Goal: Task Accomplishment & Management: Manage account settings

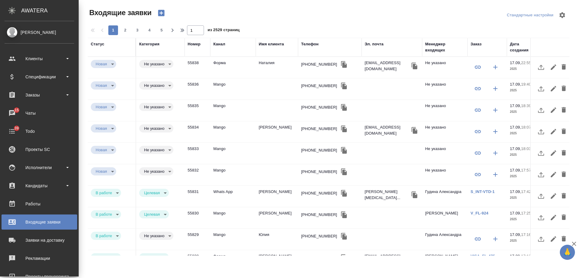
select select "RU"
drag, startPoint x: 0, startPoint y: 0, endPoint x: 35, endPoint y: 118, distance: 123.1
click at [35, 97] on div "Заказы" at bounding box center [40, 95] width 70 height 9
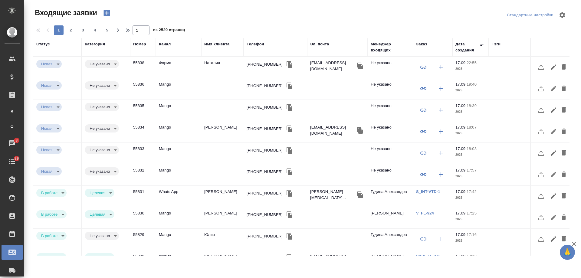
click at [219, 43] on div "Имя клиента" at bounding box center [216, 44] width 25 height 6
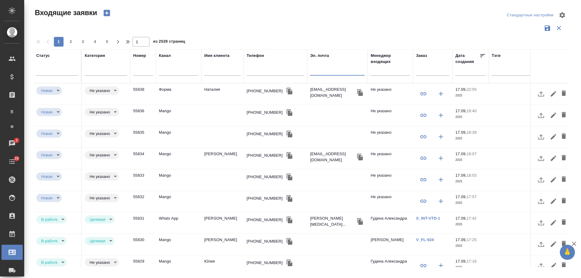
click at [320, 70] on input "text" at bounding box center [337, 72] width 54 height 8
paste input "[EMAIL_ADDRESS][DOMAIN_NAME]"
type input "[EMAIL_ADDRESS][DOMAIN_NAME]"
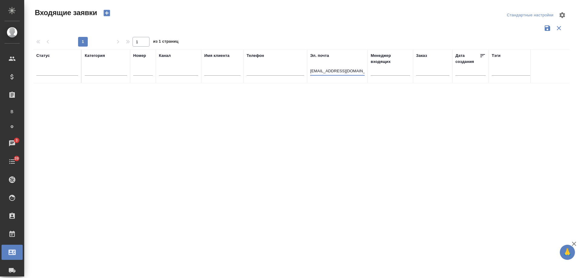
drag, startPoint x: 319, startPoint y: 75, endPoint x: 191, endPoint y: 76, distance: 128.3
click at [191, 76] on tr "Статус Категория Номер Канал Имя клиента Телефон Эл. почта thentfs@gmail.com Ме…" at bounding box center [385, 66] width 704 height 34
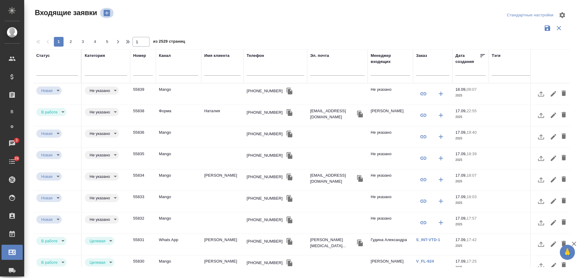
click at [106, 13] on icon "button" at bounding box center [107, 13] width 8 height 8
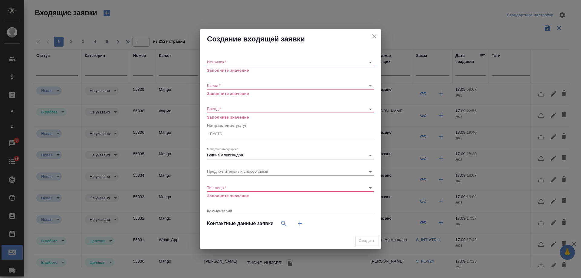
click at [233, 59] on body "🙏 .cls-1 fill:#fff; AWATERA Gudina Alexandra Клиенты Спецификации Заказы В Все …" at bounding box center [290, 139] width 581 height 278
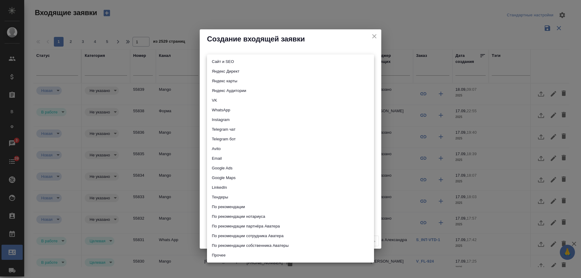
click at [225, 158] on li "Email" at bounding box center [290, 159] width 167 height 10
type input "emailAds"
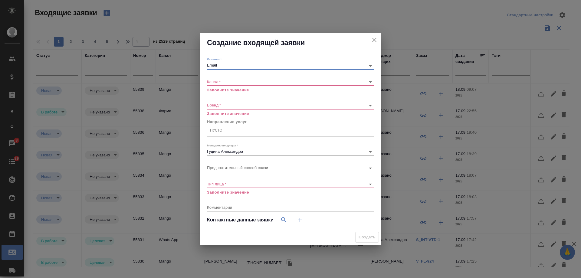
click at [225, 84] on div "​" at bounding box center [290, 82] width 167 height 8
click at [225, 81] on body "🙏 .cls-1 fill:#fff; AWATERA Gudina Alexandra Клиенты Спецификации Заказы В Все …" at bounding box center [290, 139] width 581 height 278
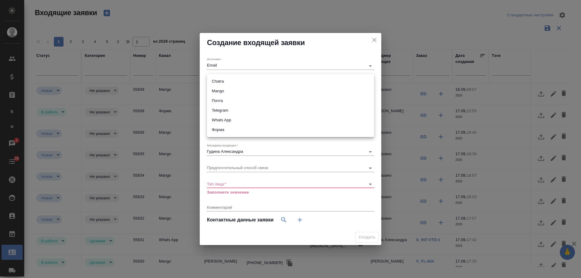
click at [225, 100] on li "Почта" at bounding box center [290, 101] width 167 height 10
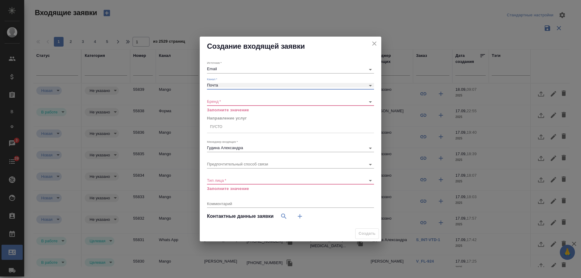
type input "640a088c6aae0874b0a8d791"
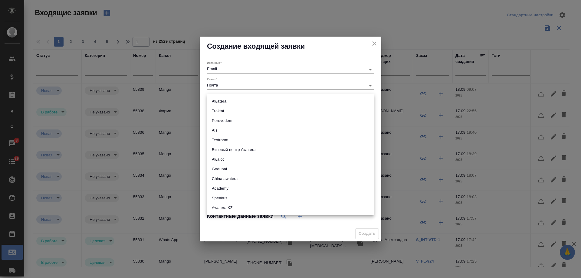
click at [224, 103] on body "🙏 .cls-1 fill:#fff; AWATERA Gudina Alexandra Клиенты Спецификации Заказы В Все …" at bounding box center [290, 139] width 581 height 278
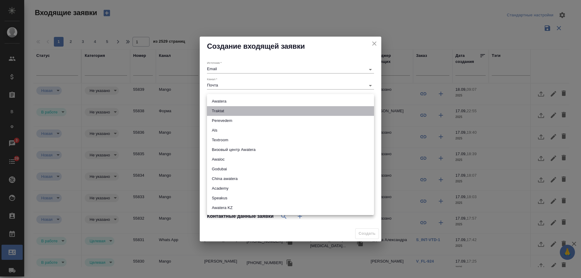
click at [224, 107] on li "Traktat" at bounding box center [290, 111] width 167 height 10
type input "traktat"
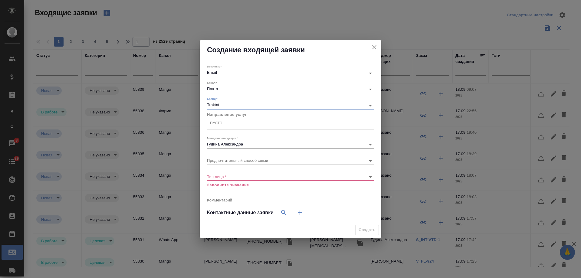
click at [227, 123] on div "Пусто" at bounding box center [290, 123] width 167 height 9
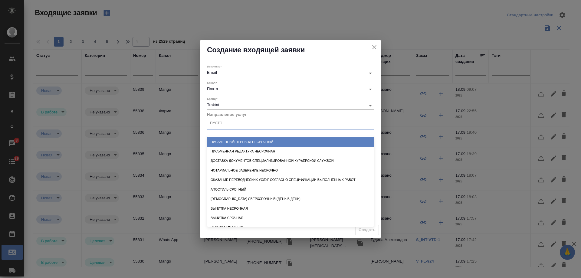
click at [237, 143] on div "Письменный перевод несрочный" at bounding box center [290, 141] width 167 height 9
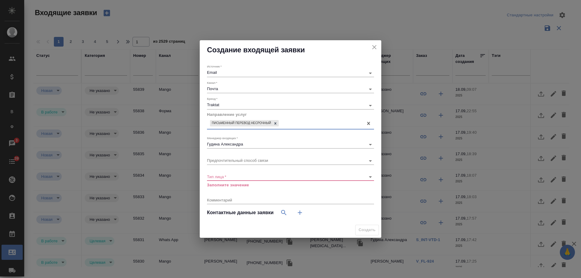
click at [231, 178] on body "🙏 .cls-1 fill:#fff; AWATERA Gudina Alexandra Клиенты Спецификации Заказы В Все …" at bounding box center [290, 139] width 581 height 278
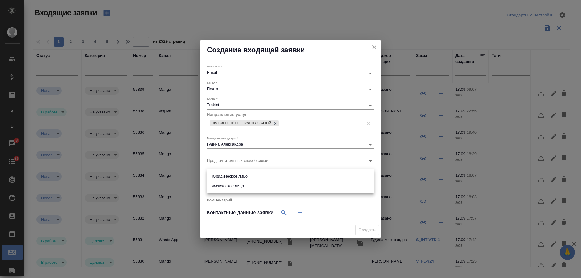
drag, startPoint x: 229, startPoint y: 185, endPoint x: 254, endPoint y: 193, distance: 25.9
click at [230, 185] on li "Физическое лицо" at bounding box center [290, 186] width 167 height 10
type input "private"
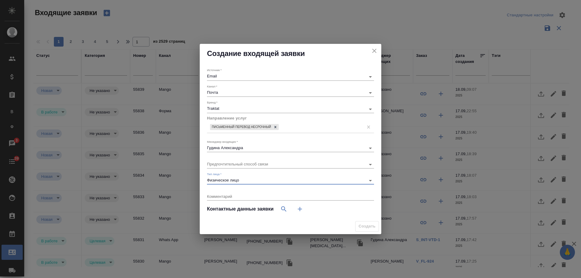
click at [298, 209] on icon "button" at bounding box center [299, 209] width 7 height 7
select select "RU"
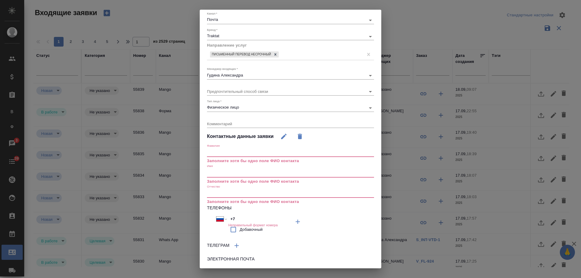
scroll to position [71, 0]
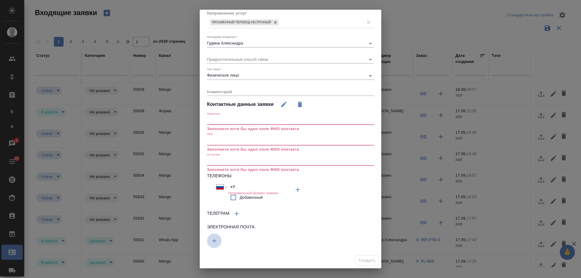
click at [216, 240] on icon "button" at bounding box center [214, 240] width 7 height 7
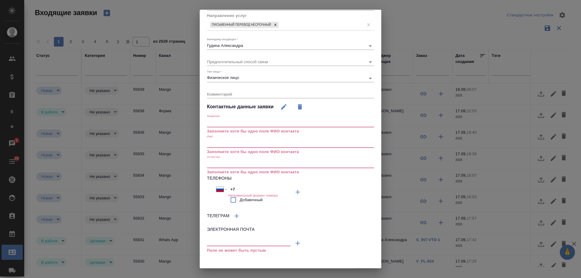
drag, startPoint x: 216, startPoint y: 240, endPoint x: 229, endPoint y: 241, distance: 12.7
click at [229, 241] on input "text" at bounding box center [249, 243] width 84 height 8
paste input "[EMAIL_ADDRESS][DOMAIN_NAME]"
type input "[EMAIL_ADDRESS][DOMAIN_NAME]"
click at [227, 139] on div "Имя Заполните хотя бы одно поле ФИО контакта" at bounding box center [290, 144] width 167 height 20
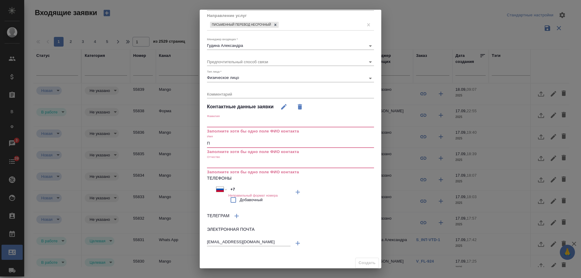
scroll to position [50, 0]
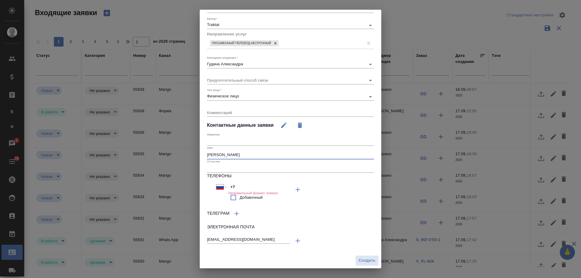
type input "[PERSON_NAME]"
click at [233, 109] on div "x" at bounding box center [290, 113] width 167 height 8
type textarea "на англ"
click at [363, 258] on span "Создать" at bounding box center [367, 260] width 17 height 7
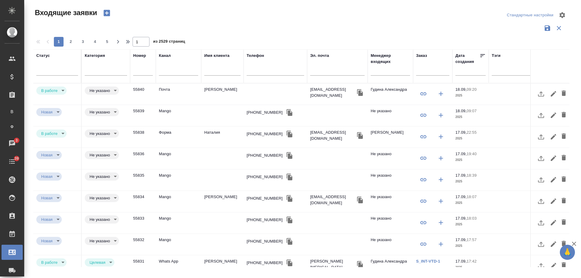
click at [209, 92] on td "[PERSON_NAME]" at bounding box center [222, 94] width 42 height 21
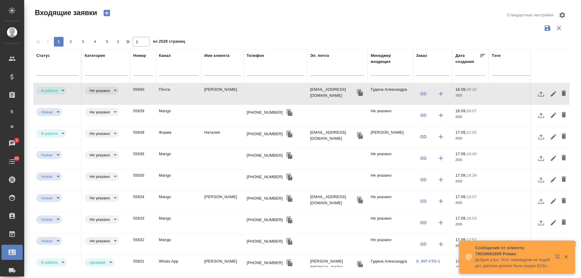
click at [324, 73] on input "text" at bounding box center [337, 72] width 54 height 8
paste input "[EMAIL_ADDRESS][DOMAIN_NAME]"
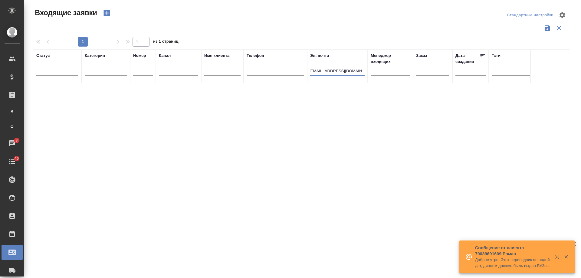
scroll to position [0, 1]
drag, startPoint x: 311, startPoint y: 72, endPoint x: 495, endPoint y: 73, distance: 184.0
click at [495, 73] on tr "Статус Категория Номер Канал Имя клиента Телефон Эл. почта batmanovama@mirax-sa…" at bounding box center [385, 66] width 704 height 34
type input "b"
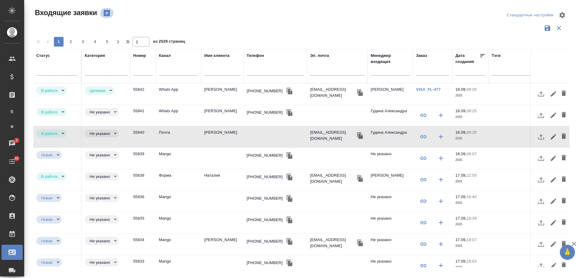
click at [104, 14] on icon "button" at bounding box center [107, 13] width 6 height 6
select select "RU"
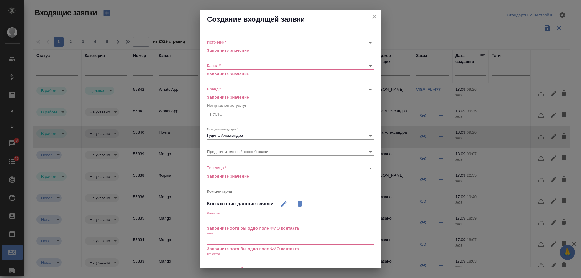
click at [244, 40] on body "🙏 .cls-1 fill:#fff; AWATERA Gudina Alexandra Клиенты Спецификации Заказы В Все …" at bounding box center [290, 139] width 581 height 278
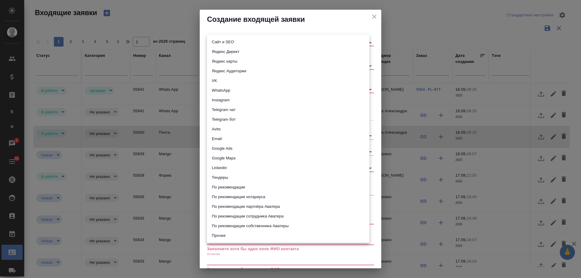
click at [225, 140] on li "Email" at bounding box center [288, 139] width 163 height 10
type input "emailAds"
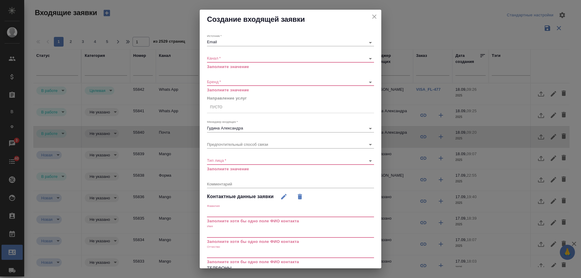
click at [218, 55] on div "​" at bounding box center [290, 59] width 167 height 8
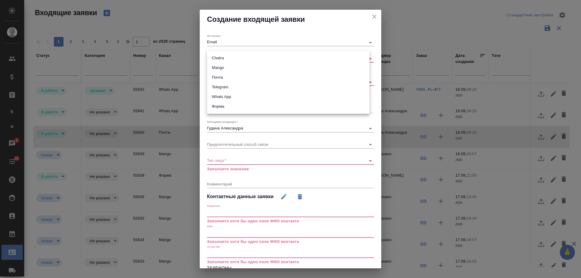
click at [218, 58] on body "🙏 .cls-1 fill:#fff; AWATERA Gudina Alexandra Клиенты Спецификации Заказы В Все …" at bounding box center [290, 139] width 581 height 278
click at [225, 79] on li "Почта" at bounding box center [288, 78] width 163 height 10
type input "640a088c6aae0874b0a8d791"
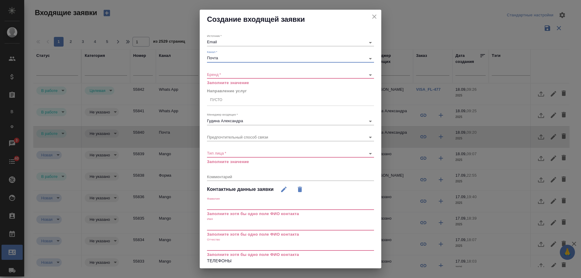
click at [213, 75] on body "🙏 .cls-1 fill:#fff; AWATERA Gudina Alexandra Клиенты Спецификации Заказы В Все …" at bounding box center [290, 139] width 581 height 278
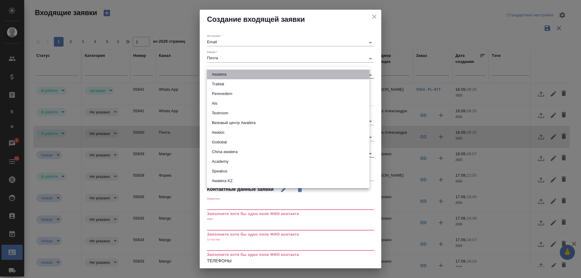
click at [229, 77] on li "Awatera" at bounding box center [288, 75] width 163 height 10
type input "awatera"
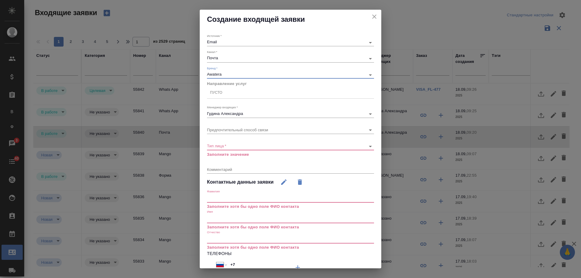
click at [226, 95] on div "Пусто" at bounding box center [290, 92] width 167 height 9
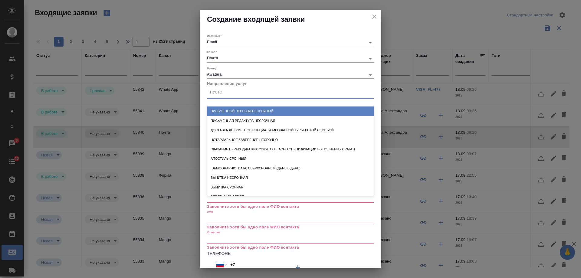
click at [241, 111] on div "Письменный перевод несрочный" at bounding box center [290, 111] width 167 height 9
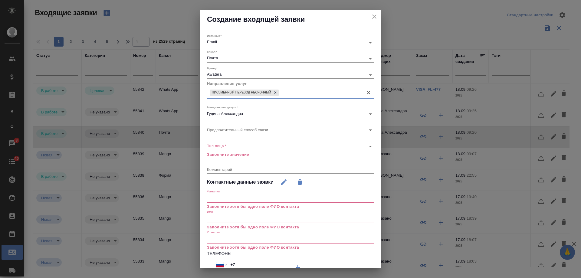
click at [228, 146] on body "🙏 .cls-1 fill:#fff; AWATERA Gudina Alexandra Клиенты Спецификации Заказы В Все …" at bounding box center [290, 139] width 581 height 278
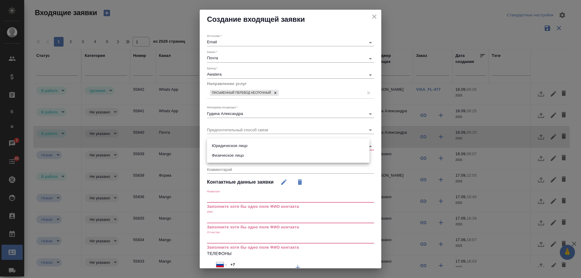
click at [229, 146] on li "Юридическое лицо" at bounding box center [288, 146] width 163 height 10
type input "company"
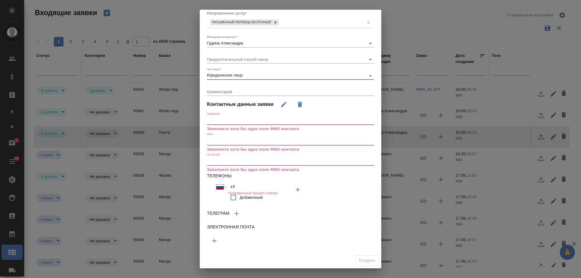
click at [213, 243] on icon "button" at bounding box center [214, 240] width 7 height 7
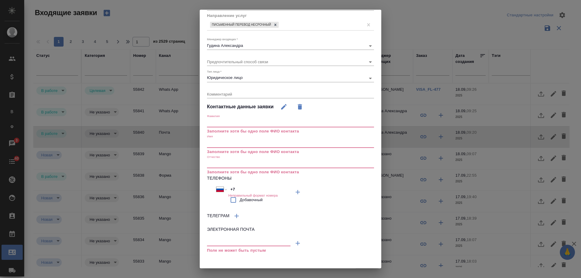
click at [229, 244] on input "text" at bounding box center [249, 243] width 84 height 8
paste input "batmanovama@mirax-safety.ru"
type input "batmanovama@mirax-safety.ru"
drag, startPoint x: 239, startPoint y: 189, endPoint x: 216, endPoint y: 189, distance: 23.0
click at [216, 189] on div "Международный Австралия Австрия Азербайджан Албания Алжир Американское Самоа Ан…" at bounding box center [249, 189] width 66 height 9
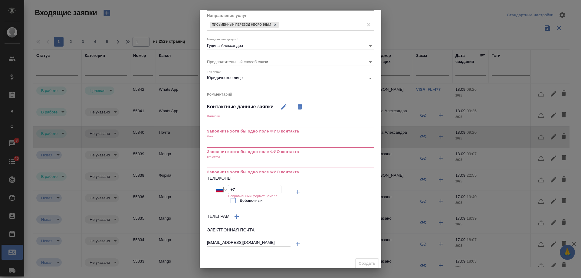
paste input "922 334 01 07"
type input "+7 922 334 01 07"
click at [220, 124] on input "text" at bounding box center [290, 123] width 167 height 8
paste input "Батманова Мария Анатольевна"
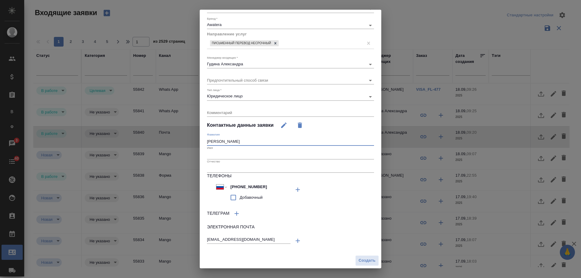
type input "Батманова Мария Анатольевна"
click at [223, 154] on input "text" at bounding box center [290, 155] width 167 height 8
paste input "Батманова Мария Анатольевна"
type input "Батманова Мария Анатольевна"
click at [221, 168] on input "text" at bounding box center [290, 168] width 167 height 8
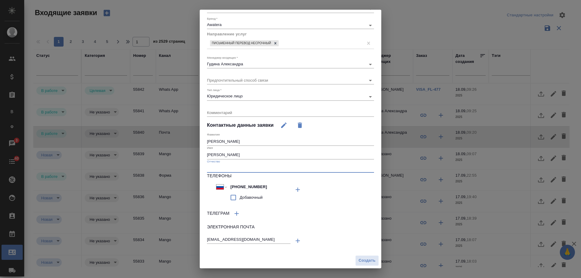
paste input "Батманова Мария Анатольевна"
type input "Батманова Мария Анатольевна"
drag, startPoint x: 242, startPoint y: 142, endPoint x: 332, endPoint y: 143, distance: 89.9
click at [332, 143] on input "Батманова Мария Анатольевна" at bounding box center [290, 141] width 167 height 8
type input "Батманова"
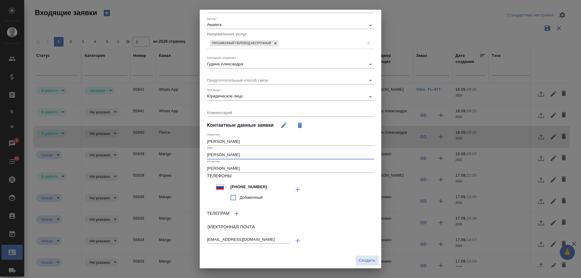
drag, startPoint x: 229, startPoint y: 156, endPoint x: 163, endPoint y: 156, distance: 66.3
click at [163, 156] on div "Создание входящей заявки Источник   * Email emailAds Канал   * Почта 640a088c6a…" at bounding box center [290, 139] width 581 height 278
drag, startPoint x: 221, startPoint y: 154, endPoint x: 301, endPoint y: 159, distance: 80.4
click at [301, 159] on input "Мария Анатольевна" at bounding box center [290, 155] width 167 height 8
type input "Мария"
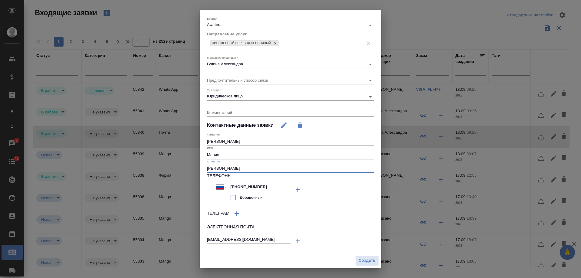
drag, startPoint x: 241, startPoint y: 168, endPoint x: 185, endPoint y: 165, distance: 56.1
click at [185, 165] on div "Создание входящей заявки Источник   * Email emailAds Канал   * Почта 640a088c6a…" at bounding box center [290, 139] width 581 height 278
type input "Анатольевна"
click at [237, 111] on textarea at bounding box center [290, 112] width 167 height 5
type textarea "на англ"
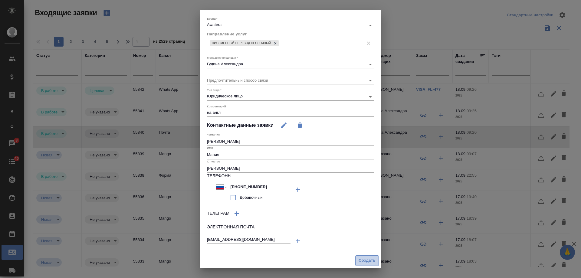
click at [367, 261] on span "Создать" at bounding box center [367, 260] width 17 height 7
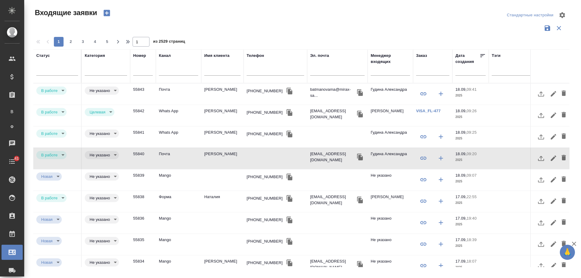
click at [216, 94] on td "Батманова Мария Анатольевна" at bounding box center [222, 94] width 42 height 21
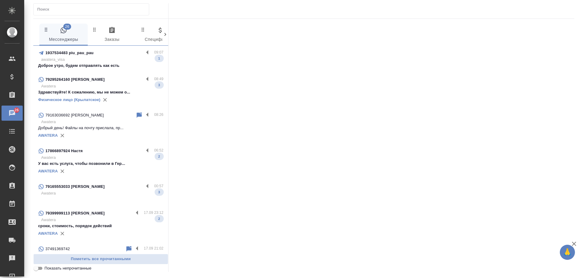
click at [102, 51] on div "1937534483 piu_pau_pau" at bounding box center [91, 52] width 106 height 7
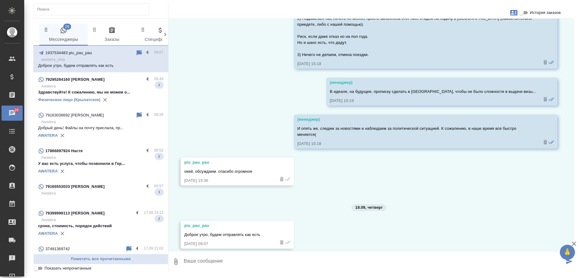
scroll to position [378, 0]
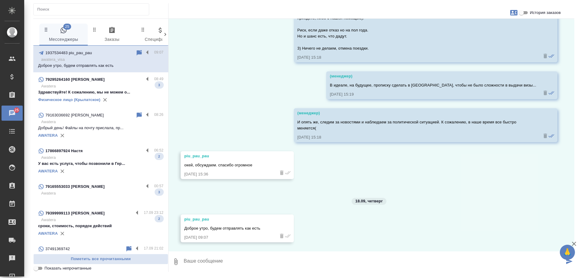
click at [100, 81] on div "79295264160 Александр" at bounding box center [91, 79] width 106 height 7
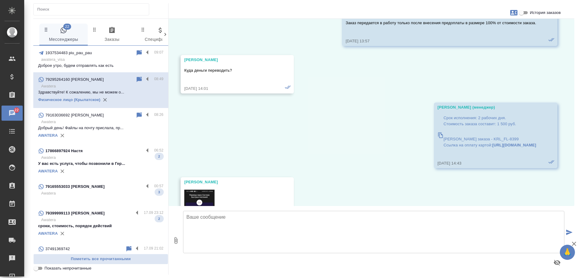
scroll to position [1173, 0]
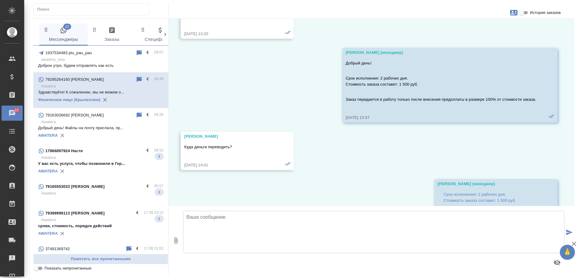
click at [525, 12] on input "История заказов" at bounding box center [522, 12] width 22 height 7
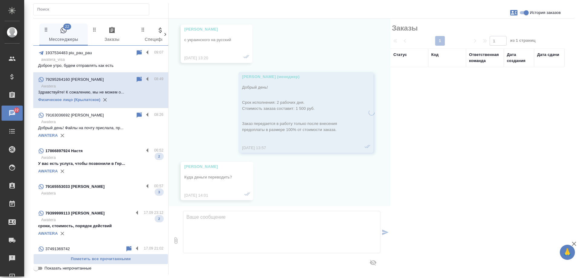
scroll to position [1204, 0]
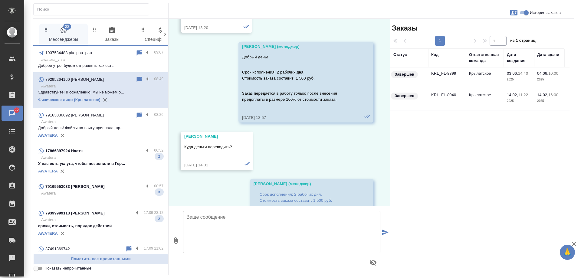
click at [525, 12] on input "История заказов" at bounding box center [526, 12] width 22 height 7
checkbox input "false"
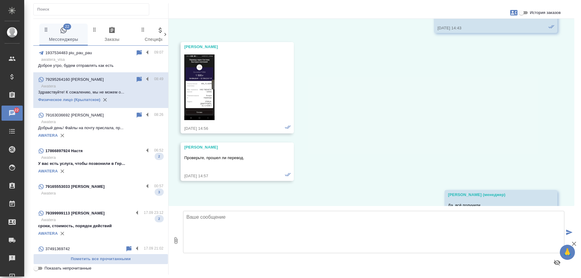
scroll to position [1628, 0]
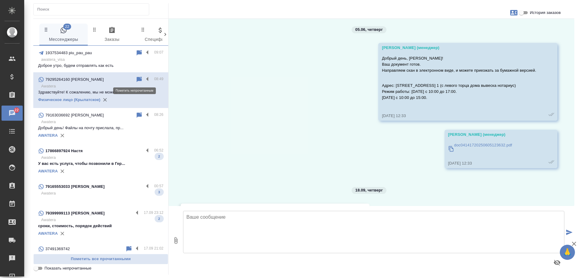
click at [137, 77] on icon at bounding box center [139, 79] width 5 height 5
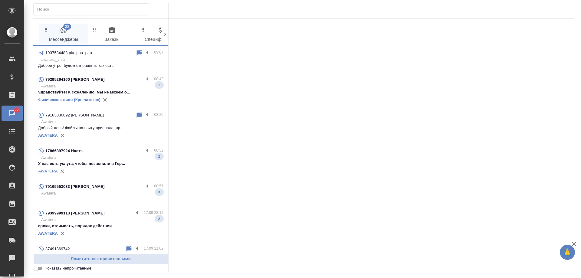
click at [95, 121] on p "Awatera" at bounding box center [102, 122] width 122 height 6
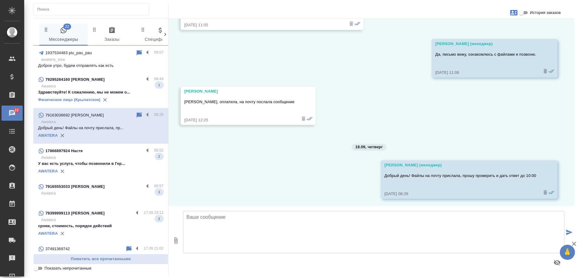
scroll to position [187, 0]
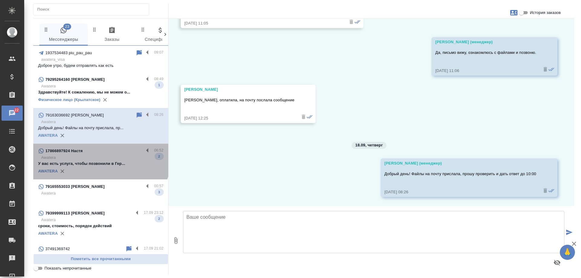
click at [100, 157] on p "Awatera" at bounding box center [102, 158] width 122 height 6
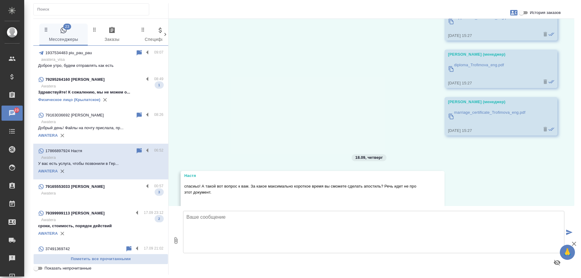
scroll to position [3400, 0]
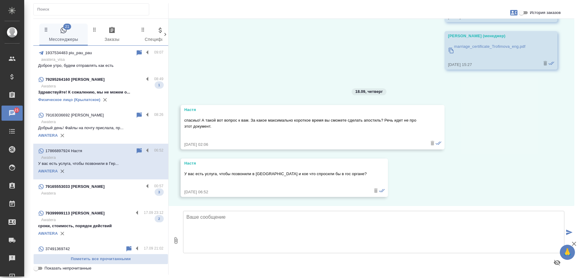
click at [87, 194] on p "Awatera" at bounding box center [102, 193] width 122 height 6
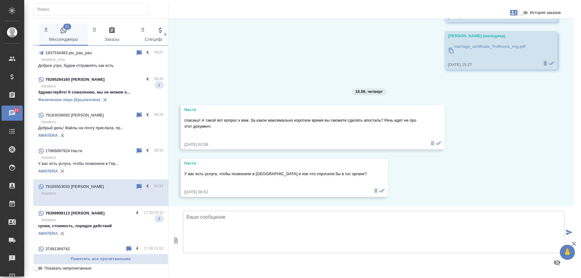
type textarea "Д"
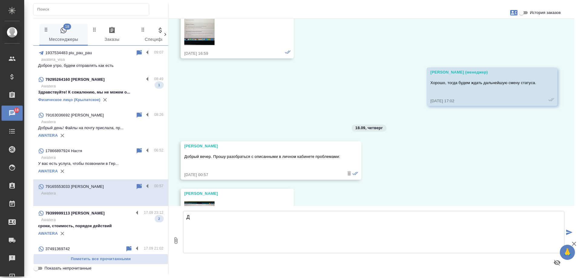
scroll to position [9816, 0]
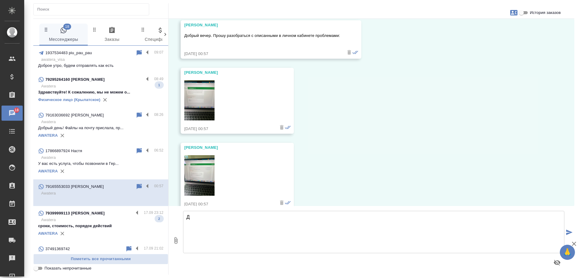
click at [197, 158] on img at bounding box center [199, 175] width 30 height 41
click at [106, 222] on p "Awatera" at bounding box center [102, 220] width 122 height 6
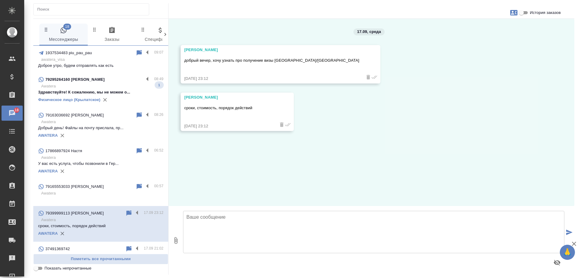
scroll to position [0, 0]
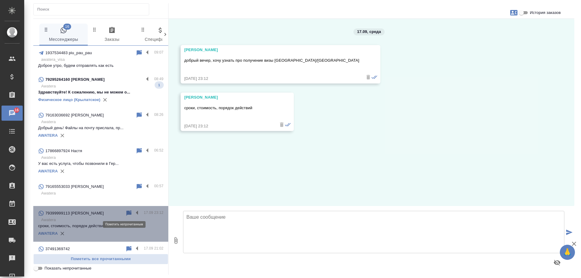
click at [127, 212] on icon at bounding box center [129, 212] width 5 height 5
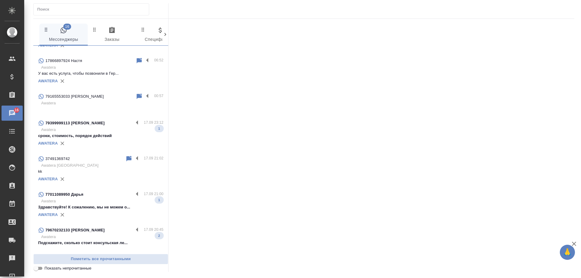
scroll to position [91, 0]
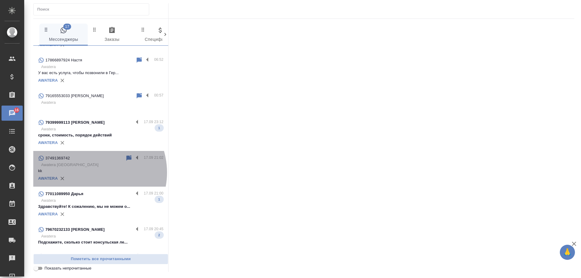
click at [90, 173] on p "kk" at bounding box center [100, 171] width 125 height 6
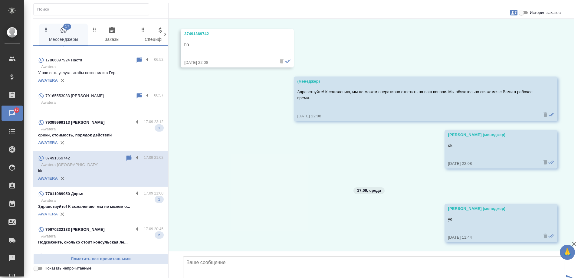
scroll to position [0, 0]
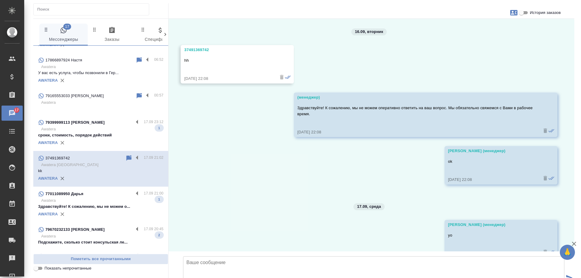
click at [111, 205] on p "Здравствуйте! К сожалению, мы не можем о..." at bounding box center [100, 207] width 125 height 6
type textarea "А"
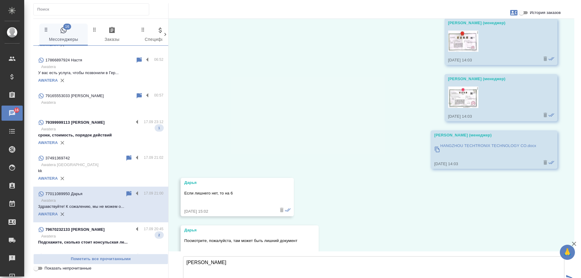
scroll to position [4604, 0]
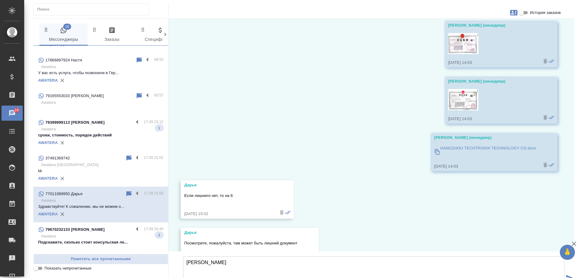
click at [522, 12] on input "История заказов" at bounding box center [522, 12] width 22 height 7
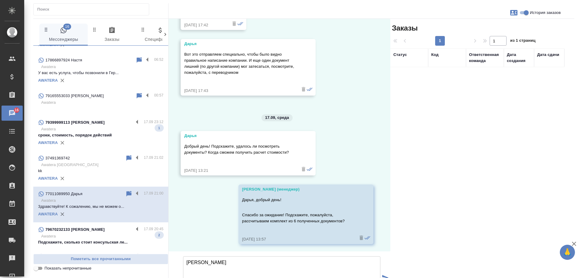
scroll to position [4991, 0]
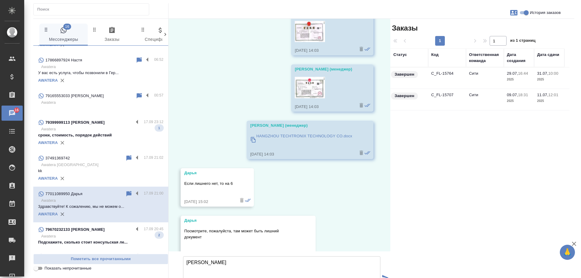
click at [447, 74] on td "C_FL-15764" at bounding box center [447, 77] width 38 height 21
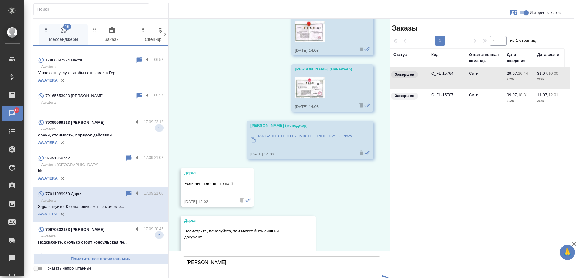
click at [447, 74] on td "C_FL-15764" at bounding box center [447, 77] width 38 height 21
click at [524, 12] on input "История заказов" at bounding box center [526, 12] width 22 height 7
checkbox input "false"
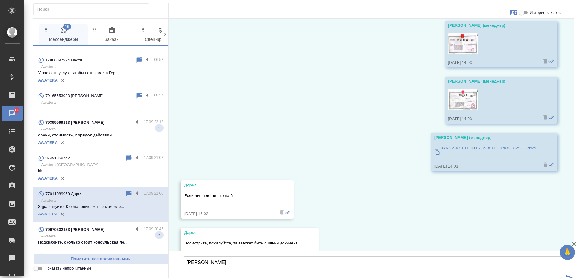
scroll to position [151, 0]
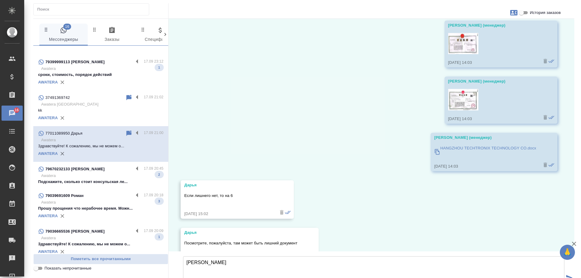
click at [92, 177] on p "Awatera" at bounding box center [102, 176] width 122 height 6
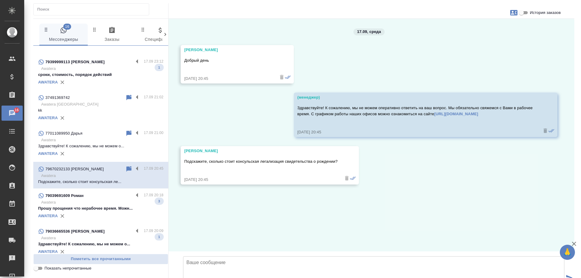
scroll to position [0, 0]
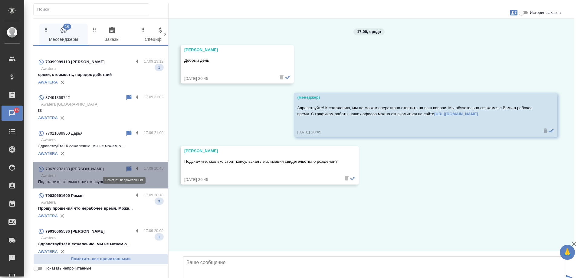
click at [127, 170] on icon at bounding box center [129, 168] width 5 height 5
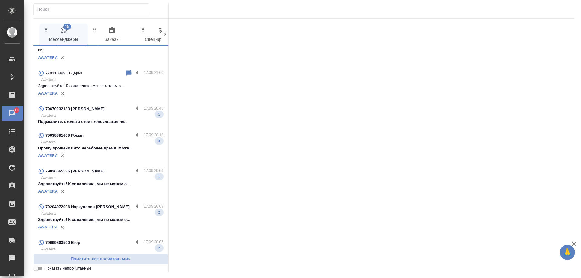
scroll to position [212, 0]
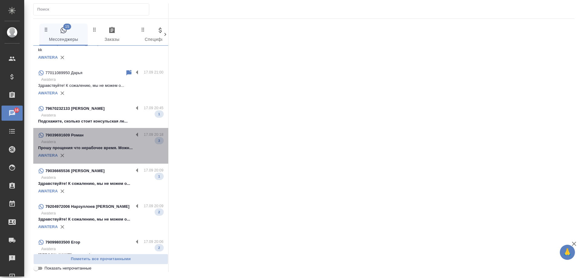
click at [103, 148] on p "Прошу прощения что нерабочее время. Можн..." at bounding box center [100, 148] width 125 height 6
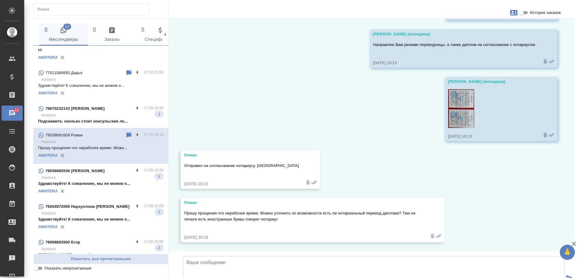
scroll to position [595, 0]
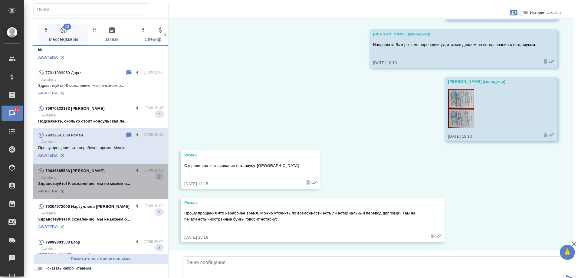
click at [109, 185] on p "Здравствуйте! К сожалению, мы не можем о..." at bounding box center [100, 184] width 125 height 6
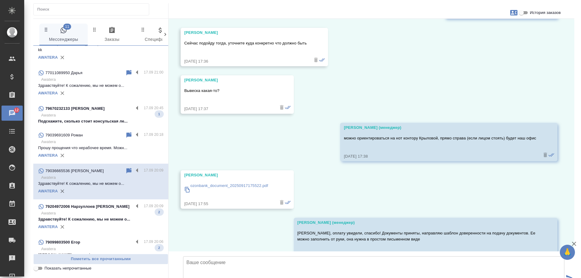
scroll to position [2030, 0]
drag, startPoint x: 108, startPoint y: 220, endPoint x: 105, endPoint y: 219, distance: 3.3
click at [106, 216] on p "Awatera" at bounding box center [102, 213] width 122 height 6
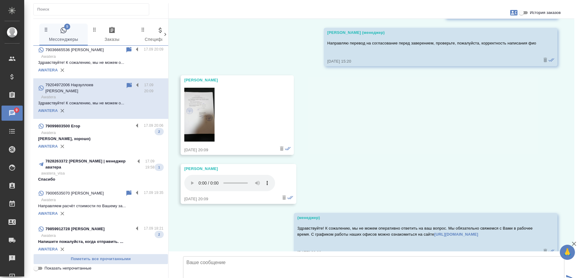
scroll to position [462, 0]
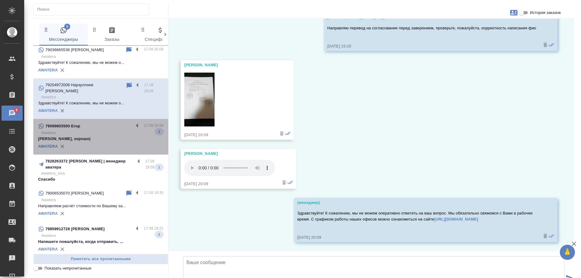
click at [117, 136] on p "Егор, хорошо)" at bounding box center [100, 139] width 125 height 6
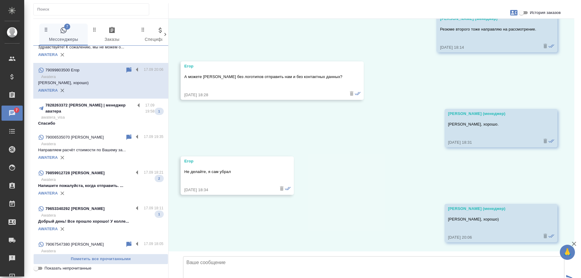
scroll to position [393, 0]
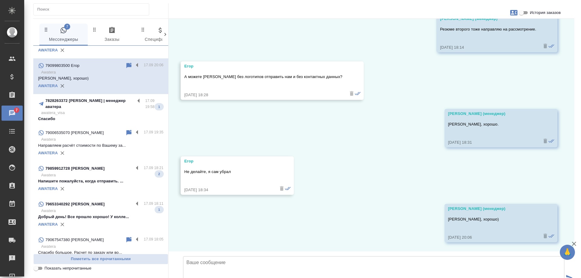
click at [104, 110] on p "awatera_visa" at bounding box center [102, 113] width 122 height 6
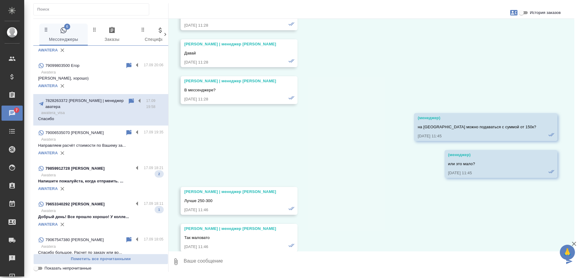
click at [95, 174] on p "Awatera" at bounding box center [102, 175] width 122 height 6
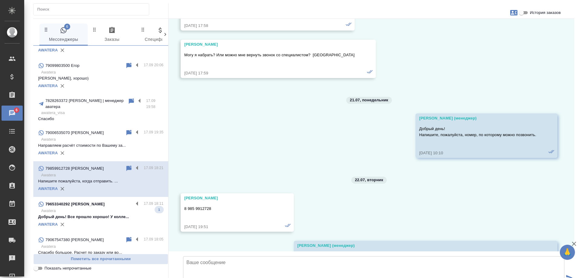
scroll to position [5363, 0]
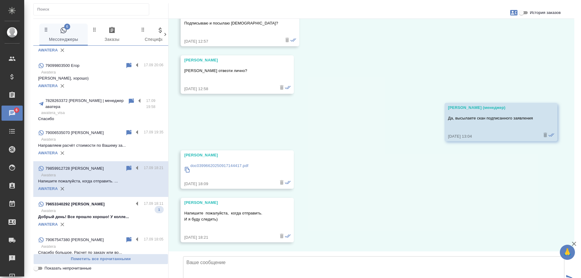
click at [100, 214] on p "Добрый день! Все прошло хорошо! У колле..." at bounding box center [100, 217] width 125 height 6
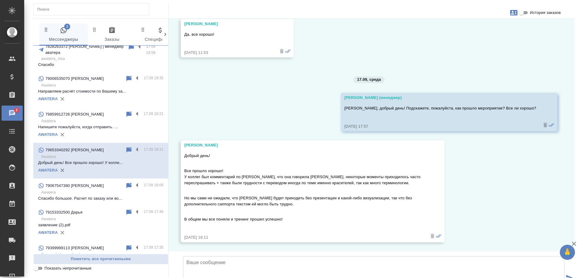
scroll to position [454, 0]
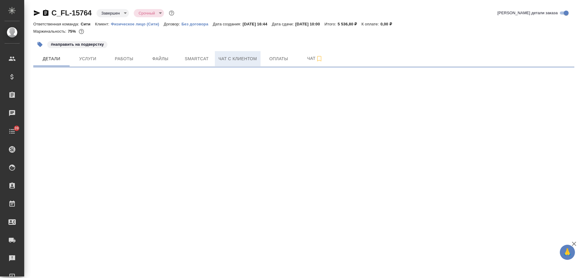
click at [231, 60] on span "Чат с клиентом" at bounding box center [238, 59] width 38 height 8
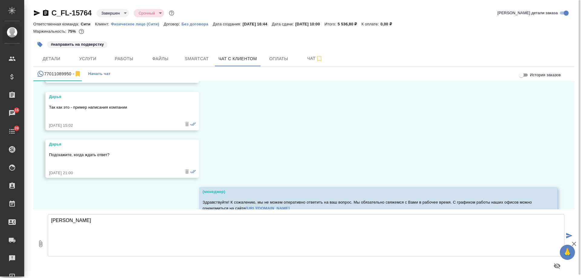
scroll to position [4844, 0]
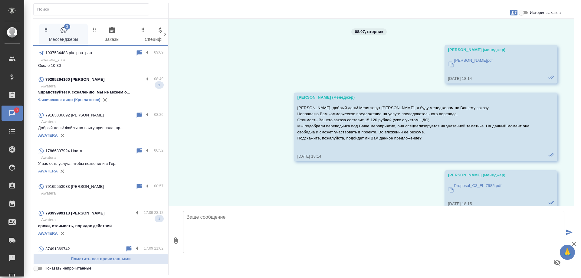
scroll to position [1905, 0]
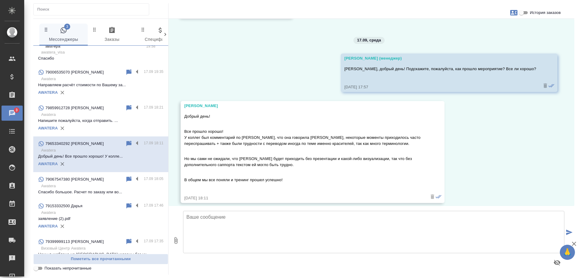
click at [492, 145] on div "08.07, вторник Никитина Татьяна (менеджер) Наталья Л.pdf 08.07.25, 18:14 Никити…" at bounding box center [372, 112] width 406 height 187
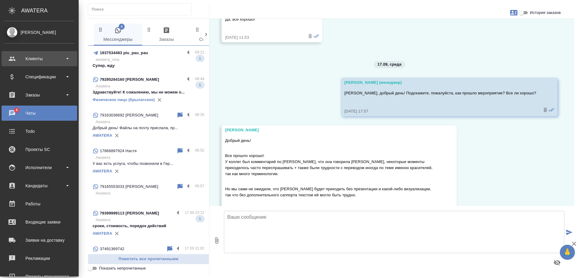
scroll to position [1930, 0]
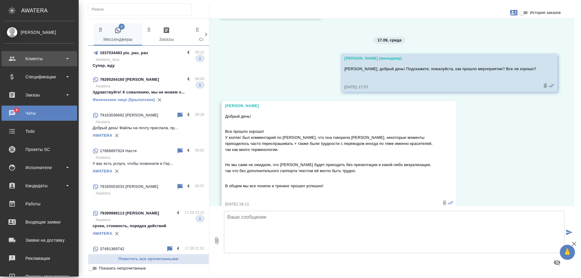
click at [33, 58] on div "Клиенты" at bounding box center [40, 58] width 70 height 9
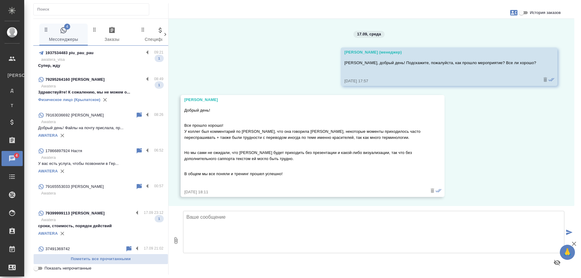
scroll to position [1905, 0]
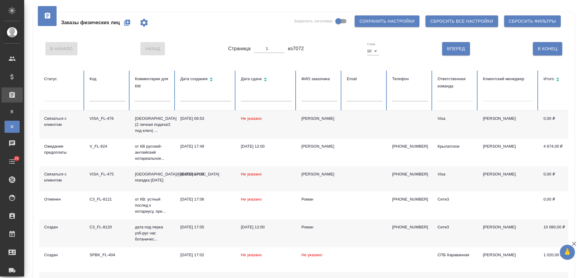
click at [353, 98] on input "text" at bounding box center [365, 97] width 36 height 8
paste input "[EMAIL_ADDRESS][DOMAIN_NAME]"
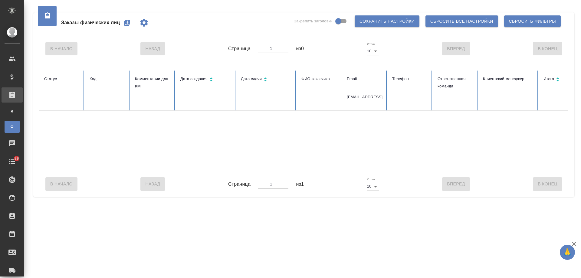
drag, startPoint x: 349, startPoint y: 98, endPoint x: 436, endPoint y: 104, distance: 87.4
click at [436, 104] on tr "Статус Код Комментарии для КМ Дата создания Дата сдачи ФИО заказчика Email [EMA…" at bounding box center [379, 91] width 681 height 40
type input "t"
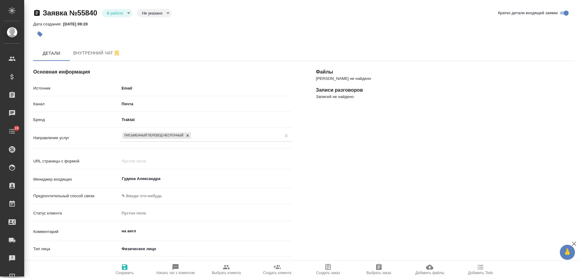
select select "RU"
click at [484, 268] on span "Добавить Todo" at bounding box center [481, 270] width 44 height 12
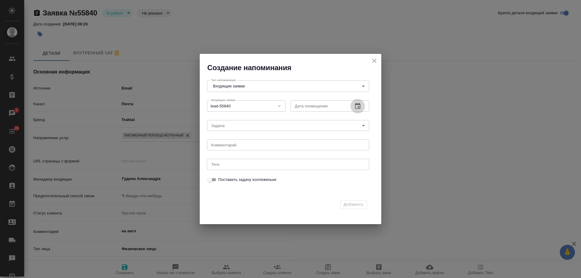
click at [358, 104] on icon "button" at bounding box center [357, 106] width 5 height 6
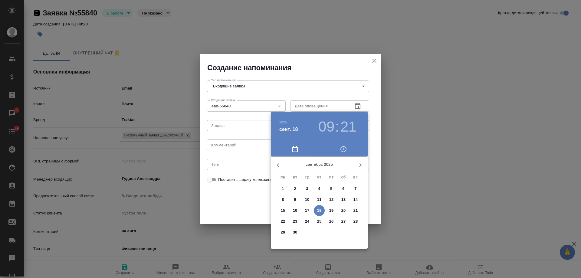
drag, startPoint x: 335, startPoint y: 209, endPoint x: 280, endPoint y: 161, distance: 72.6
click at [335, 208] on span "19" at bounding box center [331, 211] width 11 height 6
type input "19.09.2025 09:21"
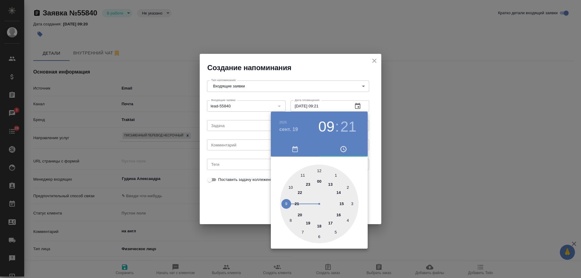
click at [247, 144] on div at bounding box center [290, 139] width 581 height 278
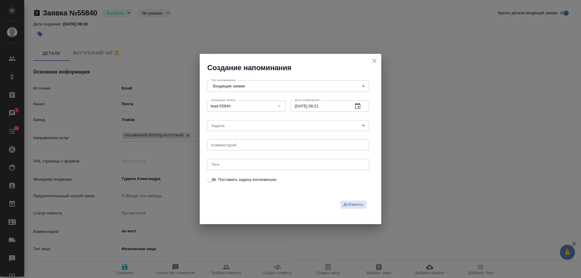
drag, startPoint x: 246, startPoint y: 144, endPoint x: 242, endPoint y: 142, distance: 4.9
click at [245, 144] on div "2025 сент. 19 09 : 21 00 1 2 3 4 5 6 7 8 9 10 11 12 13 14 15 16 17 18 19 20 21 …" at bounding box center [290, 139] width 581 height 278
click at [241, 144] on textarea at bounding box center [288, 145] width 154 height 5
type textarea "ответил на почте?"
click at [354, 206] on span "Добавить" at bounding box center [354, 204] width 20 height 7
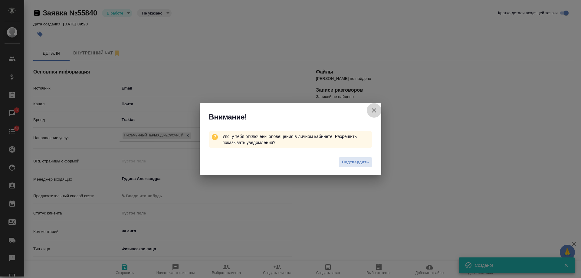
click at [375, 110] on icon "button" at bounding box center [373, 110] width 7 height 7
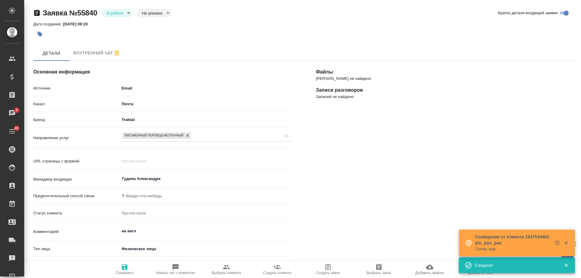
click at [554, 90] on h4 "Записи разговоров" at bounding box center [445, 90] width 258 height 7
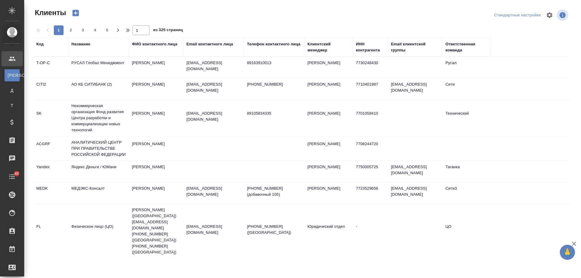
select select "RU"
click at [207, 43] on div "Email контактного лица" at bounding box center [209, 44] width 47 height 6
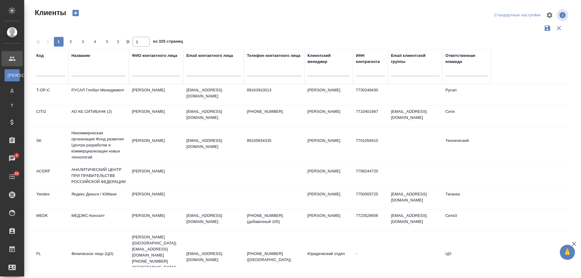
click at [219, 73] on input "text" at bounding box center [213, 73] width 54 height 8
paste input "[EMAIL_ADDRESS][DOMAIN_NAME]"
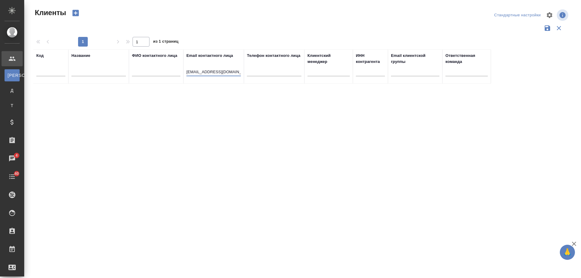
drag, startPoint x: 211, startPoint y: 72, endPoint x: 81, endPoint y: 73, distance: 130.8
click at [81, 73] on tr "Код Название ФИО контактного лица Email контактного лица [EMAIL_ADDRESS][DOMAIN…" at bounding box center [262, 66] width 458 height 35
type input "@[DOMAIN_NAME]"
drag, startPoint x: 225, startPoint y: 72, endPoint x: 159, endPoint y: 58, distance: 66.8
click at [143, 62] on tr "Код Название ФИО контактного лица Email контактного лица @[DOMAIN_NAME] Телефон…" at bounding box center [262, 66] width 458 height 35
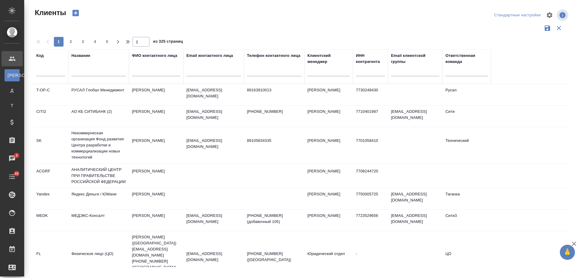
click at [108, 68] on div at bounding box center [98, 73] width 54 height 15
click at [109, 73] on input "text" at bounding box center [98, 73] width 54 height 8
paste input "[EMAIL_ADDRESS][DOMAIN_NAME]"
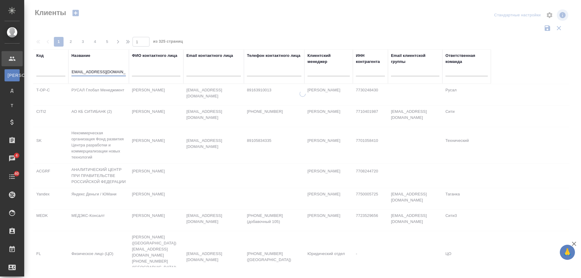
scroll to position [0, 1]
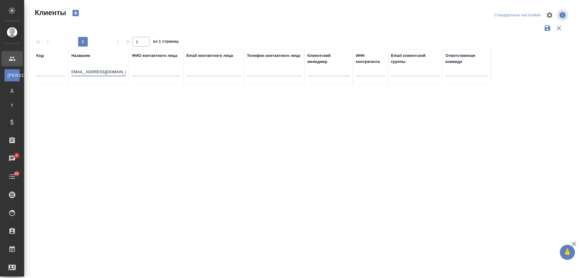
drag, startPoint x: 109, startPoint y: 71, endPoint x: 160, endPoint y: 71, distance: 51.2
click at [160, 71] on tr "Код Название [EMAIL_ADDRESS][DOMAIN_NAME] ФИО контактного лица Email контактног…" at bounding box center [262, 66] width 458 height 35
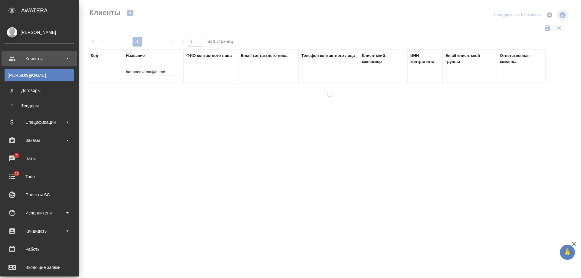
drag, startPoint x: 100, startPoint y: 70, endPoint x: 0, endPoint y: 68, distance: 99.9
click at [0, 68] on div ".cls-1 fill:#fff; AWATERA [PERSON_NAME] К Клиенты Д Договоры Т Тендеры Специфик…" at bounding box center [290, 139] width 581 height 278
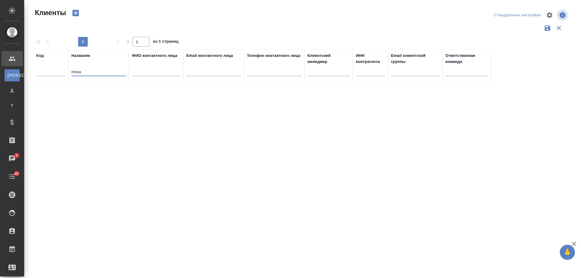
drag, startPoint x: 103, startPoint y: 72, endPoint x: 34, endPoint y: 73, distance: 69.6
click at [34, 73] on tr "Код Название mirax ФИО контактного лица Email контактного лица Телефон контактн…" at bounding box center [262, 66] width 458 height 35
type input "миракс"
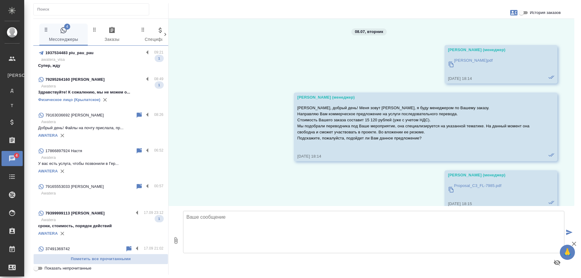
scroll to position [1905, 0]
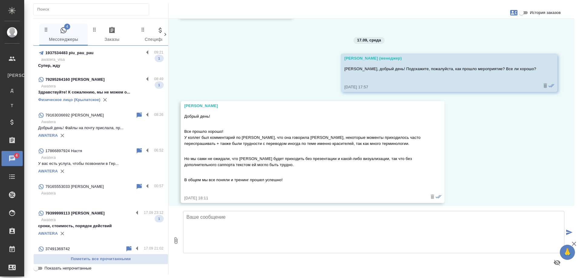
click at [110, 58] on p "awatera_visa" at bounding box center [102, 60] width 122 height 6
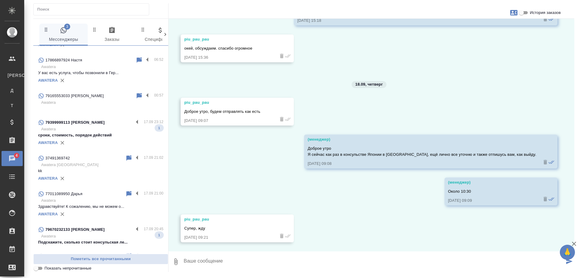
scroll to position [151, 0]
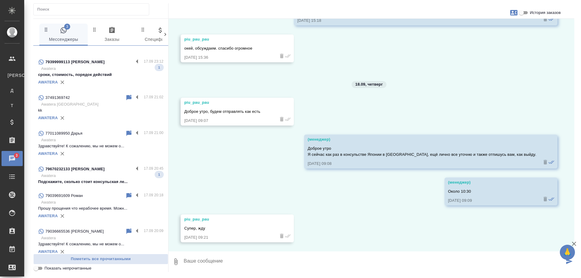
click at [84, 176] on p "Awatera" at bounding box center [102, 176] width 122 height 6
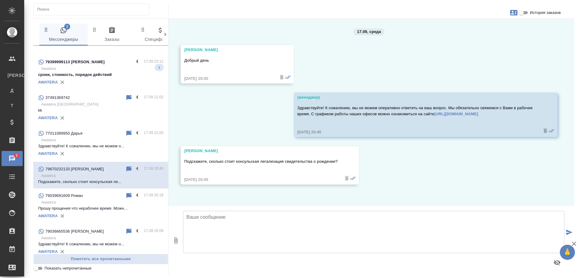
scroll to position [0, 0]
click at [229, 224] on textarea at bounding box center [373, 232] width 381 height 42
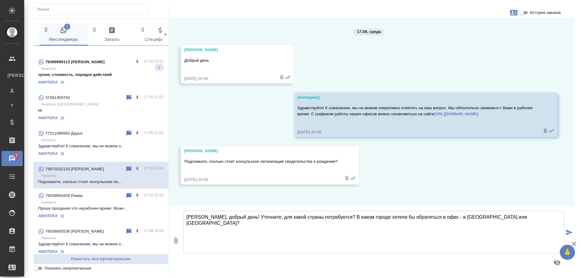
type textarea "[PERSON_NAME], добрый день! Уточните, для какой страны потребуется? В каком гор…"
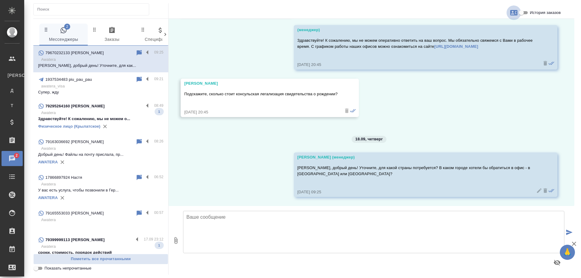
click at [512, 13] on icon "button" at bounding box center [513, 12] width 7 height 5
click at [479, 104] on div at bounding box center [290, 139] width 581 height 278
click at [515, 12] on icon "button" at bounding box center [513, 12] width 7 height 5
click at [486, 28] on span "Создать заявку" at bounding box center [487, 29] width 28 height 6
select select "RU"
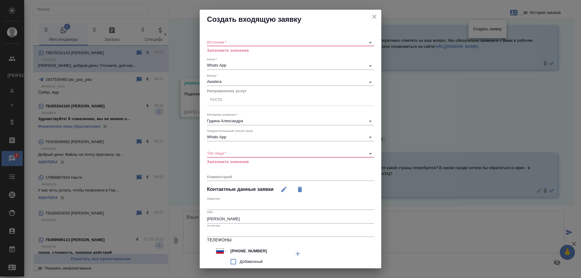
click at [229, 42] on body "🙏 .cls-1 fill:#fff; AWATERA Gudina Alexandra Клиенты К Клиенты Д Договоры Т Тен…" at bounding box center [290, 139] width 581 height 278
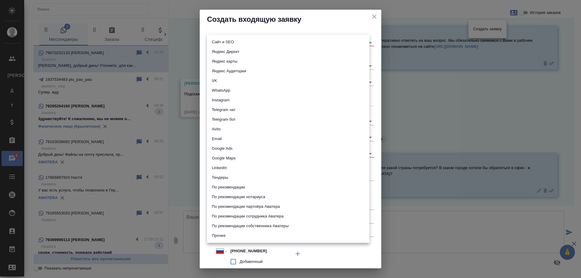
click at [226, 88] on li "WhatsApp" at bounding box center [288, 91] width 163 height 10
type input "whatsapp"
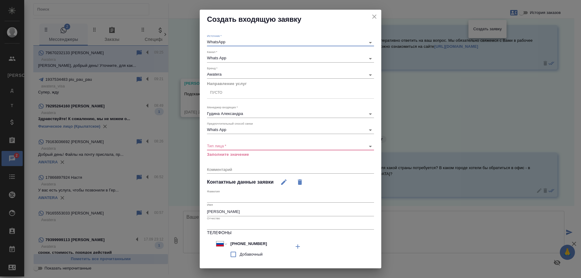
click at [222, 94] on div "Пусто" at bounding box center [216, 92] width 12 height 5
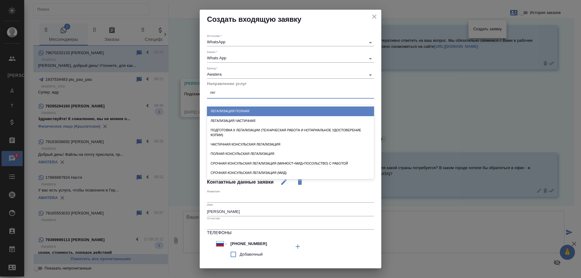
type input "лега"
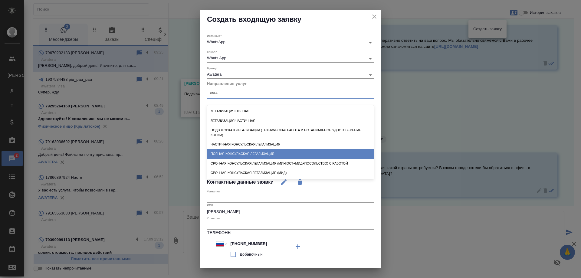
click at [261, 154] on div "Полная консульская легализация" at bounding box center [290, 153] width 167 height 9
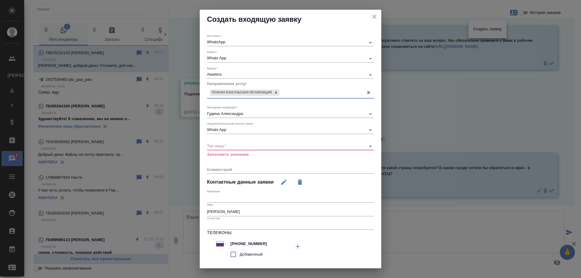
click at [233, 147] on body "🙏 .cls-1 fill:#fff; AWATERA Gudina Alexandra Клиенты К Клиенты Д Договоры Т Тен…" at bounding box center [290, 139] width 581 height 278
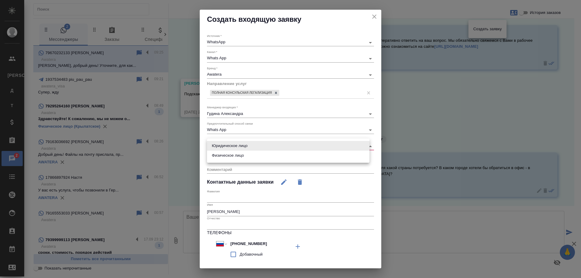
drag, startPoint x: 234, startPoint y: 156, endPoint x: 303, endPoint y: 195, distance: 79.3
click at [234, 156] on li "Физическое лицо" at bounding box center [288, 156] width 163 height 10
type input "private"
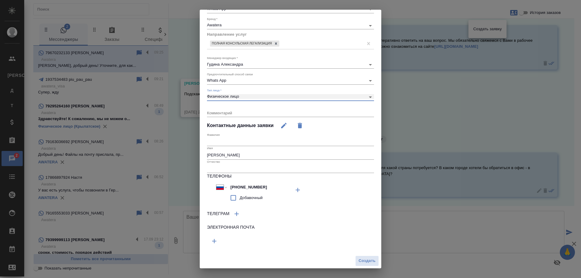
scroll to position [50, 0]
click at [242, 110] on textarea at bounding box center [290, 112] width 167 height 5
click at [242, 110] on textarea "легализация СОР" at bounding box center [290, 112] width 167 height 5
type textarea "легализация СОР для"
click at [360, 259] on span "Создать" at bounding box center [367, 260] width 17 height 7
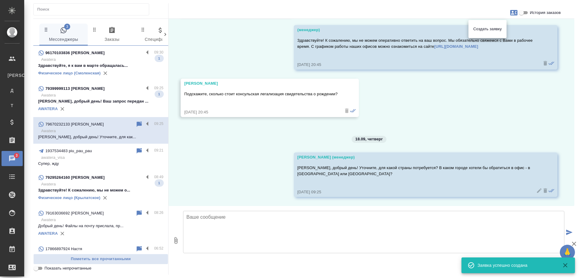
click at [220, 151] on div at bounding box center [290, 139] width 581 height 278
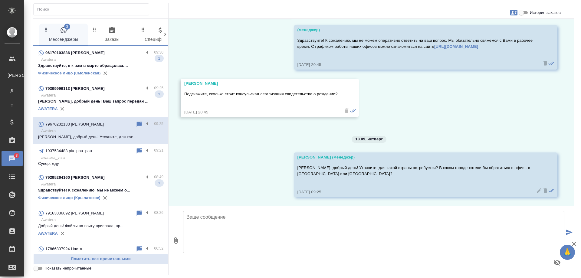
click at [103, 98] on p "Awatera" at bounding box center [102, 95] width 122 height 6
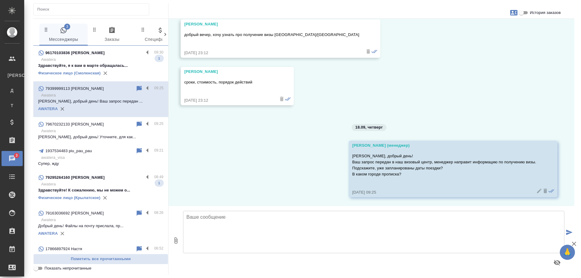
scroll to position [26, 0]
click at [113, 56] on div "96170103836 Жанна" at bounding box center [91, 52] width 106 height 7
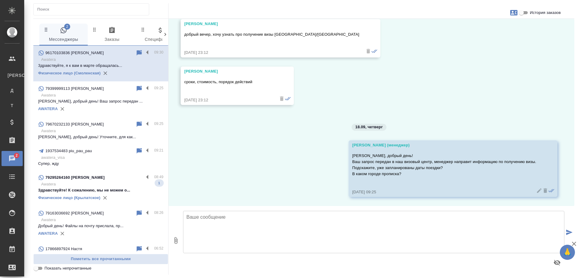
scroll to position [596, 0]
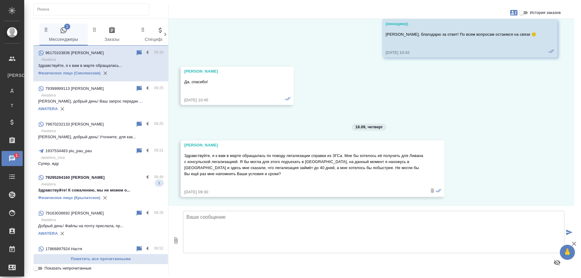
click at [513, 12] on icon "button" at bounding box center [513, 12] width 7 height 7
drag, startPoint x: 521, startPoint y: 83, endPoint x: 525, endPoint y: 59, distance: 23.6
click at [521, 81] on div at bounding box center [290, 139] width 581 height 278
click at [525, 12] on input "История заказов" at bounding box center [522, 12] width 22 height 7
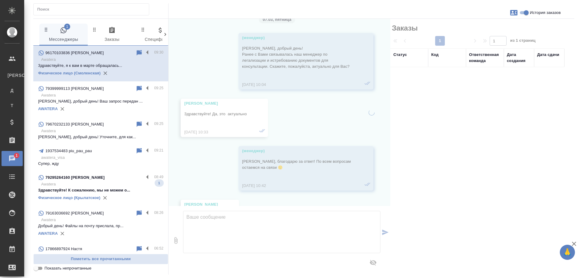
scroll to position [723, 0]
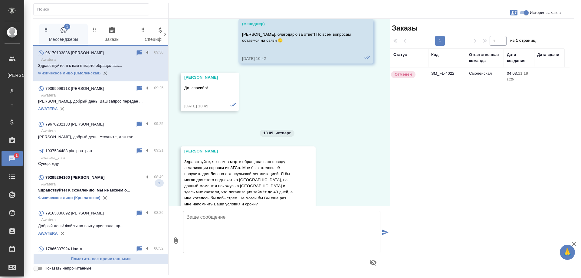
click at [453, 74] on td "SM_FL-4022" at bounding box center [447, 77] width 38 height 21
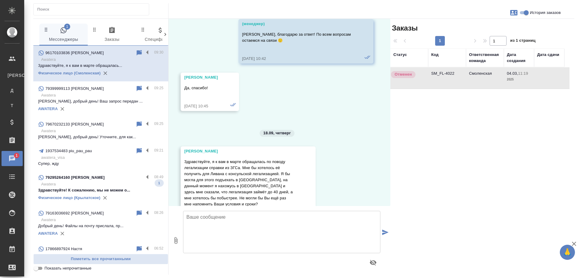
click at [453, 74] on td "SM_FL-4022" at bounding box center [447, 77] width 38 height 21
click at [525, 11] on input "История заказов" at bounding box center [526, 12] width 22 height 7
checkbox input "false"
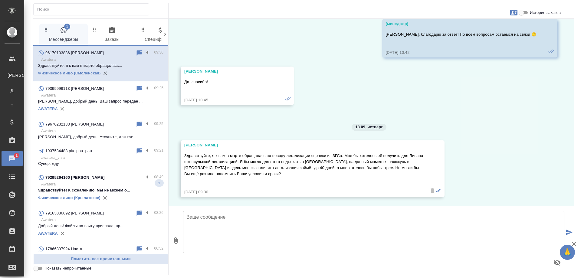
scroll to position [596, 0]
click at [137, 52] on icon at bounding box center [139, 52] width 5 height 5
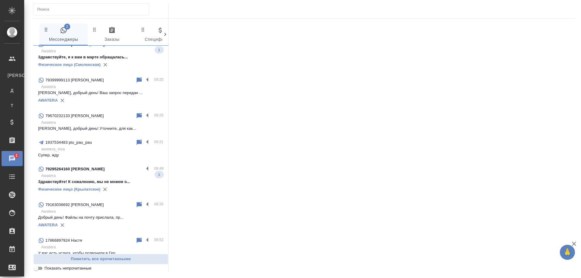
scroll to position [0, 0]
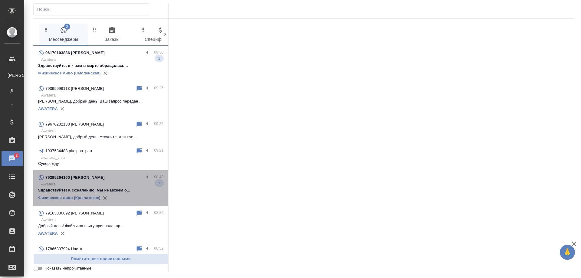
click at [103, 181] on div "79295264160 Александр" at bounding box center [91, 177] width 106 height 7
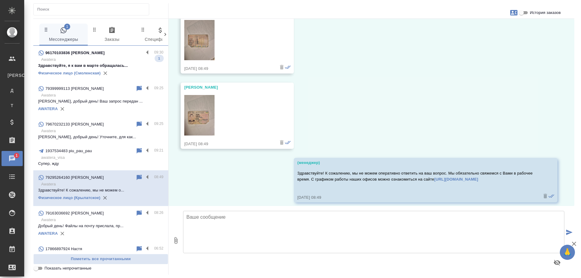
scroll to position [1930, 0]
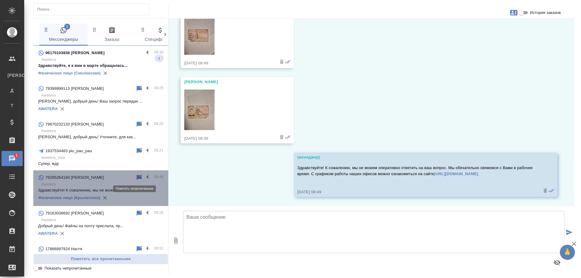
click at [137, 176] on icon at bounding box center [139, 177] width 5 height 5
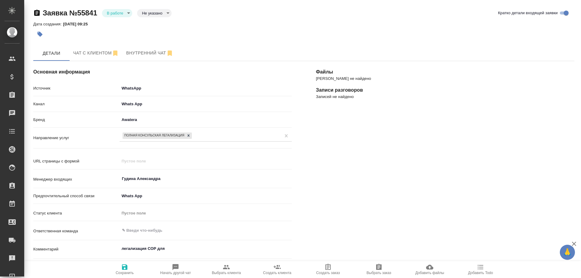
select select "RU"
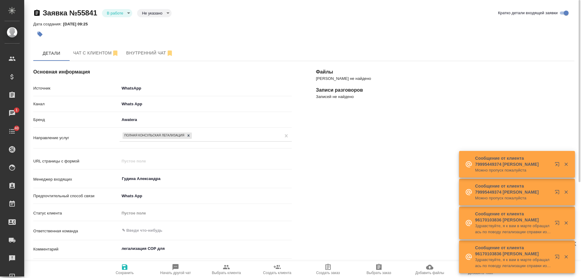
scroll to position [146, 0]
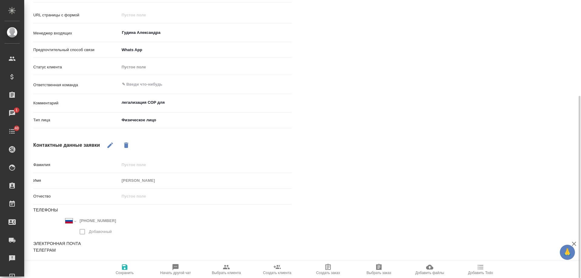
click at [482, 273] on span "Добавить Todo" at bounding box center [480, 273] width 25 height 4
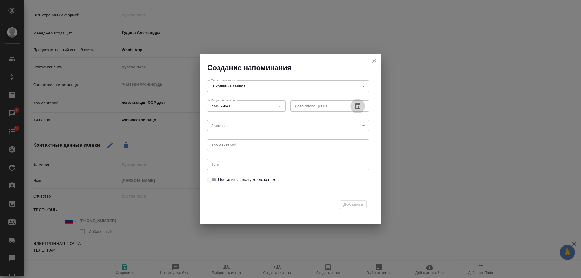
click at [359, 107] on icon "button" at bounding box center [357, 106] width 5 height 6
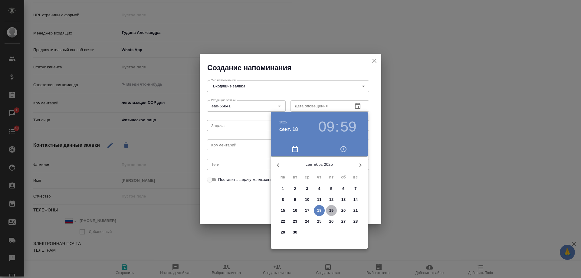
click at [331, 210] on p "19" at bounding box center [331, 211] width 5 height 6
type input "19.09.2025 09:59"
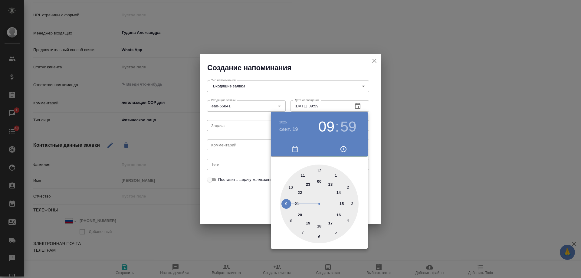
click at [234, 146] on div at bounding box center [290, 139] width 581 height 278
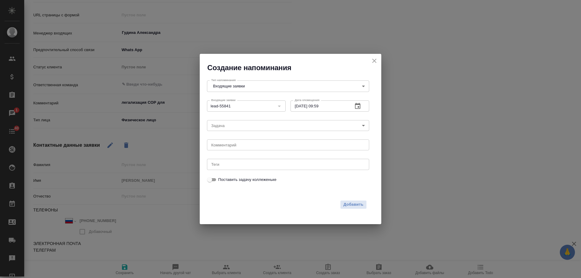
click at [234, 146] on div "2025 сент. 19 09 : 59 00 1 2 3 4 5 6 7 8 9 10 11 12 13 14 15 16 17 18 19 20 21 …" at bounding box center [290, 139] width 581 height 278
click at [234, 146] on textarea at bounding box center [288, 145] width 154 height 5
click at [236, 146] on textarea at bounding box center [288, 145] width 154 height 5
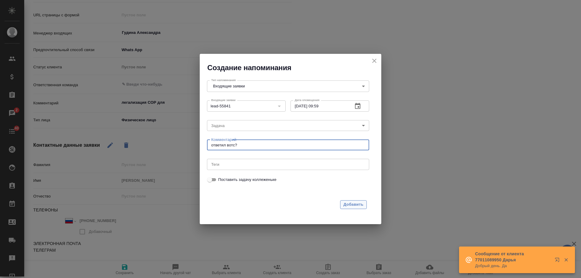
type textarea "ответил вотс?"
click at [361, 204] on span "Добавить" at bounding box center [354, 204] width 20 height 7
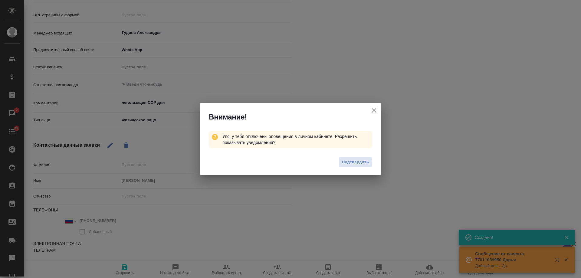
click icon "button"
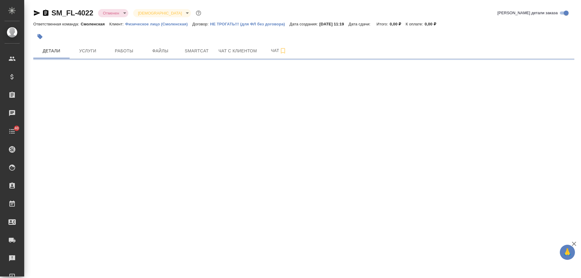
select select "RU"
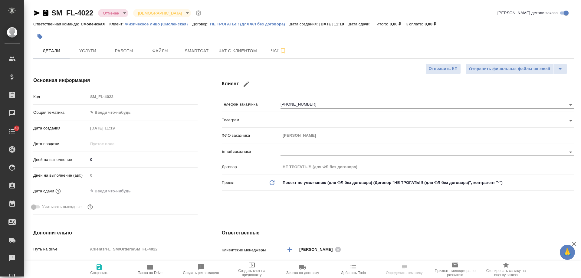
type textarea "x"
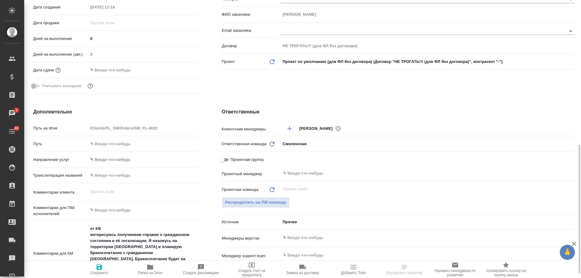
scroll to position [212, 0]
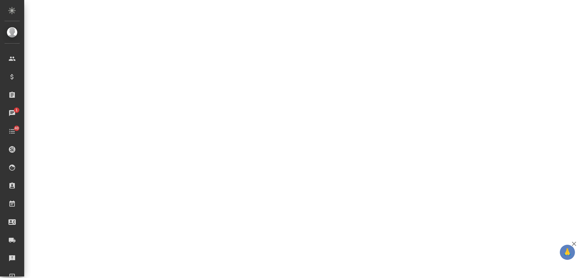
select select "RU"
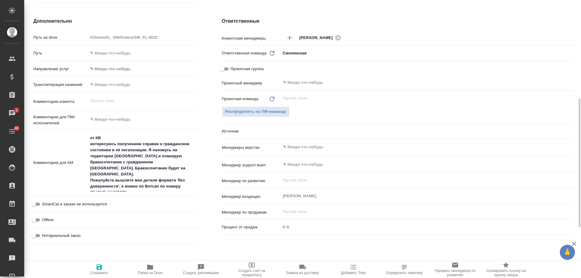
type textarea "x"
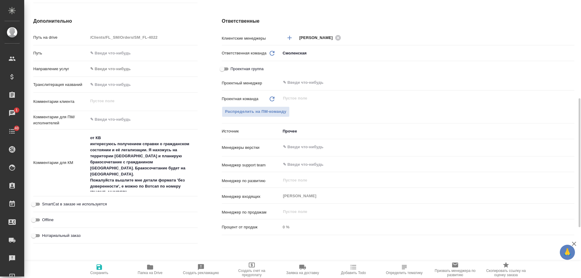
type textarea "x"
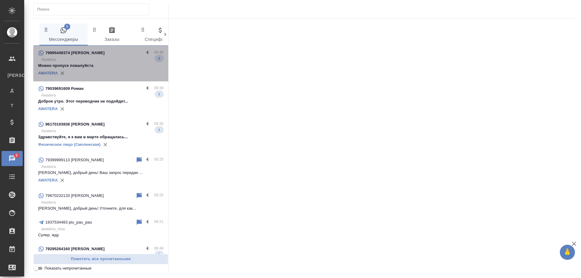
click at [101, 57] on p "Awatera" at bounding box center [102, 60] width 122 height 6
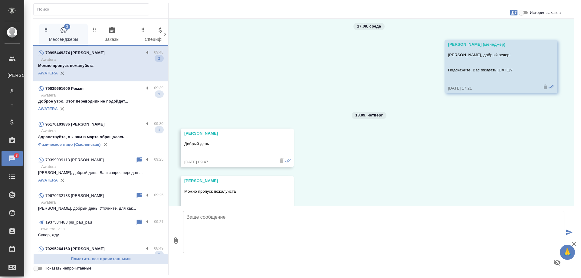
scroll to position [1295, 0]
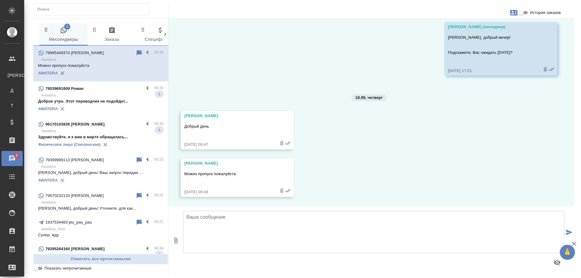
click at [99, 95] on p "Awatera" at bounding box center [102, 95] width 122 height 6
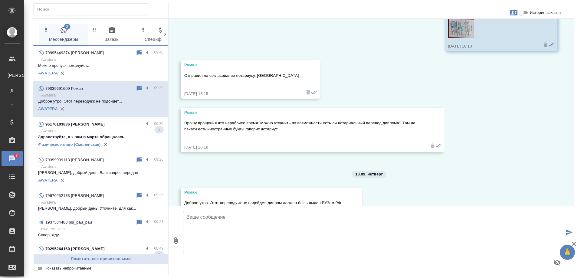
scroll to position [669, 0]
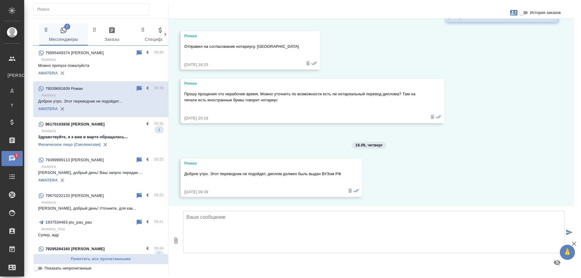
click at [115, 125] on div "96170103836 [PERSON_NAME]" at bounding box center [91, 124] width 106 height 7
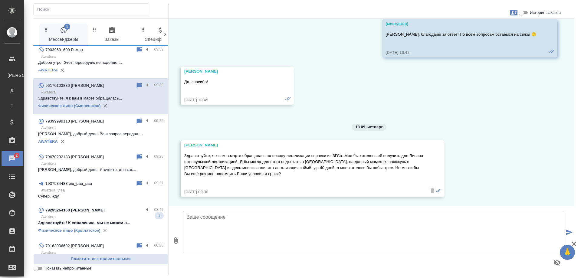
scroll to position [151, 0]
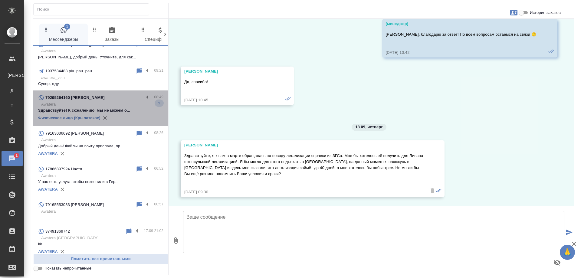
click at [115, 99] on div "79295264160 [PERSON_NAME]" at bounding box center [91, 97] width 106 height 7
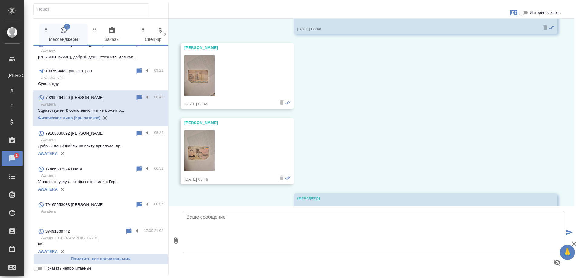
scroll to position [1930, 0]
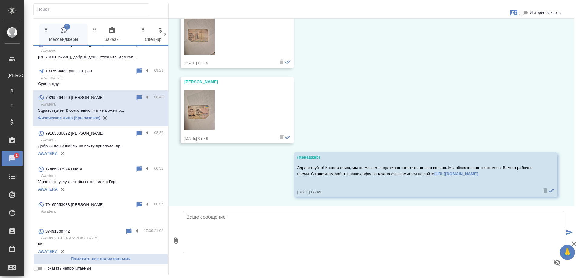
click at [522, 14] on input "История заказов" at bounding box center [522, 12] width 22 height 7
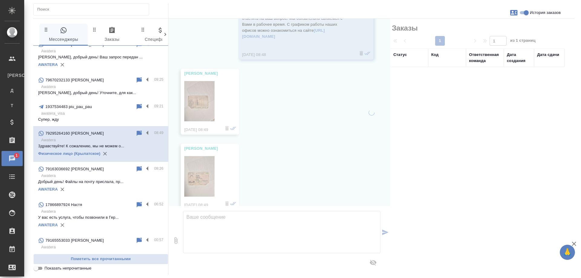
scroll to position [2009, 0]
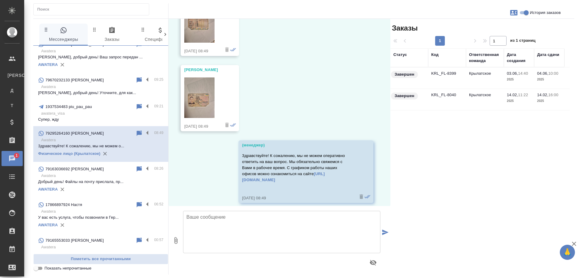
click at [481, 72] on td "Крылатское" at bounding box center [485, 77] width 38 height 21
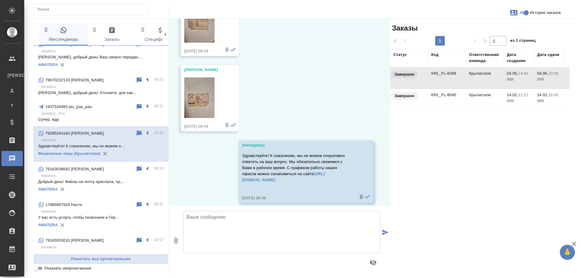
click at [481, 72] on td "Крылатское" at bounding box center [485, 77] width 38 height 21
click at [524, 12] on input "История заказов" at bounding box center [526, 12] width 22 height 7
checkbox input "false"
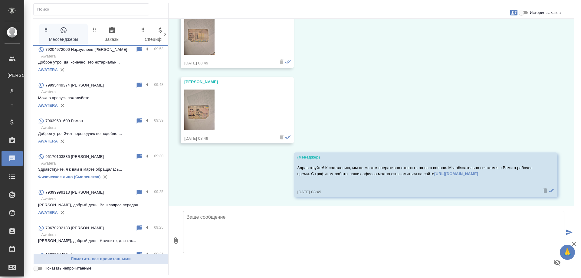
scroll to position [0, 0]
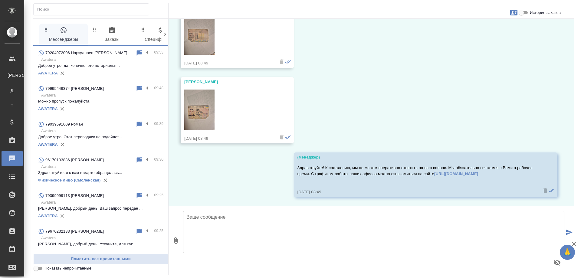
click at [75, 63] on p "Awatera" at bounding box center [102, 60] width 122 height 6
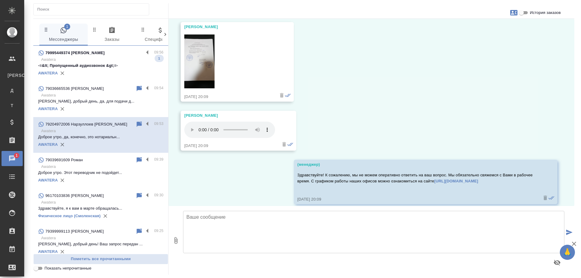
scroll to position [542, 0]
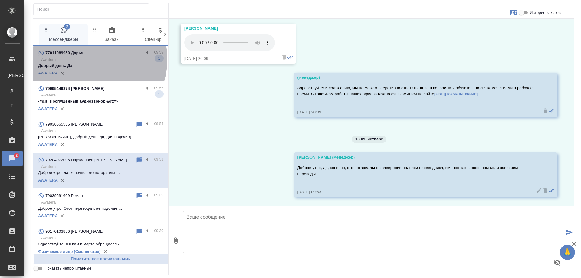
click at [88, 59] on p "Awatera" at bounding box center [102, 60] width 122 height 6
type textarea "[PERSON_NAME]"
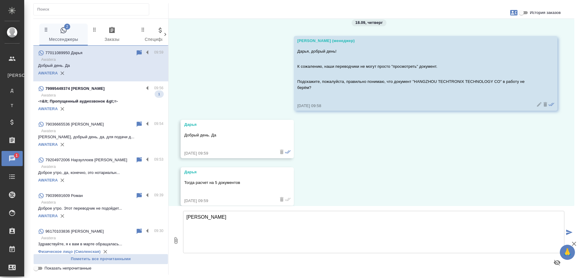
scroll to position [5021, 0]
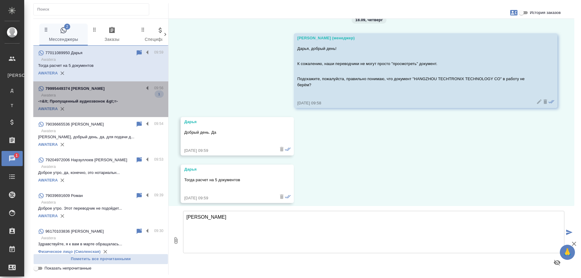
click at [104, 94] on p "Awatera" at bounding box center [102, 95] width 122 height 6
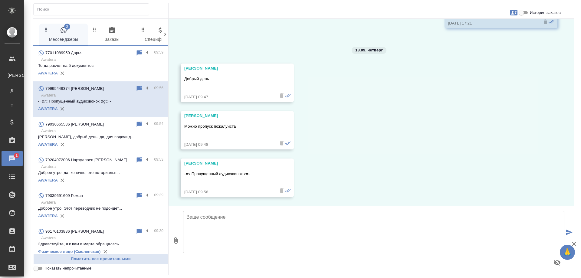
scroll to position [1343, 0]
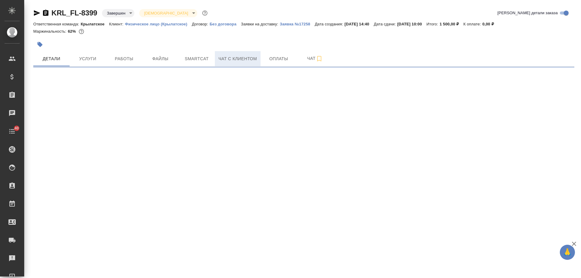
click at [228, 62] on span "Чат с клиентом" at bounding box center [238, 59] width 38 height 8
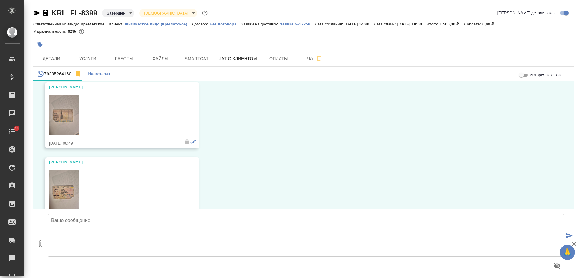
scroll to position [1916, 0]
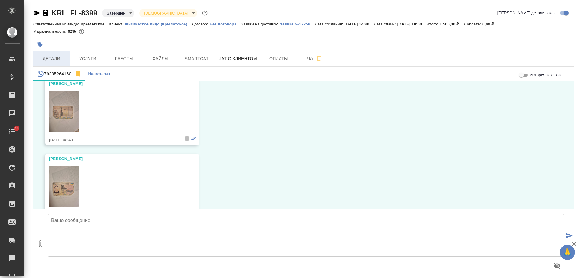
click at [53, 57] on span "Детали" at bounding box center [51, 59] width 29 height 8
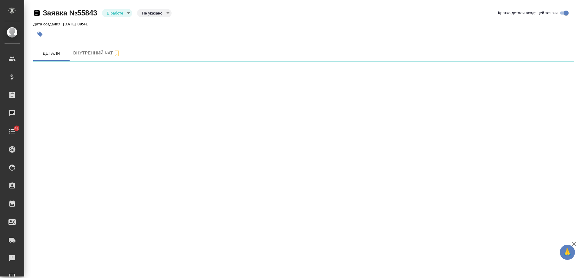
select select "RU"
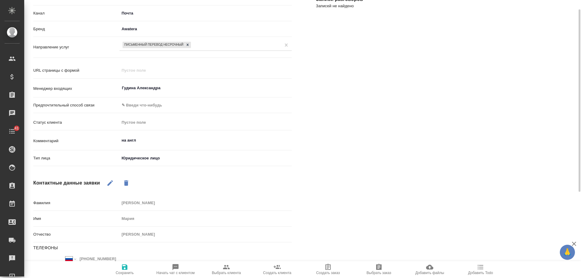
scroll to position [121, 0]
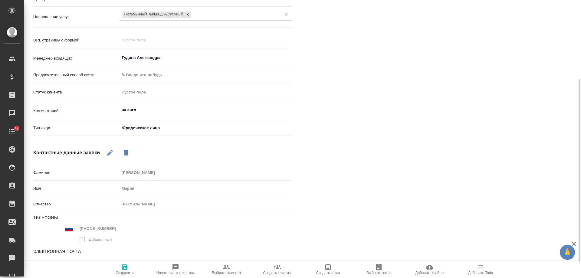
click at [278, 271] on span "Создать клиента" at bounding box center [277, 273] width 28 height 4
type textarea "x"
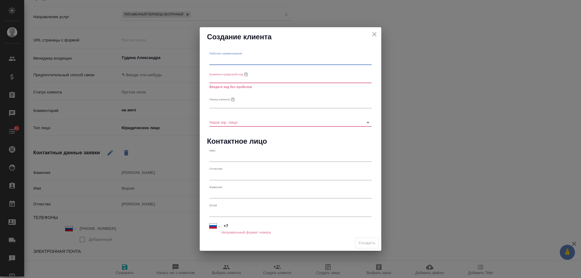
click at [244, 61] on input "text" at bounding box center [290, 60] width 162 height 8
paste input "ООО «МИРАКС»"
type input "ООО «МИРАКС»"
click at [233, 104] on input "text" at bounding box center [290, 104] width 162 height 8
paste input "ООО «МИРАКС»"
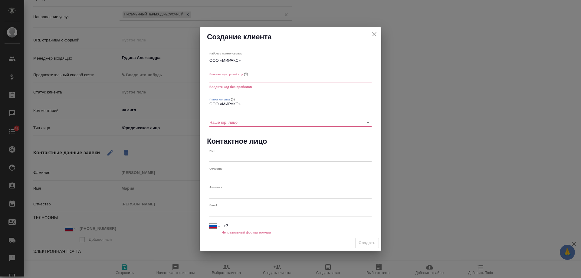
type input "ООО «МИРАКС»"
click at [222, 61] on input "ООО «МИРАКС»" at bounding box center [290, 60] width 162 height 8
click at [239, 58] on input "ООО МИРАКС»" at bounding box center [290, 60] width 162 height 8
type input "ООО МИРАКС"
click at [240, 103] on input "ООО «МИРАКС»" at bounding box center [290, 104] width 162 height 8
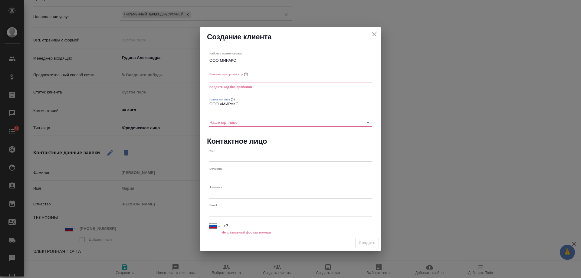
click at [223, 103] on input "ООО «МИРАКС" at bounding box center [290, 104] width 162 height 8
type input "ООО МИРАКС"
click at [227, 82] on input "text" at bounding box center [290, 79] width 162 height 8
type textarea "x"
click at [236, 79] on input "text" at bounding box center [290, 79] width 162 height 8
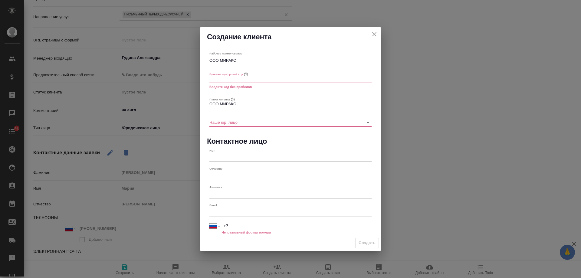
paste input "mirax"
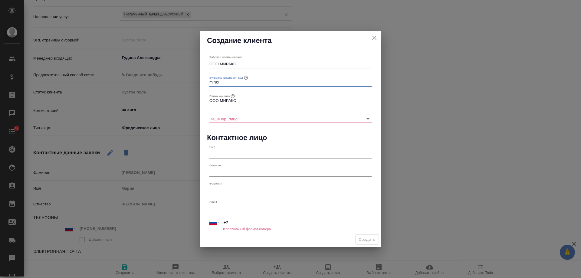
drag, startPoint x: 229, startPoint y: 82, endPoint x: 165, endPoint y: 82, distance: 63.9
click at [165, 82] on div "Создание клиента Рабочее наименование ООО МИРАКС Буквенно-цифровой код mirax Па…" at bounding box center [290, 139] width 581 height 278
type input "MIRAX"
type textarea "x"
click at [239, 119] on input "Наше юр. лицо" at bounding box center [280, 119] width 143 height 8
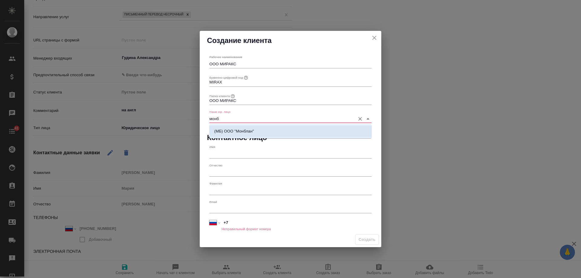
click at [242, 128] on li "(МБ) ООО "Монблан"" at bounding box center [290, 131] width 162 height 11
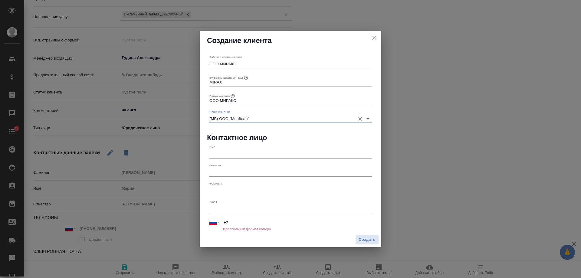
type input "(МБ) ООО "Монблан""
type textarea "x"
click at [225, 152] on input "text" at bounding box center [290, 154] width 162 height 8
paste input "[PERSON_NAME]"
type input "[PERSON_NAME]"
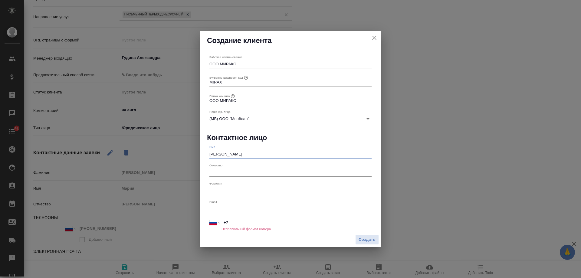
click at [225, 172] on input "text" at bounding box center [290, 172] width 162 height 8
paste input "[PERSON_NAME]"
type input "[PERSON_NAME]"
click at [225, 188] on input "text" at bounding box center [290, 190] width 162 height 8
paste input "[PERSON_NAME]"
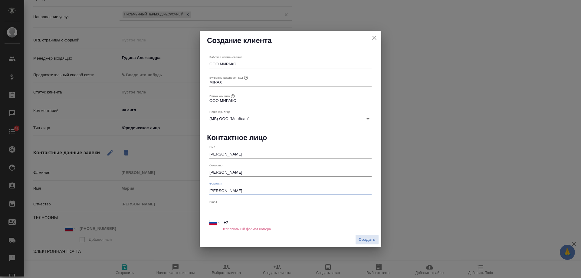
type input "[PERSON_NAME]"
drag, startPoint x: 232, startPoint y: 155, endPoint x: 139, endPoint y: 154, distance: 93.5
click at [139, 154] on div "Создание клиента Рабочее наименование ООО МИРАКС Буквенно-цифровой код MIRAX Па…" at bounding box center [290, 139] width 581 height 278
drag, startPoint x: 222, startPoint y: 152, endPoint x: 308, endPoint y: 150, distance: 86.6
click at [308, 150] on div "Имя Мария Анатольевна" at bounding box center [290, 151] width 162 height 13
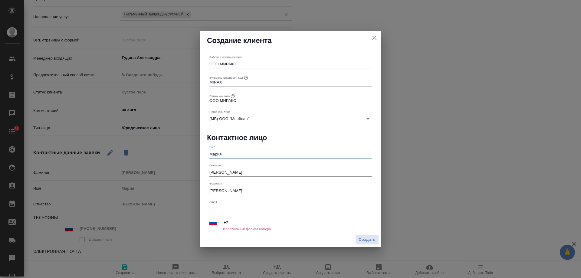
type input "Мария"
drag, startPoint x: 245, startPoint y: 172, endPoint x: 228, endPoint y: 183, distance: 19.9
click at [188, 171] on div "Создание клиента Рабочее наименование ООО МИРАКС Буквенно-цифровой код MIRAX Па…" at bounding box center [290, 139] width 581 height 278
type input "Анатольевна"
drag, startPoint x: 230, startPoint y: 191, endPoint x: 321, endPoint y: 190, distance: 91.4
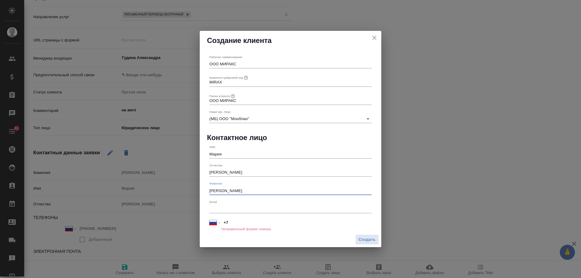
click at [321, 190] on input "[PERSON_NAME]" at bounding box center [290, 190] width 162 height 8
type input "Батманова"
click at [370, 241] on span "Создать" at bounding box center [367, 239] width 17 height 7
type textarea "x"
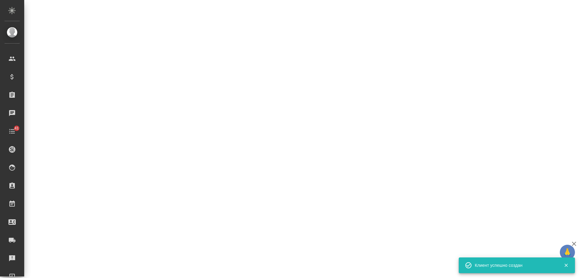
select select "RU"
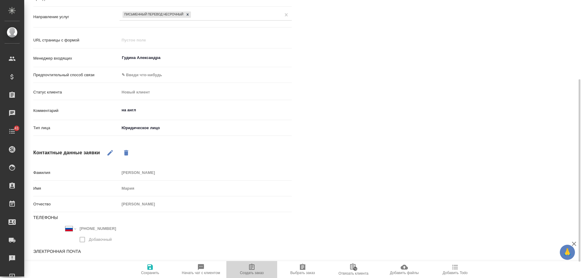
click at [252, 271] on span "Создать заказ" at bounding box center [252, 273] width 24 height 4
type textarea "x"
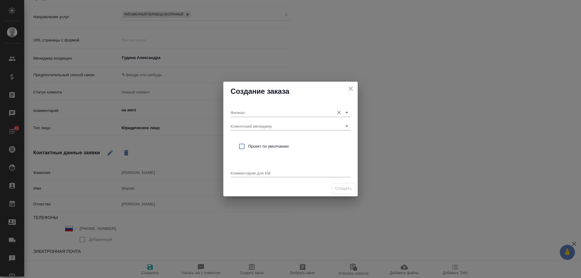
click at [249, 112] on input "Филиал" at bounding box center [281, 112] width 100 height 8
drag, startPoint x: 249, startPoint y: 113, endPoint x: 180, endPoint y: 114, distance: 69.6
click at [180, 114] on div "Создание заказа Филиал инд Клиентский менеджер Проект по умолчанию Комментарии …" at bounding box center [290, 139] width 581 height 278
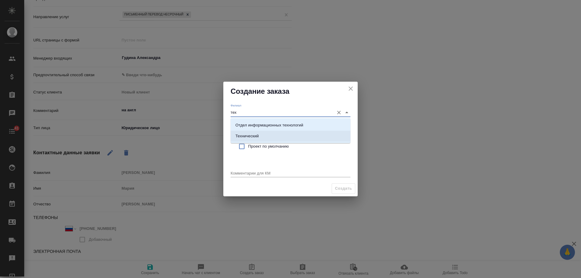
drag, startPoint x: 255, startPoint y: 135, endPoint x: 258, endPoint y: 141, distance: 6.5
click at [255, 135] on p "Технический" at bounding box center [246, 136] width 23 height 6
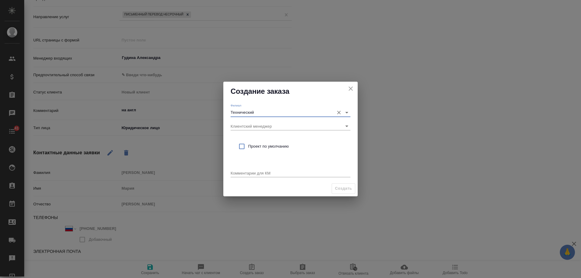
type input "Технический"
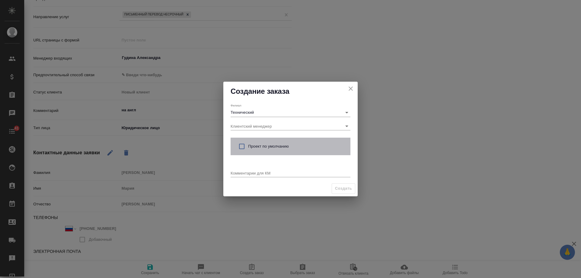
drag, startPoint x: 261, startPoint y: 146, endPoint x: 264, endPoint y: 157, distance: 12.1
click at [261, 146] on span "Проект по умолчанию" at bounding box center [296, 146] width 97 height 6
checkbox input "true"
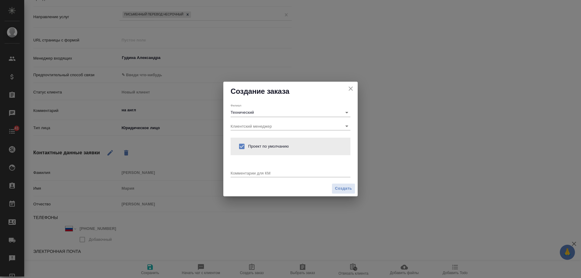
click at [259, 173] on textarea at bounding box center [291, 173] width 120 height 5
type textarea "от КВ: на англ"
click at [349, 188] on span "Создать" at bounding box center [343, 188] width 17 height 7
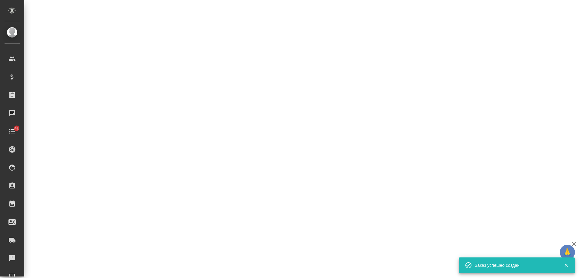
select select "RU"
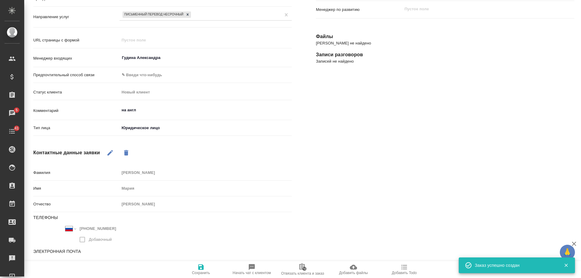
type textarea "x"
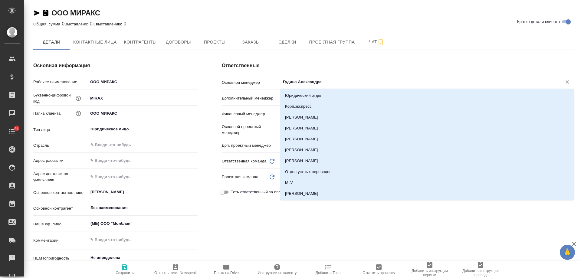
drag, startPoint x: 327, startPoint y: 81, endPoint x: 95, endPoint y: 81, distance: 231.2
click at [95, 81] on div "Основная информация Рабочее наименование ООО МИРАКС Буквенно-цифровой код MIRAX…" at bounding box center [303, 174] width 565 height 249
click at [239, 230] on div "Ответственные Основной менеджер ​ Дополнительный менеджер ​ Финансовый менеджер…" at bounding box center [398, 174] width 377 height 249
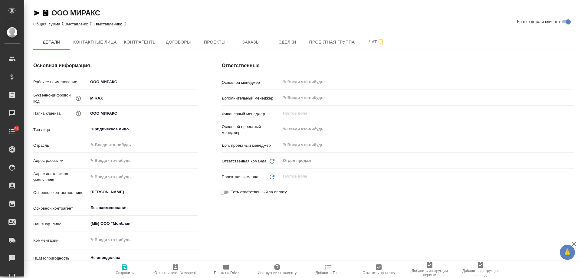
click at [124, 269] on icon "button" at bounding box center [124, 267] width 7 height 7
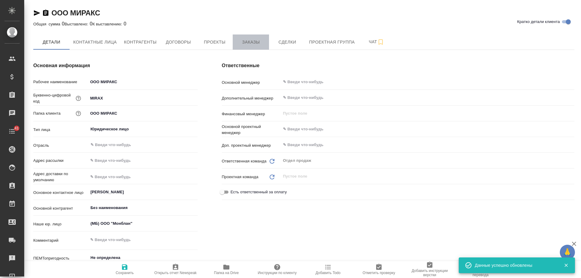
click at [254, 42] on span "Заказы" at bounding box center [250, 42] width 29 height 8
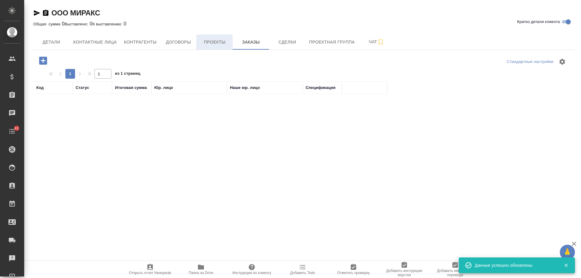
click at [217, 44] on span "Проекты" at bounding box center [214, 42] width 29 height 8
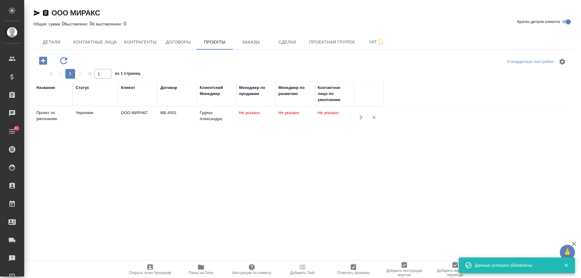
click at [360, 119] on icon "button" at bounding box center [360, 117] width 5 height 5
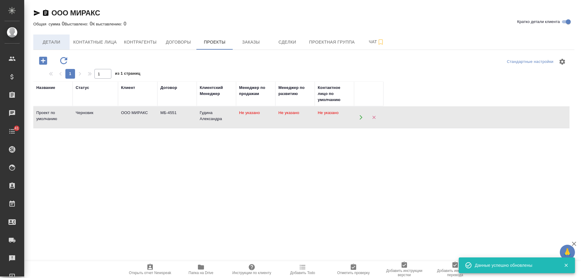
click at [53, 45] on span "Детали" at bounding box center [51, 42] width 29 height 8
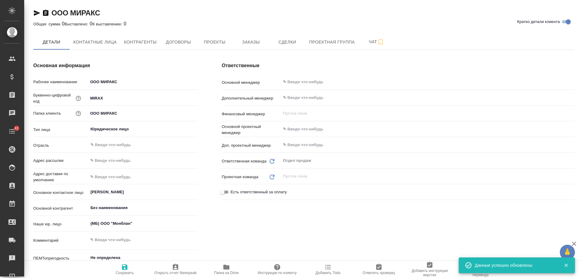
type textarea "x"
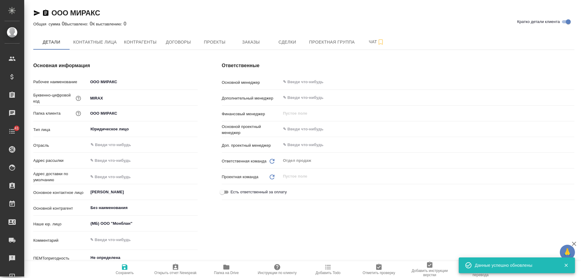
type textarea "x"
click at [46, 12] on icon "button" at bounding box center [45, 13] width 5 height 6
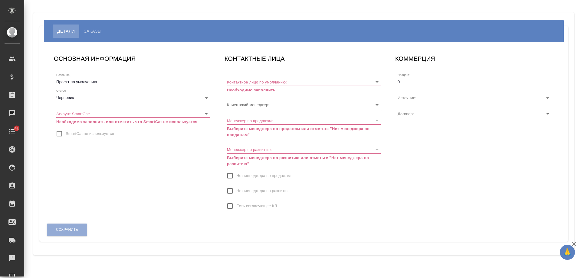
type input "МБ-4551"
type input "Гудина Александра"
drag, startPoint x: 67, startPoint y: 134, endPoint x: 249, endPoint y: 156, distance: 183.5
click at [71, 134] on span "SmartCat не используется" at bounding box center [90, 134] width 48 height 6
click at [233, 175] on input "Нет менеджера по продажам" at bounding box center [230, 176] width 13 height 13
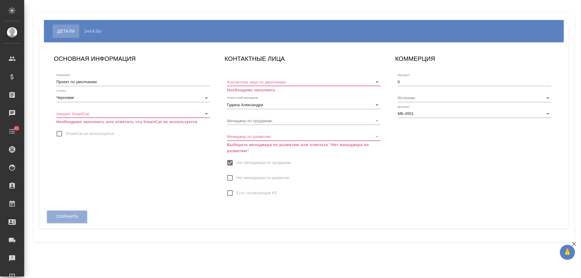
click at [238, 179] on span "Нет менеджера по развитию" at bounding box center [262, 178] width 53 height 6
click at [236, 179] on input "Нет менеджера по развитию" at bounding box center [230, 178] width 13 height 13
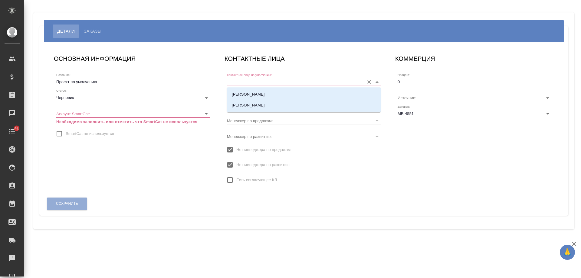
drag, startPoint x: 247, startPoint y: 80, endPoint x: 247, endPoint y: 84, distance: 4.9
click at [248, 81] on input "Контактное лицо по умолчанию:" at bounding box center [294, 82] width 134 height 8
click at [248, 96] on p "[PERSON_NAME]" at bounding box center [248, 94] width 33 height 6
type input "[PERSON_NAME]"
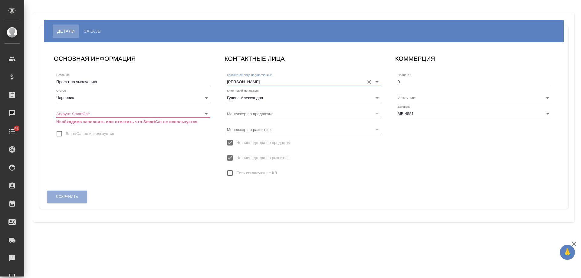
click at [94, 113] on body "🙏 .cls-1 fill:#fff; AWATERA Gudina Alexandra Клиенты Спецификации Заказы 0 Чаты…" at bounding box center [290, 139] width 581 height 278
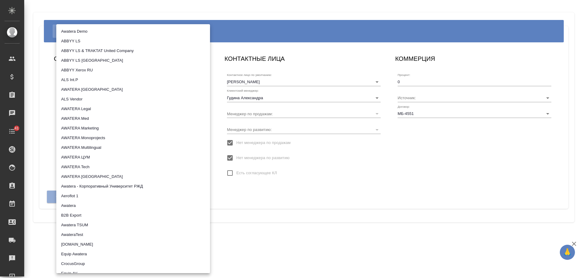
click at [335, 196] on div at bounding box center [290, 139] width 581 height 278
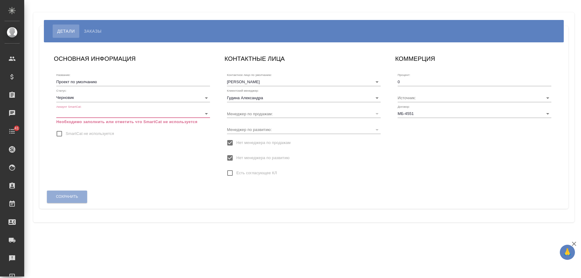
drag, startPoint x: 68, startPoint y: 135, endPoint x: 91, endPoint y: 108, distance: 35.7
click at [68, 135] on span "SmartCat не используется" at bounding box center [90, 134] width 48 height 6
click at [66, 135] on input "SmartCat не используется" at bounding box center [59, 133] width 13 height 13
checkbox input "true"
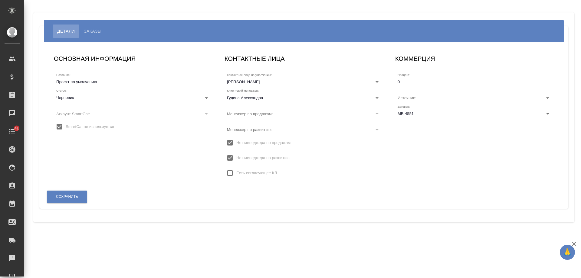
click at [91, 99] on body "🙏 .cls-1 fill:#fff; AWATERA Gudina Alexandra Клиенты Спецификации Заказы 0 Чаты…" at bounding box center [290, 139] width 581 height 278
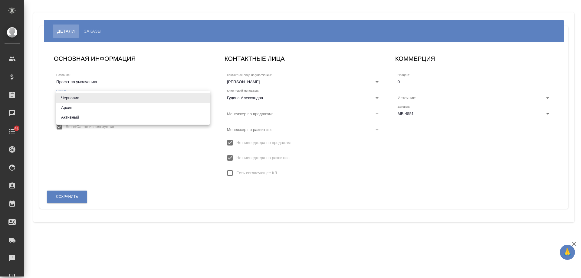
click at [84, 120] on li "Активный" at bounding box center [133, 118] width 154 height 10
type input "active"
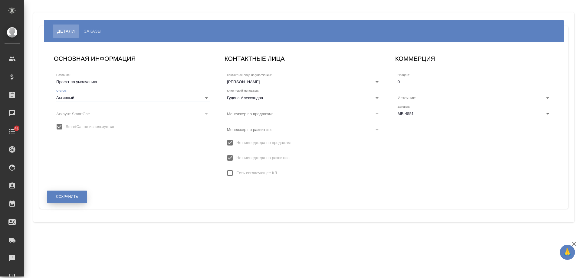
drag, startPoint x: 77, startPoint y: 199, endPoint x: 140, endPoint y: 158, distance: 74.9
click at [77, 199] on span "Сохранить" at bounding box center [67, 196] width 22 height 5
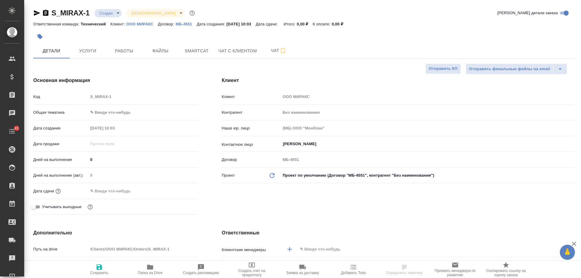
select select "RU"
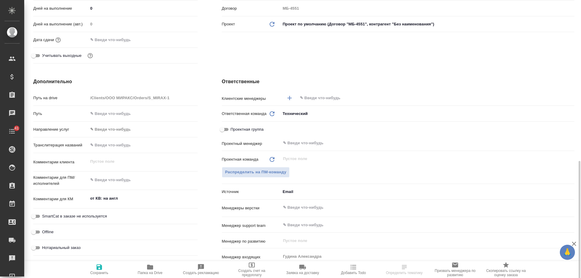
scroll to position [242, 0]
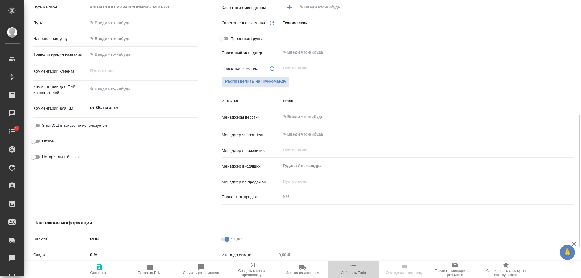
click at [355, 267] on icon "button" at bounding box center [354, 267] width 6 height 5
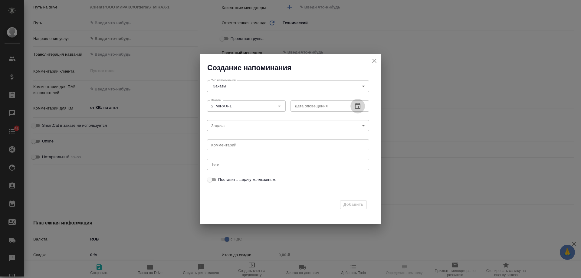
click at [361, 106] on icon "button" at bounding box center [357, 106] width 7 height 7
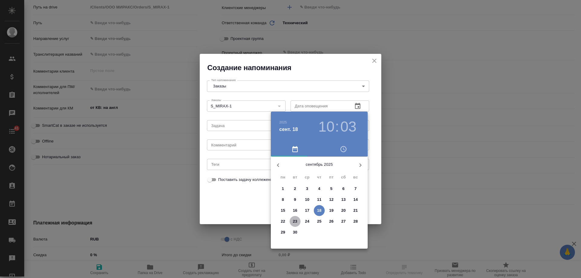
drag, startPoint x: 296, startPoint y: 221, endPoint x: 263, endPoint y: 157, distance: 71.6
click at [295, 220] on p "23" at bounding box center [295, 222] width 5 height 6
type input "[DATE] 10:03"
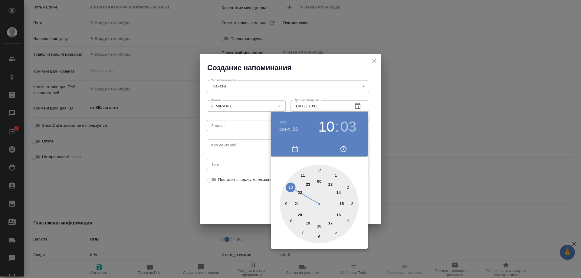
click at [239, 144] on div at bounding box center [290, 139] width 581 height 278
click at [239, 144] on div "[DATE] 10 : 03 00 1 2 3 4 5 6 7 8 9 10 11 12 13 14 15 16 17 18 19 20 21 22 23" at bounding box center [290, 139] width 581 height 278
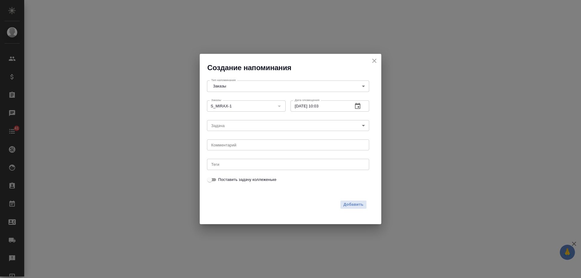
click at [239, 144] on div "[DATE] 10 : 03 00 1 2 3 4 5 6 7 8 9 10 11 12 13 14 15 16 17 18 19 20 21 22 23" at bounding box center [290, 139] width 581 height 278
select select "RU"
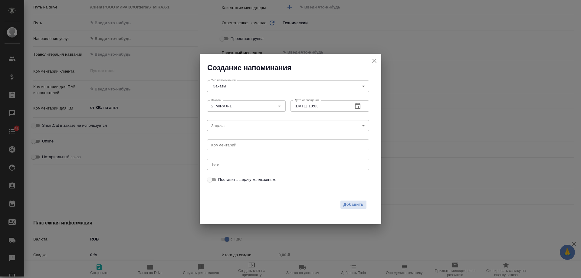
type textarea "x"
click at [224, 147] on textarea at bounding box center [288, 145] width 154 height 5
type textarea "инфа"
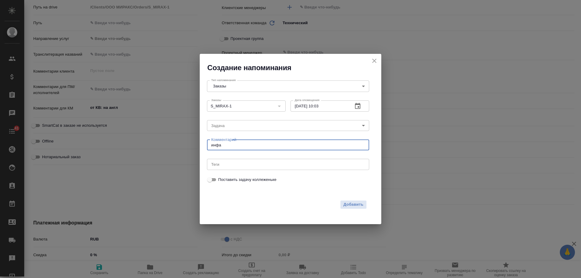
click at [347, 197] on div "Добавить" at bounding box center [286, 203] width 167 height 18
click at [351, 203] on span "Добавить" at bounding box center [354, 204] width 20 height 7
type textarea "x"
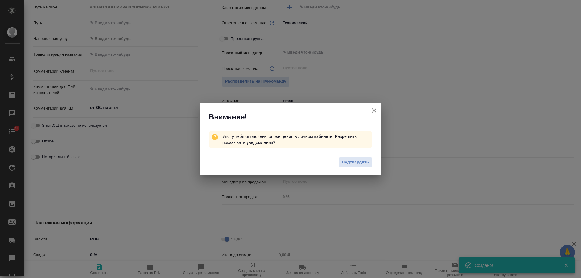
type textarea "x"
click at [375, 111] on icon "button" at bounding box center [374, 110] width 4 height 4
type textarea "x"
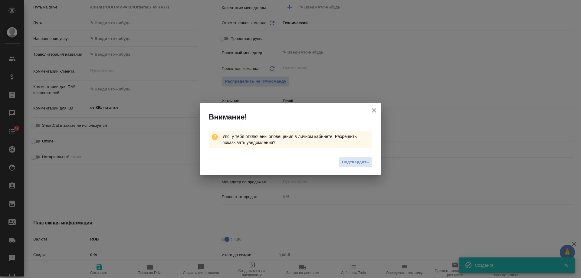
type textarea "x"
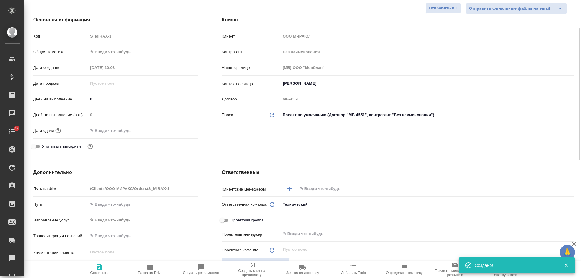
scroll to position [0, 0]
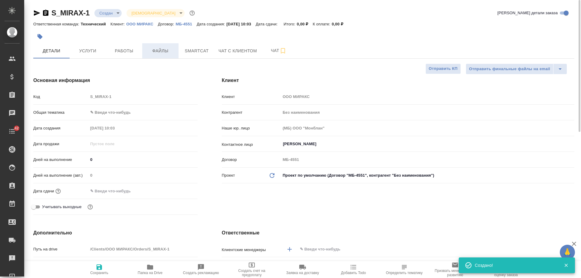
click at [163, 53] on span "Файлы" at bounding box center [160, 51] width 29 height 8
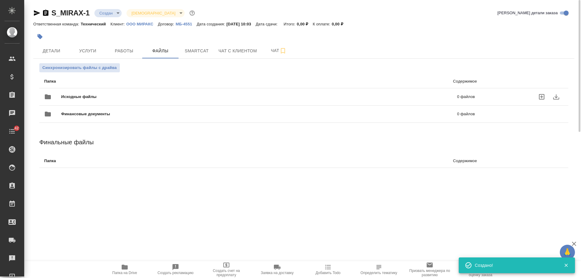
click at [488, 96] on div at bounding box center [525, 97] width 77 height 15
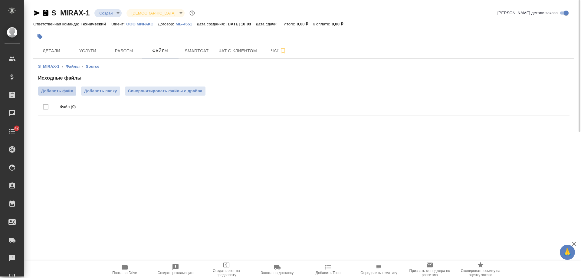
click at [55, 93] on span "Добавить файл" at bounding box center [57, 91] width 32 height 6
click at [0, 0] on input "Добавить файл" at bounding box center [0, 0] width 0 height 0
click at [47, 13] on icon "button" at bounding box center [45, 13] width 5 height 6
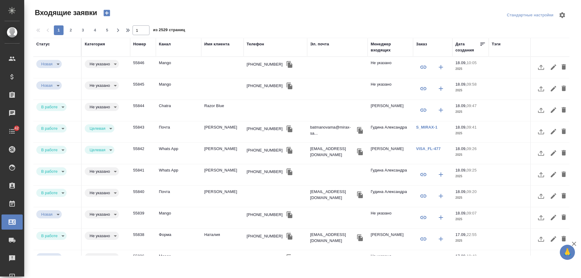
select select "RU"
click at [260, 64] on div "[PHONE_NUMBER]" at bounding box center [265, 64] width 36 height 6
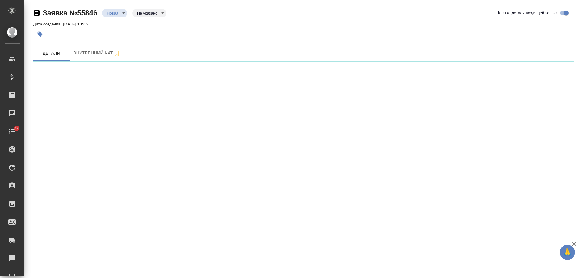
select select "RU"
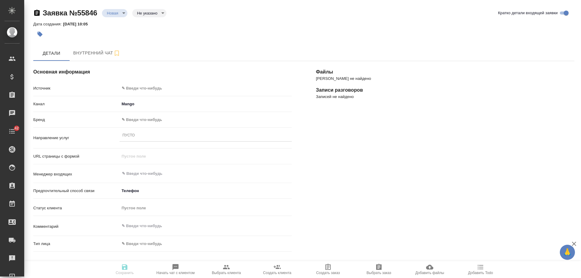
type textarea "x"
click at [150, 85] on body "🙏 .cls-1 fill:#fff; AWATERA [PERSON_NAME] Спецификации Заказы Чаты 42 Todo Прое…" at bounding box center [290, 139] width 581 height 278
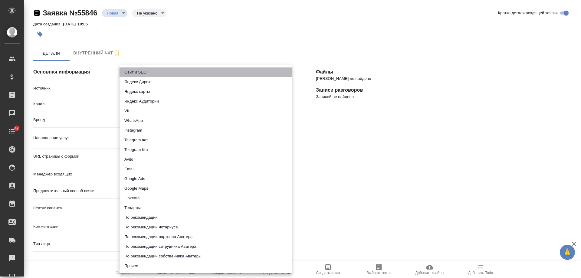
click at [146, 74] on li "Сайт и SEO" at bounding box center [206, 72] width 172 height 10
type input "seo"
type textarea "x"
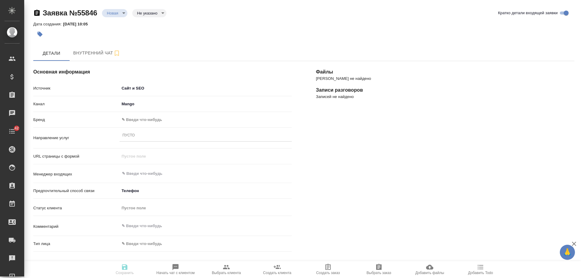
click at [135, 120] on body "🙏 .cls-1 fill:#fff; AWATERA [PERSON_NAME] Спецификации Заказы Чаты 42 Todo Прое…" at bounding box center [290, 139] width 581 height 278
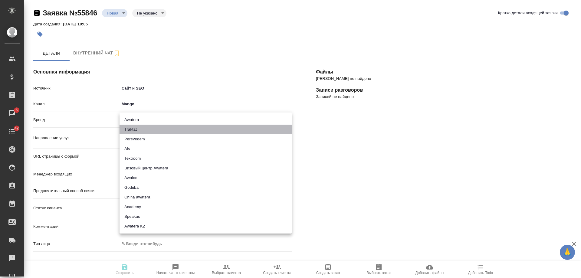
click at [137, 128] on li "Traktat" at bounding box center [206, 130] width 172 height 10
type input "traktat"
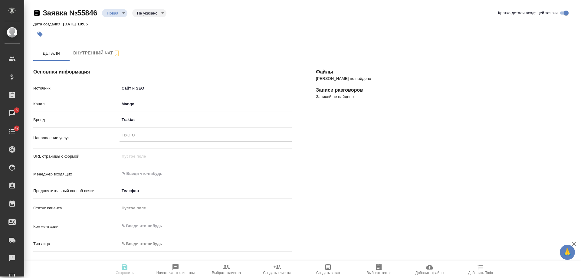
click at [140, 137] on div "Пусто" at bounding box center [206, 135] width 172 height 9
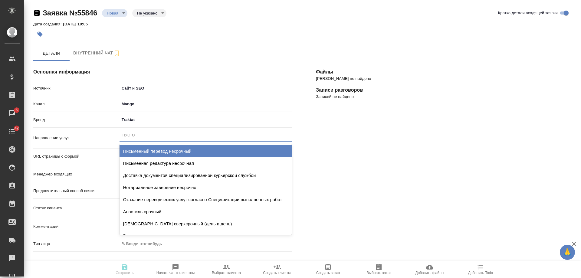
click at [165, 152] on div "Письменный перевод несрочный" at bounding box center [206, 151] width 172 height 12
type textarea "x"
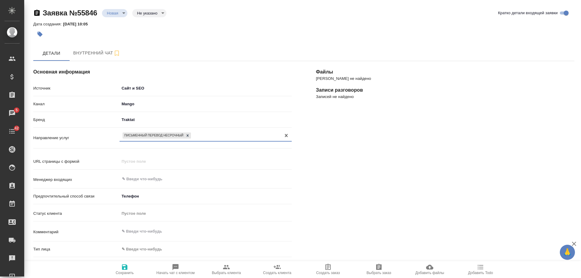
click at [211, 137] on div "Письменный перевод несрочный" at bounding box center [200, 135] width 161 height 9
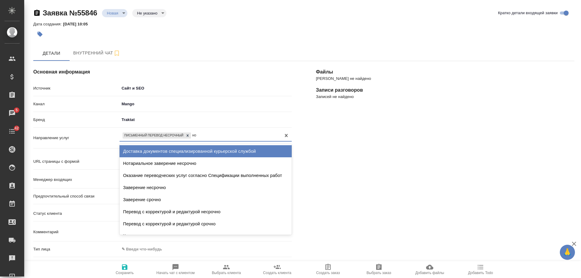
type input "нот"
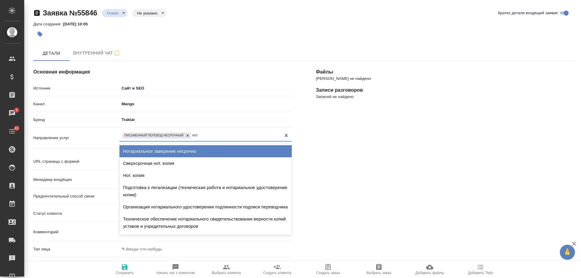
click at [190, 151] on div "Нотариальное заверение несрочно" at bounding box center [206, 151] width 172 height 12
type textarea "x"
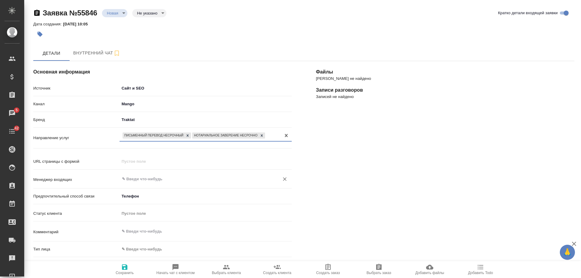
click at [148, 178] on input "text" at bounding box center [195, 179] width 148 height 7
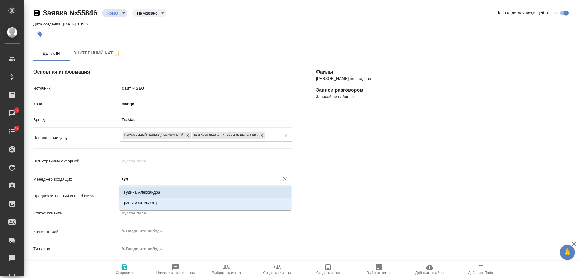
click at [153, 191] on li "Гудина Александра" at bounding box center [205, 192] width 172 height 11
type input "Гудина Александра"
type textarea "x"
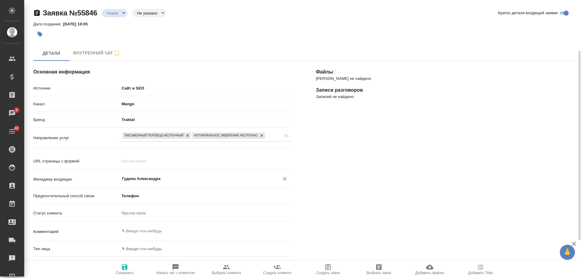
scroll to position [130, 0]
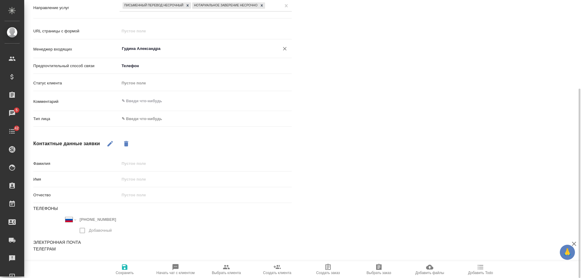
type input "Гудина Александра"
click at [140, 119] on body "🙏 .cls-1 fill:#fff; AWATERA Gudina Alexandra Клиенты Спецификации Заказы 5 Чаты…" at bounding box center [290, 139] width 581 height 278
click at [138, 131] on li "Физическое лицо" at bounding box center [177, 129] width 115 height 10
type textarea "x"
type input "private"
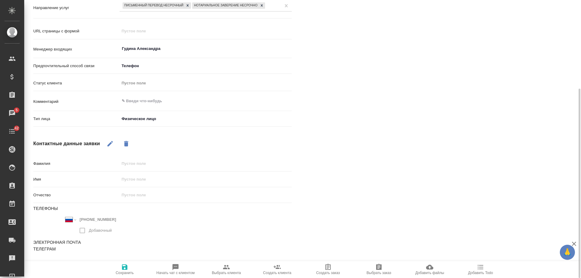
click at [109, 143] on icon "button" at bounding box center [110, 143] width 7 height 7
click at [136, 179] on input "text" at bounding box center [206, 179] width 172 height 9
type input "Ю"
type textarea "x"
type input "Юли"
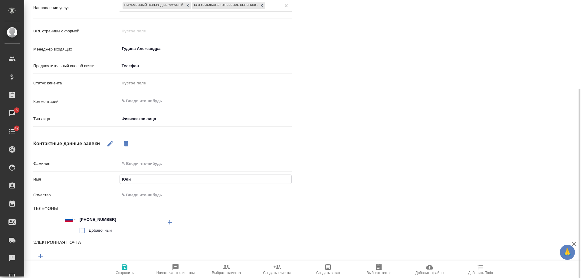
type textarea "x"
type input "Юлия"
drag, startPoint x: 356, startPoint y: 193, endPoint x: 196, endPoint y: 228, distance: 164.2
click at [354, 195] on div "Файлы Файлов не найдено Записи разговоров Записей не найдено" at bounding box center [445, 112] width 283 height 386
click at [130, 265] on span "Сохранить" at bounding box center [125, 270] width 44 height 12
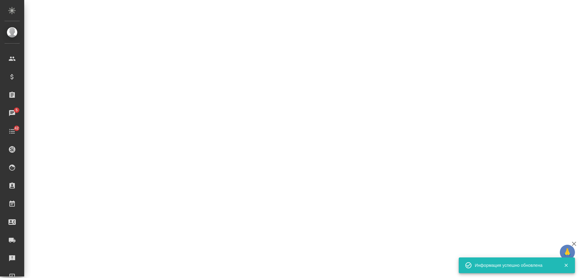
select select "RU"
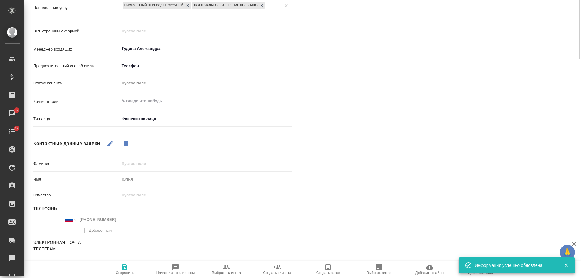
scroll to position [0, 0]
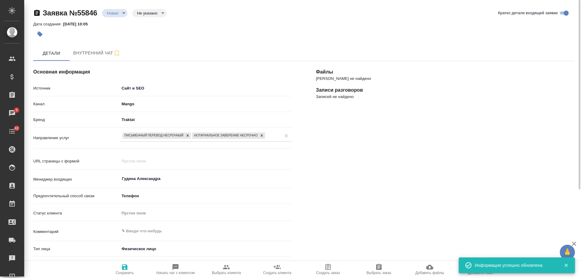
click at [232, 272] on span "Выбрать клиента" at bounding box center [226, 273] width 29 height 4
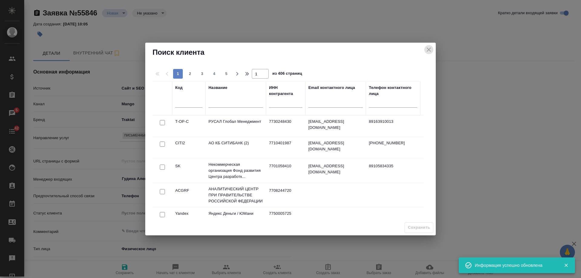
click at [427, 49] on icon "close" at bounding box center [428, 49] width 7 height 7
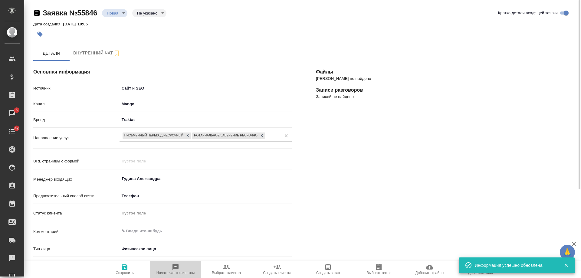
click at [182, 271] on span "Начать чат с клиентом" at bounding box center [176, 270] width 44 height 12
type textarea "x"
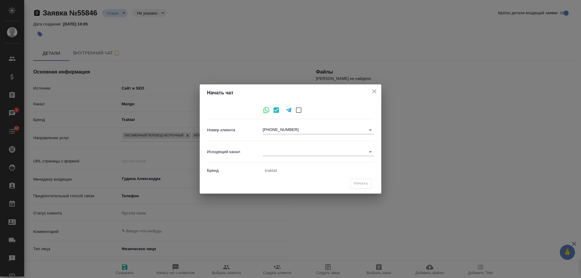
click at [286, 152] on body "🙏 .cls-1 fill:#fff; AWATERA Gudina Alexandra Клиенты Спецификации Заказы 5 Чаты…" at bounding box center [290, 139] width 581 height 278
click at [276, 148] on li "Awatera" at bounding box center [318, 152] width 111 height 10
type input "2"
click at [358, 179] on button "Начать" at bounding box center [361, 183] width 21 height 11
type input "inProcess"
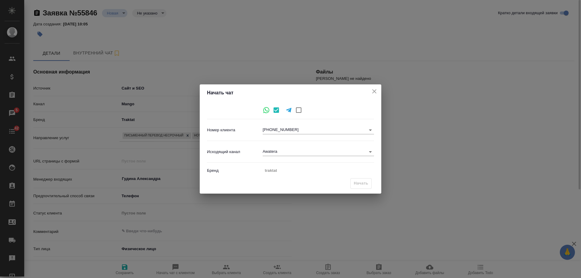
type textarea "x"
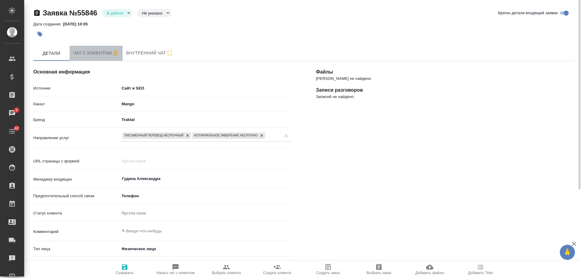
click at [90, 48] on button "Чат с клиентом" at bounding box center [96, 53] width 53 height 15
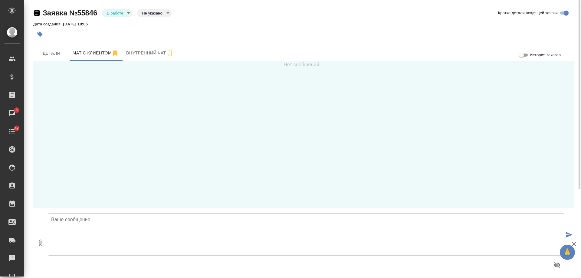
click at [110, 229] on textarea at bounding box center [306, 234] width 517 height 42
click at [123, 221] on textarea "Юлия, добрый день! Направьте скан Вашего документа для точного расчета" at bounding box center [306, 234] width 517 height 42
click at [267, 221] on textarea "Юлия, добрый день! Направьте, пожалуйста, скан Вашего документа для точного рас…" at bounding box center [306, 234] width 517 height 42
click at [164, 219] on textarea "Юлия, добрый день! Направьте, пожалуйста, скан Вашего документа для точного рас…" at bounding box center [306, 234] width 517 height 42
click at [267, 221] on textarea "Юлия, добрый день! Направьте, пожалуйста, скан Вашего документа для точного рас…" at bounding box center [306, 234] width 517 height 42
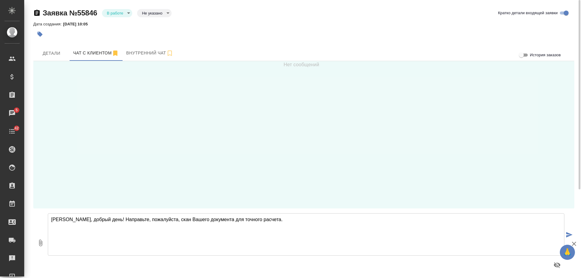
type textarea "Юлия, добрый день! Направьте, пожалуйста, скан Вашего документа для точного рас…"
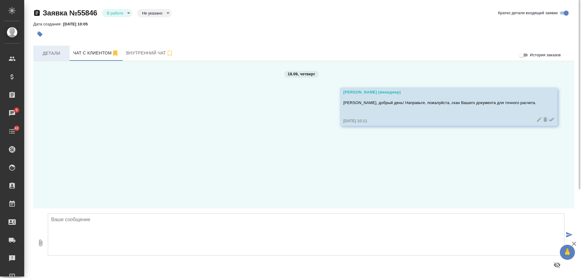
click at [55, 53] on span "Детали" at bounding box center [51, 54] width 29 height 8
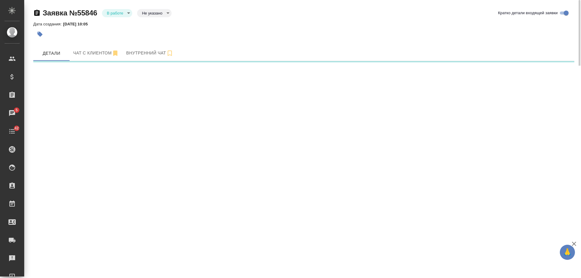
select select "RU"
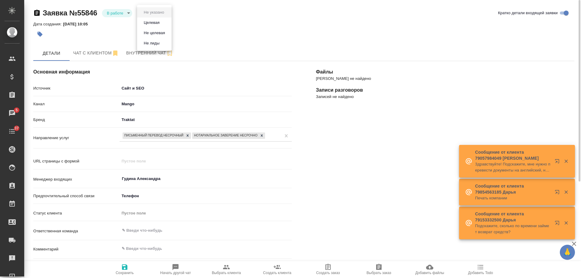
click at [156, 15] on body "🙏 .cls-1 fill:#fff; AWATERA Gudina Alexandra Клиенты Спецификации Заказы 5 Чаты…" at bounding box center [290, 139] width 581 height 278
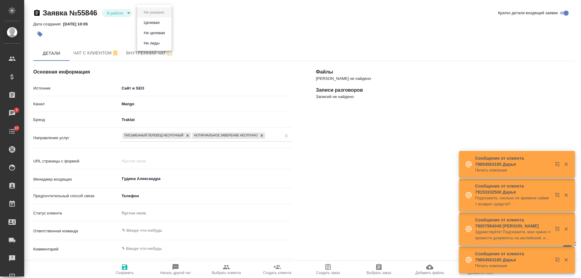
click at [113, 12] on div at bounding box center [290, 139] width 581 height 278
click at [122, 13] on body "🙏 .cls-1 fill:#fff; AWATERA Gudina Alexandra Клиенты Спецификации Заказы 5 Чаты…" at bounding box center [290, 139] width 581 height 278
click at [120, 24] on button "Отказ" at bounding box center [114, 23] width 14 height 7
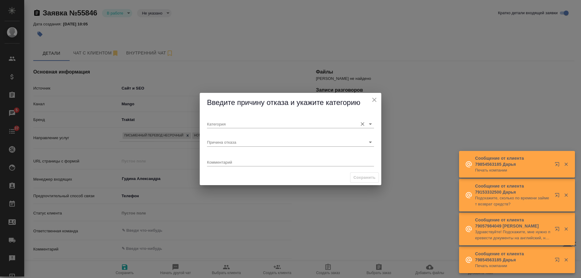
click at [231, 126] on input "Категория" at bounding box center [281, 124] width 148 height 8
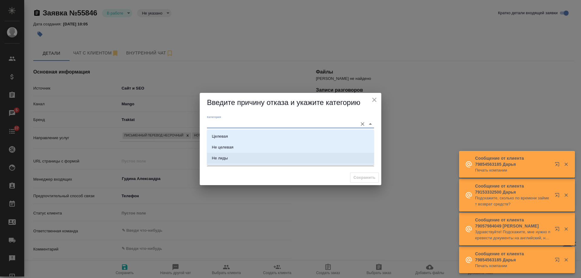
drag, startPoint x: 203, startPoint y: 179, endPoint x: 238, endPoint y: 149, distance: 46.3
click at [208, 177] on div "Сохранить" at bounding box center [291, 177] width 182 height 15
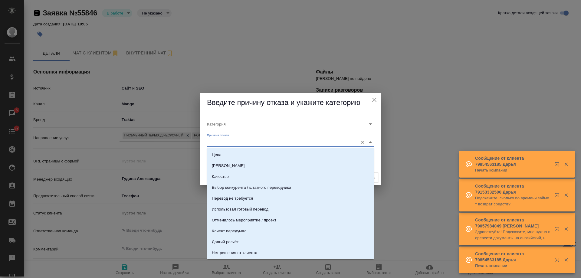
click at [235, 141] on input "Причина отказа" at bounding box center [281, 142] width 148 height 8
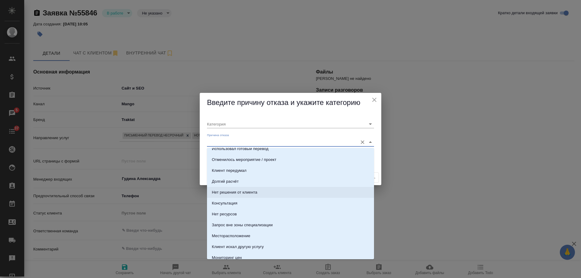
scroll to position [91, 0]
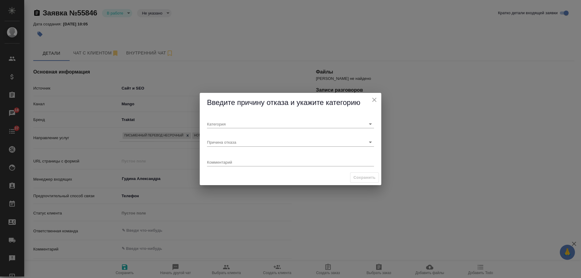
type textarea "x"
click at [373, 99] on icon "close" at bounding box center [374, 100] width 4 height 4
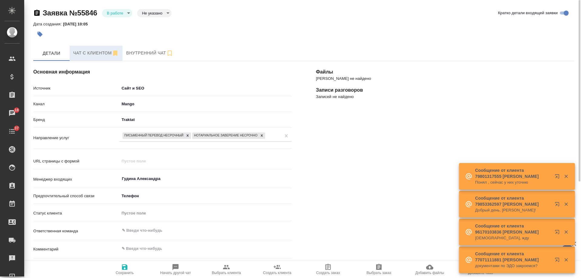
click at [96, 51] on span "Чат с клиентом" at bounding box center [96, 53] width 46 height 8
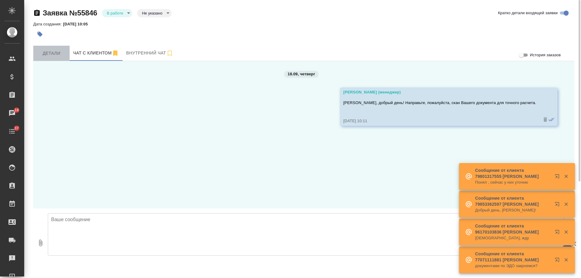
click at [42, 52] on span "Детали" at bounding box center [51, 54] width 29 height 8
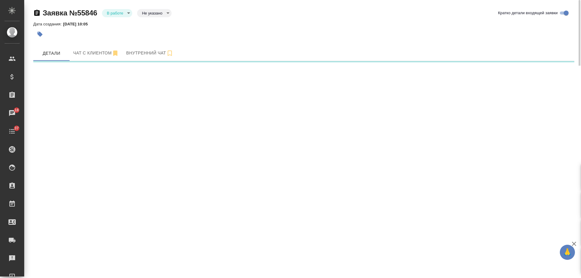
select select "RU"
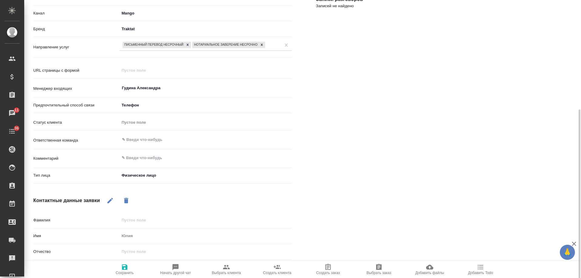
scroll to position [121, 0]
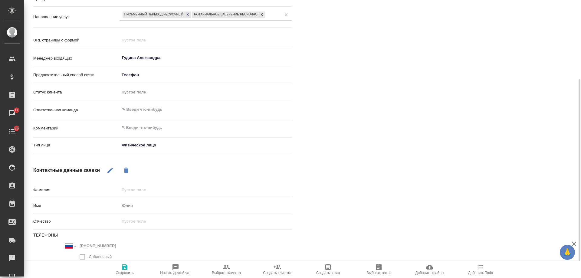
click at [482, 270] on icon "button" at bounding box center [480, 267] width 7 height 7
type textarea "x"
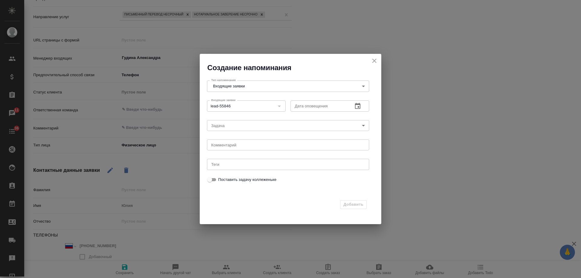
click at [360, 104] on icon "button" at bounding box center [357, 106] width 7 height 7
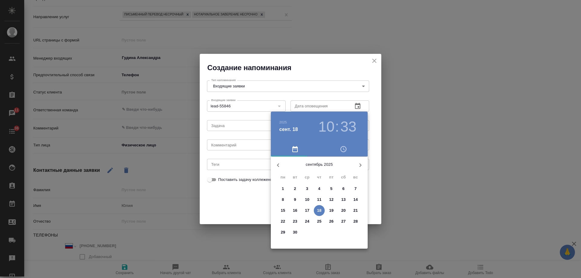
click at [320, 208] on p "18" at bounding box center [319, 211] width 5 height 6
type input "18.09.2025 10:33"
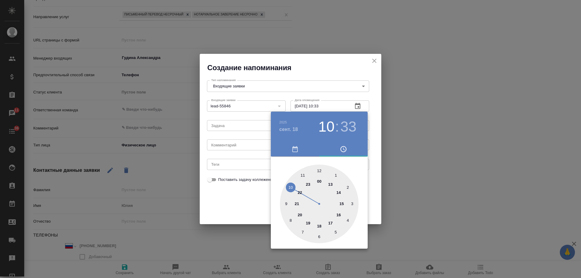
drag, startPoint x: 230, startPoint y: 150, endPoint x: 226, endPoint y: 147, distance: 5.4
click at [229, 150] on div at bounding box center [290, 139] width 581 height 278
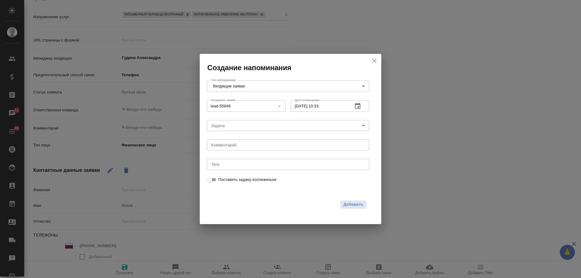
click at [225, 146] on div "2025 сент. 18 10 : 33 00 1 2 3 4 5 6 7 8 9 10 11 12 13 14 15 16 17 18 19 20 21 …" at bounding box center [290, 139] width 581 height 278
click at [226, 146] on textarea at bounding box center [288, 145] width 154 height 5
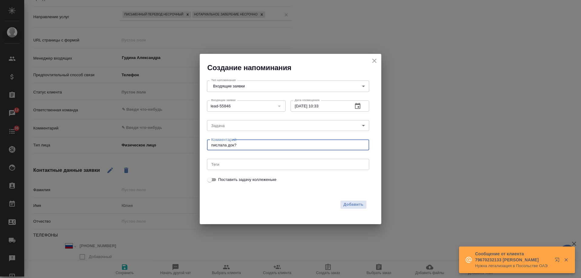
click at [213, 146] on textarea "пислала док?" at bounding box center [288, 145] width 154 height 5
type textarea "прислала док?"
click at [357, 206] on span "Добавить" at bounding box center [354, 204] width 20 height 7
type textarea "x"
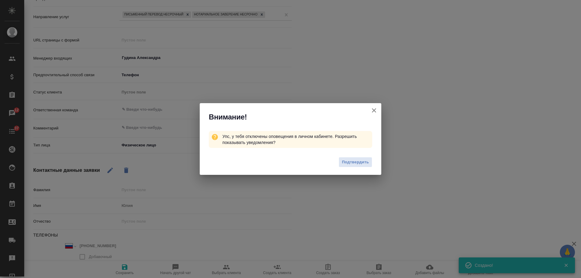
click at [376, 108] on icon "button" at bounding box center [373, 110] width 7 height 7
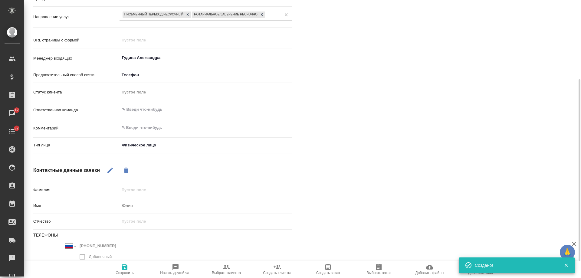
type textarea "x"
click at [165, 130] on textarea at bounding box center [206, 128] width 172 height 10
type textarea "па"
type textarea "x"
type textarea "пасп"
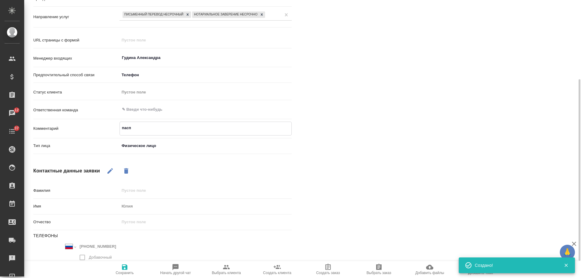
type textarea "x"
type textarea "паспо"
type textarea "x"
type textarea "паспор"
type textarea "x"
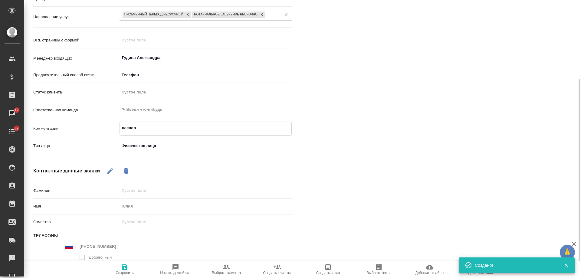
type textarea "паспорт"
type textarea "x"
type textarea "паспорт"
type textarea "x"
type textarea "паспорт в"
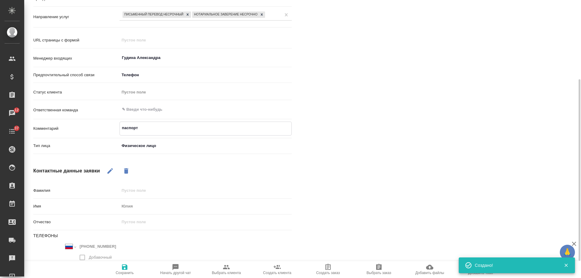
type textarea "x"
type textarea "паспорт вс"
type textarea "x"
type textarea "паспорт все"
type textarea "x"
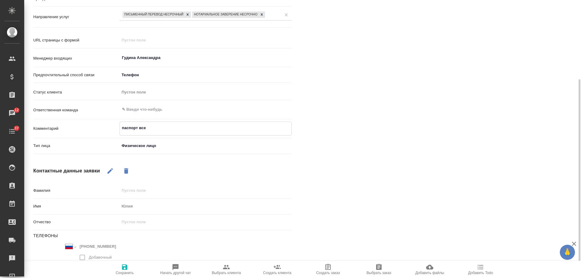
type textarea "паспорт вс"
type textarea "x"
type textarea "паспорт в"
type textarea "x"
type textarea "паспорт"
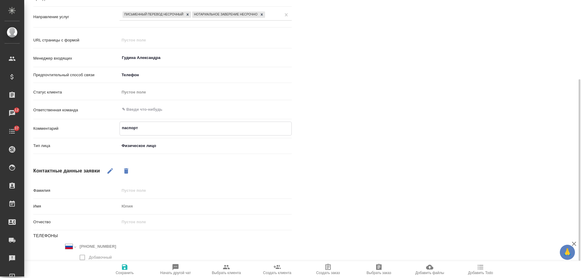
type textarea "x"
type textarea "паспорт б"
type textarea "x"
type textarea "паспорт бе"
type textarea "x"
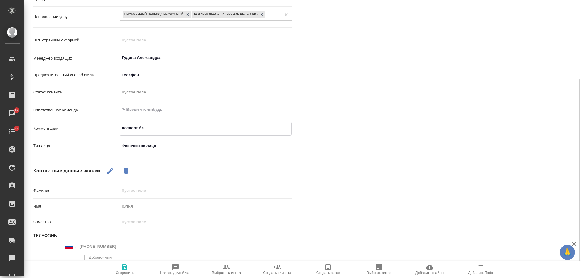
type textarea "паспорт бел"
type textarea "x"
type textarea "паспорт бело"
type textarea "x"
type textarea "паспорт белор"
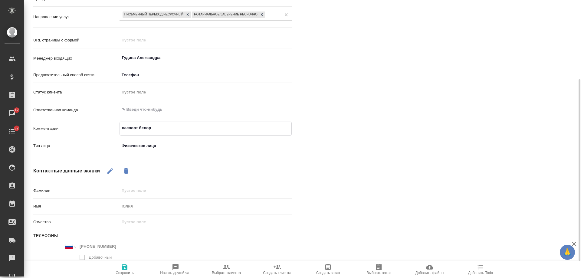
type textarea "x"
type textarea "паспорт белор-"
type textarea "x"
type textarea "паспорт белор-ру"
type textarea "x"
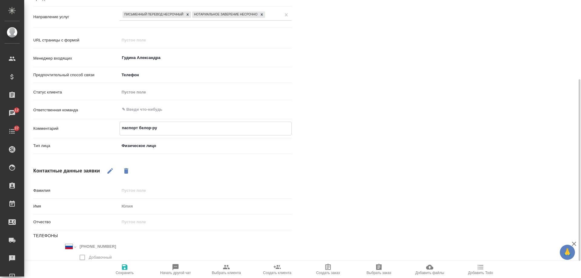
type textarea "паспорт белор-рус"
type textarea "x"
type textarea "паспорт белор-рус"
type textarea "x"
type textarea "паспорт белор-рус с"
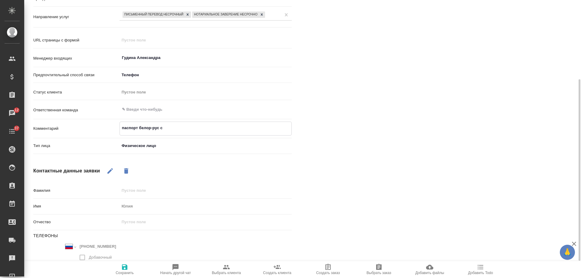
type textarea "x"
type textarea "паспорт белор-рус с"
type textarea "x"
type textarea "паспорт белор-рус с Н"
type textarea "x"
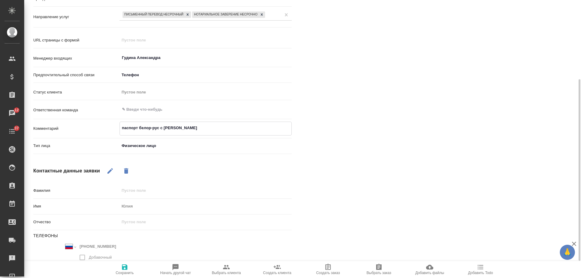
type textarea "паспорт белор-рус с НЗ"
type textarea "x"
type textarea "паспорт белор-рус с НЗ,"
type textarea "x"
type textarea "паспорт белор-рус с НЗ, в"
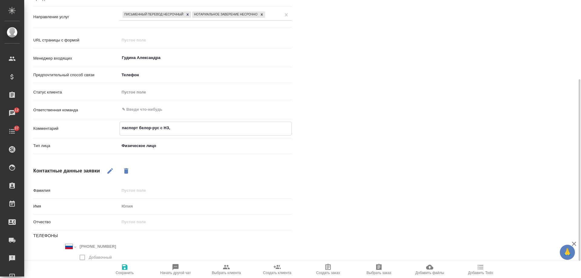
type textarea "x"
type textarea "паспорт белор-рус с НЗ, вс"
type textarea "x"
type textarea "паспорт белор-рус с НЗ, все"
type textarea "x"
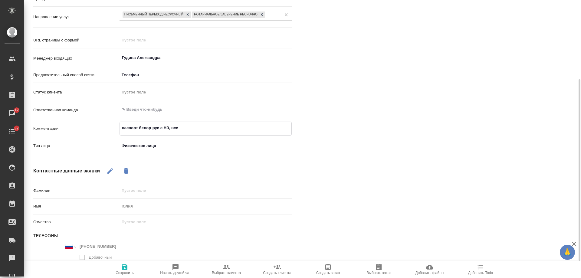
type textarea "паспорт белор-рус с НЗ, все"
type textarea "x"
type textarea "паспорт белор-рус с НЗ, все с"
type textarea "x"
type textarea "паспорт белор-рус с НЗ, все ст"
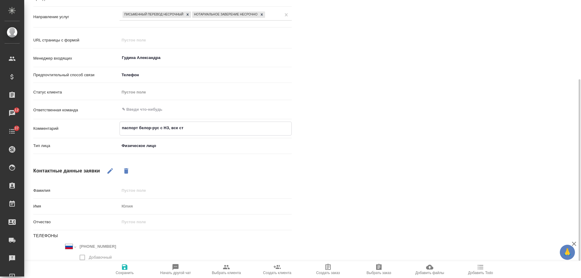
type textarea "x"
type textarea "паспорт белор-рус с НЗ, все стра"
type textarea "x"
type textarea "паспорт белор-рус с НЗ, все стран"
type textarea "x"
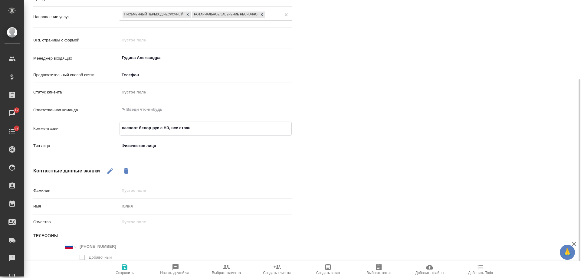
type textarea "паспорт белор-рус с НЗ, все страни"
type textarea "x"
type textarea "паспорт белор-рус с НЗ, все страниц"
type textarea "x"
type textarea "паспорт белор-рус с НЗ, все страницы"
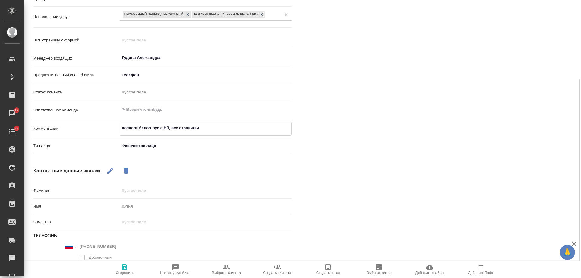
type textarea "x"
type textarea "паспорт белор-рус с НЗ, все страницы,"
type textarea "x"
type textarea "паспорт белор-рус с НЗ, все страницы,"
type textarea "x"
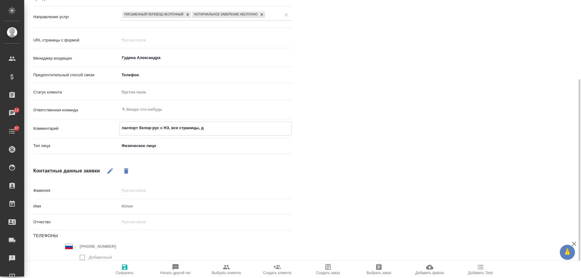
type textarea "паспорт белор-рус с НЗ, все страницы, дл"
type textarea "x"
type textarea "паспорт белор-рус с НЗ, все страницы, для"
type textarea "x"
type textarea "паспорт белор-рус с НЗ, все страницы, для"
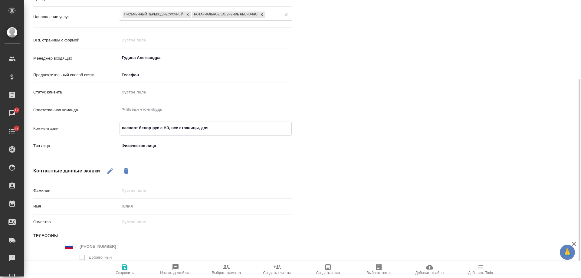
type textarea "x"
type textarea "паспорт белор-рус с НЗ, все страницы, для Г"
type textarea "x"
type textarea "паспорт белор-рус с НЗ, все страницы, для ГИ"
type textarea "x"
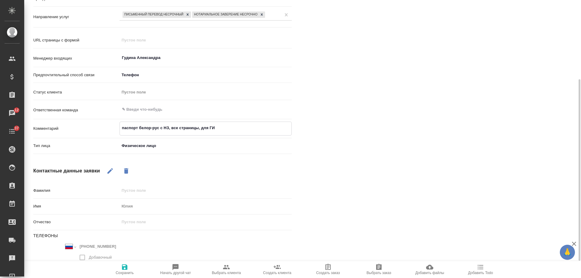
type textarea "паспорт белор-рус с НЗ, все страницы, для ГИБ"
type textarea "x"
type textarea "паспорт белор-рус с НЗ, все страницы, для ГИБД"
type textarea "x"
type textarea "паспорт белор-рус с НЗ, все страницы, для ГИБДД"
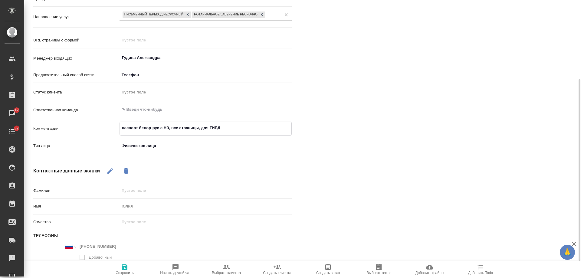
type textarea "x"
type textarea "паспорт белор-рус с НЗ, все страницы, для ГИБДД,"
type textarea "x"
type textarea "паспорт белор-рус с НЗ, все страницы, для ГИБДД,"
type textarea "x"
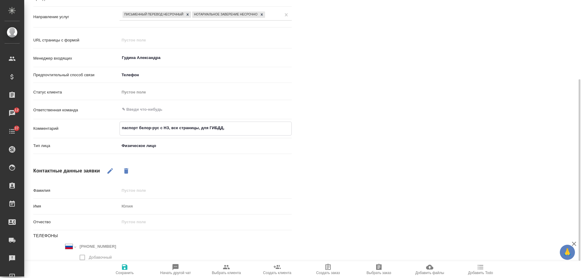
type textarea "паспорт белор-рус с НЗ, все страницы, для ГИБДД, у"
type textarea "x"
type textarea "паспорт белор-рус с НЗ, все страницы, для ГИБДД, уд"
type textarea "x"
type textarea "паспорт белор-рус с НЗ, все страницы, для ГИБДД, удо"
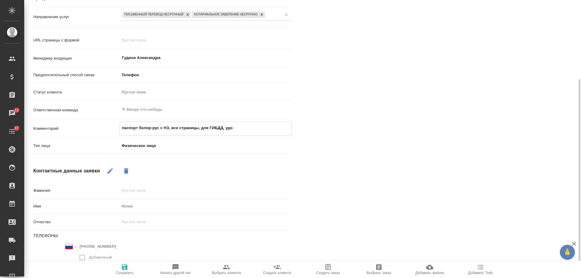
type textarea "x"
type textarea "паспорт белор-рус с НЗ, все страницы, для ГИБДД, удоб"
type textarea "x"
type textarea "паспорт белор-рус с НЗ, все страницы, для ГИБДД, удобно"
type textarea "x"
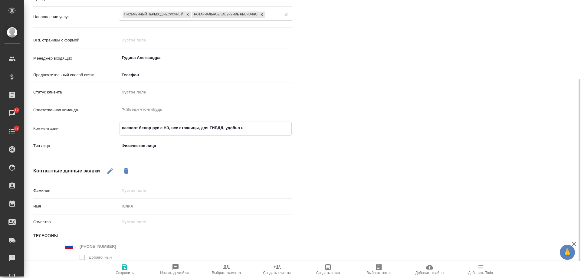
type textarea "паспорт белор-рус с НЗ, все страницы, для ГИБДД, удобно на"
type textarea "x"
type textarea "паспорт белор-рус с НЗ, все страницы, для ГИБДД, удобно на"
type textarea "x"
type textarea "паспорт белор-рус с НЗ, все страницы, для ГИБДД, удобно на С"
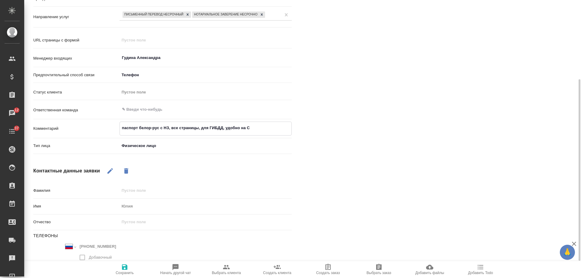
type textarea "x"
type textarea "паспорт белор-рус с НЗ, все страницы, для ГИБДД, удобно на См"
type textarea "x"
type textarea "паспорт белор-рус с НЗ, все страницы, для ГИБДД, удобно на Смо"
type textarea "x"
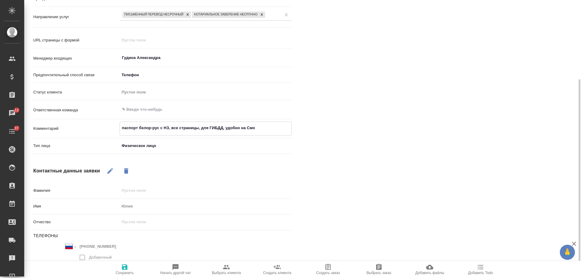
type textarea "паспорт белор-рус с НЗ, все страницы, для ГИБДД, удобно на Смол"
type textarea "x"
type textarea "паспорт белор-рус с НЗ, все страницы, для ГИБДД, удобно на Смоле"
type textarea "x"
type textarea "паспорт белор-рус с НЗ, все страницы, для ГИБДД, удобно на Смолен"
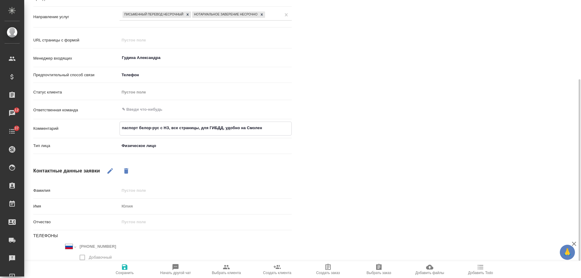
type textarea "x"
type textarea "паспорт белор-рус с НЗ, все страницы, для ГИБДД, удобно на Смоленк"
type textarea "x"
type textarea "паспорт белор-рус с НЗ, все страницы, для ГИБДД, удобно на Смоленке"
type textarea "x"
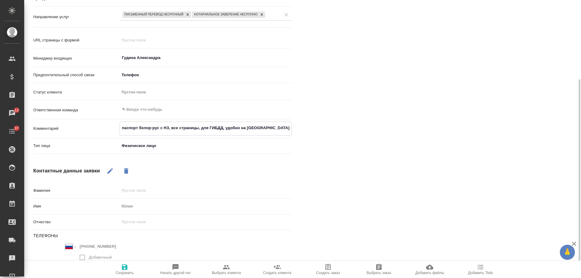
type textarea "паспорт белор-рус с НЗ, все страницы, для ГИБДД, удобно на Смоленке,"
type textarea "x"
type textarea "паспорт белор-рус с НЗ, все страницы, для ГИБДД, удобно на Смоленке"
type textarea "x"
type textarea "паспорт белор-рус с НЗ, все страницы, для ГИБДД, удобно на Смоленке"
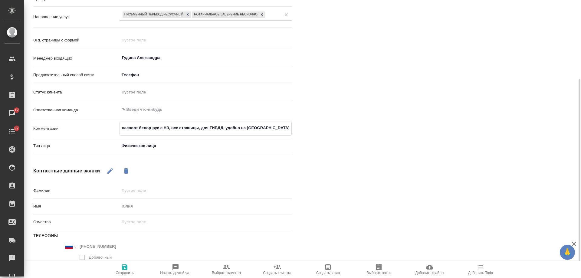
type textarea "x"
type textarea "паспорт белор-рус с НЗ, все страницы, для ГИБДД, удобно на Смоленке"
type textarea "x"
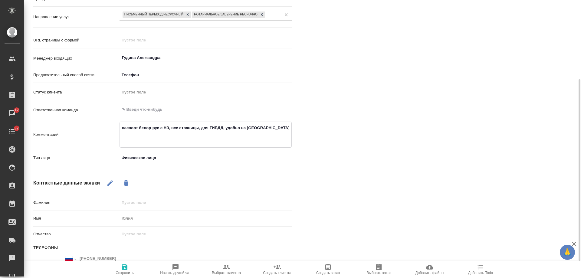
type textarea "паспорт белор-рус с НЗ, все страницы, для ГИБДД, удобно на Смоленке ж"
type textarea "x"
type textarea "паспорт белор-рус с НЗ, все страницы, для ГИБДД, удобно на Смоленке жд"
type textarea "x"
type textarea "паспорт белор-рус с НЗ, все страницы, для ГИБДД, удобно на Смоленке жде"
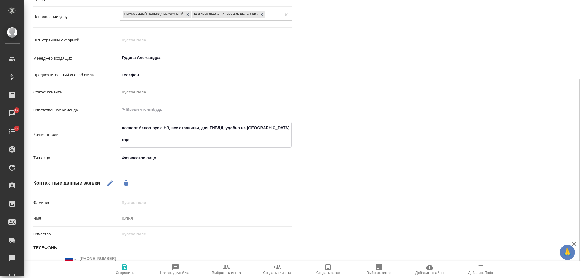
type textarea "x"
type textarea "паспорт белор-рус с НЗ, все страницы, для ГИБДД, удобно на Смоленке ждем"
type textarea "x"
type textarea "паспорт белор-рус с НЗ, все страницы, для ГИБДД, удобно на Смоленке ждем"
type textarea "x"
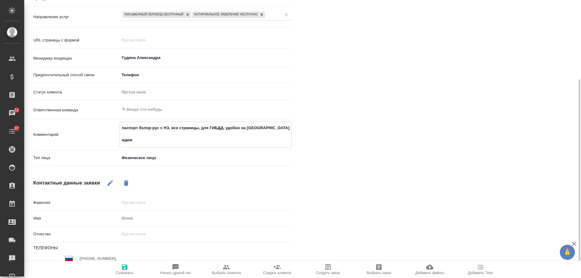
type textarea "паспорт белор-рус с НЗ, все страницы, для ГИБДД, удобно на Смоленке ждем д"
type textarea "x"
type textarea "паспорт белор-рус с НЗ, все страницы, для ГИБДД, удобно на Смоленке ждем до"
type textarea "x"
type textarea "паспорт белор-рус с НЗ, все страницы, для ГИБДД, удобно на Смоленке ждем док"
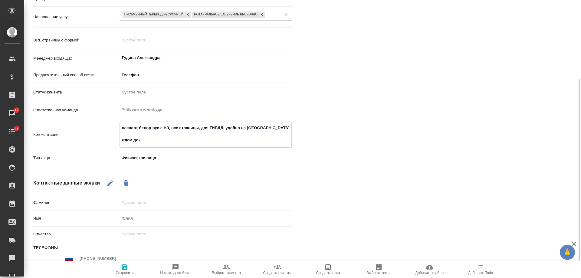
type textarea "x"
type textarea "паспорт белор-рус с НЗ, все страницы, для ГИБДД, удобно на Смоленке ждем док в"
type textarea "x"
type textarea "паспорт белор-рус с НЗ, все страницы, для ГИБДД, удобно на Смоленке ждем док в"
type textarea "x"
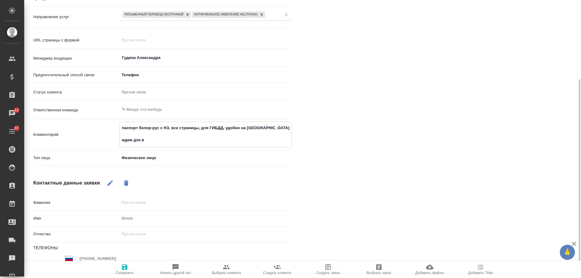
type textarea "паспорт белор-рус с НЗ, все страницы, для ГИБДД, удобно на Смоленке ждем док в в"
type textarea "x"
type textarea "паспорт белор-рус с НЗ, все страницы, для ГИБДД, удобно на Смоленке ждем док в …"
type textarea "x"
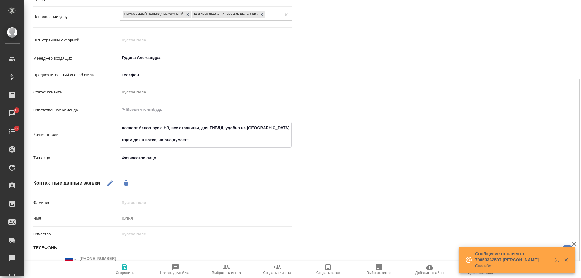
click at [173, 141] on textarea "паспорт белор-рус с НЗ, все страницы, для ГИБДД, удобно на Смоленке ждем док в …" at bounding box center [206, 134] width 172 height 22
click at [209, 141] on textarea "паспорт белор-рус с НЗ, все страницы, для ГИБДД, удобно на Смоленке ждем док в …" at bounding box center [206, 134] width 172 height 22
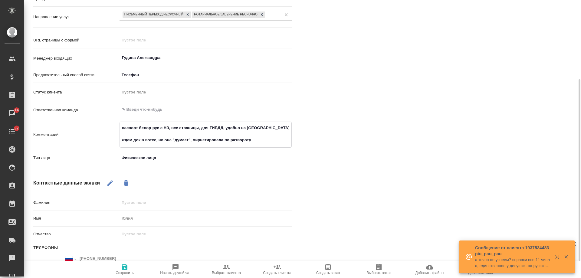
click at [255, 138] on textarea "паспорт белор-рус с НЗ, все страницы, для ГИБДД, удобно на Смоленке ждем док в …" at bounding box center [206, 134] width 172 height 22
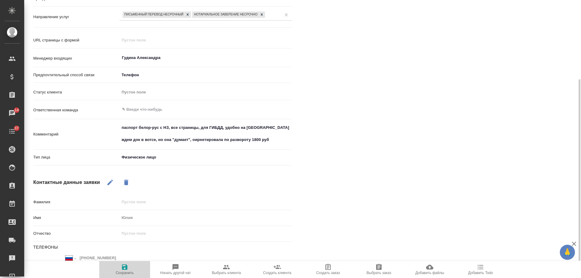
click at [122, 268] on icon "button" at bounding box center [124, 267] width 5 height 5
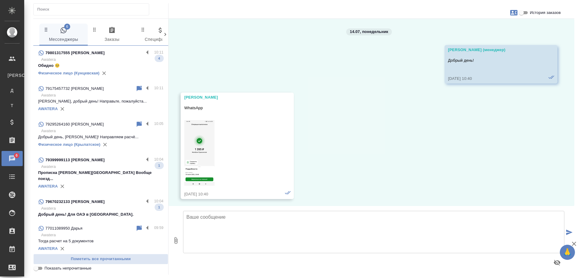
scroll to position [1343, 0]
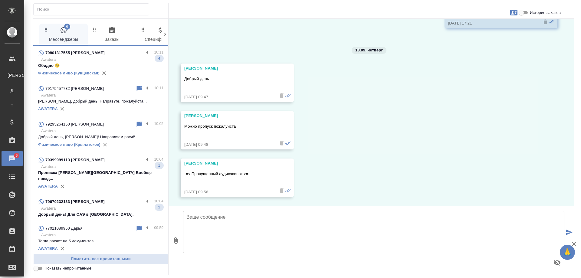
click at [107, 206] on p "Awatera" at bounding box center [102, 209] width 122 height 6
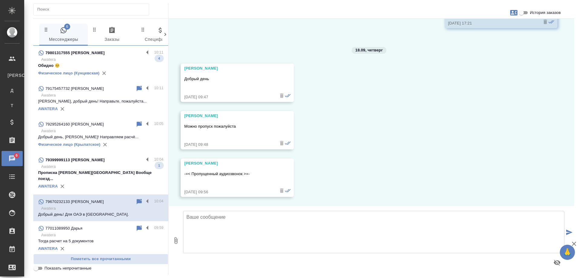
scroll to position [115, 0]
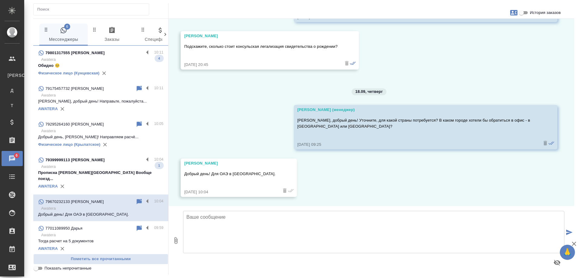
click at [235, 226] on textarea at bounding box center [373, 232] width 381 height 42
type textarea "У"
type textarea "В"
type textarea "Перевод Вам потребуется на английский или арабский язык?"
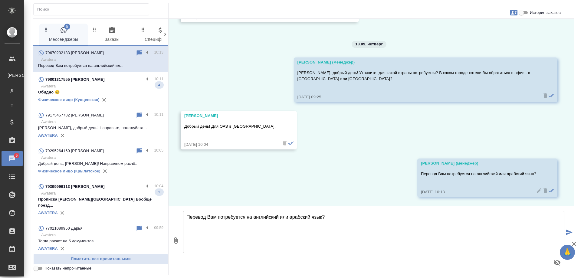
click at [512, 14] on icon "button" at bounding box center [513, 12] width 7 height 7
click at [488, 46] on link "Заявка №55841" at bounding box center [487, 42] width 30 height 8
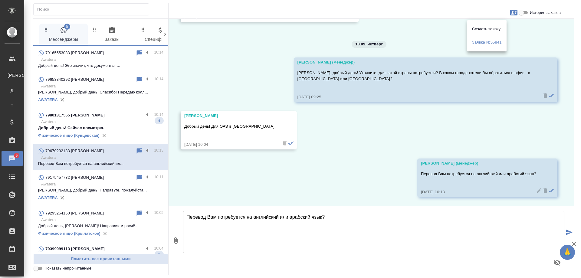
click at [207, 50] on div at bounding box center [290, 139] width 581 height 278
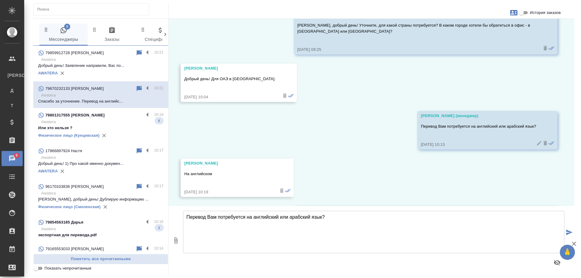
scroll to position [264, 0]
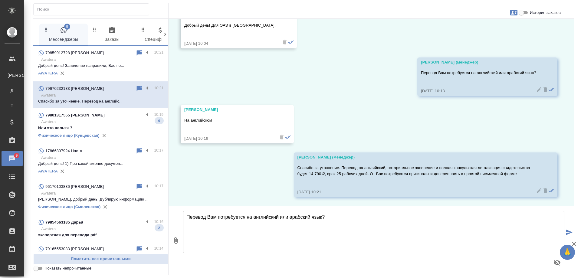
click at [100, 121] on p "Awatera" at bounding box center [102, 122] width 122 height 6
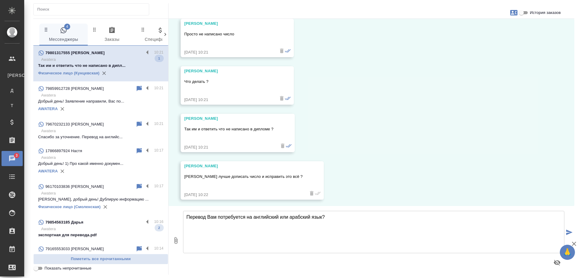
scroll to position [5488, 0]
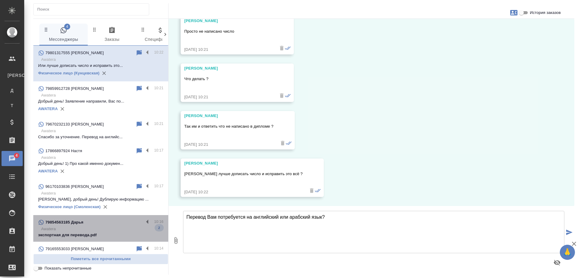
click at [110, 229] on p "Awatera" at bounding box center [102, 229] width 122 height 6
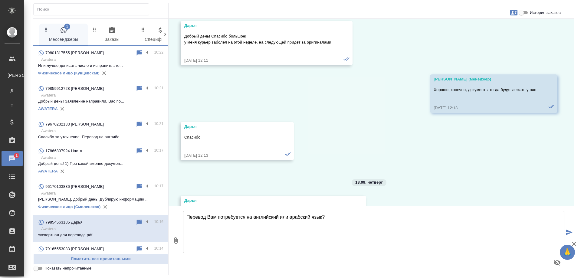
scroll to position [9698, 0]
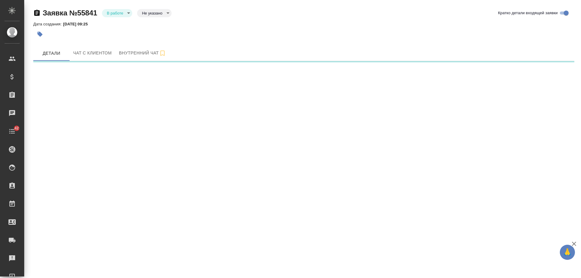
select select "RU"
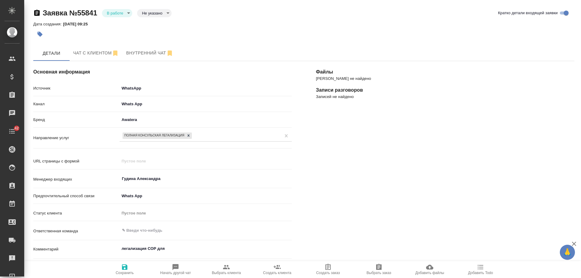
scroll to position [61, 0]
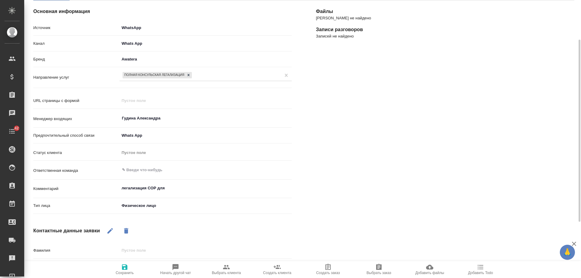
type textarea "x"
click at [177, 192] on textarea "легализация СОР для" at bounding box center [206, 188] width 172 height 10
type textarea "легализация СОР для"
type textarea "x"
type textarea "легализация СОР для О"
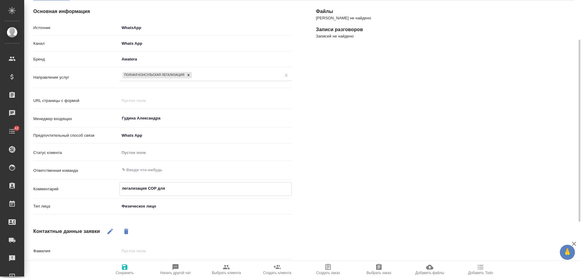
type textarea "x"
type textarea "легализация СОР для ОА"
type textarea "x"
type textarea "легализация СОР для ОАЭ"
type textarea "x"
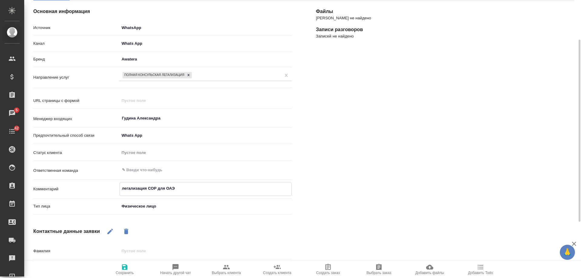
type textarea "легализация СОР для ОАЭ"
type textarea "x"
click at [127, 267] on icon "button" at bounding box center [124, 267] width 5 height 5
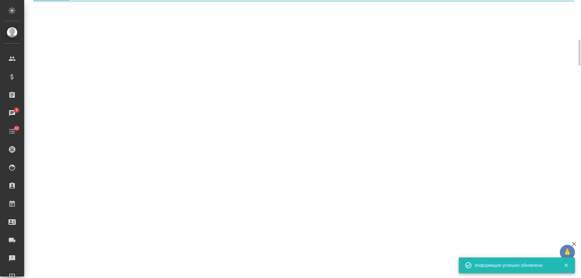
select select "RU"
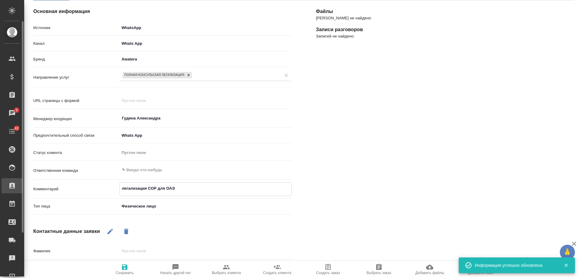
drag, startPoint x: 182, startPoint y: 189, endPoint x: 12, endPoint y: 189, distance: 170.1
click at [12, 189] on div ".cls-1 fill:#fff; AWATERA Gudina Alexandra Клиенты Спецификации Заказы 5 Чаты 4…" at bounding box center [290, 139] width 581 height 278
click at [229, 271] on span "Выбрать клиента" at bounding box center [226, 273] width 29 height 4
type textarea "x"
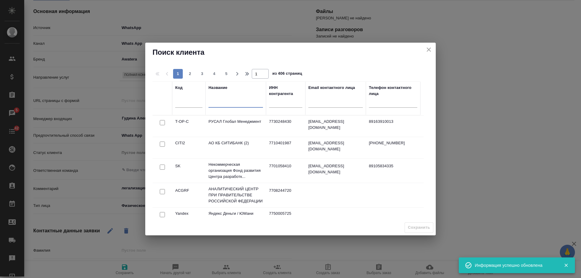
click at [229, 100] on input "text" at bounding box center [236, 104] width 54 height 8
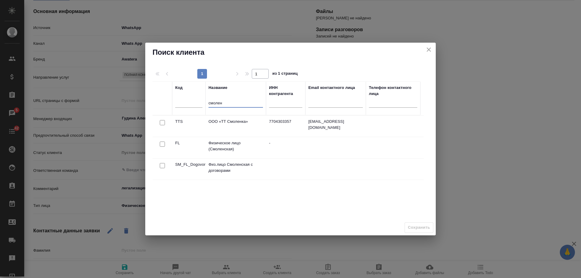
type input "смолен"
click at [160, 145] on input "checkbox" at bounding box center [162, 144] width 5 height 5
checkbox input "true"
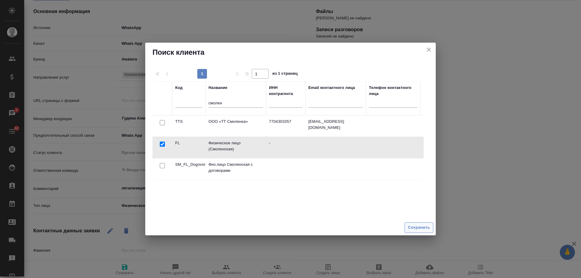
click at [418, 229] on span "Сохранить" at bounding box center [419, 227] width 22 height 7
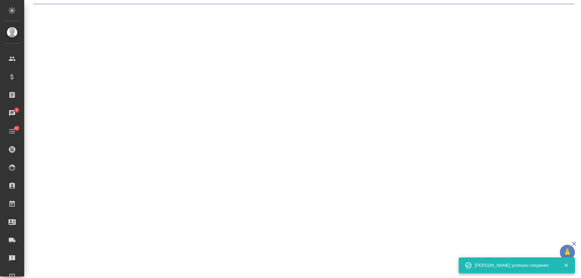
scroll to position [0, 0]
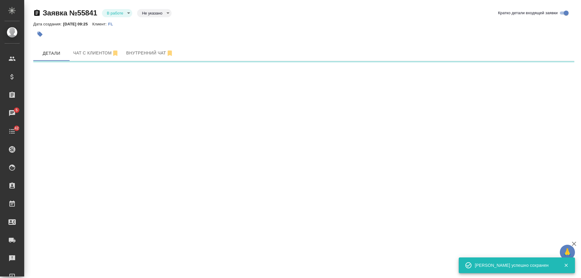
select select "RU"
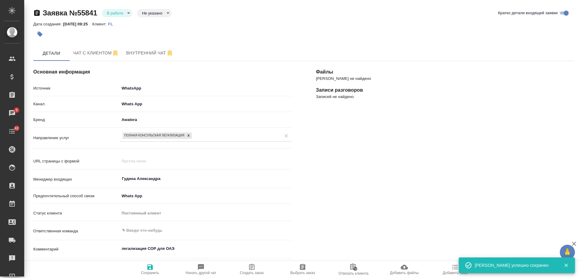
click at [255, 272] on span "Создать заказ" at bounding box center [252, 273] width 24 height 4
type textarea "x"
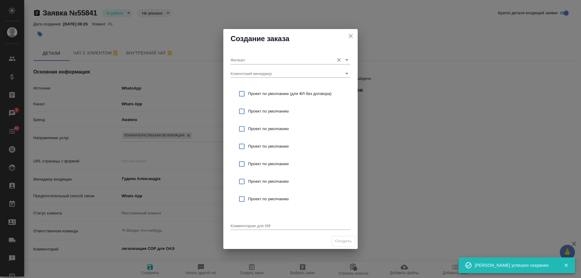
click at [252, 63] on input "Филиал" at bounding box center [281, 60] width 100 height 8
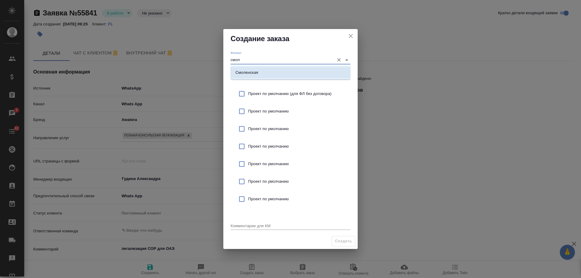
click at [267, 71] on li "Смоленская" at bounding box center [291, 72] width 120 height 11
type input "Смоленская"
click at [272, 93] on span "Проект по умолчанию (для ФЛ без договора)" at bounding box center [296, 94] width 97 height 6
checkbox input "true"
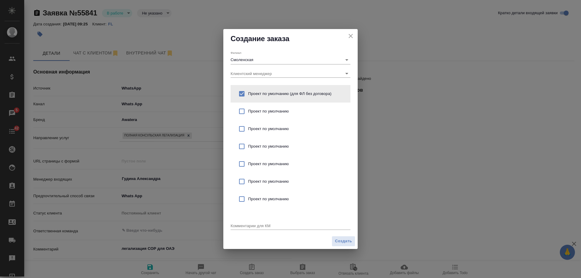
click at [248, 225] on textarea at bounding box center [291, 225] width 120 height 5
paste textarea "легализация СОР для ОАЭ"
type textarea "от КВ: легализация СОР для ОАЭ"
click at [343, 241] on span "Создать" at bounding box center [343, 241] width 17 height 7
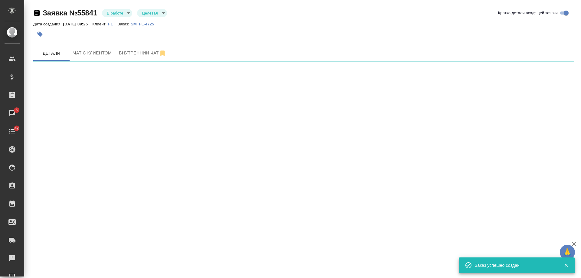
select select "RU"
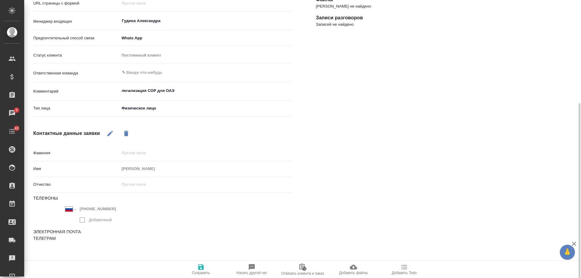
scroll to position [160, 0]
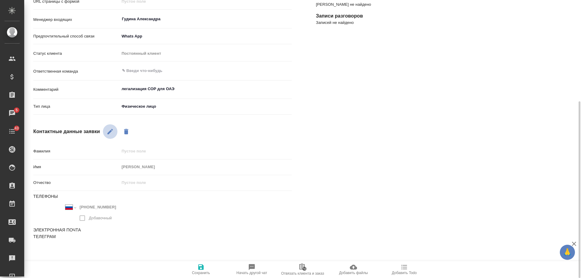
drag, startPoint x: 110, startPoint y: 129, endPoint x: 147, endPoint y: 158, distance: 46.9
click at [111, 129] on icon "button" at bounding box center [110, 131] width 7 height 7
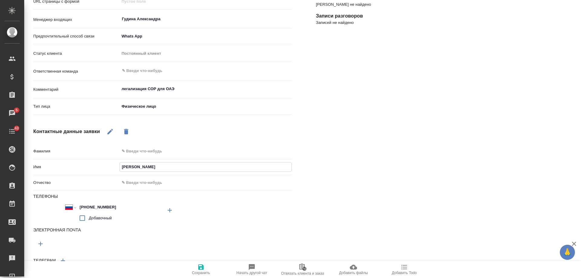
drag, startPoint x: 150, startPoint y: 167, endPoint x: 3, endPoint y: 157, distance: 146.8
click at [3, 160] on div ".cls-1 fill:#fff; AWATERA Gudina Alexandra Клиенты Спецификации Заказы 5 Чаты 4…" at bounding box center [290, 139] width 581 height 278
type textarea "x"
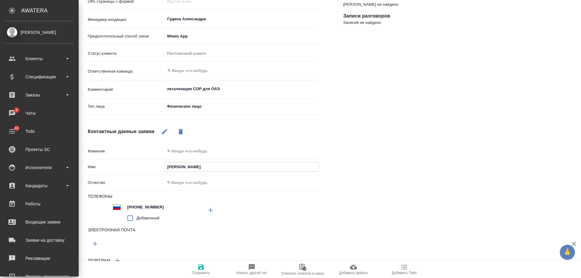
type input "В"
type textarea "x"
type input "Вл"
type textarea "x"
type input "Вла"
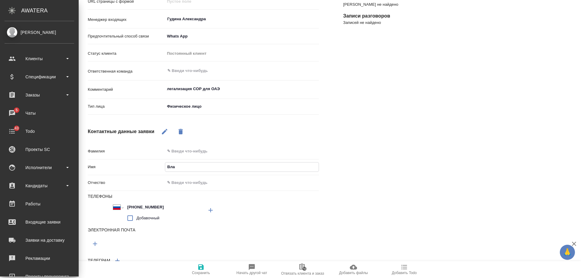
type textarea "x"
type input "Владим"
type textarea "x"
type input "Владими"
type textarea "x"
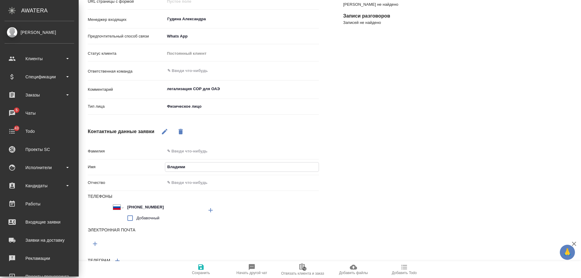
type input "Владимир"
type textarea "x"
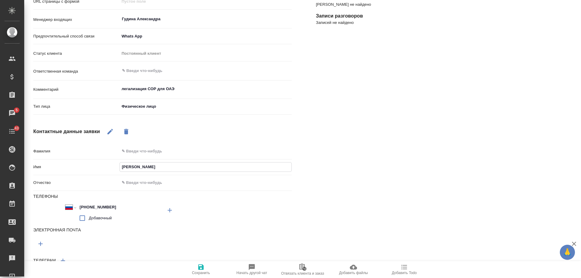
type input "Владимир"
drag, startPoint x: 377, startPoint y: 163, endPoint x: 364, endPoint y: 165, distance: 13.4
click at [364, 165] on div "Заказ Статус оплаты Нет спецификации new Клиентские менеджеры ​ Филиал Смоленск…" at bounding box center [445, 90] width 283 height 403
click at [197, 267] on icon "button" at bounding box center [200, 267] width 7 height 7
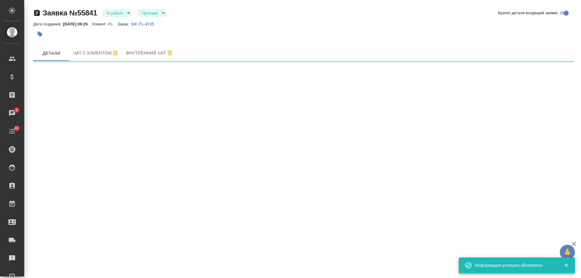
scroll to position [0, 0]
select select "RU"
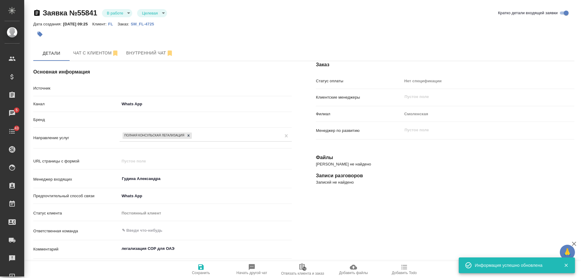
type textarea "x"
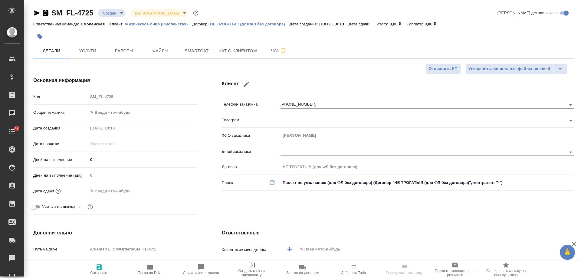
select select "RU"
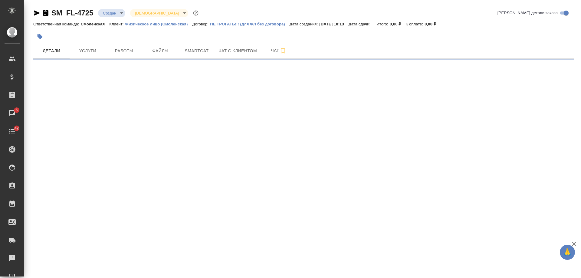
select select "RU"
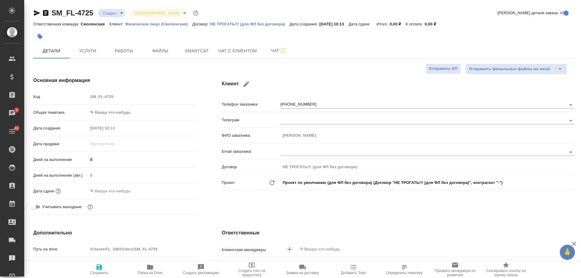
type textarea "x"
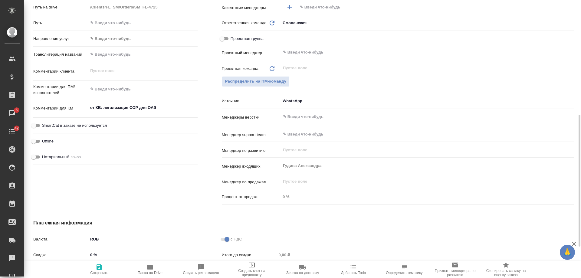
scroll to position [212, 0]
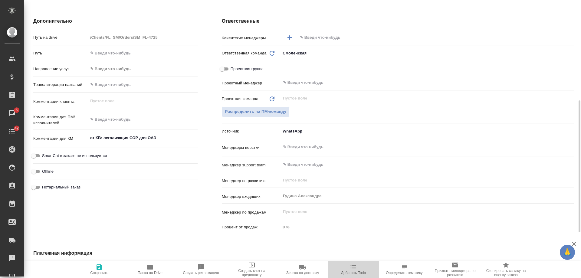
click at [352, 269] on icon "button" at bounding box center [353, 267] width 7 height 7
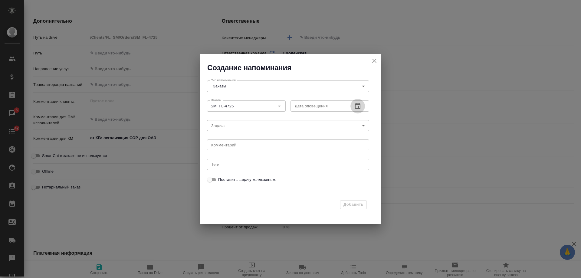
click at [360, 106] on icon "button" at bounding box center [357, 106] width 7 height 7
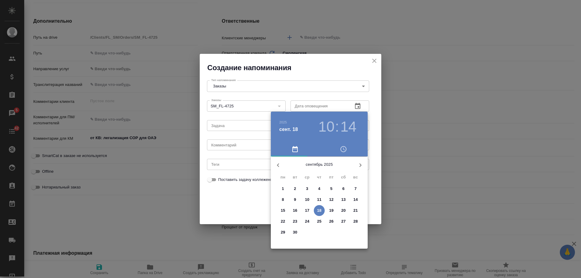
click at [333, 212] on p "19" at bounding box center [331, 211] width 5 height 6
type input "[DATE] 10:14"
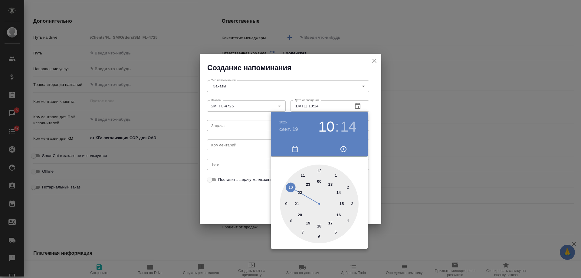
click at [234, 144] on div at bounding box center [290, 139] width 581 height 278
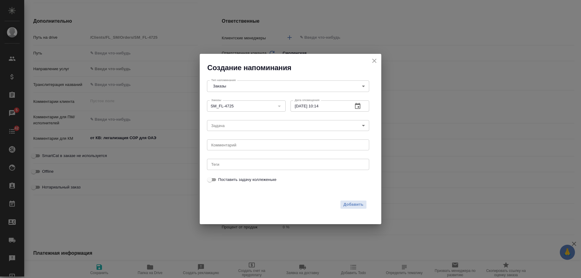
click at [233, 146] on div "[DATE] 10 : 14 00 1 2 3 4 5 6 7 8 9 10 11 12 13 14 15 16 17 18 19 20 21 22 23" at bounding box center [290, 139] width 581 height 278
click at [232, 145] on div "[DATE] 10 : 14 00 1 2 3 4 5 6 7 8 9 10 11 12 13 14 15 16 17 18 19 20 21 22 23" at bounding box center [290, 139] width 581 height 278
click at [232, 145] on textarea at bounding box center [288, 145] width 154 height 5
type textarea "[PERSON_NAME]"
click at [356, 209] on button "Добавить" at bounding box center [353, 204] width 27 height 9
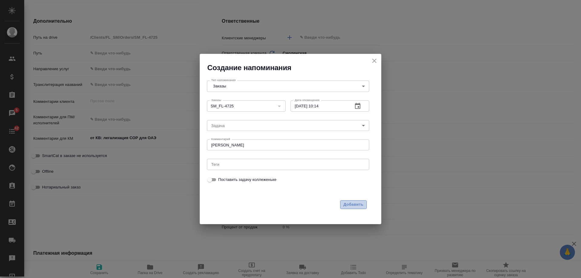
type textarea "x"
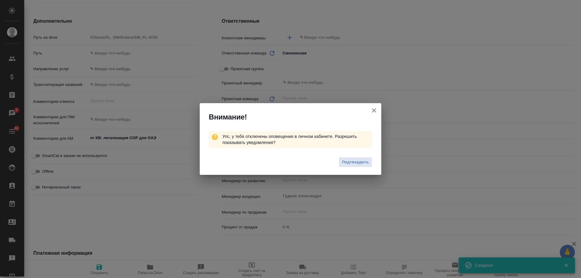
type textarea "x"
click at [374, 111] on icon "button" at bounding box center [373, 110] width 7 height 7
type textarea "x"
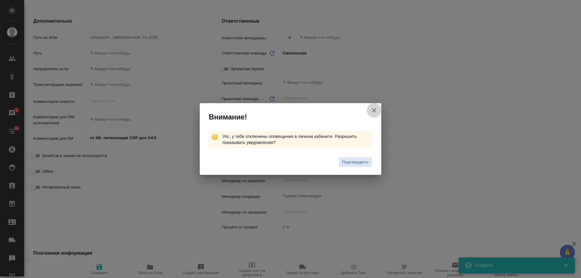
type textarea "x"
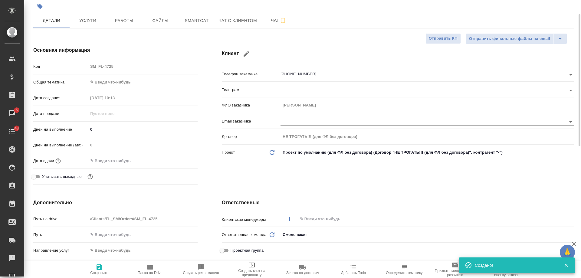
scroll to position [0, 0]
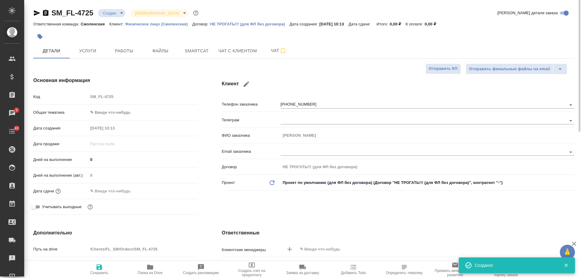
click at [44, 13] on icon "button" at bounding box center [45, 13] width 5 height 6
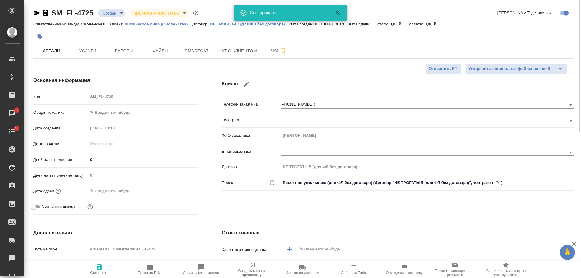
type textarea "x"
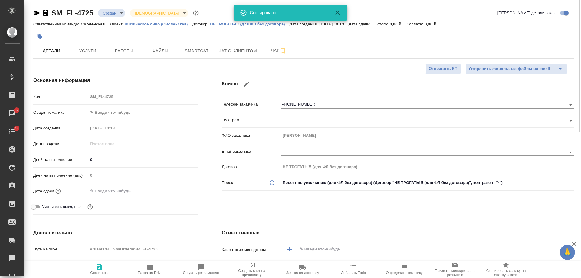
type textarea "x"
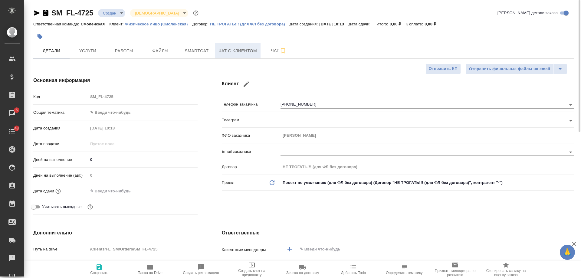
click at [235, 51] on span "Чат с клиентом" at bounding box center [238, 51] width 38 height 8
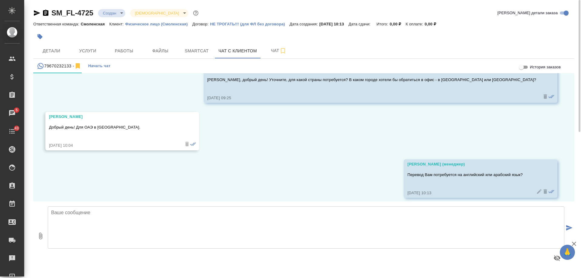
scroll to position [216, 0]
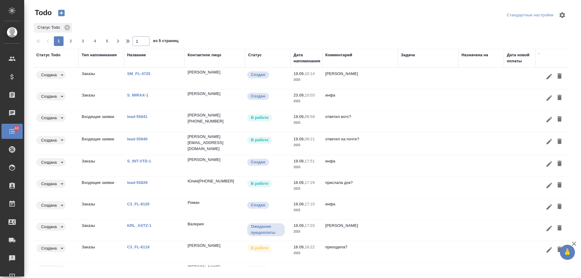
click at [403, 115] on td at bounding box center [428, 121] width 61 height 21
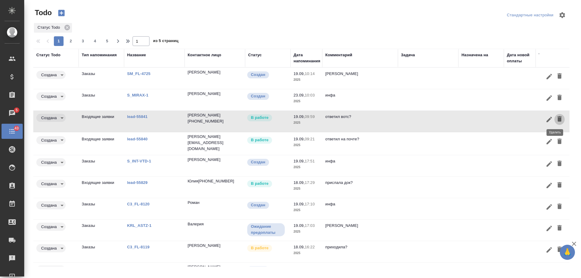
click at [558, 120] on icon "button" at bounding box center [560, 118] width 4 height 5
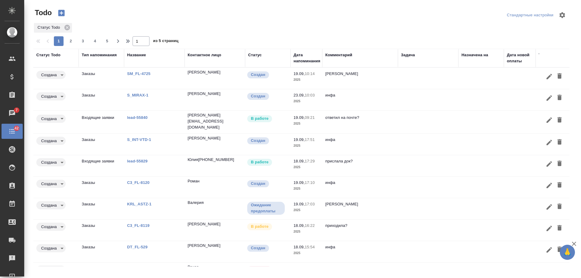
click at [142, 160] on link "lead-55829" at bounding box center [137, 161] width 21 height 5
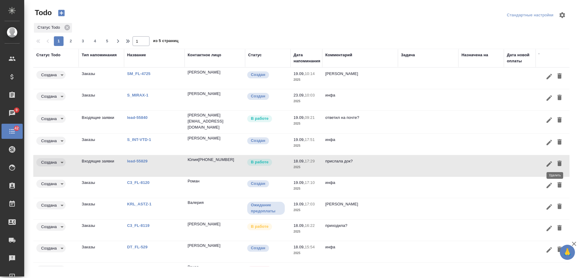
click at [558, 163] on icon "button" at bounding box center [560, 163] width 4 height 5
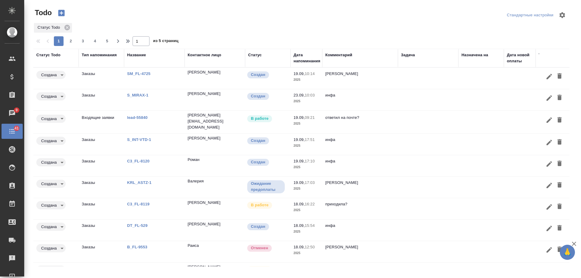
scroll to position [21, 0]
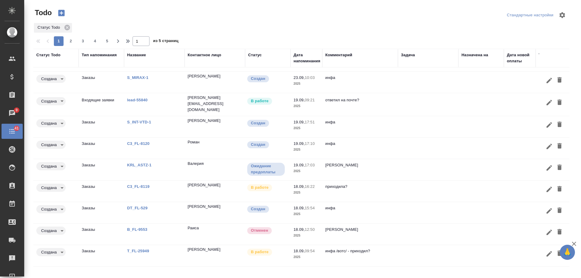
click at [362, 229] on td "инфа вотс" at bounding box center [360, 234] width 76 height 21
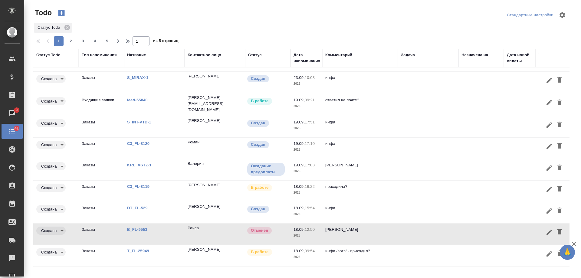
click at [558, 229] on icon "button" at bounding box center [560, 231] width 4 height 5
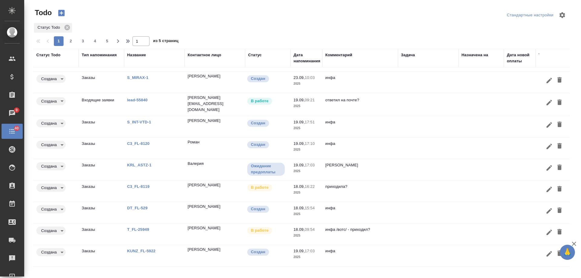
click at [137, 184] on link "C3_FL-8119" at bounding box center [138, 186] width 22 height 5
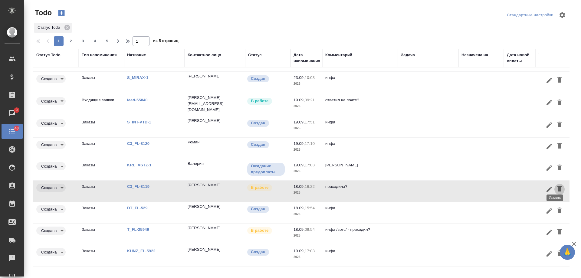
click at [558, 186] on icon "button" at bounding box center [559, 188] width 7 height 7
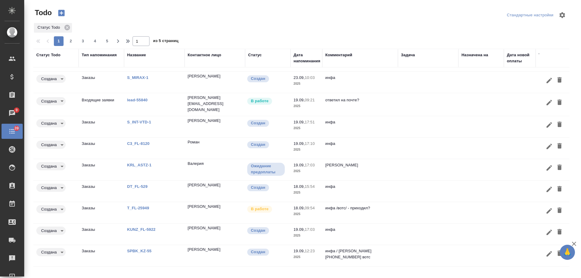
click at [137, 206] on link "T_FL-25949" at bounding box center [138, 208] width 22 height 5
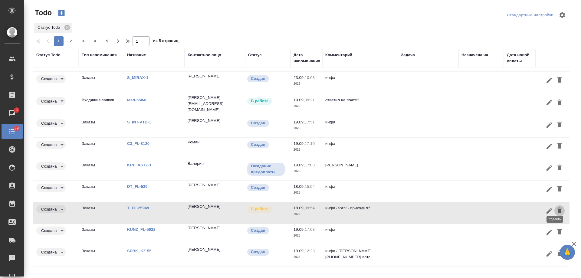
click at [558, 208] on icon "button" at bounding box center [560, 210] width 4 height 5
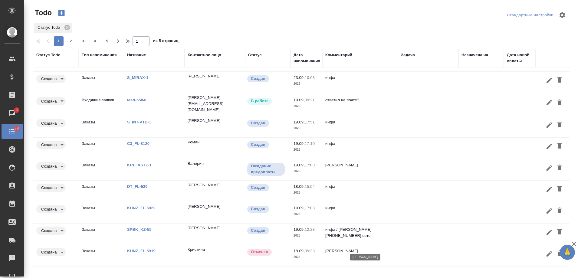
drag, startPoint x: 376, startPoint y: 246, endPoint x: 458, endPoint y: 243, distance: 82.1
click at [376, 248] on p "инфа вотс" at bounding box center [360, 251] width 70 height 6
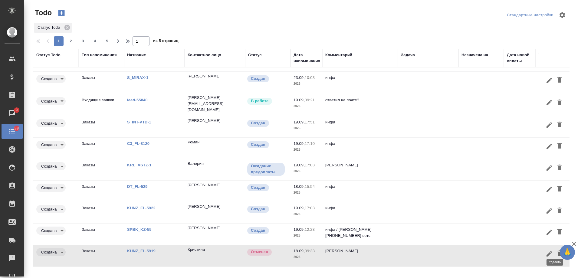
click at [558, 251] on icon "button" at bounding box center [560, 253] width 4 height 5
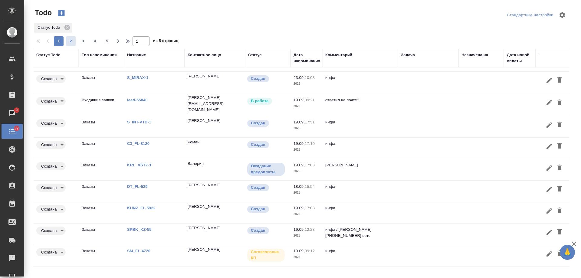
click at [71, 41] on span "2" at bounding box center [71, 41] width 10 height 6
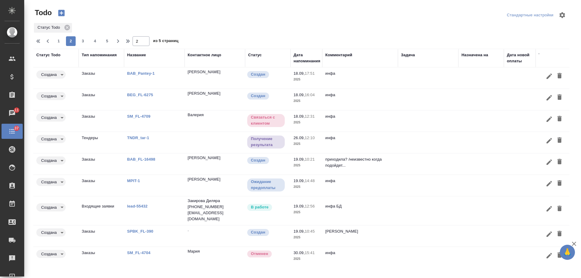
scroll to position [22, 0]
click at [366, 256] on td "инфа" at bounding box center [360, 257] width 76 height 21
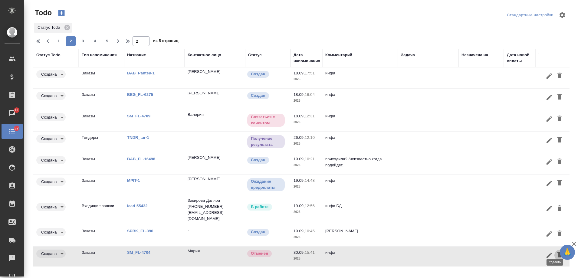
click at [556, 251] on icon "button" at bounding box center [559, 254] width 7 height 7
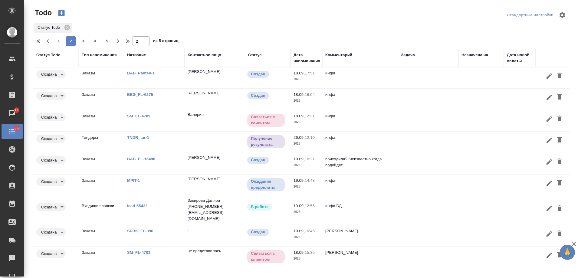
click at [81, 41] on span "3" at bounding box center [83, 41] width 10 height 6
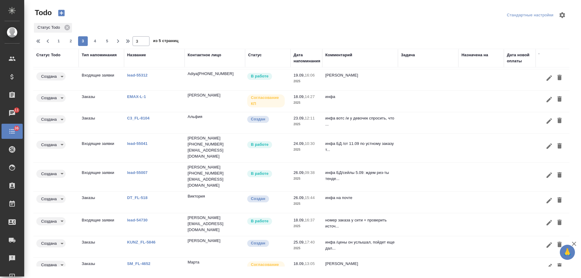
scroll to position [30, 0]
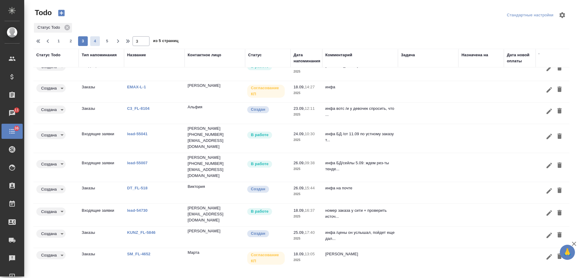
click at [94, 43] on span "4" at bounding box center [95, 41] width 10 height 6
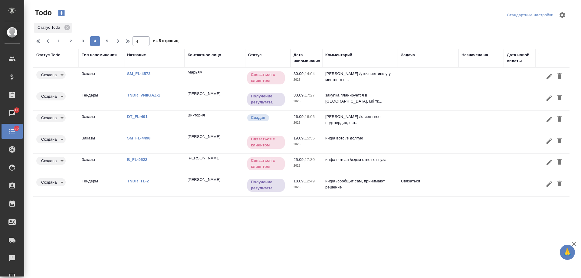
scroll to position [0, 0]
click at [58, 40] on span "1" at bounding box center [59, 41] width 10 height 6
type input "1"
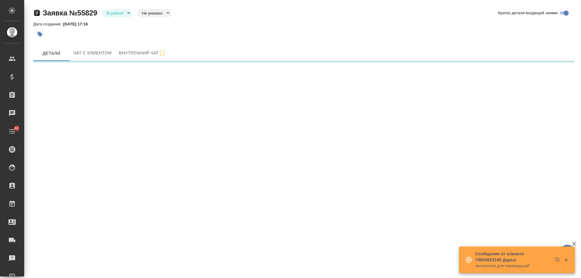
select select "RU"
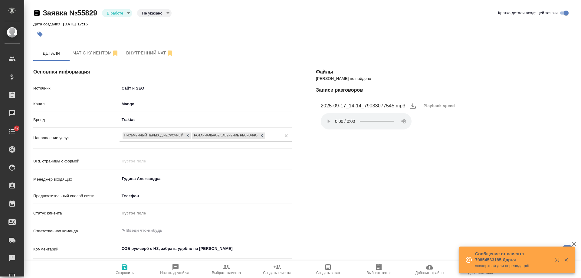
type textarea "x"
click at [97, 51] on span "Чат с клиентом" at bounding box center [96, 53] width 46 height 8
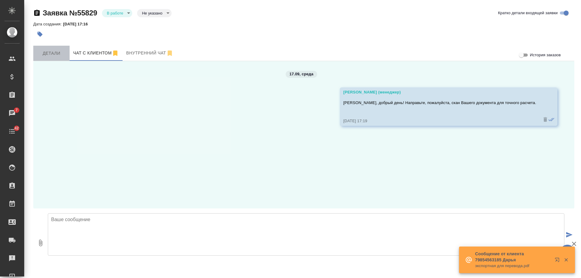
click at [49, 52] on span "Детали" at bounding box center [51, 54] width 29 height 8
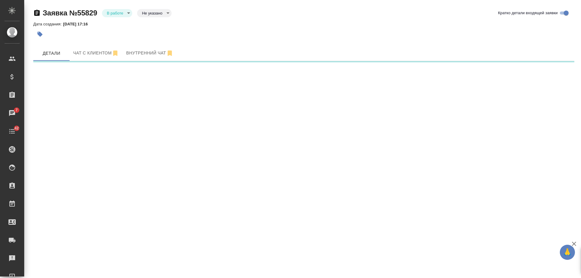
select select "RU"
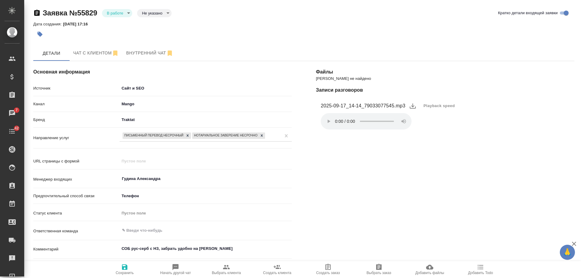
scroll to position [146, 0]
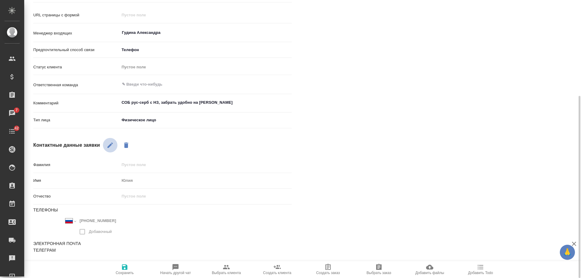
click at [108, 148] on icon "button" at bounding box center [110, 145] width 7 height 7
drag, startPoint x: 113, startPoint y: 218, endPoint x: 44, endPoint y: 218, distance: 69.3
click at [44, 218] on div "Международный [GEOGRAPHIC_DATA] [GEOGRAPHIC_DATA] [GEOGRAPHIC_DATA] [GEOGRAPHIC…" at bounding box center [97, 228] width 129 height 22
click at [552, 151] on div "[PERSON_NAME] не найдено Записи разговоров 2025-09-17_14-14_79033077545.mp3 Pla…" at bounding box center [445, 104] width 283 height 403
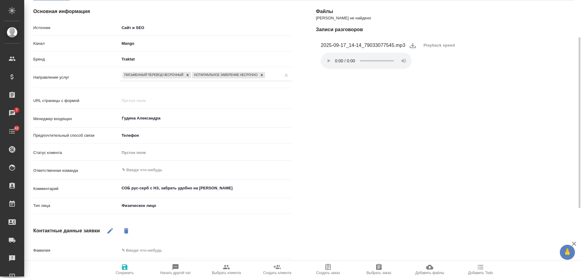
scroll to position [0, 0]
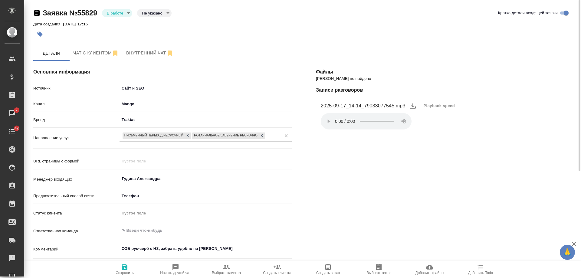
click at [116, 15] on body "🙏 .cls-1 fill:#fff; AWATERA [PERSON_NAME] Спецификации Заказы 7 Чаты 42 Todo Пр…" at bounding box center [290, 139] width 581 height 278
click at [122, 24] on li "Отказ" at bounding box center [117, 23] width 30 height 10
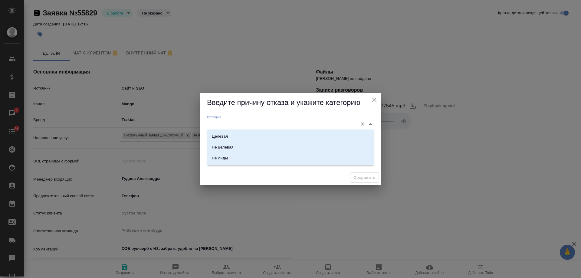
click at [241, 123] on input "Категория" at bounding box center [281, 124] width 148 height 8
click at [228, 136] on div "Целевая" at bounding box center [220, 136] width 16 height 6
type input "Целевая"
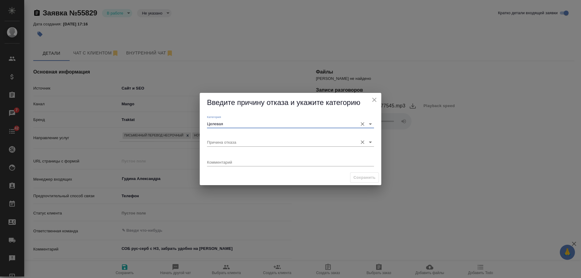
click at [224, 143] on input "Причина отказа" at bounding box center [281, 142] width 148 height 8
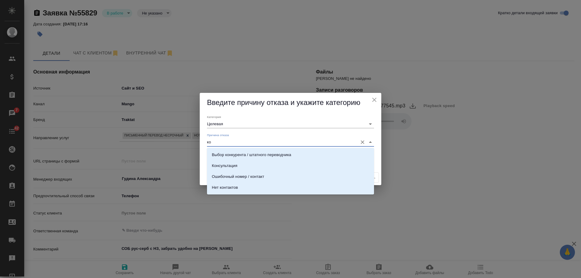
type input "кон"
drag, startPoint x: 202, startPoint y: 142, endPoint x: 168, endPoint y: 140, distance: 34.0
click at [168, 140] on div "Введите причину отказа и укажите категорию [PERSON_NAME] Причина отказа кон Ком…" at bounding box center [290, 139] width 581 height 278
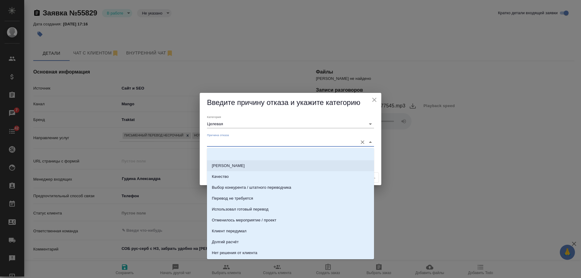
scroll to position [30, 0]
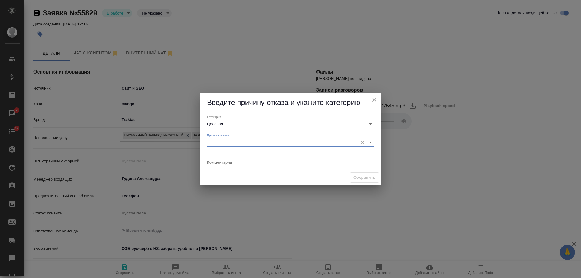
click at [224, 139] on input "Причина отказа" at bounding box center [281, 142] width 148 height 8
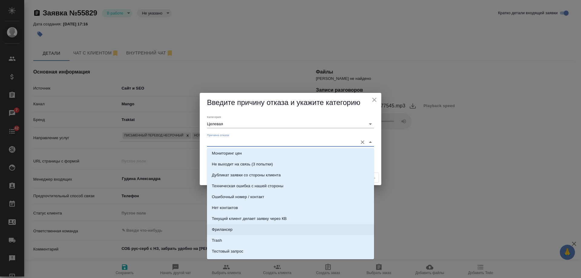
scroll to position [151, 0]
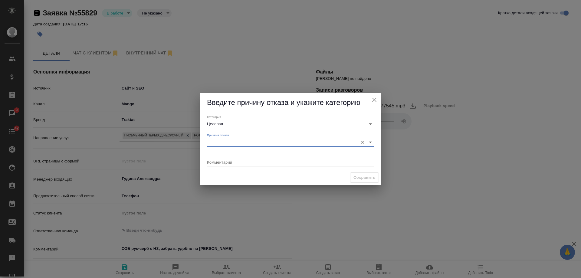
click at [223, 144] on input "Причина отказа" at bounding box center [281, 142] width 148 height 8
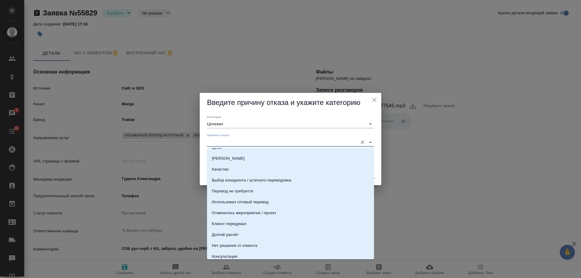
scroll to position [0, 0]
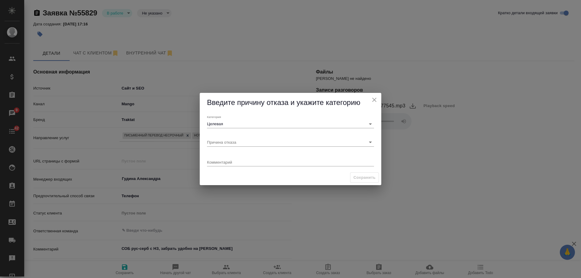
type textarea "x"
click at [218, 144] on input "Причина отказа" at bounding box center [281, 142] width 148 height 8
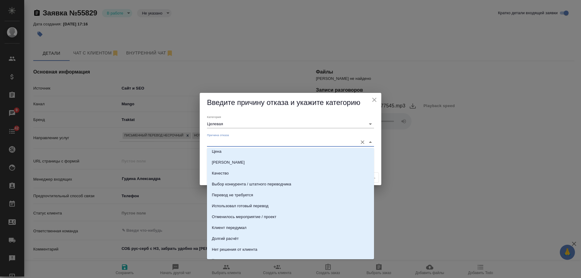
scroll to position [3, 0]
click at [262, 229] on li "Клиент передумал" at bounding box center [290, 228] width 167 height 11
type input "Клиент передумал"
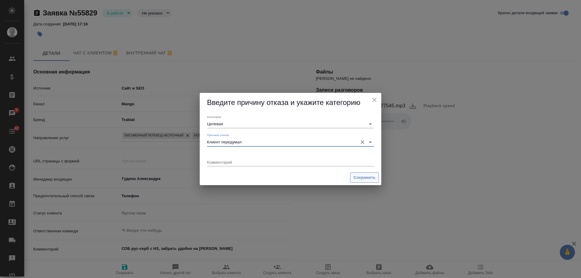
click at [359, 176] on span "Сохранить" at bounding box center [365, 177] width 22 height 7
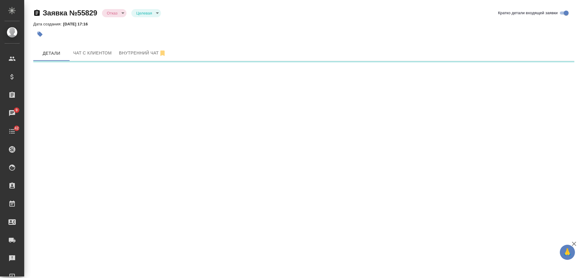
select select "RU"
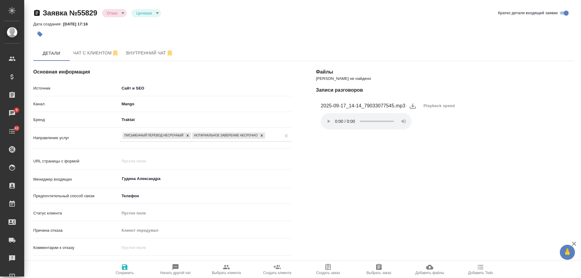
type textarea "x"
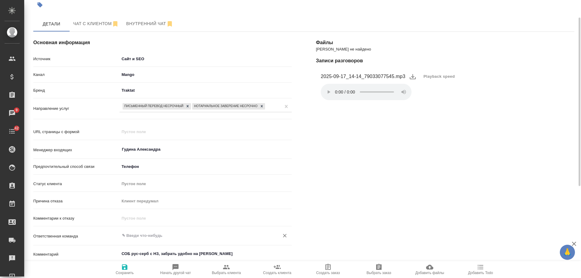
scroll to position [0, 0]
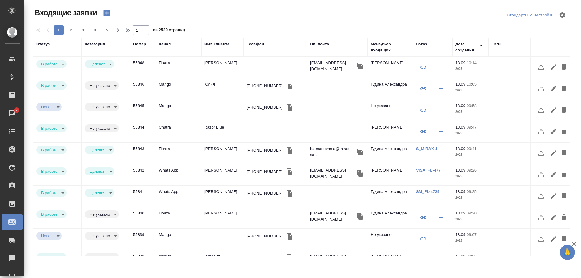
select select "RU"
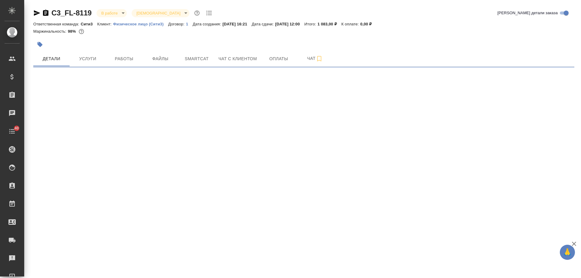
select select "RU"
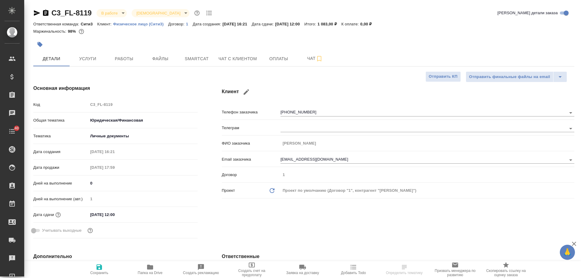
type textarea "x"
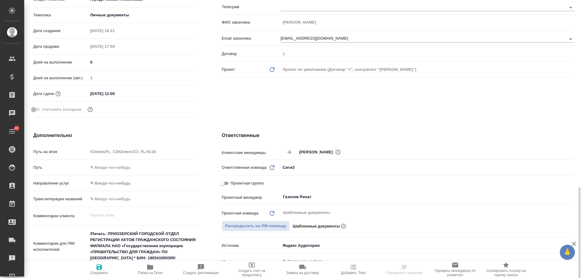
scroll to position [242, 0]
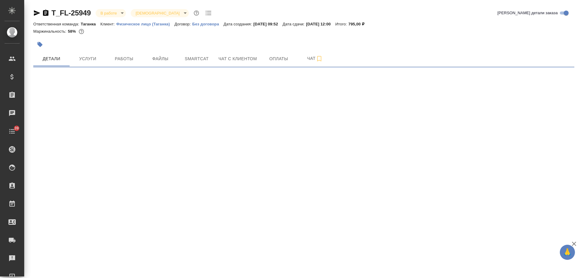
select select "RU"
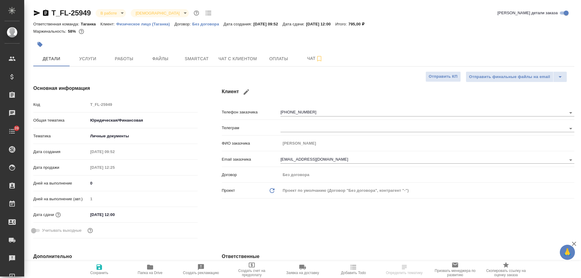
type textarea "x"
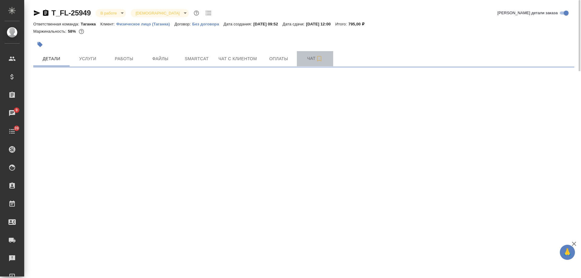
click at [308, 59] on span "Чат" at bounding box center [315, 59] width 29 height 8
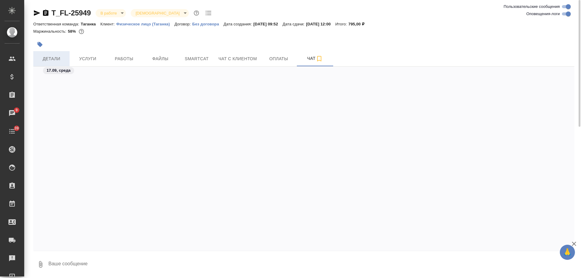
scroll to position [817, 0]
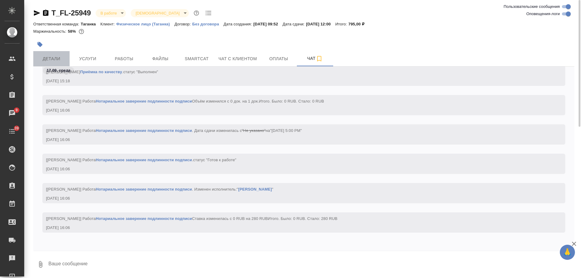
click at [57, 60] on span "Детали" at bounding box center [51, 59] width 29 height 8
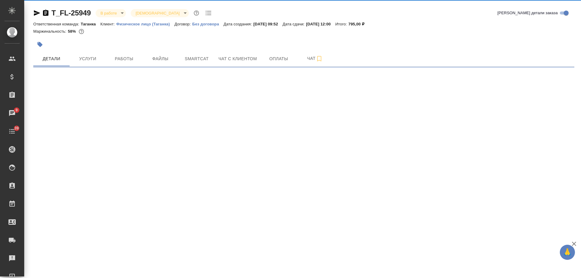
select select "RU"
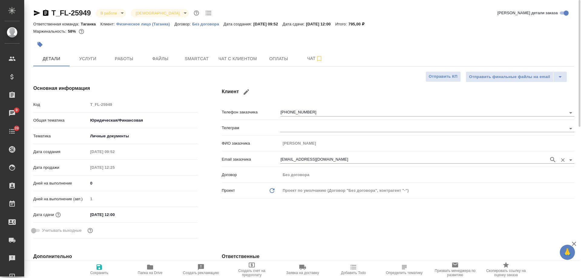
type textarea "x"
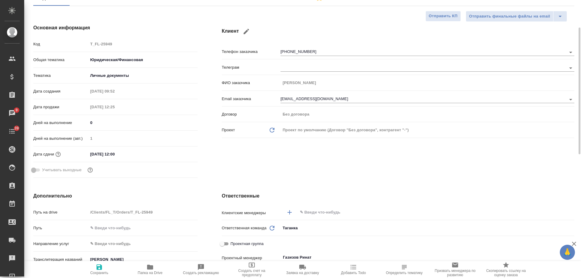
click at [317, 212] on input "text" at bounding box center [425, 212] width 253 height 7
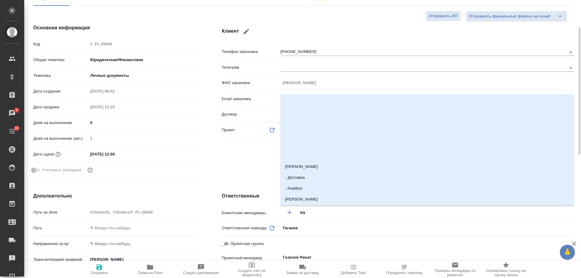
type input "шул"
type textarea "x"
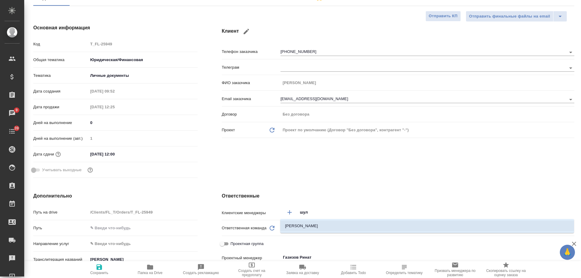
click at [314, 222] on li "[PERSON_NAME]" at bounding box center [427, 226] width 294 height 11
type textarea "x"
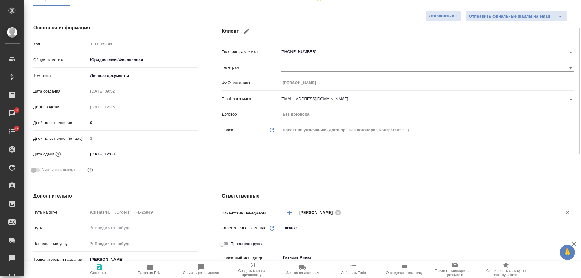
click at [97, 269] on icon "button" at bounding box center [99, 267] width 5 height 5
type textarea "x"
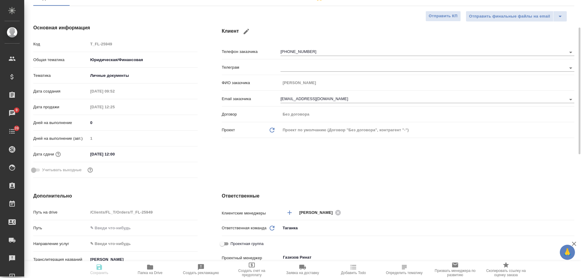
type textarea "x"
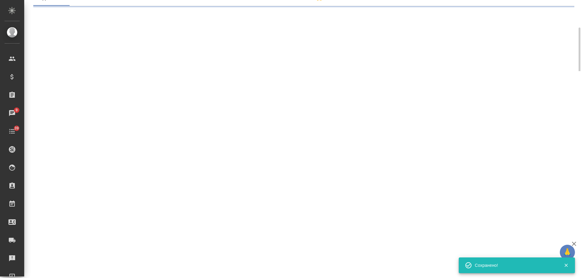
select select "RU"
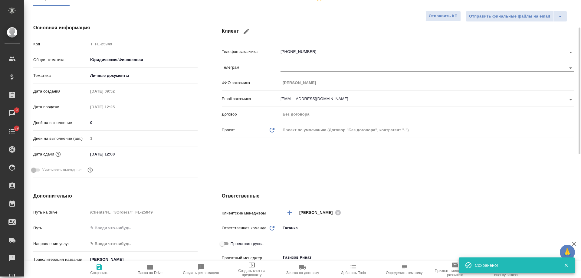
type textarea "x"
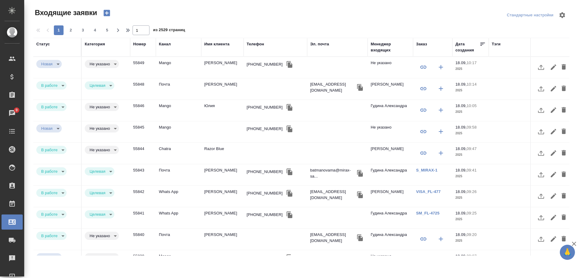
select select "RU"
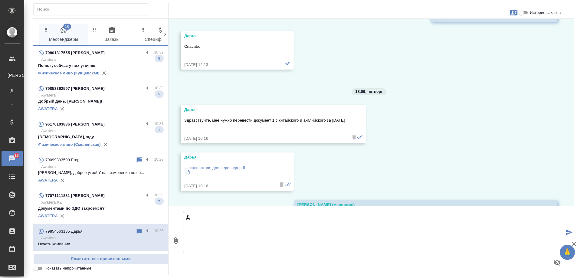
scroll to position [9846, 0]
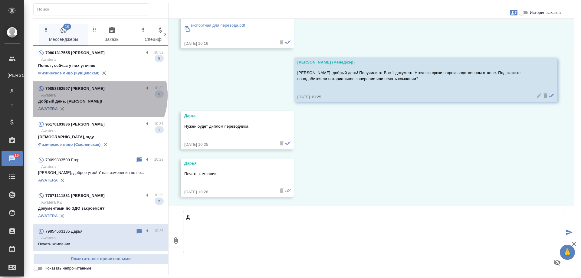
click at [98, 95] on p "Awatera" at bounding box center [102, 95] width 122 height 6
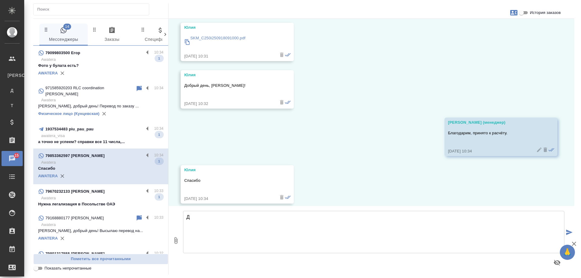
scroll to position [225, 0]
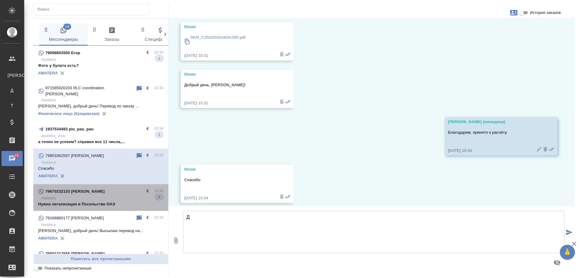
click at [112, 195] on p "Awatera" at bounding box center [102, 198] width 122 height 6
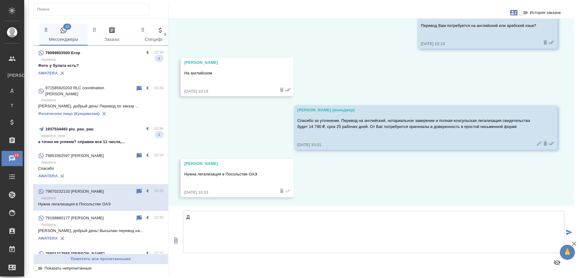
scroll to position [311, 0]
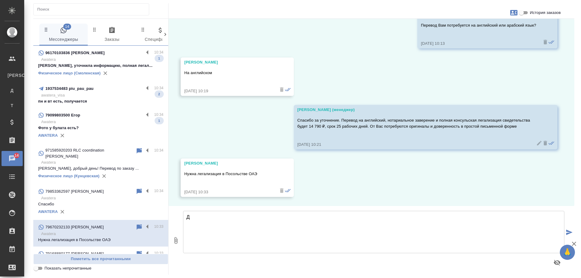
click at [84, 121] on p "Awatera" at bounding box center [102, 122] width 122 height 6
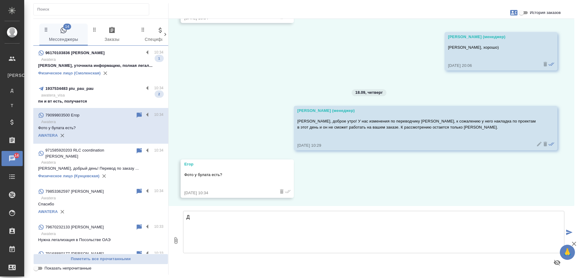
scroll to position [928, 0]
click at [91, 85] on div "1937534483 piu_pau_pau" at bounding box center [91, 88] width 106 height 7
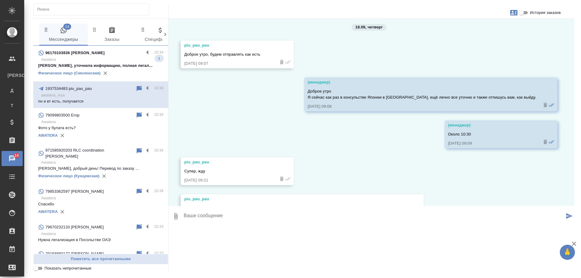
scroll to position [569, 0]
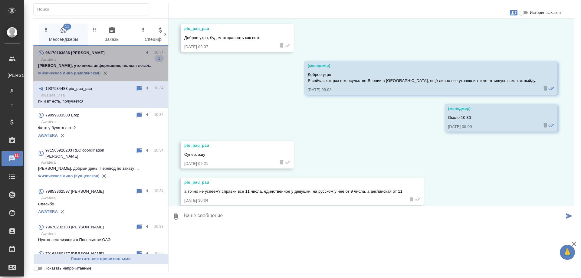
click at [104, 57] on p "Awatera" at bounding box center [102, 60] width 122 height 6
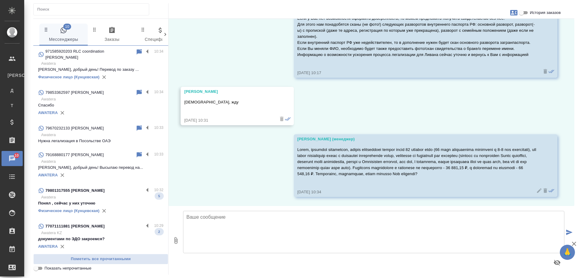
scroll to position [151, 0]
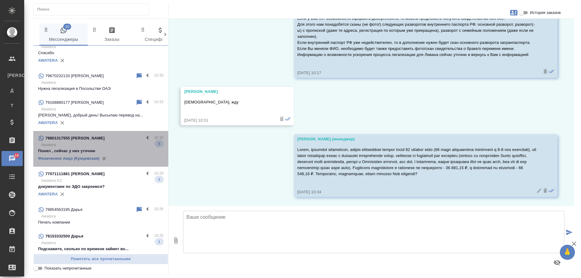
click at [106, 135] on div "79801317555 Сергей" at bounding box center [91, 138] width 106 height 7
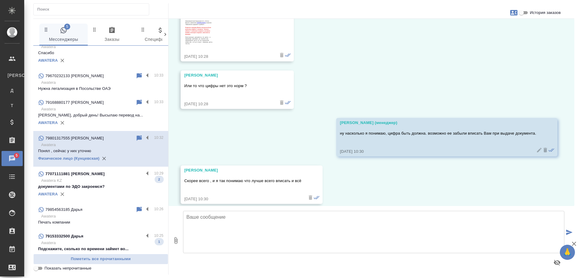
scroll to position [5929, 0]
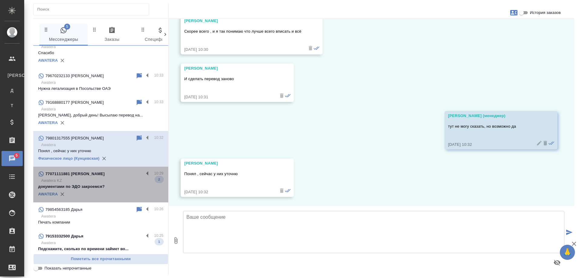
click at [108, 184] on p "документами по ЭДО закроемся?" at bounding box center [100, 187] width 125 height 6
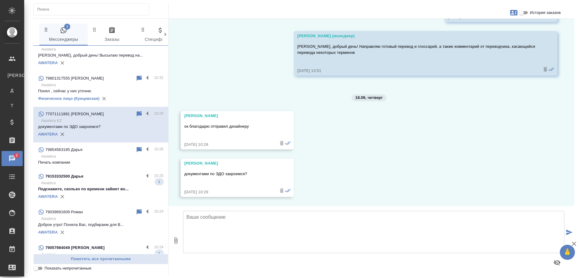
scroll to position [212, 0]
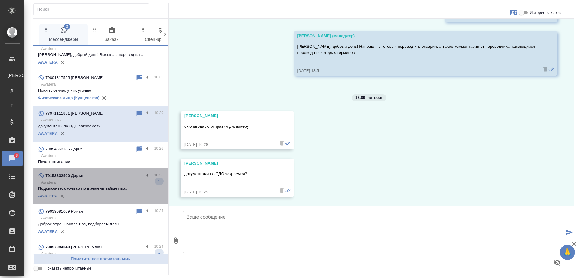
click at [116, 173] on div "79153332500 Дарья" at bounding box center [91, 175] width 106 height 7
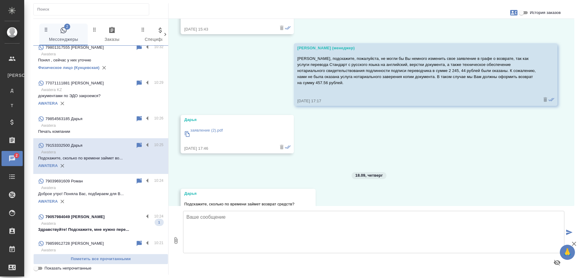
scroll to position [303, 0]
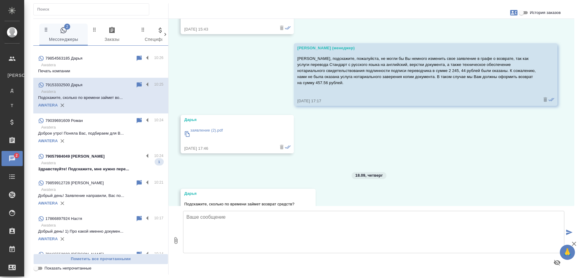
click at [104, 153] on div "79057984049 Елизавета" at bounding box center [91, 156] width 106 height 7
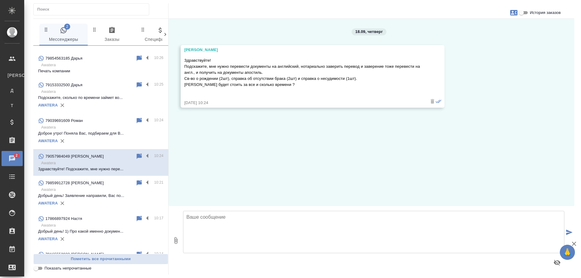
scroll to position [0, 0]
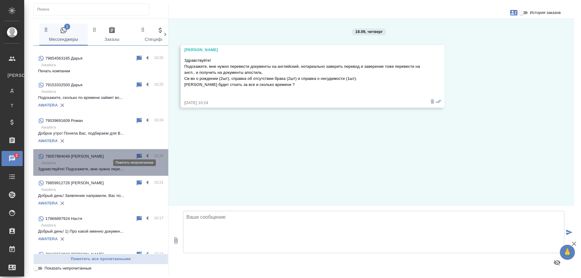
click at [137, 153] on icon at bounding box center [139, 155] width 5 height 5
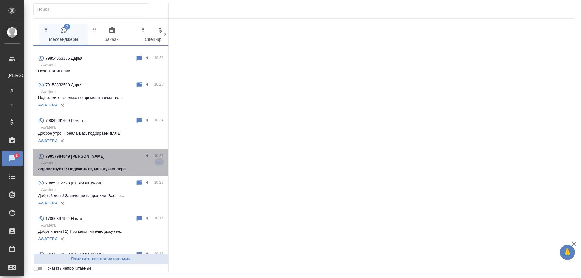
click at [113, 160] on p "Awatera" at bounding box center [102, 163] width 122 height 6
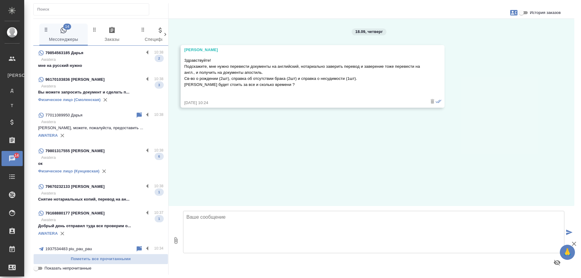
click at [99, 82] on div "96170103836 Жанна" at bounding box center [91, 79] width 106 height 7
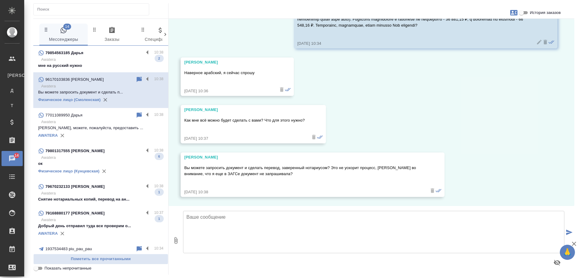
scroll to position [1005, 0]
click at [104, 59] on p "Awatera" at bounding box center [102, 60] width 122 height 6
type textarea "Д"
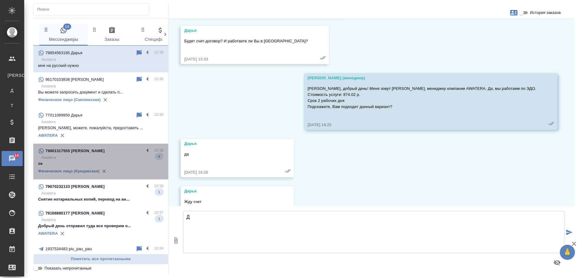
click at [105, 146] on div "79801317555 Сергей 10:38 Awatera ок 6 Физическое лицо (Кунцевская)" at bounding box center [100, 162] width 135 height 36
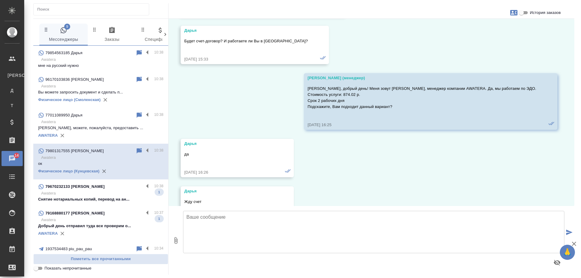
click at [107, 193] on p "Awatera" at bounding box center [102, 193] width 122 height 6
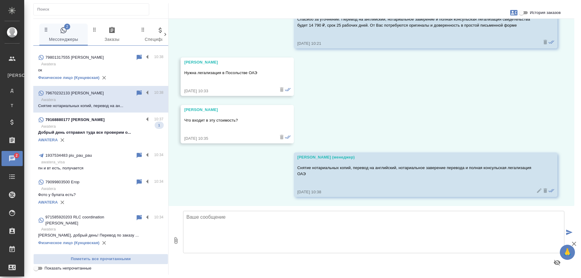
scroll to position [121, 0]
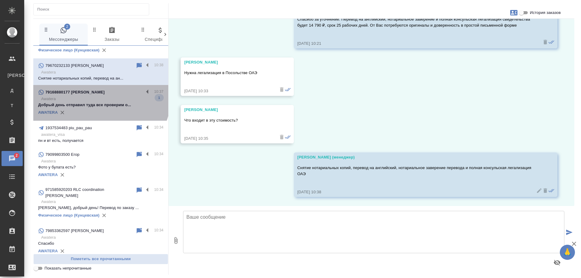
drag, startPoint x: 100, startPoint y: 97, endPoint x: 132, endPoint y: 38, distance: 66.6
click at [98, 99] on p "Awatera" at bounding box center [102, 99] width 122 height 6
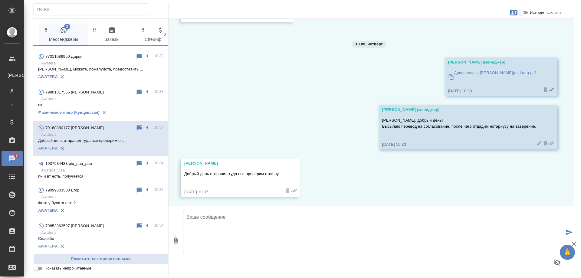
scroll to position [0, 0]
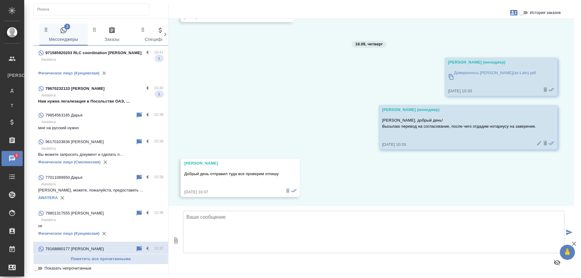
click at [98, 95] on p "Awatera" at bounding box center [102, 95] width 122 height 6
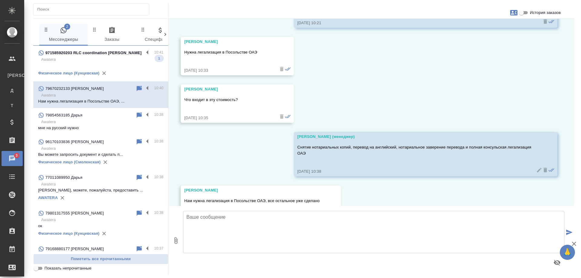
scroll to position [460, 0]
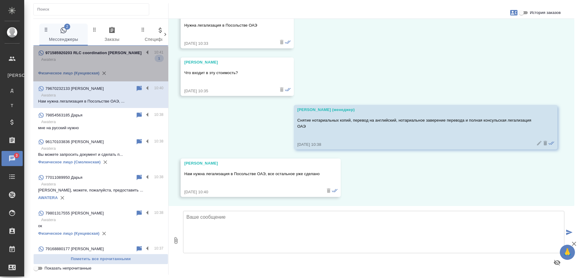
click at [114, 53] on p "971585920203 RLC coordination Наталья" at bounding box center [93, 53] width 96 height 6
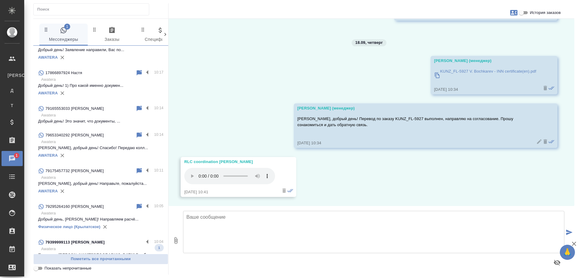
scroll to position [545, 0]
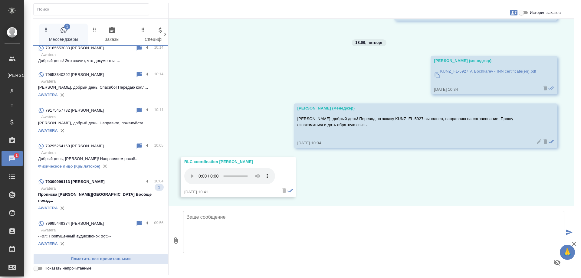
click at [104, 192] on p "Прописка [PERSON_NAME][GEOGRAPHIC_DATA] Вообще поезд..." at bounding box center [100, 198] width 125 height 12
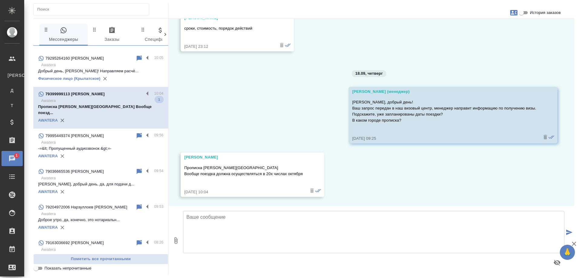
scroll to position [666, 0]
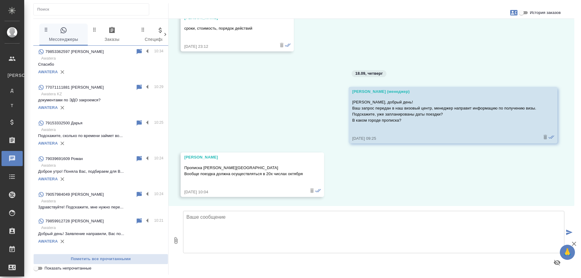
scroll to position [333, 0]
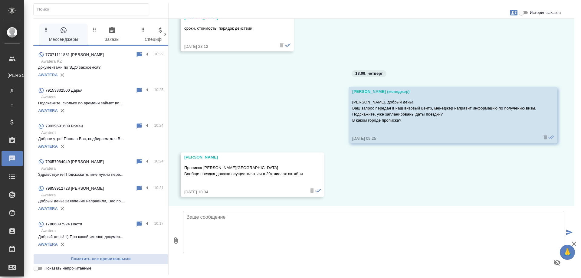
click at [98, 166] on p "Awatera" at bounding box center [102, 169] width 122 height 6
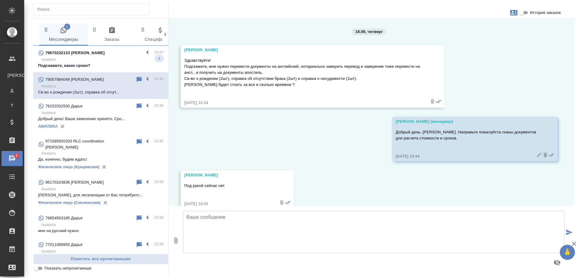
scroll to position [208, 0]
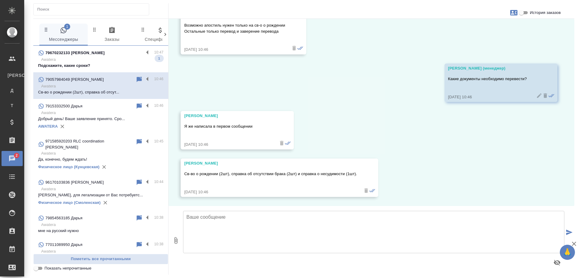
click at [103, 53] on div "79670232133 [PERSON_NAME]" at bounding box center [91, 52] width 106 height 7
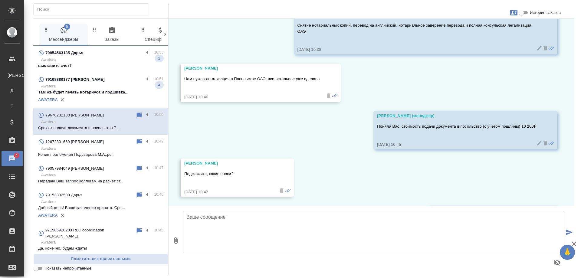
scroll to position [602, 0]
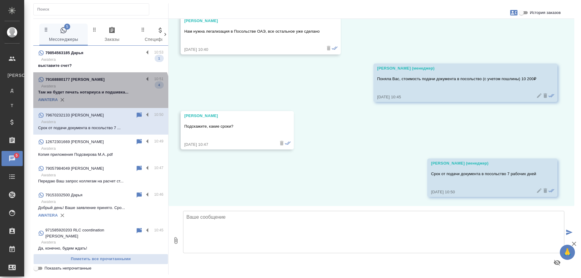
click at [100, 97] on div "AWATERA" at bounding box center [100, 99] width 125 height 9
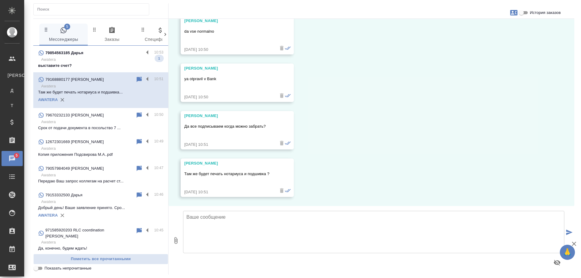
scroll to position [578, 0]
click at [100, 54] on div "79854563185 Дарья" at bounding box center [91, 52] width 106 height 7
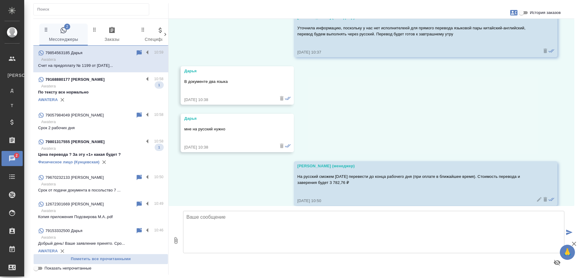
scroll to position [10191, 0]
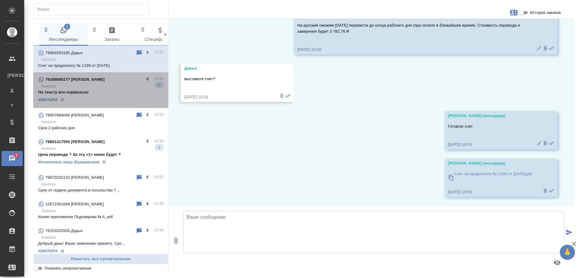
click at [106, 86] on p "Awatera" at bounding box center [102, 86] width 122 height 6
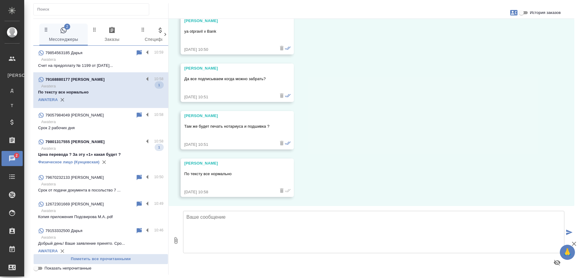
scroll to position [625, 0]
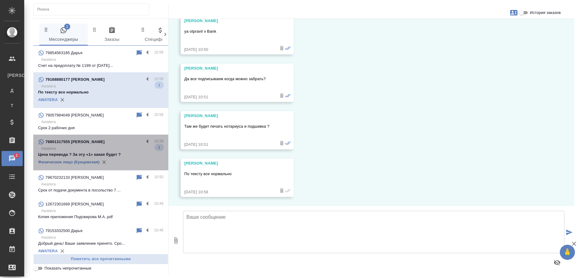
click at [111, 145] on div "79801317555 Сергей" at bounding box center [91, 141] width 106 height 7
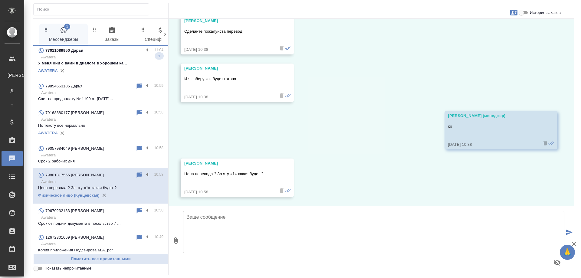
scroll to position [0, 0]
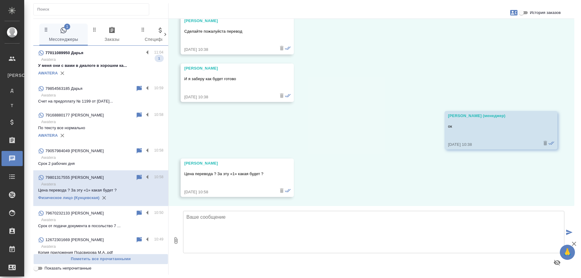
click at [107, 64] on p "У меня они с вами в диалоге в хорошем ка..." at bounding box center [100, 66] width 125 height 6
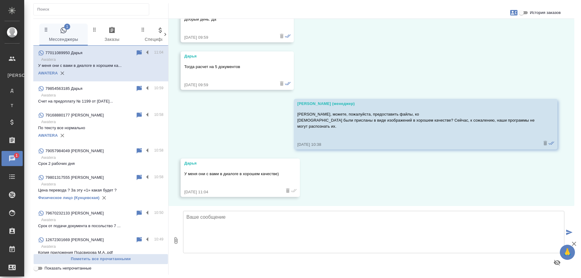
scroll to position [5128, 0]
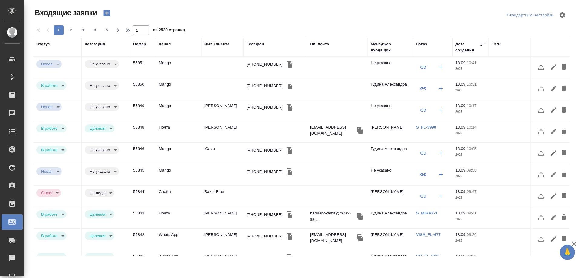
select select "RU"
click at [257, 86] on div "[PHONE_NUMBER]" at bounding box center [265, 86] width 36 height 6
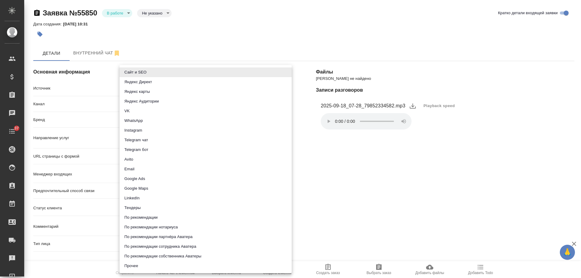
select select "RU"
click at [140, 73] on li "Сайт и SEO" at bounding box center [206, 72] width 172 height 10
type input "seo"
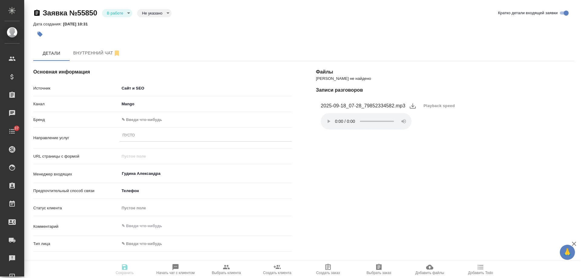
click at [133, 120] on body "🙏 .cls-1 fill:#fff; AWATERA [PERSON_NAME] Спецификации Заказы Чаты 37 Todo Прое…" at bounding box center [290, 139] width 581 height 278
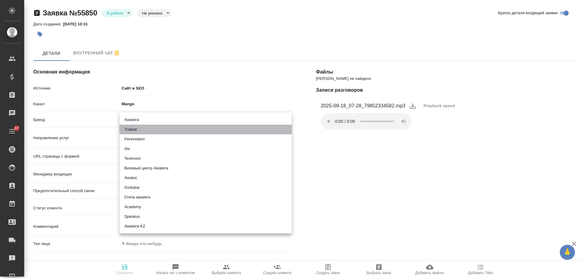
click at [140, 129] on li "Traktat" at bounding box center [206, 130] width 172 height 10
type input "traktat"
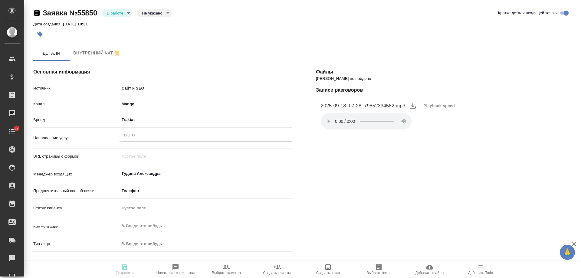
click at [134, 134] on div "Пусто" at bounding box center [129, 135] width 12 height 5
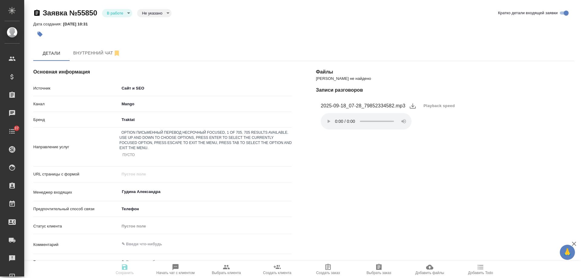
click at [163, 278] on div "Письменный перевод несрочный" at bounding box center [290, 281] width 581 height 7
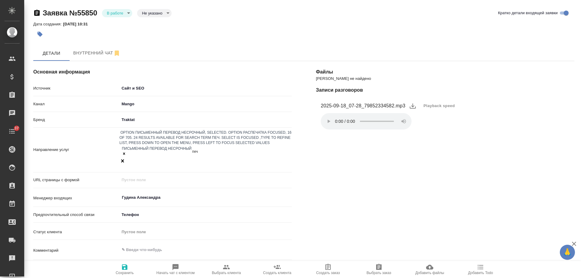
type input "печа"
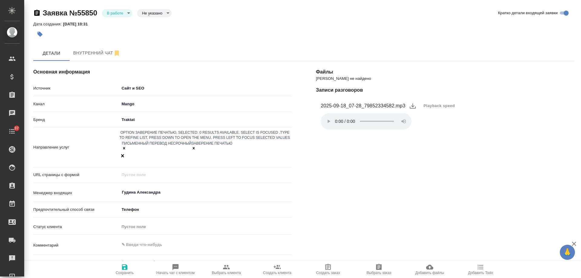
scroll to position [91, 0]
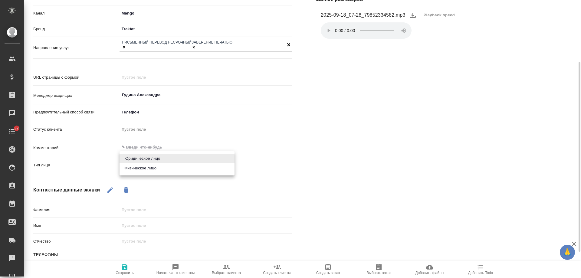
click at [140, 162] on body "🙏 .cls-1 fill:#fff; AWATERA Gudina Alexandra Клиенты Спецификации Заказы 0 Чаты…" at bounding box center [290, 139] width 581 height 278
click at [144, 168] on li "Физическое лицо" at bounding box center [177, 168] width 115 height 10
type input "private"
click at [113, 186] on icon "button" at bounding box center [110, 189] width 7 height 7
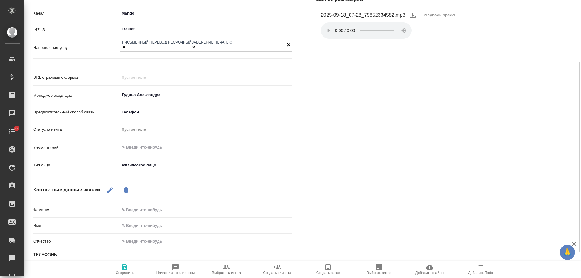
click at [156, 221] on input "text" at bounding box center [206, 225] width 172 height 9
type input "[PERSON_NAME]"
drag, startPoint x: 338, startPoint y: 203, endPoint x: 332, endPoint y: 207, distance: 7.7
click at [332, 207] on div "Файлы Файлов не найдено Записи разговоров 2025-09-18_07-28_79852334582.mp3 Play…" at bounding box center [445, 154] width 283 height 393
click at [125, 268] on icon "button" at bounding box center [124, 267] width 7 height 7
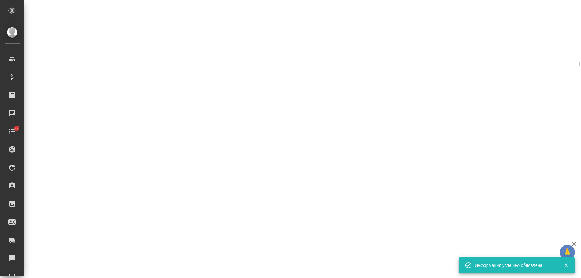
select select "RU"
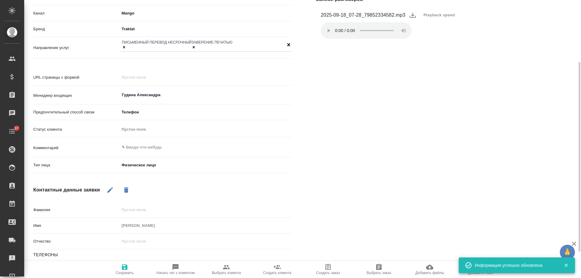
type textarea "x"
click at [139, 142] on textarea at bounding box center [206, 147] width 172 height 10
type textarea "жд"
type textarea "x"
type textarea "жде"
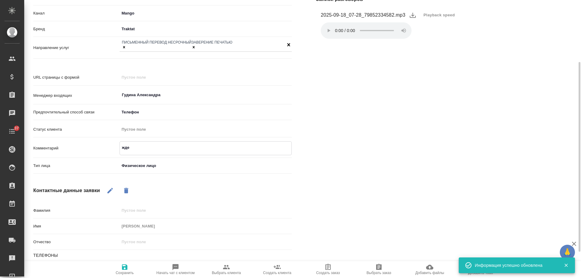
type textarea "x"
type textarea "ждем"
type textarea "x"
type textarea "ждем"
type textarea "x"
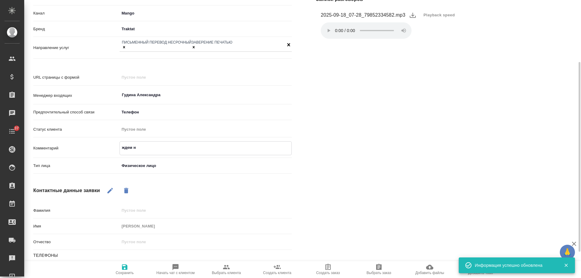
type textarea "ждем на"
type textarea "x"
type textarea "ждем на"
type textarea "x"
type textarea "ждем на п"
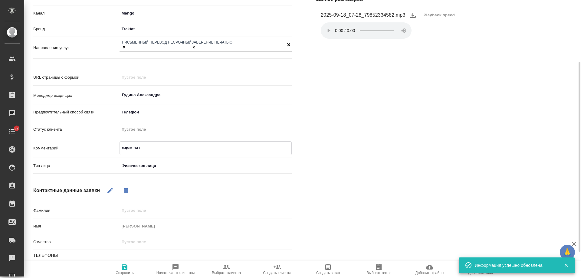
type textarea "x"
type textarea "ждем на по"
type textarea "x"
type textarea "ждем на поч"
type textarea "x"
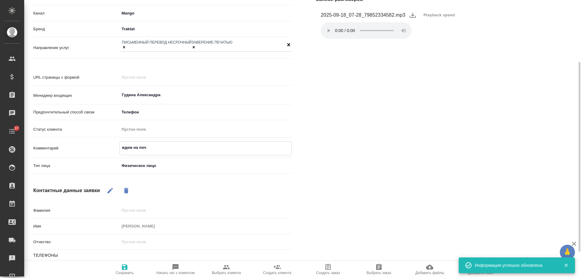
type textarea "ждем на почт"
type textarea "x"
type textarea "ждем на почте"
type textarea "x"
type textarea "ждем на почте"
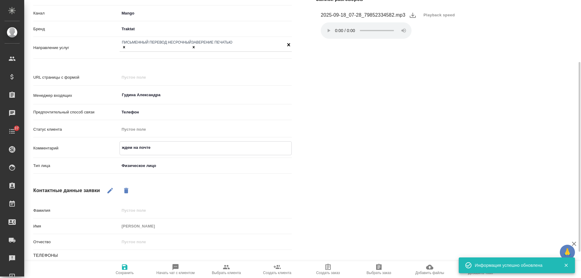
type textarea "x"
type textarea "ждем на почте д"
type textarea "x"
type textarea "ждем на почте до"
type textarea "x"
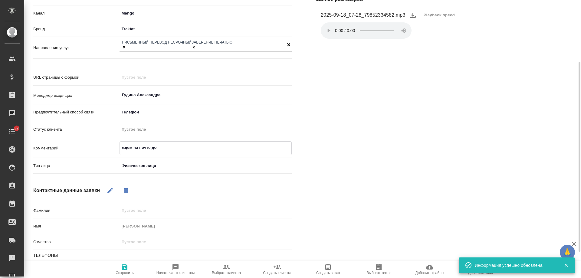
type textarea "ждем на почте док"
type textarea "x"
type textarea "ждем на почте доки"
type textarea "x"
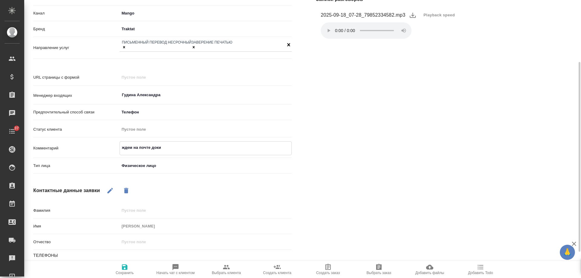
type textarea "ждем на почте доки"
type textarea "x"
type textarea "ждем на почте доки"
type textarea "x"
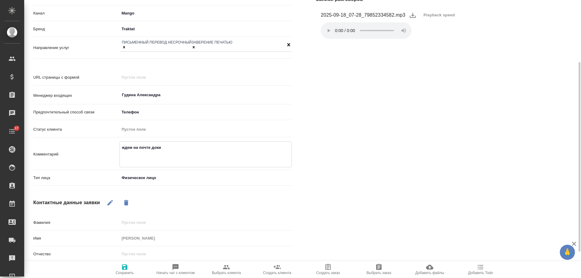
type textarea "ждем на почте доки р"
type textarea "x"
type textarea "ждем на почте доки ру"
type textarea "x"
type textarea "ждем на почте доки ру -"
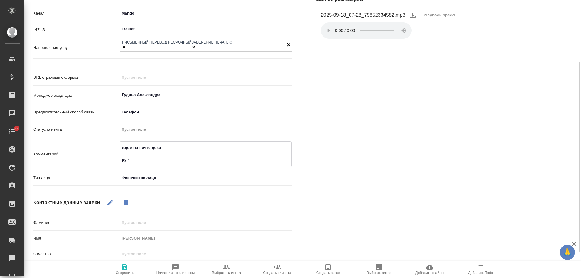
type textarea "x"
type textarea "ждем на почте доки ру"
type textarea "x"
type textarea "ждем на почте доки ру"
type textarea "x"
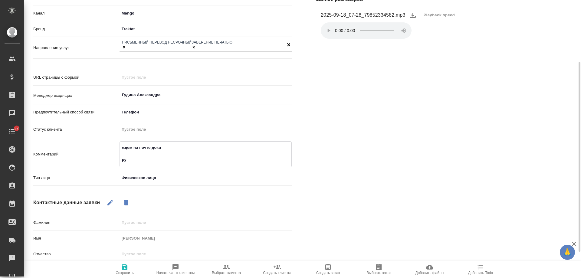
type textarea "ждем на почте доки рус"
type textarea "x"
type textarea "ждем на почте доки рус-"
type textarea "x"
type textarea "ждем на почте доки рус-а"
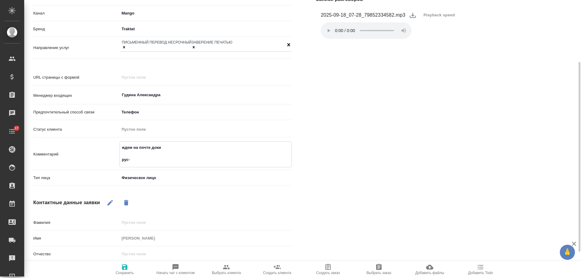
type textarea "x"
type textarea "ждем на почте доки рус-ан"
type textarea "x"
type textarea "ждем на почте доки рус-анг"
type textarea "x"
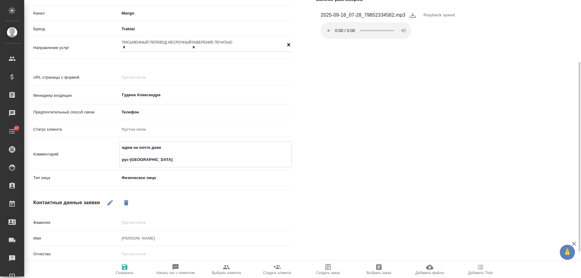
type textarea "ждем на почте доки рус-англ"
type textarea "x"
type textarea "ждем на почте доки рус-англ"
type textarea "x"
type textarea "ждем на почте доки рус-англ с"
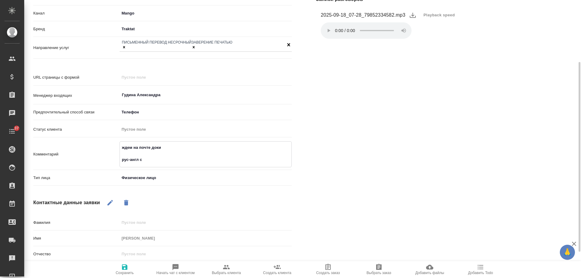
type textarea "x"
type textarea "ждем на почте доки рус-англ с"
type textarea "x"
type textarea "ждем на почте доки рус-англ с З"
type textarea "x"
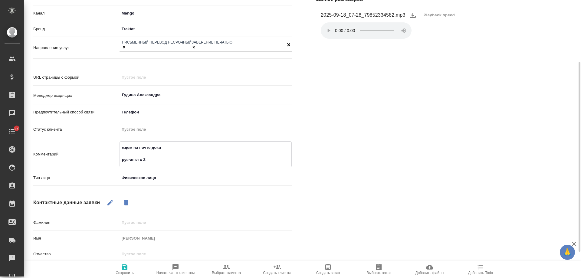
type textarea "ждем на почте доки рус-англ с ЗП"
type textarea "x"
type textarea "ждем на почте доки рус-англ с ЗПК"
type textarea "x"
type textarea "ждем на почте доки рус-англ с ЗПК,"
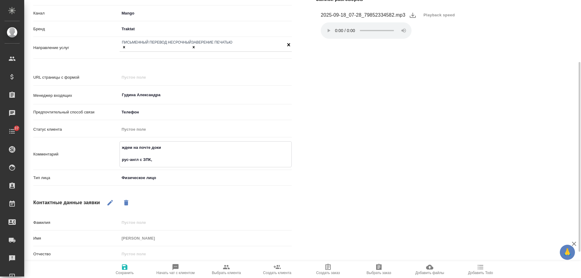
type textarea "x"
type textarea "ждем на почте доки рус-англ с ЗПК,"
type textarea "x"
type textarea "ждем на почте доки рус-англ с ЗПК, дл"
type textarea "x"
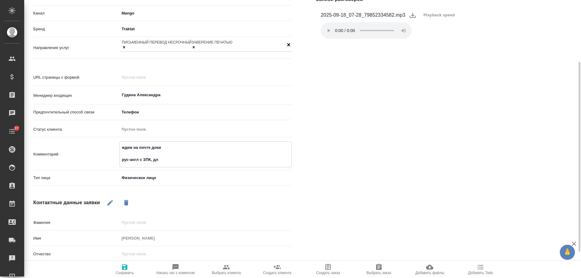
type textarea "ждем на почте доки рус-англ с ЗПК, для"
type textarea "x"
type textarea "ждем на почте доки рус-англ с ЗПК, для"
type textarea "x"
type textarea "ждем на почте доки рус-англ с ЗПК, для в"
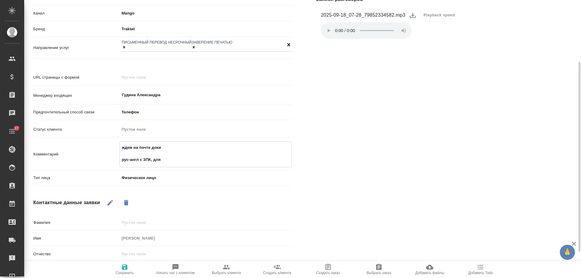
type textarea "x"
type textarea "ждем на почте доки рус-англ с ЗПК, для ви"
type textarea "x"
type textarea "ждем на почте доки рус-англ с ЗПК, для виз"
type textarea "x"
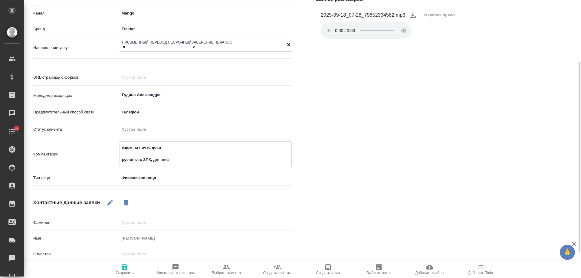
type textarea "ждем на почте доки рус-англ с ЗПК, для визы"
type textarea "x"
type textarea "ждем на почте доки рус-англ с ЗПК, для визы,"
type textarea "x"
type textarea "ждем на почте доки рус-англ с ЗПК, для визы,"
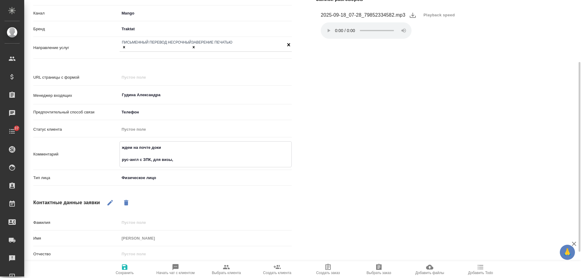
type textarea "x"
type textarea "ждем на почте доки рус-англ с ЗПК, для визы, з"
type textarea "x"
type textarea "ждем на почте доки рус-англ с ЗПК, для визы, за"
type textarea "x"
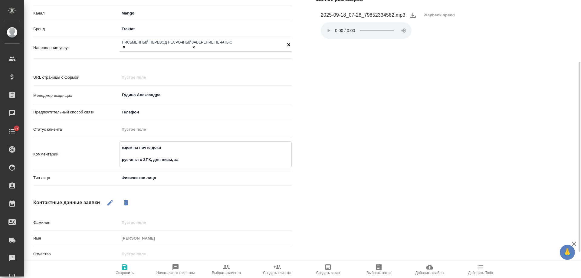
type textarea "ждем на почте доки рус-англ с ЗПК, для визы, заб"
type textarea "x"
type textarea "ждем на почте доки рус-англ с ЗПК, для визы, забр"
type textarea "x"
type textarea "ждем на почте доки рус-англ с ЗПК, для визы, забра"
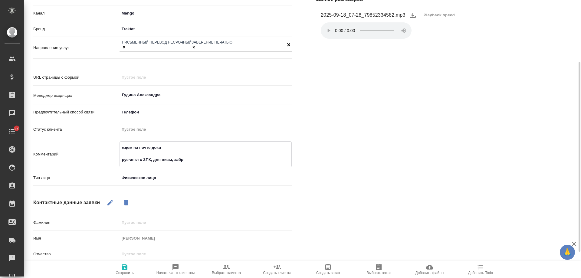
type textarea "x"
type textarea "ждем на почте доки рус-англ с ЗПК, для визы, забрать"
type textarea "x"
type textarea "ждем на почте доки рус-англ с ЗПК, для визы, забрать у"
type textarea "x"
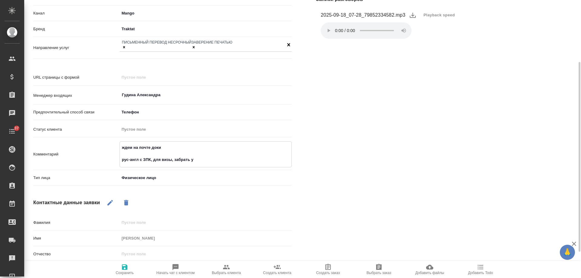
type textarea "ждем на почте доки рус-англ с ЗПК, для визы, забрать уд"
type textarea "x"
type textarea "ждем на почте доки рус-англ с ЗПК, для визы, забрать удо"
type textarea "x"
type textarea "ждем на почте доки рус-англ с ЗПК, для визы, забрать удоб"
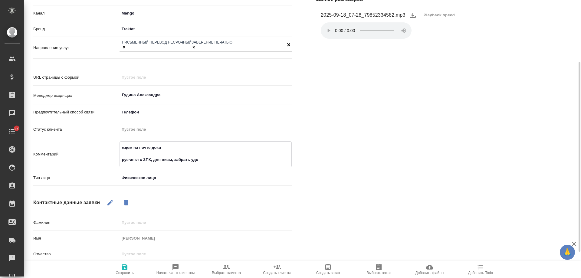
type textarea "x"
type textarea "ждем на почте доки рус-англ с ЗПК, для визы, забрать удобн"
type textarea "x"
type textarea "ждем на почте доки рус-англ с ЗПК, для визы, забрать удобн о"
type textarea "x"
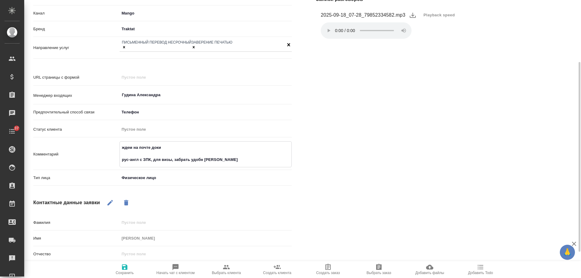
type textarea "ждем на почте доки рус-англ с ЗПК, для визы, забрать удобн"
type textarea "x"
type textarea "ждем на почте доки рус-англ с ЗПК, для визы, забрать удобн"
type textarea "x"
type textarea "ждем на почте доки рус-англ с ЗПК, для визы, забрать удобно"
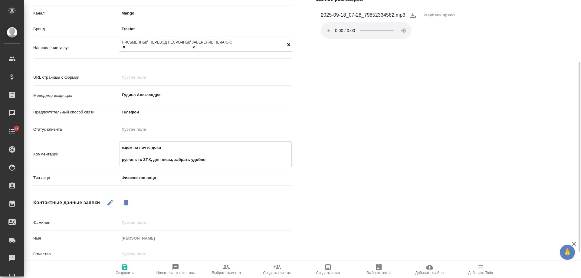
type textarea "x"
type textarea "ждем на почте доки рус-англ с ЗПК, для визы, забрать удобно"
type textarea "x"
type textarea "ждем на почте доки рус-англ с ЗПК, для визы, забрать удобно н"
type textarea "x"
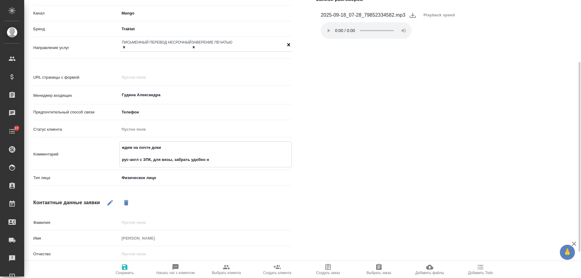
type textarea "ждем на почте доки рус-англ с ЗПК, для визы, забрать удобно на"
type textarea "x"
type textarea "ждем на почте доки рус-англ с ЗПК, для визы, забрать удобно на"
type textarea "x"
type textarea "ждем на почте доки рус-англ с ЗПК, для визы, забрать удобно на б"
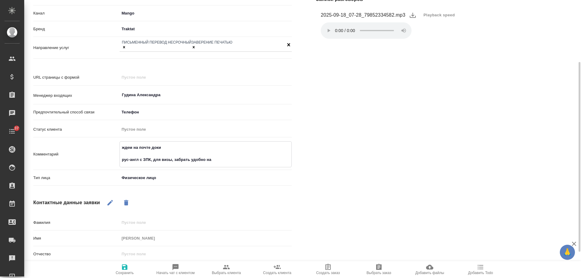
type textarea "x"
type textarea "ждем на почте доки рус-англ с ЗПК, для визы, забрать удобно на ба"
type textarea "x"
type textarea "ждем на почте доки рус-англ с ЗПК, для визы, забрать удобно на баб"
type textarea "x"
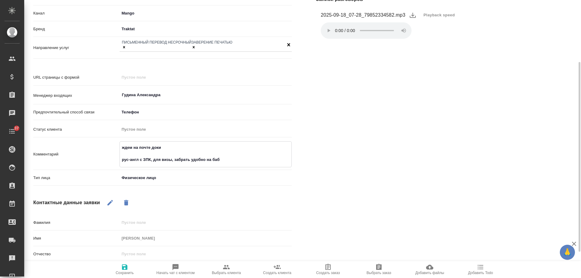
type textarea "ждем на почте доки рус-англ с ЗПК, для визы, забрать удобно на бабк"
type textarea "x"
type textarea "ждем на почте доки рус-англ с ЗПК, для визы, забрать удобно на бабке"
type textarea "x"
click at [214, 151] on textarea "ждем на почте доки рус-англ с ЗПК, для визы, забрать удобно на бабке" at bounding box center [206, 154] width 172 height 22
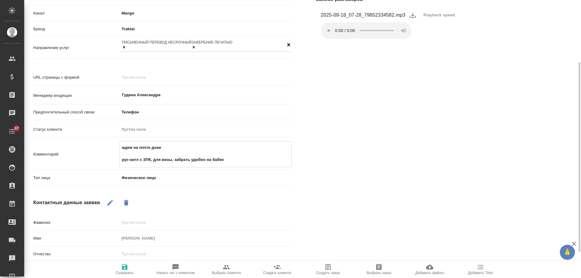
type textarea "ждем на почте доки рус-англ с ЗПК, для визы, забрать удобно на Бабке"
type textarea "x"
type textarea "ждем на почте доки рус-англ с ЗПК, для визы, забрать удобно на Бабке"
type textarea "x"
click at [126, 268] on icon "button" at bounding box center [124, 267] width 5 height 5
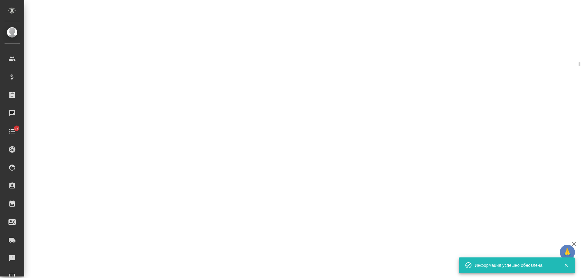
select select "RU"
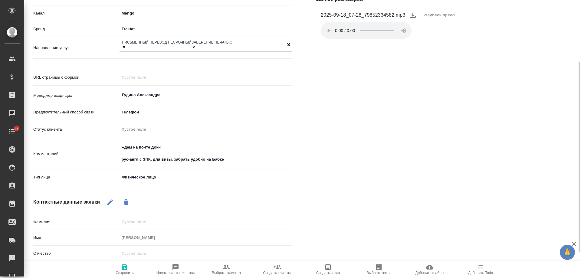
click at [484, 272] on span "Добавить Todo" at bounding box center [480, 273] width 25 height 4
type textarea "x"
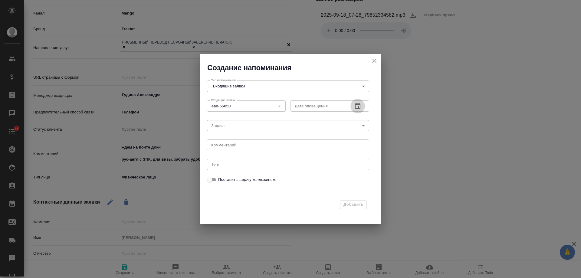
click at [359, 104] on icon "button" at bounding box center [357, 106] width 5 height 6
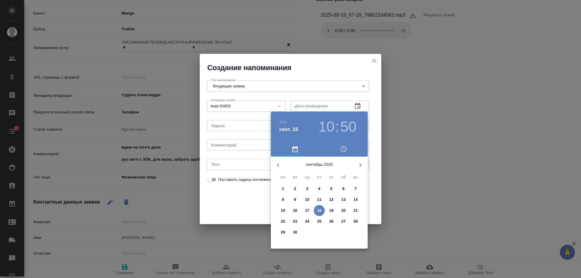
click at [333, 209] on p "19" at bounding box center [331, 211] width 5 height 6
type input "19.09.2025 10:50"
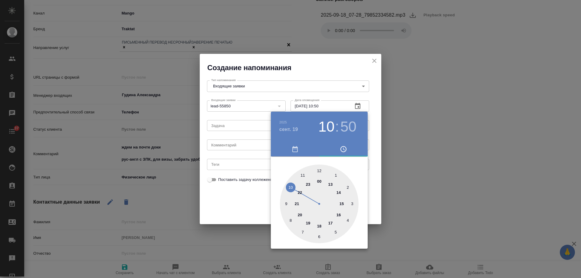
click at [215, 146] on div at bounding box center [290, 139] width 581 height 278
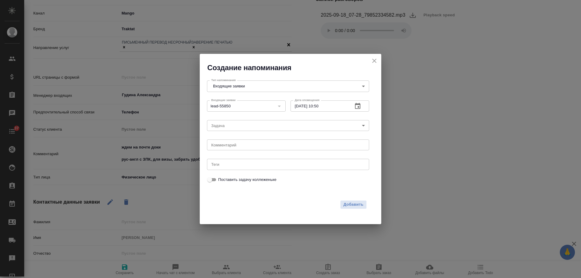
click at [216, 146] on div "2025 сент. 19 10 : 50 00 1 2 3 4 5 6 7 8 9 10 11 12 13 14 15 16 17 18 19 20 21 …" at bounding box center [290, 139] width 581 height 278
click at [225, 145] on textarea at bounding box center [288, 145] width 154 height 5
click at [236, 147] on textarea "прислал доки?" at bounding box center [288, 145] width 154 height 5
type textarea "прислал доки на почту?"
click at [349, 204] on span "Добавить" at bounding box center [354, 204] width 20 height 7
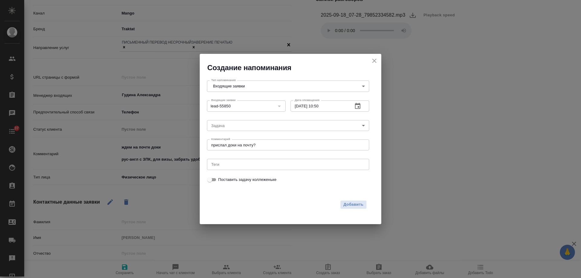
type textarea "x"
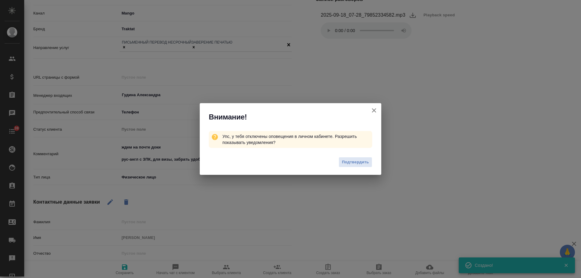
drag, startPoint x: 373, startPoint y: 112, endPoint x: 239, endPoint y: 42, distance: 151.5
click at [373, 112] on icon "button" at bounding box center [373, 110] width 7 height 7
type textarea "x"
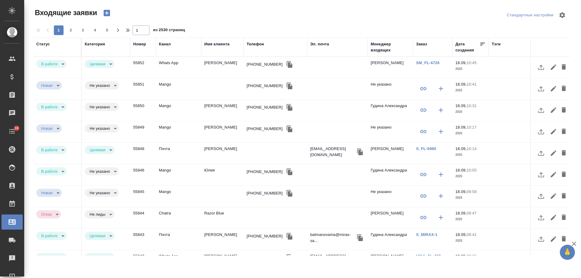
select select "RU"
click at [213, 110] on td "[PERSON_NAME]" at bounding box center [222, 110] width 42 height 21
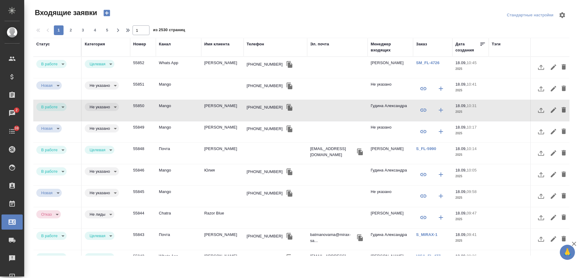
click at [215, 110] on td "Дмитрий" at bounding box center [222, 110] width 42 height 21
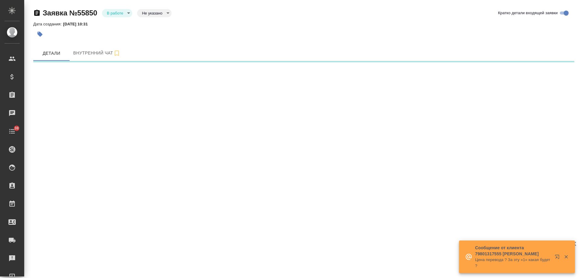
select select "RU"
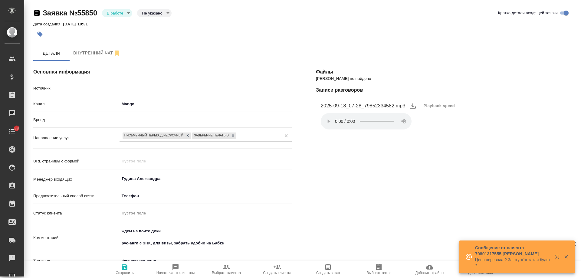
click at [121, 13] on body "🙏 .cls-1 fill:#fff; AWATERA Gudina Alexandra Клиенты Спецификации Заказы Чаты 3…" at bounding box center [290, 139] width 581 height 278
click at [121, 25] on button "Отказ" at bounding box center [114, 23] width 14 height 7
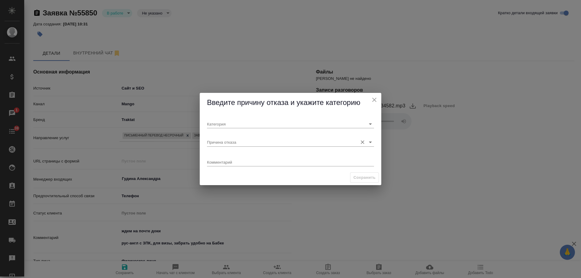
click at [233, 142] on input "Причина отказа" at bounding box center [281, 142] width 148 height 8
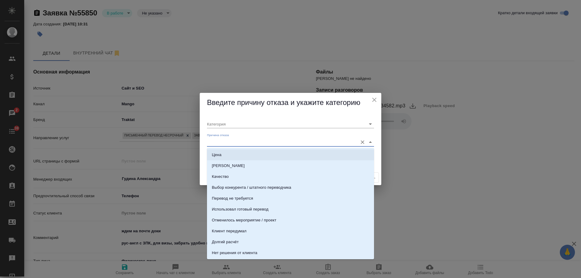
click at [374, 99] on icon "close" at bounding box center [374, 99] width 7 height 7
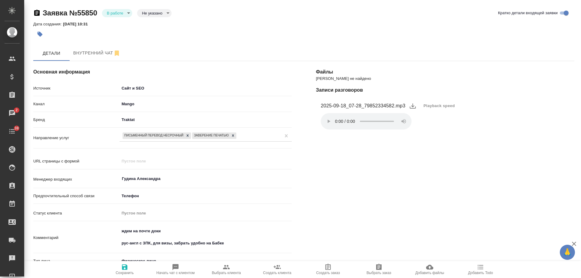
click at [120, 13] on body "🙏 .cls-1 fill:#fff; AWATERA Gudina Alexandra Клиенты Спецификации Заказы 2 Чаты…" at bounding box center [290, 139] width 581 height 278
click at [124, 24] on li "Отказ" at bounding box center [117, 23] width 30 height 10
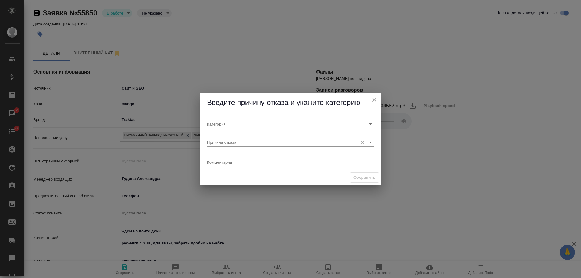
click at [235, 142] on input "Причина отказа" at bounding box center [281, 142] width 148 height 8
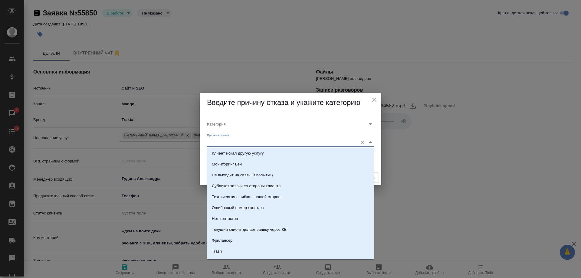
scroll to position [185, 0]
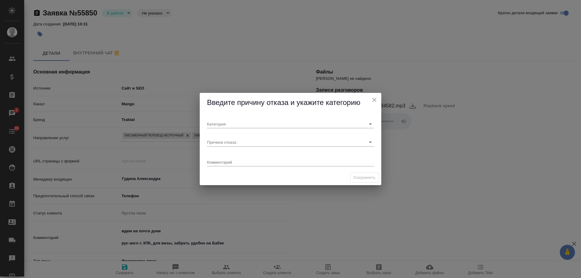
type textarea "x"
click at [375, 100] on icon "close" at bounding box center [374, 99] width 7 height 7
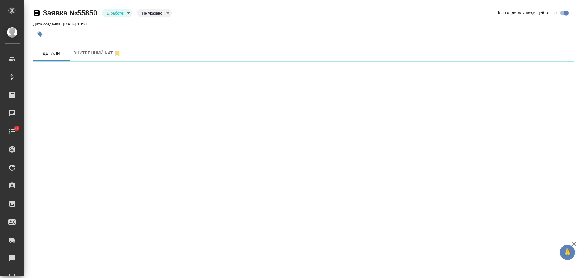
select select "RU"
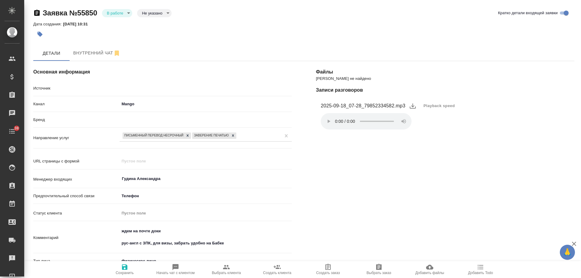
click at [114, 13] on body "🙏 .cls-1 fill:#fff; AWATERA [PERSON_NAME] Спецификации Заказы Чаты 38 Todo Прое…" at bounding box center [290, 139] width 581 height 278
type textarea "x"
click at [116, 20] on button "Отказ" at bounding box center [114, 23] width 14 height 7
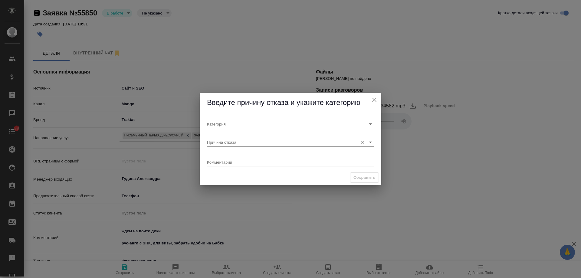
click at [236, 142] on input "Причина отказа" at bounding box center [281, 142] width 148 height 8
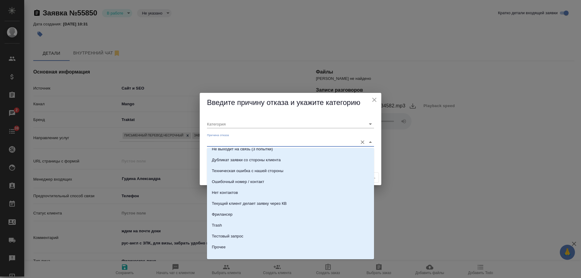
scroll to position [182, 0]
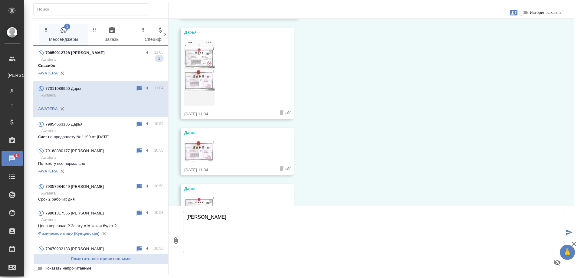
scroll to position [5341, 0]
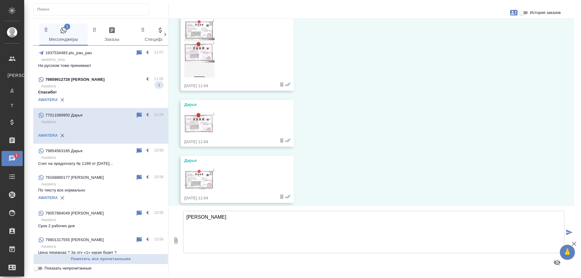
click at [87, 60] on p "awatera_visa" at bounding box center [102, 60] width 122 height 6
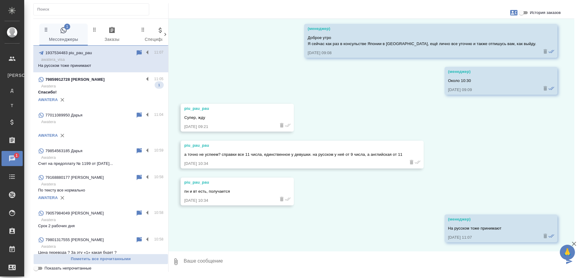
scroll to position [606, 0]
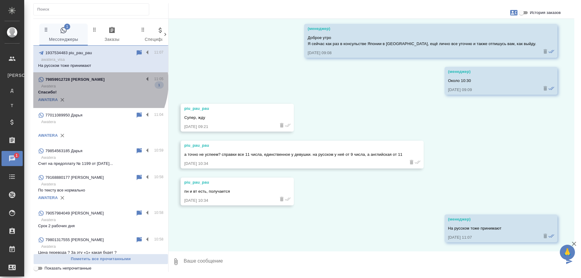
click at [92, 83] on div "79859912728 Людмила" at bounding box center [91, 79] width 106 height 7
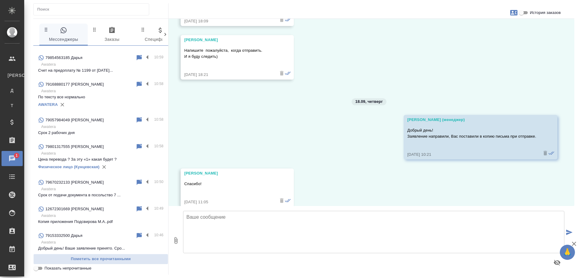
scroll to position [0, 0]
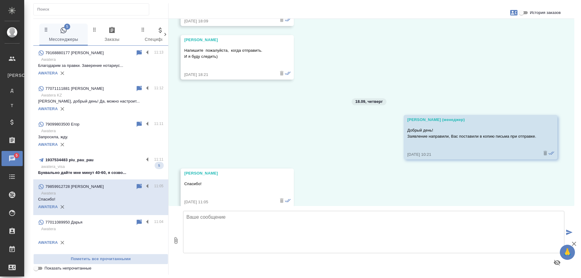
click at [82, 172] on p "Буквально дайте мне минут 40-60, я созво..." at bounding box center [100, 173] width 125 height 6
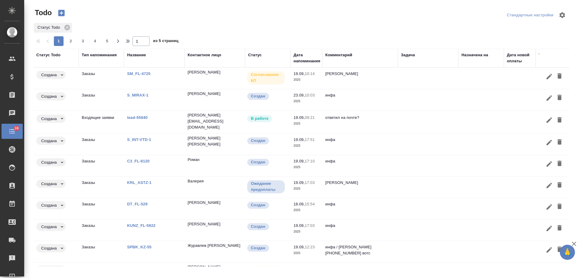
click p "lead-55840"
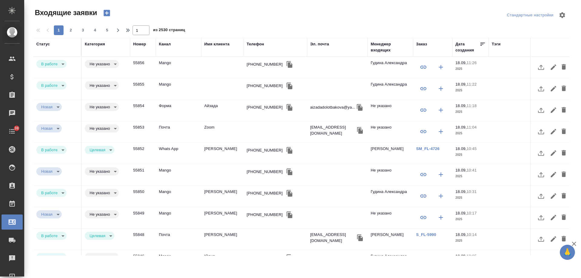
select select "RU"
click at [257, 88] on div "[PHONE_NUMBER]" at bounding box center [265, 86] width 36 height 6
click at [257, 88] on div "+79320122121" at bounding box center [265, 86] width 36 height 6
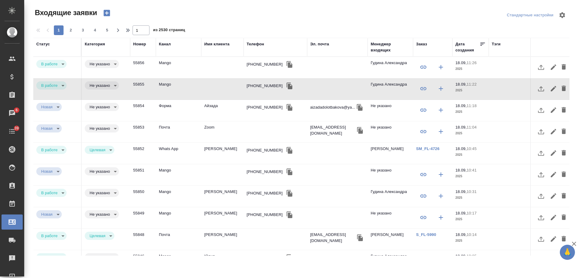
click at [259, 106] on div "+79009888108" at bounding box center [265, 107] width 36 height 6
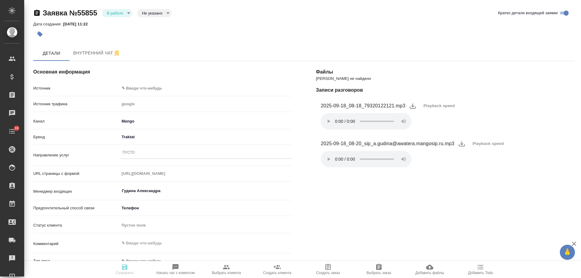
select select "RU"
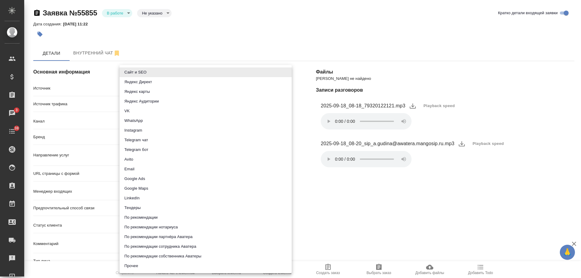
click at [137, 87] on body "🙏 .cls-1 fill:#fff; AWATERA Gudina Alexandra Клиенты Спецификации Заказы 3 Чаты…" at bounding box center [290, 139] width 581 height 278
click at [146, 70] on li "Сайт и SEO" at bounding box center [206, 72] width 172 height 10
type input "seo"
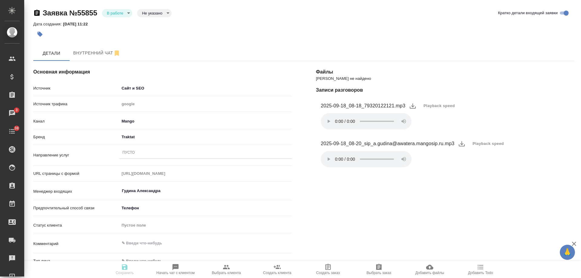
click at [142, 151] on div "Пусто" at bounding box center [206, 153] width 172 height 9
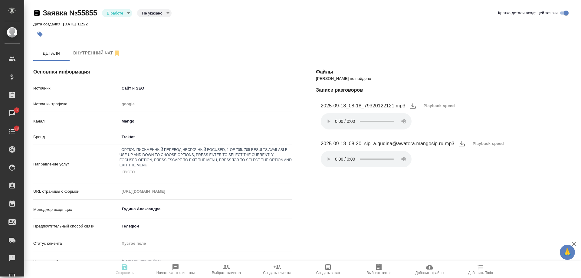
click at [159, 278] on div "Письменный перевод несрочный" at bounding box center [290, 281] width 581 height 7
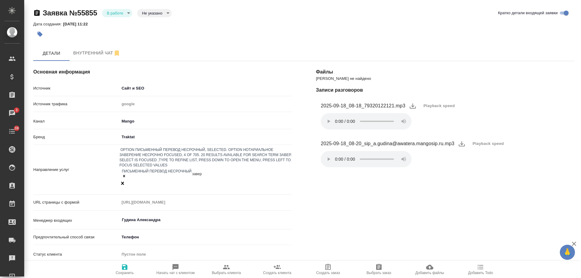
type input "завере"
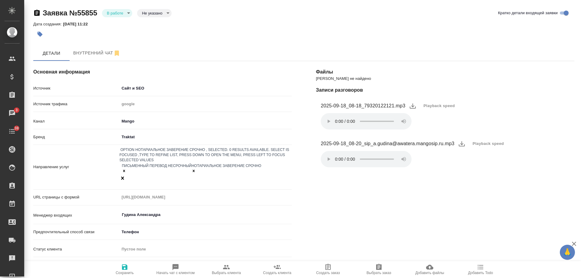
click at [126, 169] on icon at bounding box center [124, 171] width 4 height 4
click at [233, 163] on div "Нотариальное заверение срочно" at bounding box center [206, 169] width 172 height 12
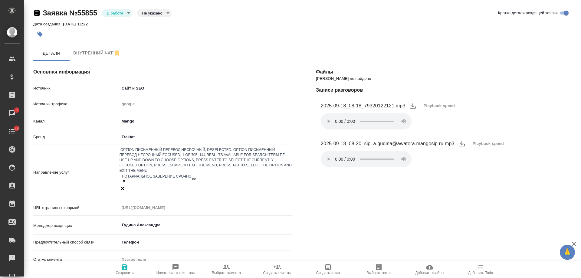
type input "п"
type input "станда"
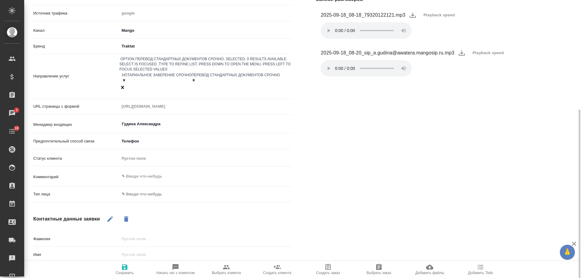
scroll to position [121, 0]
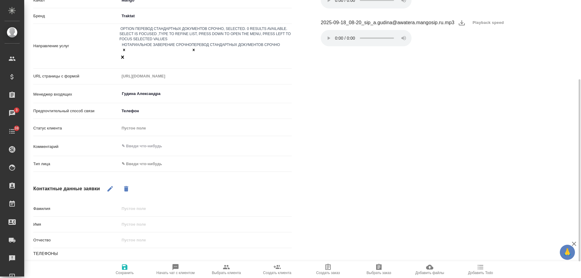
click at [149, 147] on body "🙏 .cls-1 fill:#fff; AWATERA Gudina Alexandra Клиенты Спецификации Заказы 3 Чаты…" at bounding box center [290, 139] width 581 height 278
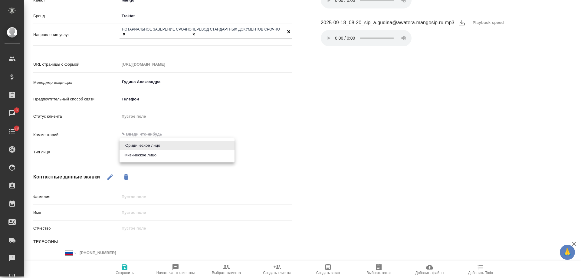
drag, startPoint x: 147, startPoint y: 158, endPoint x: 143, endPoint y: 157, distance: 4.3
click at [147, 157] on li "Физическое лицо" at bounding box center [177, 155] width 115 height 10
type input "private"
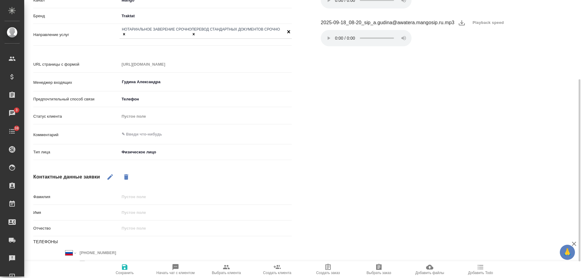
click at [110, 174] on icon "button" at bounding box center [109, 176] width 5 height 5
click at [137, 210] on input "text" at bounding box center [206, 212] width 172 height 9
type input "[DEMOGRAPHIC_DATA]"
click at [125, 271] on span "Сохранить" at bounding box center [125, 273] width 18 height 4
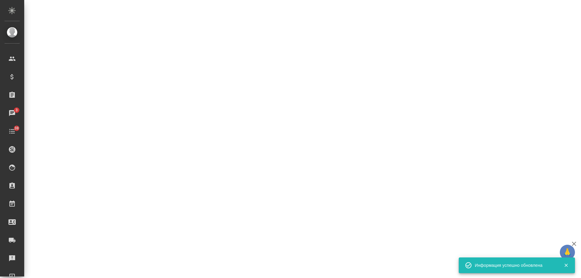
select select "RU"
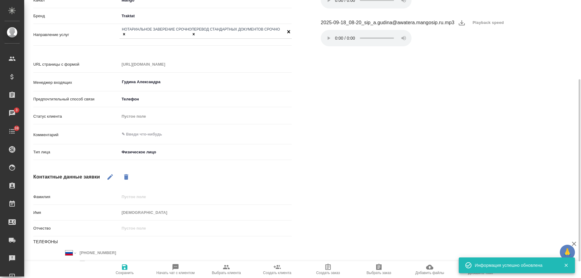
click at [225, 272] on span "Выбрать клиента" at bounding box center [226, 273] width 29 height 4
type textarea "x"
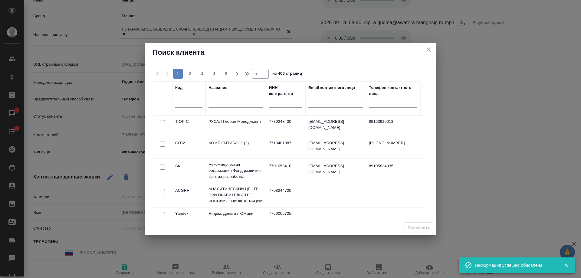
click at [224, 101] on input "text" at bounding box center [236, 104] width 54 height 8
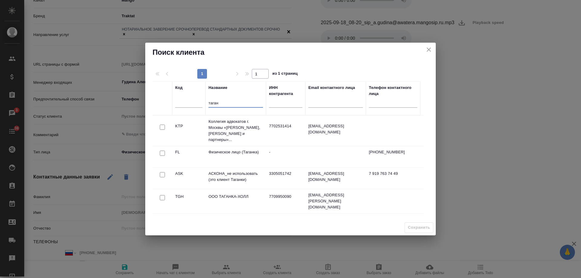
type input "таган"
click at [160, 151] on input "checkbox" at bounding box center [162, 153] width 5 height 5
checkbox input "true"
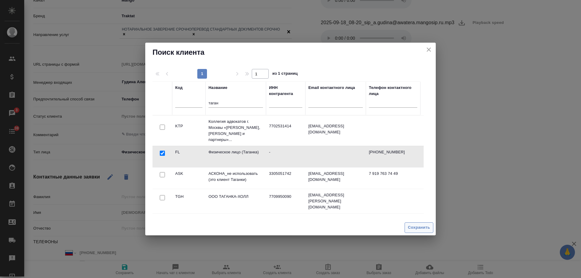
click at [420, 232] on button "Сохранить" at bounding box center [419, 227] width 29 height 11
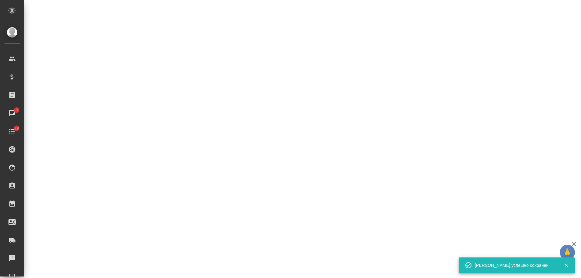
select select "RU"
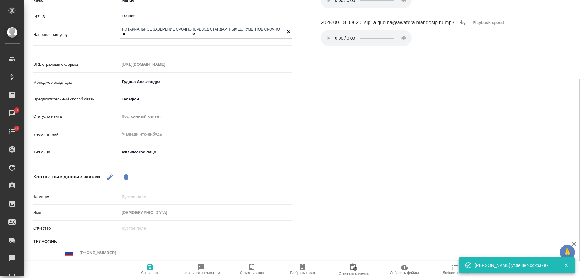
click at [252, 265] on icon "button" at bounding box center [251, 267] width 5 height 6
type textarea "x"
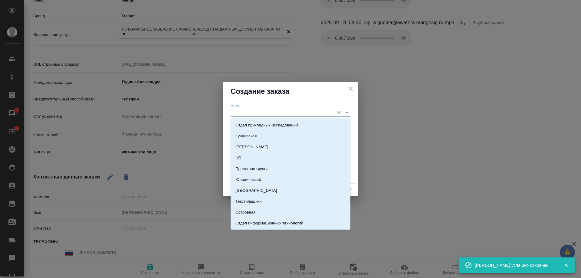
click at [246, 114] on input "Филиал" at bounding box center [281, 112] width 100 height 8
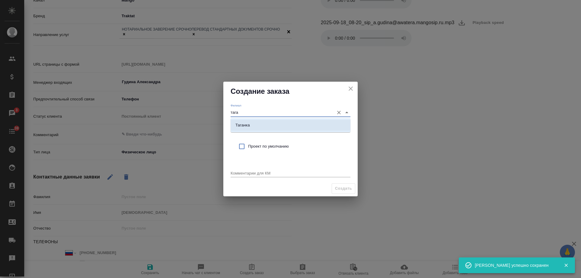
drag, startPoint x: 263, startPoint y: 123, endPoint x: 260, endPoint y: 145, distance: 22.7
click at [263, 123] on li "Таганка" at bounding box center [291, 125] width 120 height 11
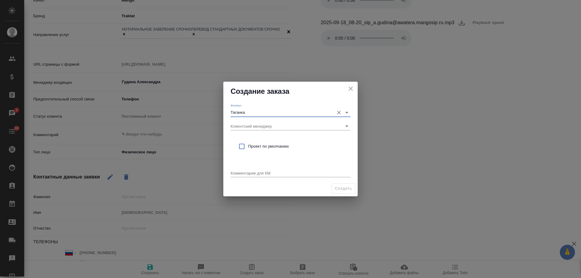
type input "Таганка"
drag, startPoint x: 260, startPoint y: 145, endPoint x: 262, endPoint y: 161, distance: 16.0
click at [260, 145] on span "Проект по умолчанию" at bounding box center [296, 146] width 97 height 6
checkbox input "true"
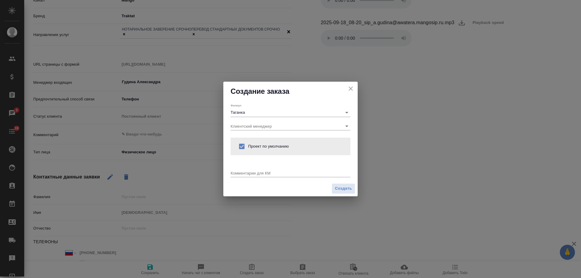
click at [262, 170] on div "x" at bounding box center [291, 174] width 120 height 8
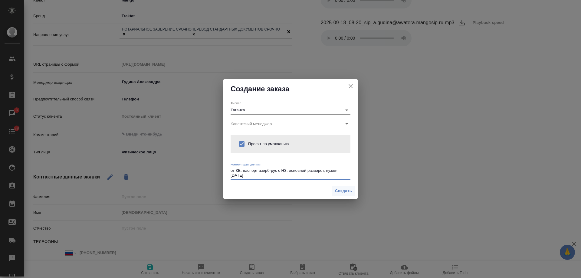
type textarea "от КВ: паспорт азерб-рус с НЗ, основной разворот, нужен сегодня"
click at [345, 192] on span "Создать" at bounding box center [343, 191] width 17 height 7
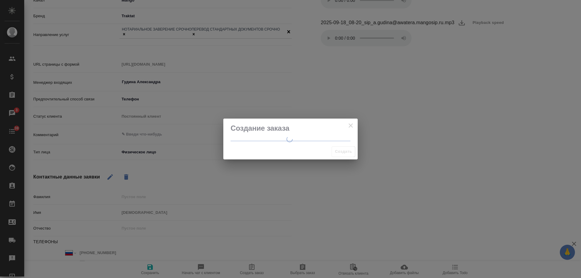
type textarea "x"
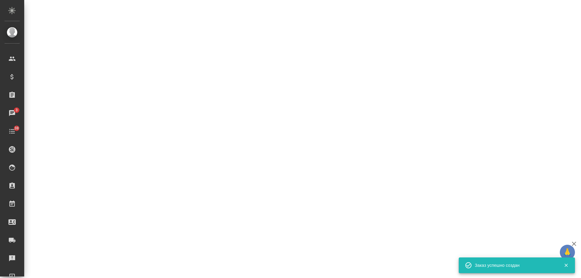
select select "RU"
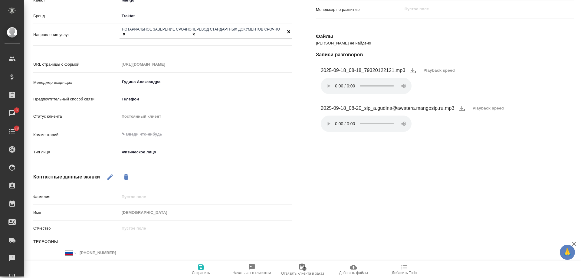
type textarea "x"
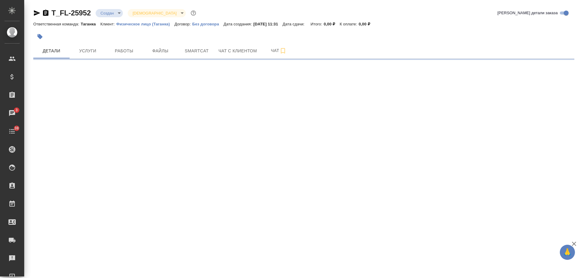
select select "RU"
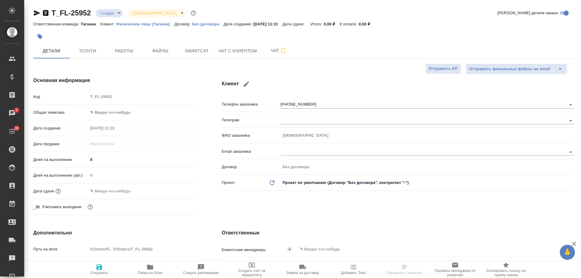
type textarea "x"
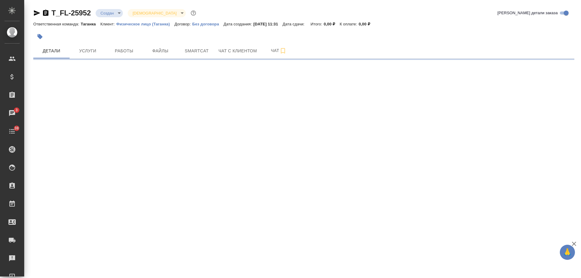
select select "RU"
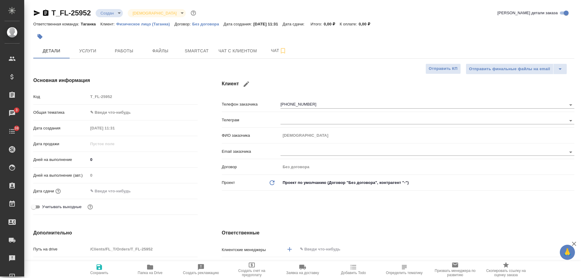
type textarea "x"
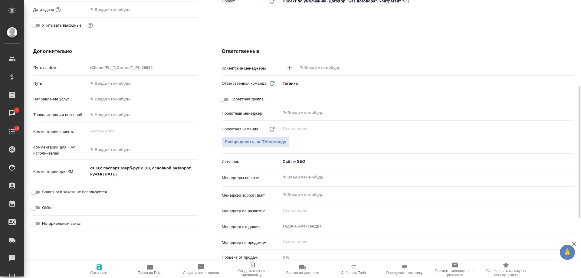
scroll to position [212, 0]
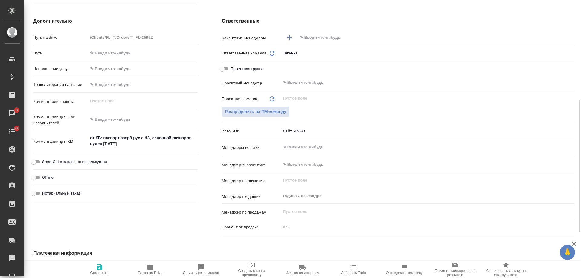
click at [79, 195] on span "Нотариальный заказ" at bounding box center [61, 193] width 38 height 6
click at [44, 195] on input "Нотариальный заказ" at bounding box center [34, 193] width 22 height 7
checkbox input "true"
type textarea "x"
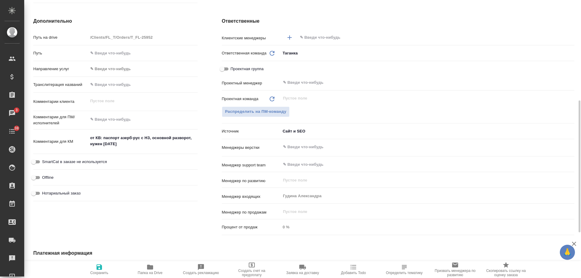
type textarea "x"
click at [103, 272] on span "Сохранить" at bounding box center [99, 273] width 18 height 4
type textarea "x"
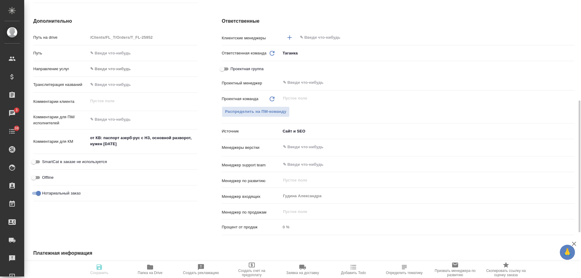
type textarea "x"
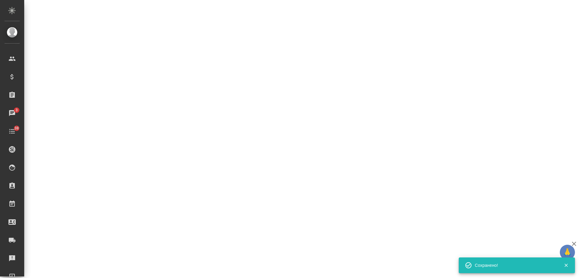
select select "RU"
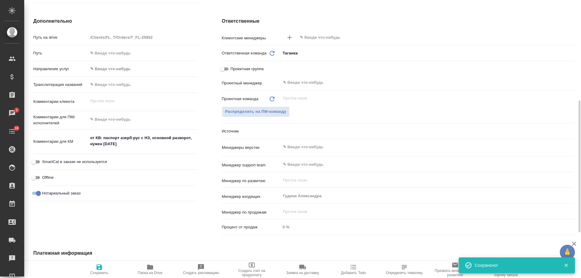
type textarea "x"
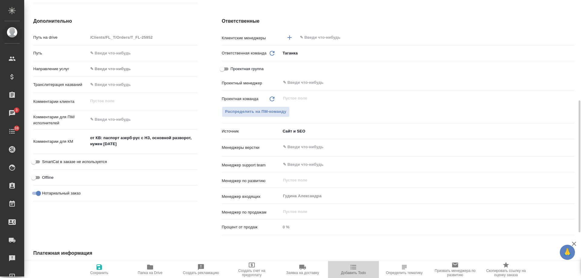
click at [357, 271] on span "Добавить Todo" at bounding box center [354, 270] width 44 height 12
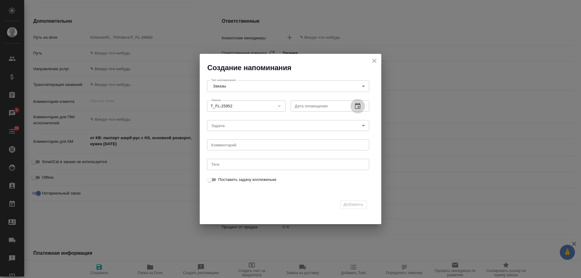
click at [357, 104] on icon "button" at bounding box center [357, 106] width 5 height 6
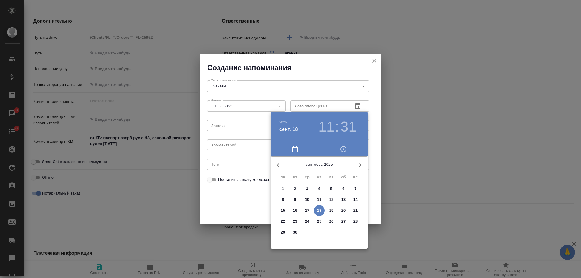
click at [332, 212] on p "19" at bounding box center [331, 211] width 5 height 6
type input "19.09.2025 11:31"
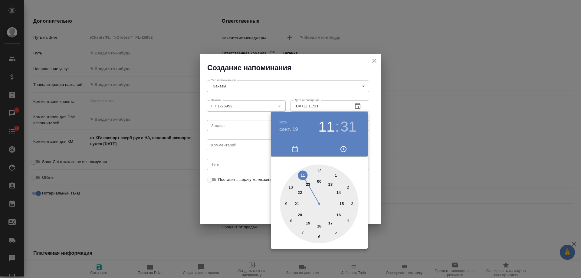
click at [231, 148] on div at bounding box center [290, 139] width 581 height 278
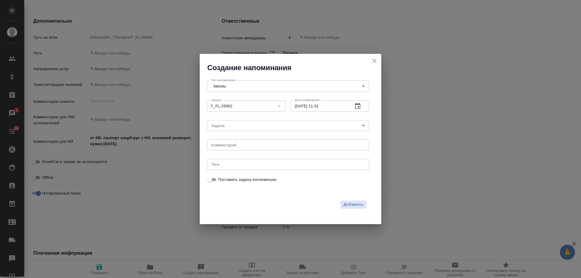
click at [231, 146] on div "2025 сент. 19 11 : 31 00 1 2 3 4 5 6 7 8 9 10 11 12 13 14 15 16 17 18 19 20 21 …" at bounding box center [290, 139] width 581 height 278
click at [230, 146] on textarea at bounding box center [288, 145] width 154 height 5
type textarea "приходил?"
click at [351, 206] on span "Добавить" at bounding box center [354, 204] width 20 height 7
type textarea "x"
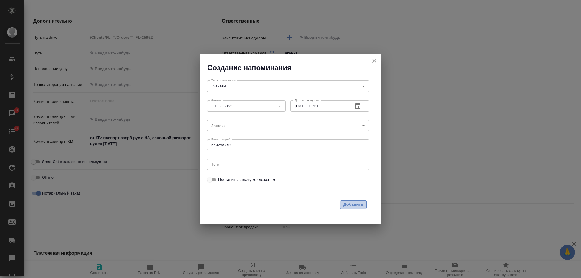
type textarea "x"
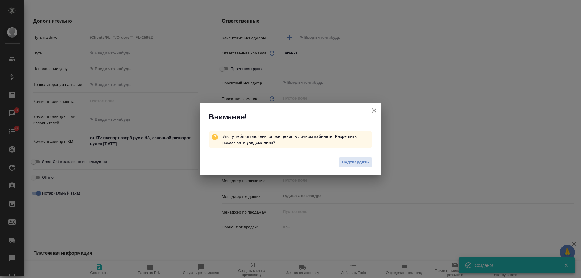
type textarea "x"
click at [374, 107] on icon "button" at bounding box center [373, 110] width 7 height 7
type textarea "x"
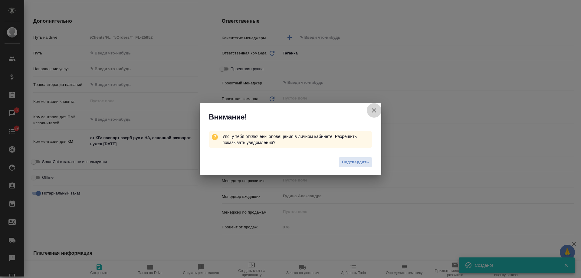
type textarea "x"
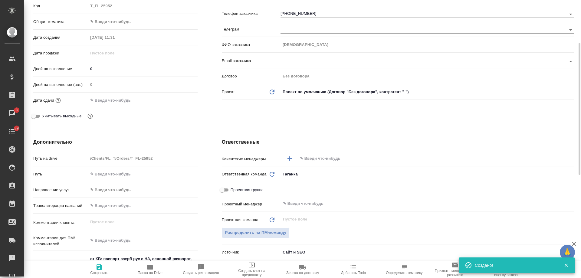
scroll to position [0, 0]
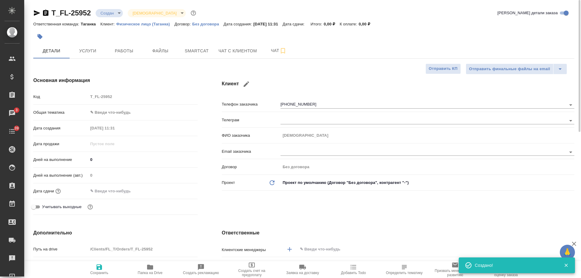
click at [46, 13] on icon "button" at bounding box center [45, 13] width 5 height 6
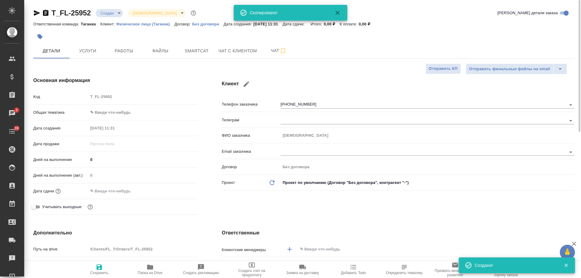
type textarea "x"
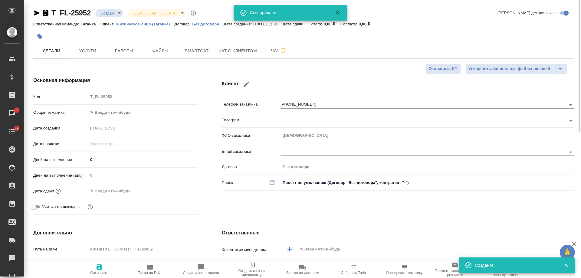
type textarea "x"
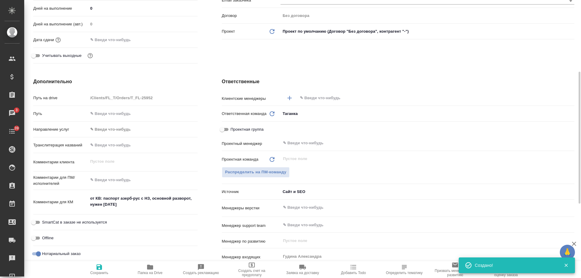
scroll to position [61, 0]
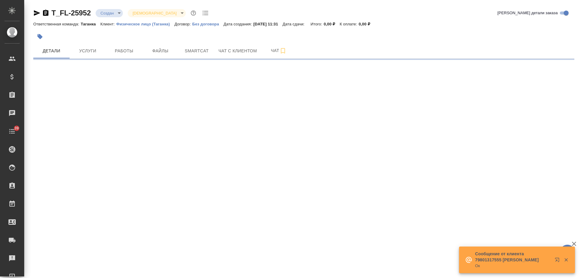
select select "RU"
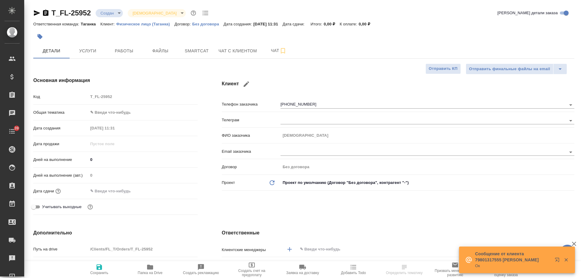
type textarea "x"
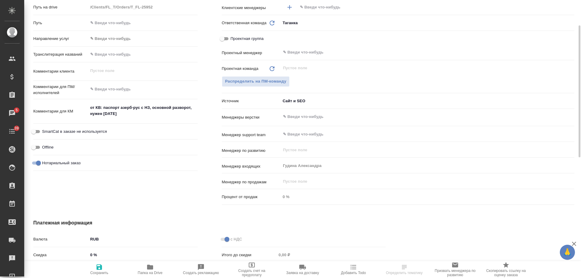
scroll to position [182, 0]
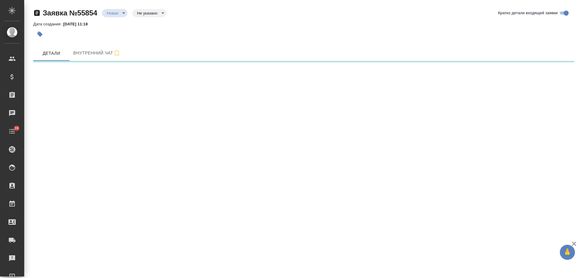
select select "RU"
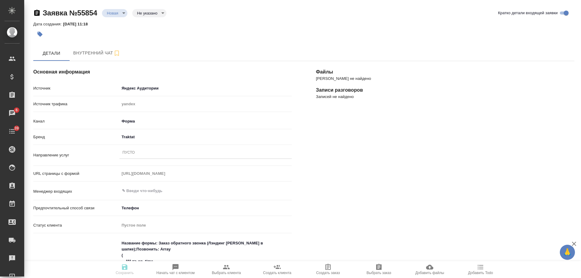
click at [142, 157] on div "Пусто" at bounding box center [206, 153] width 172 height 9
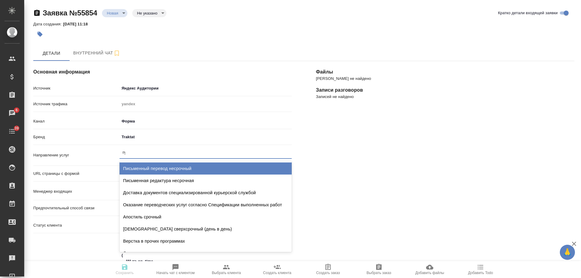
type input "пус"
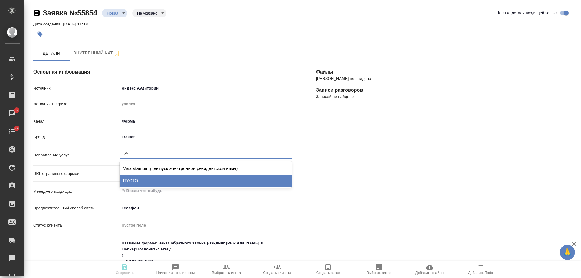
click at [141, 182] on div "ПУСТО" at bounding box center [206, 181] width 172 height 12
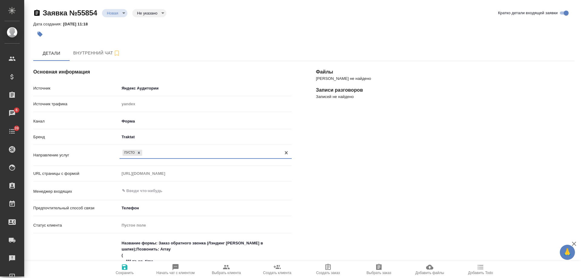
scroll to position [121, 0]
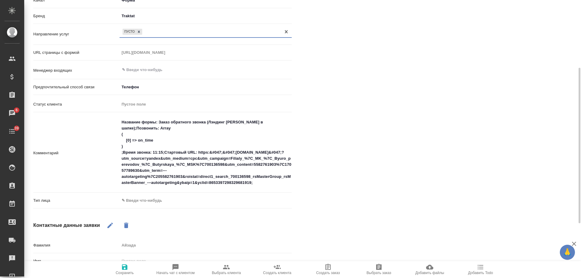
click at [148, 201] on body "🙏 .cls-1 fill:#fff; AWATERA [PERSON_NAME] Спецификации Заказы 6 Чаты 39 Todo Пр…" at bounding box center [290, 139] width 581 height 278
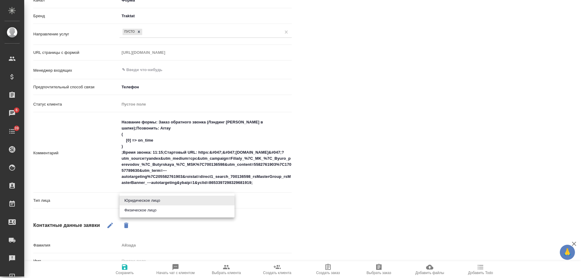
drag, startPoint x: 148, startPoint y: 210, endPoint x: 145, endPoint y: 248, distance: 38.0
click at [148, 210] on li "Физическое лицо" at bounding box center [177, 211] width 115 height 10
type textarea "x"
type input "private"
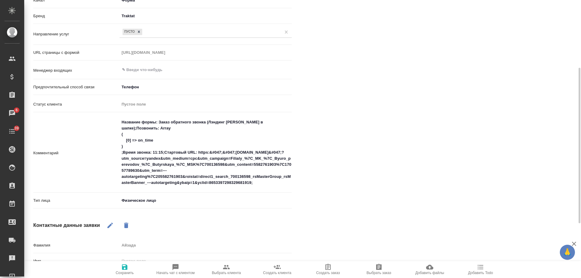
click at [120, 269] on span "Сохранить" at bounding box center [125, 270] width 44 height 12
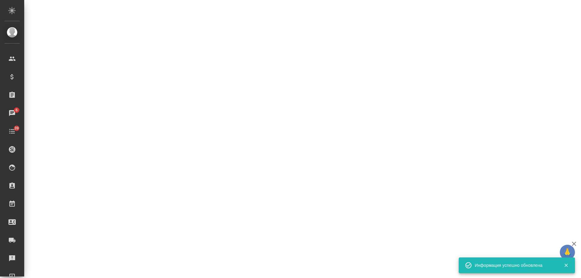
select select "RU"
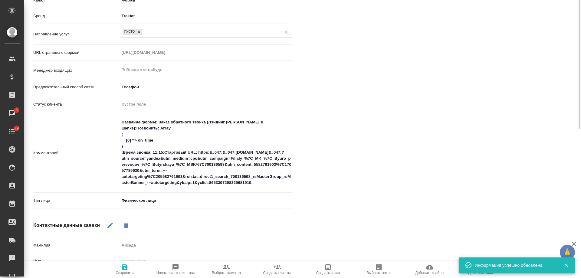
scroll to position [0, 0]
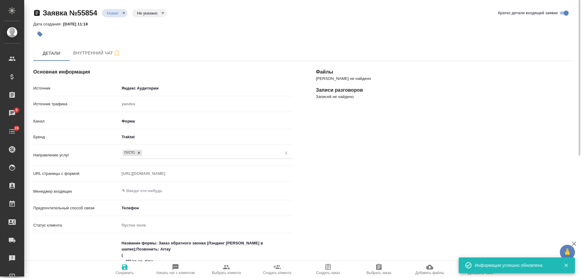
click at [119, 15] on body "🙏 .cls-1 fill:#fff; AWATERA [PERSON_NAME] Спецификации Заказы 6 Чаты 39 Todo Пр…" at bounding box center [290, 139] width 581 height 278
click at [119, 25] on button "Отказ" at bounding box center [114, 23] width 14 height 7
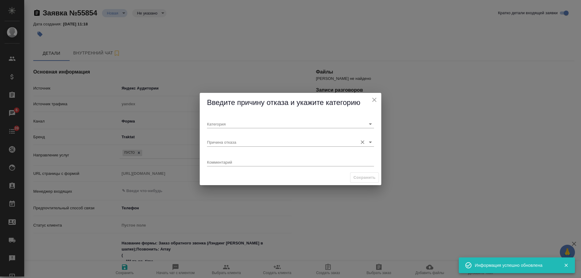
click at [229, 141] on input "Причина отказа" at bounding box center [281, 142] width 148 height 8
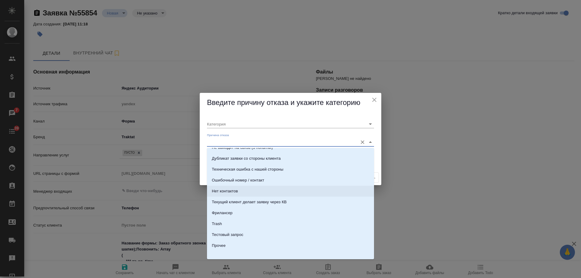
scroll to position [185, 0]
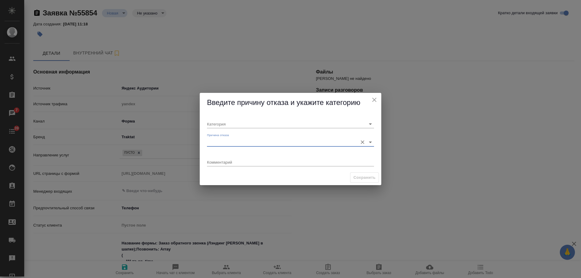
click at [218, 143] on input "Причина отказа" at bounding box center [281, 142] width 148 height 8
click at [374, 101] on icon "close" at bounding box center [374, 99] width 7 height 7
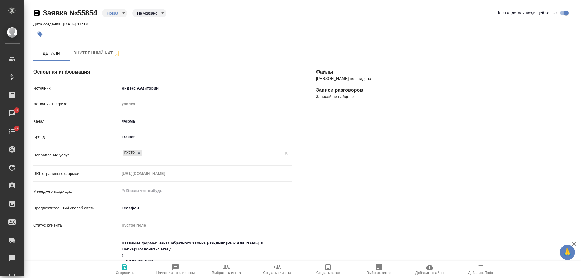
type textarea "x"
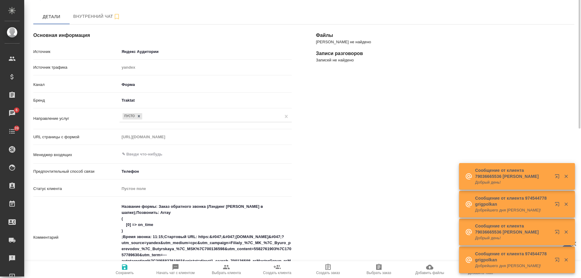
scroll to position [0, 0]
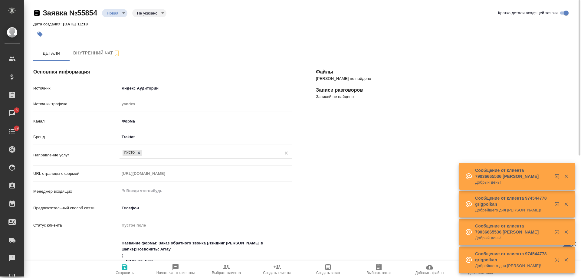
click at [150, 14] on body "🙏 .cls-1 fill:#fff; AWATERA [PERSON_NAME] Спецификации Заказы 6 Чаты 39 Todo Пр…" at bounding box center [290, 139] width 581 height 278
drag, startPoint x: 216, startPoint y: 39, endPoint x: 123, endPoint y: 15, distance: 95.4
click at [215, 39] on div at bounding box center [290, 139] width 581 height 278
click at [113, 15] on body "🙏 .cls-1 fill:#fff; AWATERA [PERSON_NAME] Спецификации Заказы 6 Чаты 39 Todo Пр…" at bounding box center [290, 139] width 581 height 278
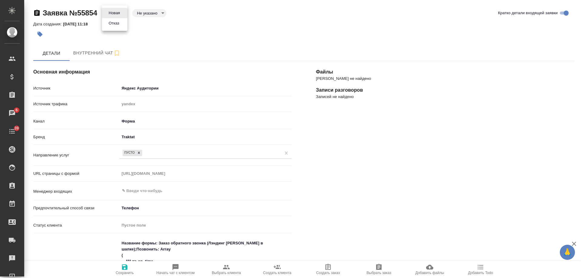
click at [117, 25] on button "Отказ" at bounding box center [114, 23] width 14 height 7
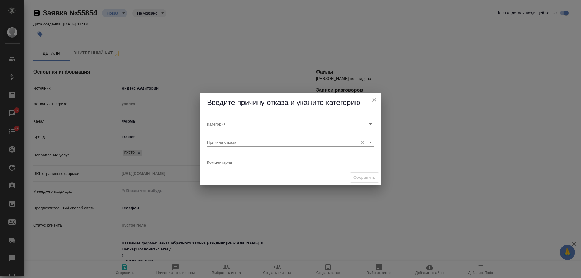
click at [243, 141] on input "Причина отказа" at bounding box center [281, 142] width 148 height 8
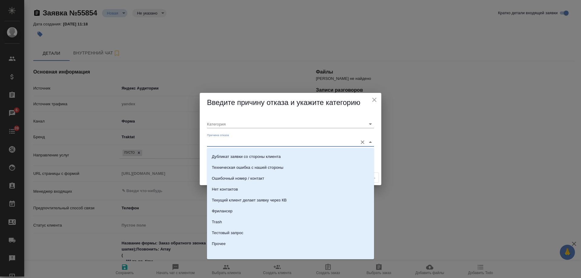
scroll to position [185, 0]
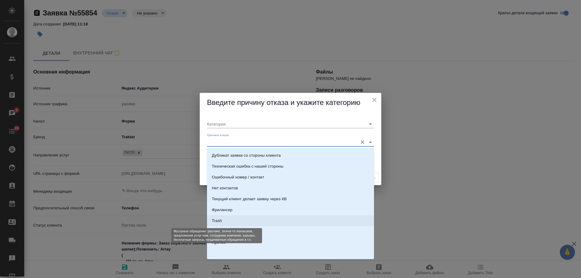
click at [217, 221] on div "Trash" at bounding box center [217, 221] width 10 height 6
type input "Не лиды"
type input "Trash"
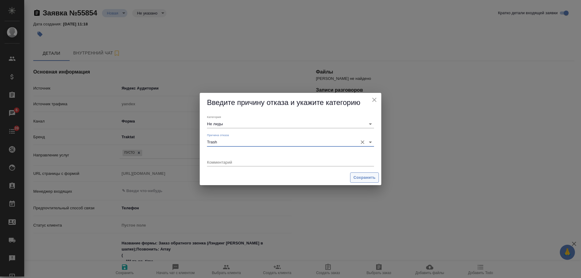
click at [358, 179] on span "Сохранить" at bounding box center [365, 177] width 22 height 7
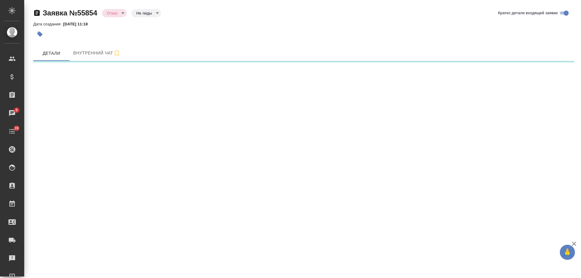
select select "RU"
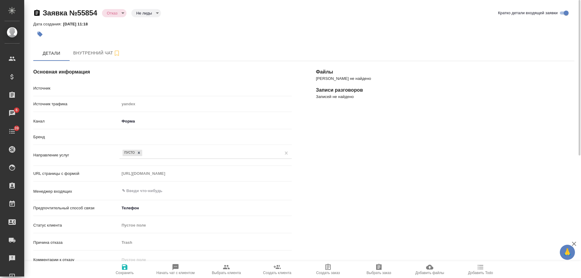
type textarea "x"
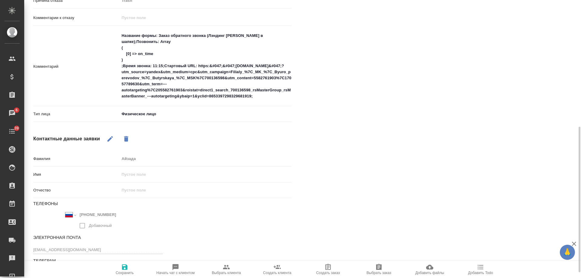
scroll to position [253, 0]
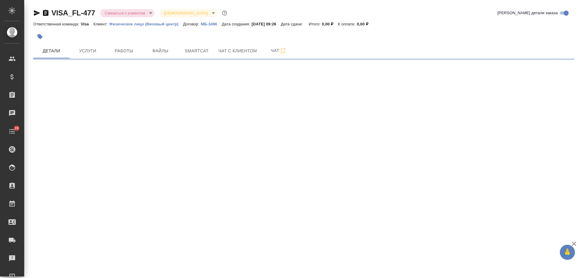
select select "RU"
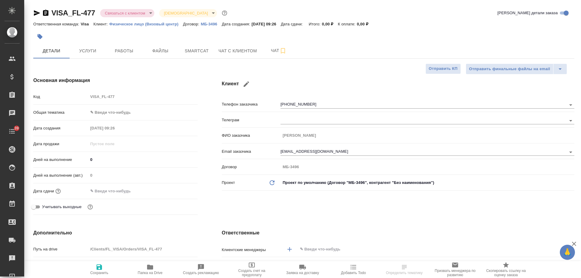
type textarea "x"
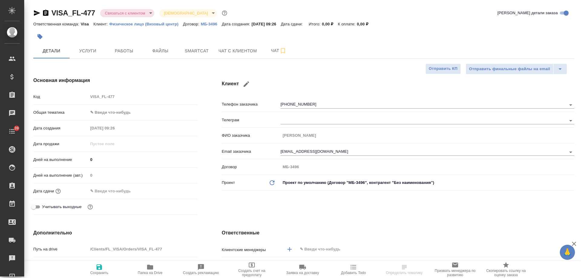
type textarea "x"
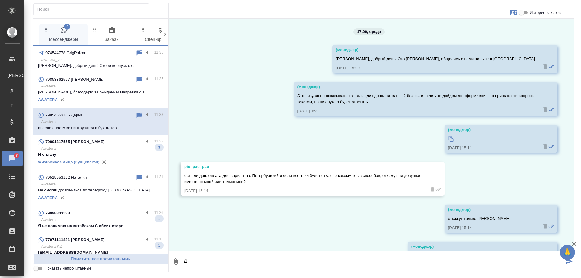
click at [109, 147] on p "Awatera" at bounding box center [102, 149] width 122 height 6
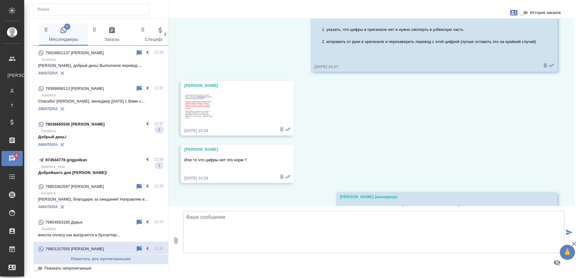
scroll to position [6175, 0]
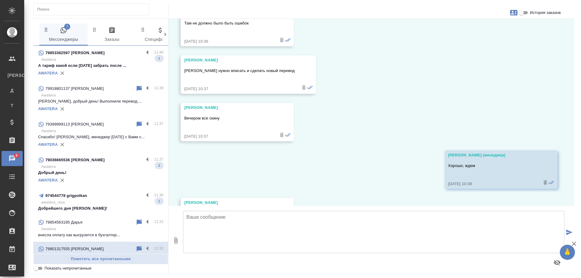
click at [105, 63] on p "А тариф какой если [DATE] забрать после ..." at bounding box center [100, 66] width 125 height 6
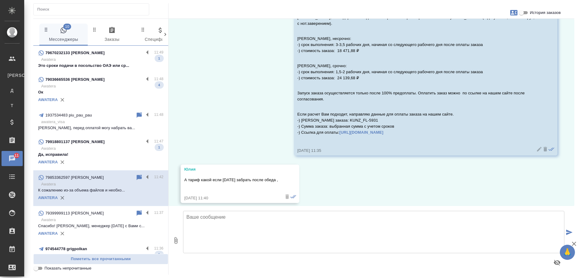
scroll to position [536, 0]
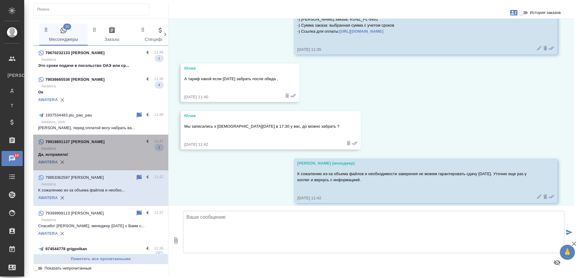
click at [112, 150] on p "Awatera" at bounding box center [102, 149] width 122 height 6
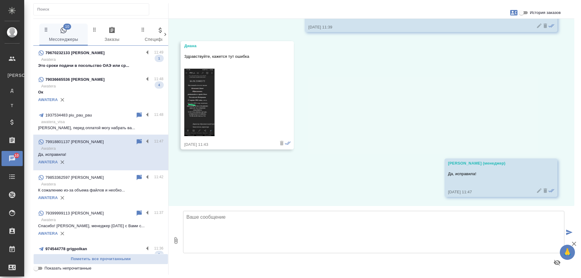
scroll to position [411, 0]
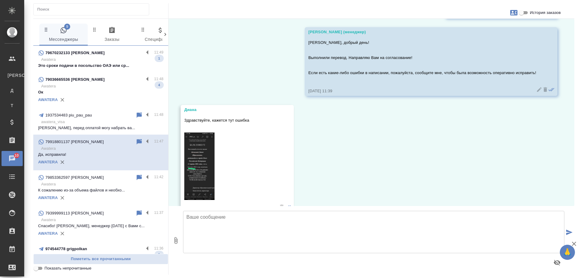
click at [84, 91] on p "Ок" at bounding box center [100, 92] width 125 height 6
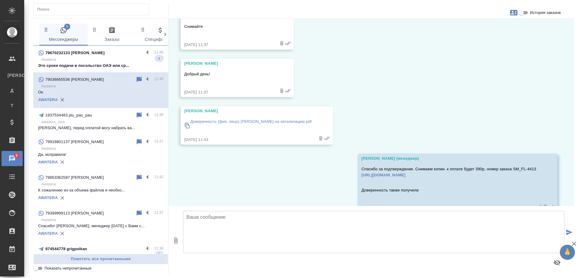
scroll to position [2718, 0]
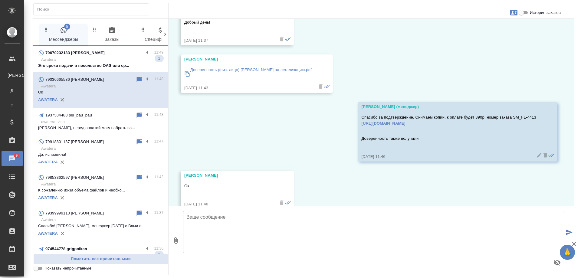
click at [110, 53] on div "79670232133 [PERSON_NAME]" at bounding box center [91, 52] width 106 height 7
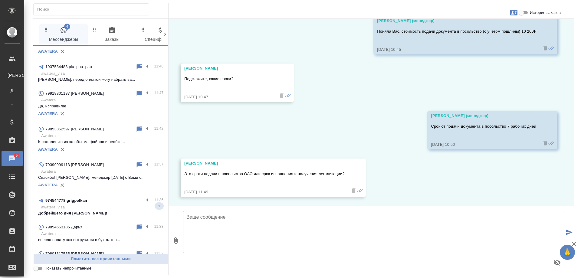
scroll to position [91, 0]
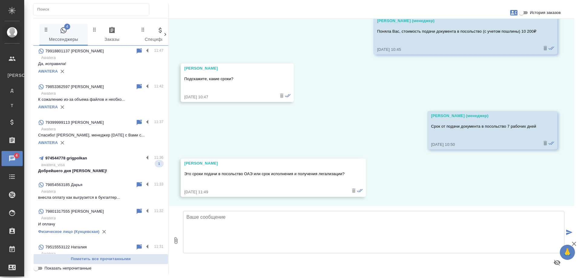
click at [93, 163] on p "awatera_visa" at bounding box center [102, 165] width 122 height 6
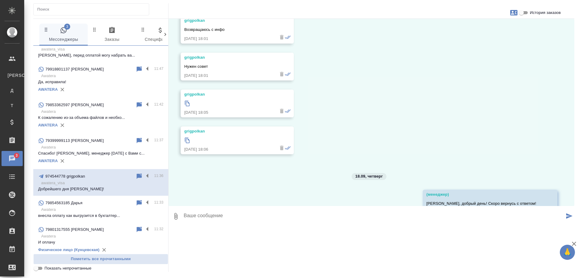
scroll to position [182, 0]
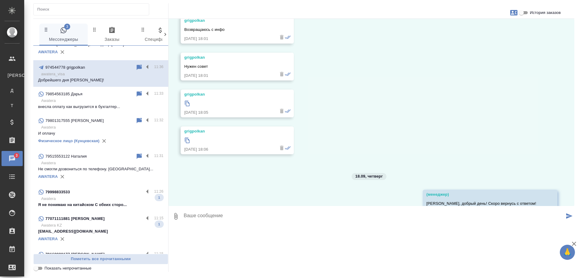
click at [108, 197] on p "Awatera" at bounding box center [102, 199] width 122 height 6
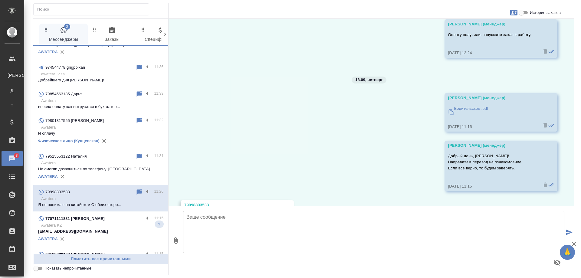
scroll to position [1642, 0]
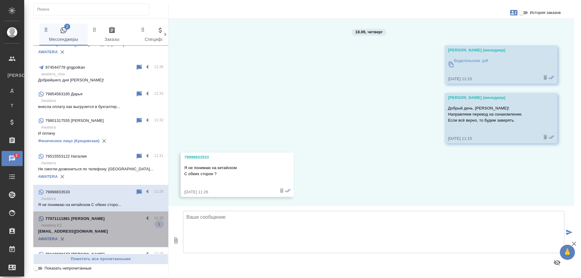
click at [105, 227] on p "Awatera KZ" at bounding box center [102, 225] width 122 height 6
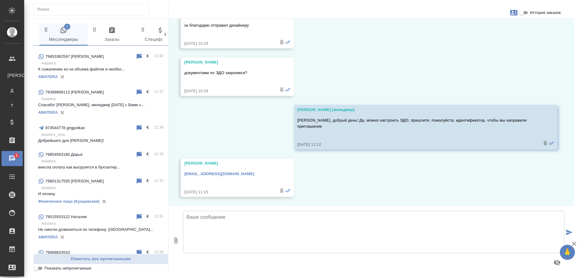
scroll to position [0, 0]
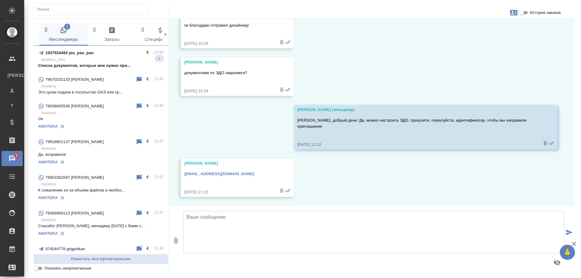
click at [110, 56] on div "1937534483 piu_pau_pau" at bounding box center [91, 52] width 106 height 7
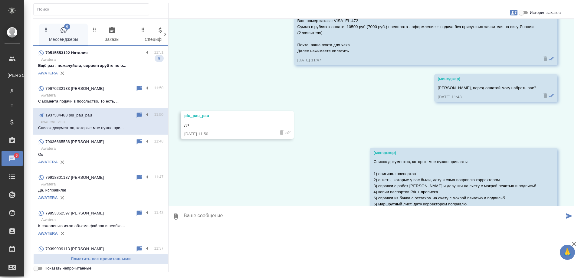
click at [91, 63] on p "Ещё раз , пожалуйста, сориентируйте по о..." at bounding box center [100, 66] width 125 height 6
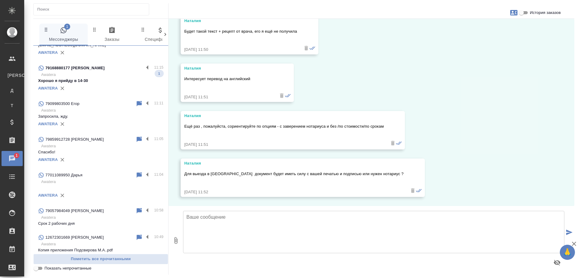
scroll to position [393, 0]
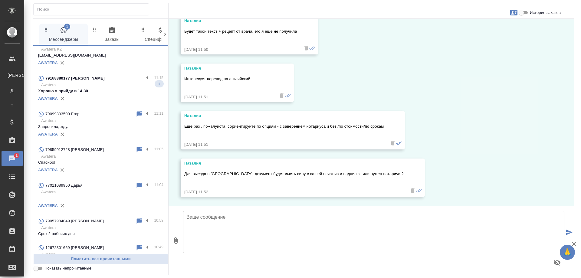
click at [99, 87] on p "Awatera" at bounding box center [102, 85] width 122 height 6
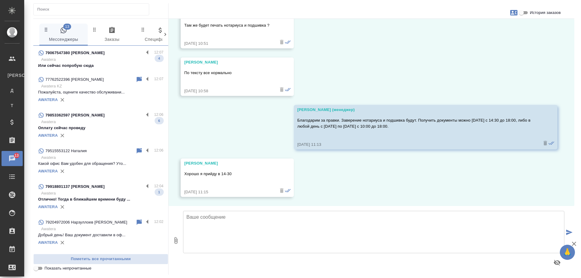
scroll to position [0, 0]
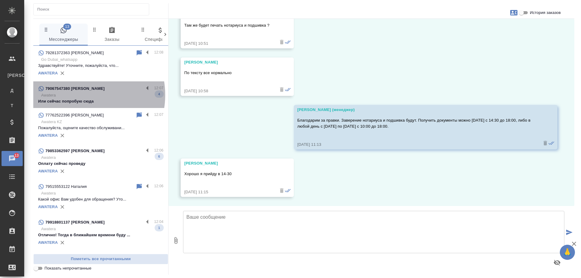
click at [81, 95] on p "Awatera" at bounding box center [102, 95] width 122 height 6
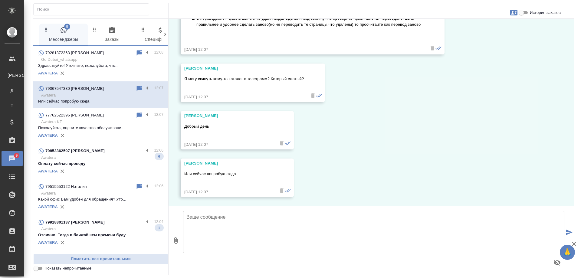
scroll to position [970, 0]
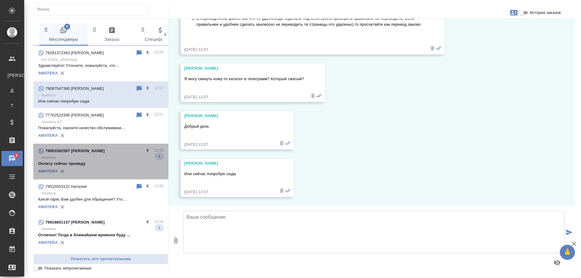
click at [107, 156] on p "Awatera" at bounding box center [102, 158] width 122 height 6
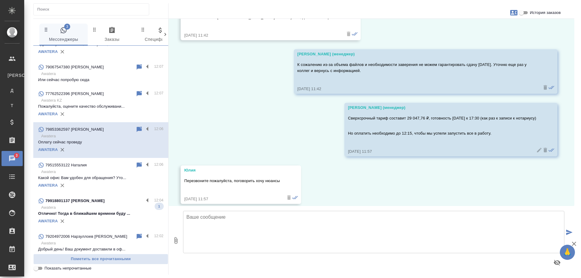
scroll to position [30, 0]
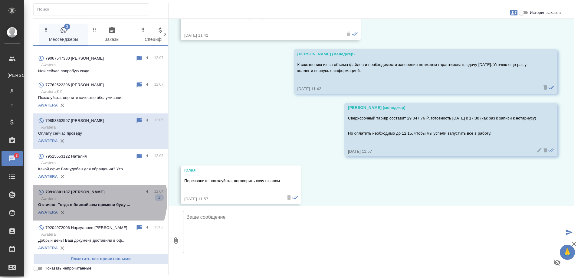
click at [93, 199] on p "Awatera" at bounding box center [102, 199] width 122 height 6
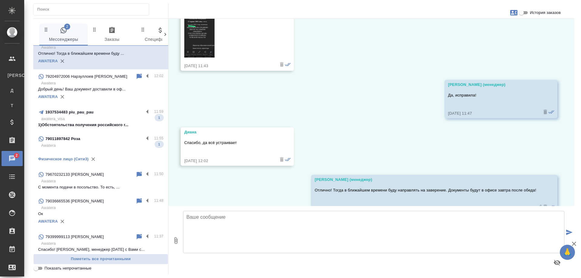
scroll to position [570, 0]
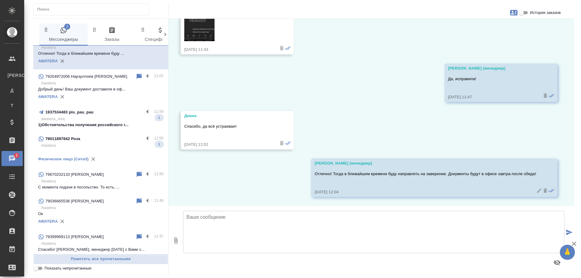
click at [115, 121] on p "awatera_visa" at bounding box center [102, 119] width 122 height 6
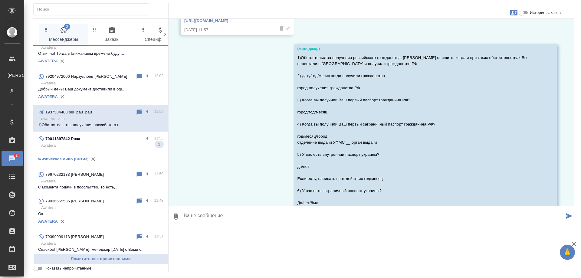
scroll to position [1542, 0]
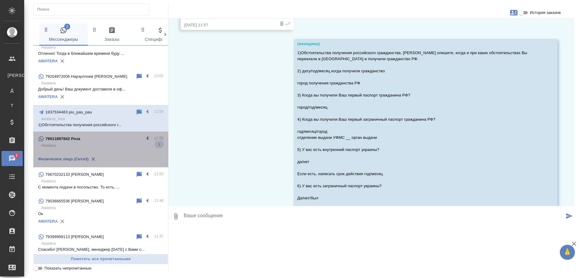
click at [115, 149] on p "Awatera" at bounding box center [102, 146] width 122 height 6
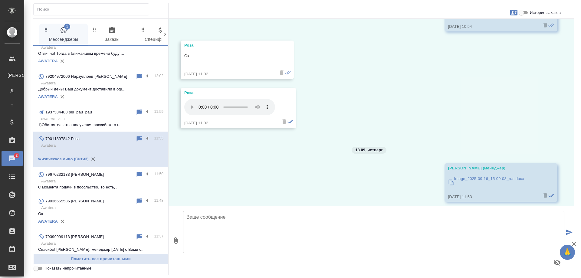
scroll to position [2144, 0]
click at [104, 122] on p "awatera_visa" at bounding box center [102, 119] width 122 height 6
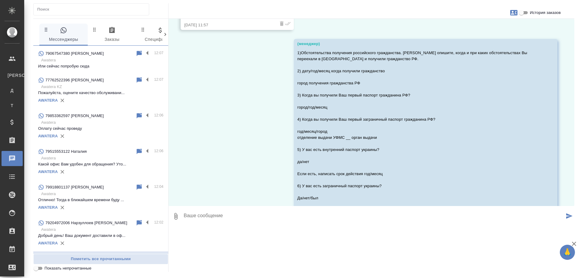
scroll to position [30, 0]
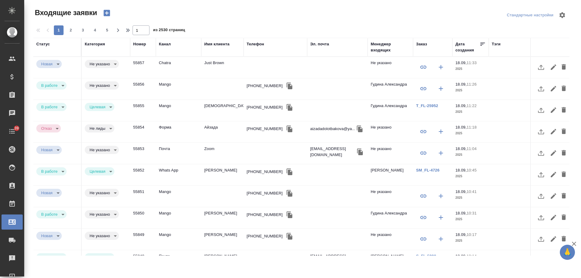
select select "RU"
click at [218, 61] on td "Just Brown" at bounding box center [222, 67] width 42 height 21
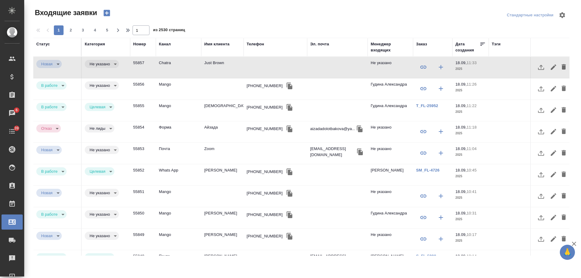
click at [257, 86] on div "[PHONE_NUMBER]" at bounding box center [265, 86] width 36 height 6
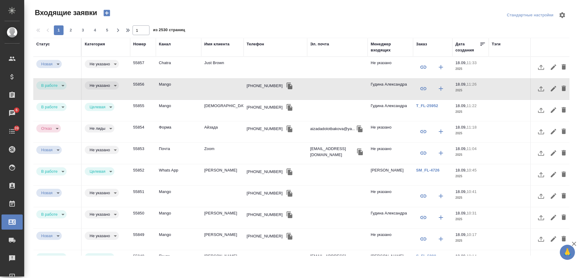
click at [287, 87] on icon "button" at bounding box center [290, 86] width 6 height 7
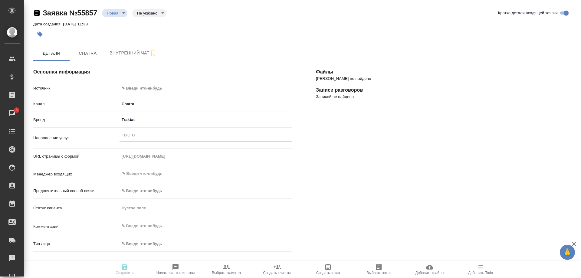
select select "RU"
click at [139, 87] on body "🙏 .cls-1 fill:#fff; AWATERA [PERSON_NAME] Спецификации Заказы 9 Чаты 39 Todo Пр…" at bounding box center [290, 139] width 581 height 278
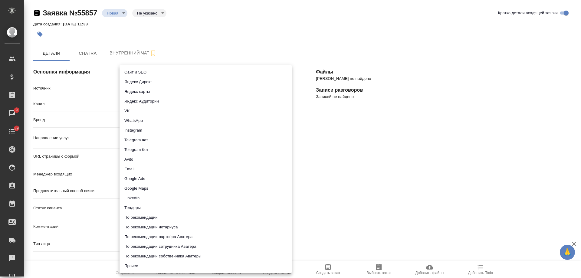
click at [141, 71] on li "Сайт и SEO" at bounding box center [206, 72] width 172 height 10
type input "seo"
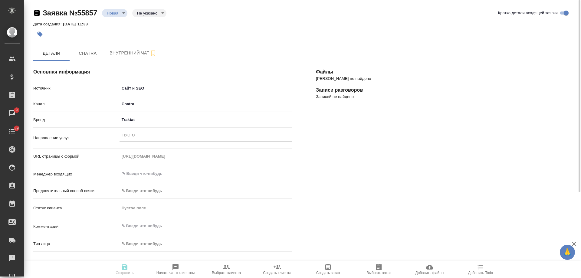
click at [140, 136] on div "Пусто" at bounding box center [206, 135] width 172 height 9
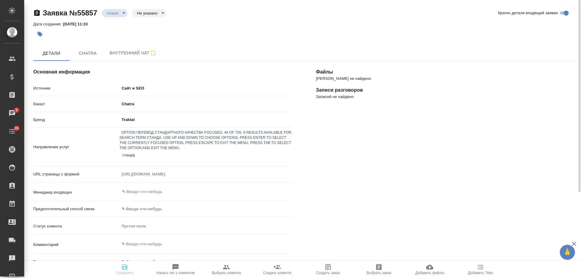
type input "стандарт"
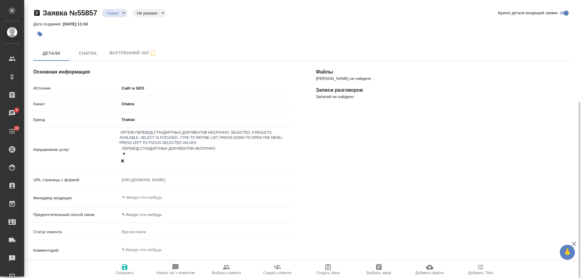
scroll to position [61, 0]
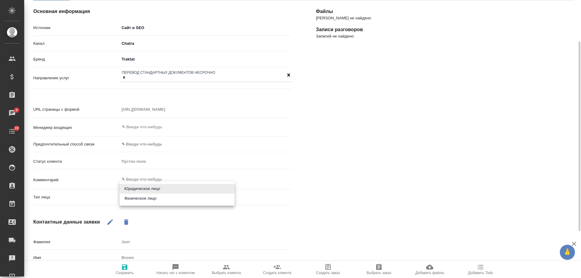
click at [153, 185] on body "🙏 .cls-1 fill:#fff; AWATERA [PERSON_NAME] Спецификации Заказы 9 Чаты 39 Todo Пр…" at bounding box center [290, 139] width 581 height 278
click at [146, 198] on li "Физическое лицо" at bounding box center [177, 199] width 115 height 10
type input "private"
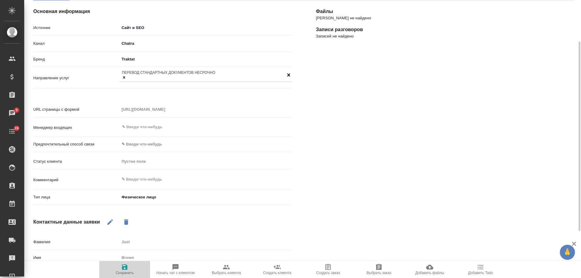
click at [123, 271] on span "Сохранить" at bounding box center [125, 273] width 18 height 4
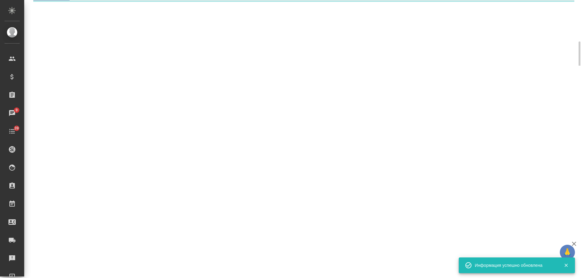
select select "RU"
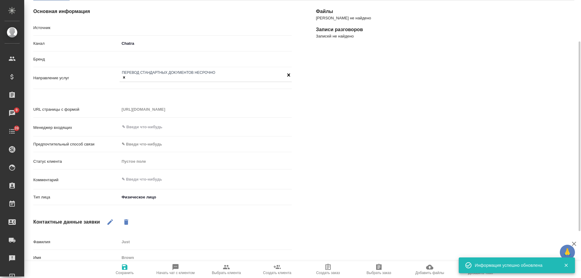
type textarea "x"
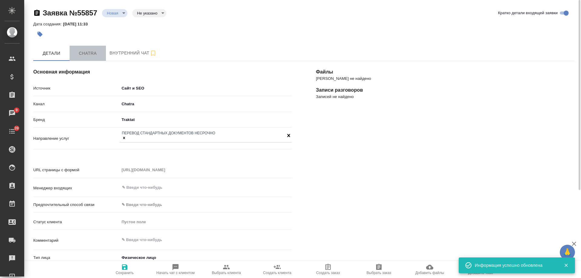
click at [86, 54] on span "Chatra" at bounding box center [87, 54] width 29 height 8
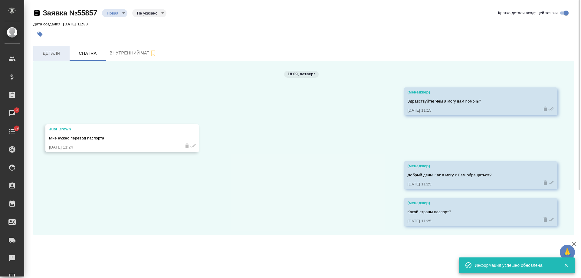
click at [47, 55] on span "Детали" at bounding box center [51, 54] width 29 height 8
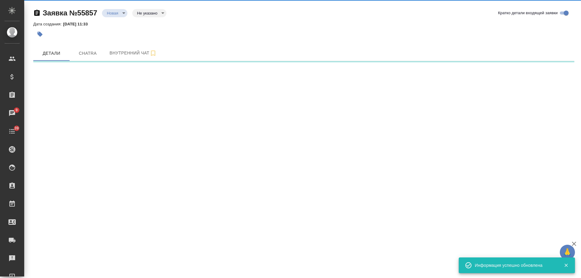
select select "RU"
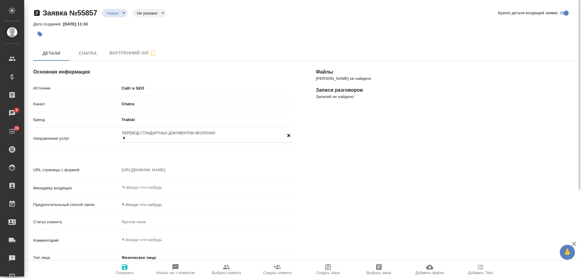
type textarea "x"
click at [118, 12] on body "🙏 .cls-1 fill:#fff; AWATERA Gudina Alexandra Клиенты Спецификации Заказы 9 Чаты…" at bounding box center [290, 139] width 581 height 278
click at [120, 27] on li "Отказ" at bounding box center [114, 23] width 25 height 10
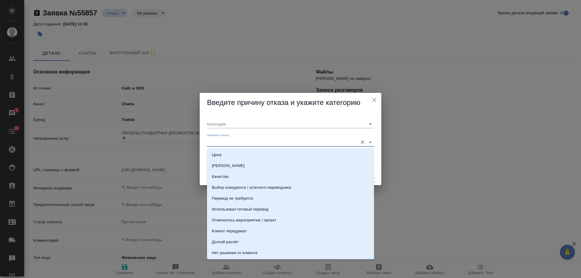
click at [235, 139] on input "Причина отказа" at bounding box center [281, 142] width 148 height 8
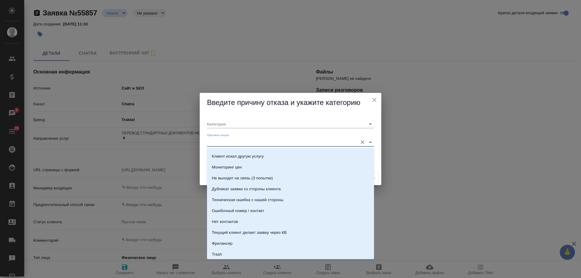
scroll to position [151, 0]
click at [231, 217] on li "Нет контактов" at bounding box center [290, 221] width 167 height 11
type input "Целевая"
type input "Нет контактов"
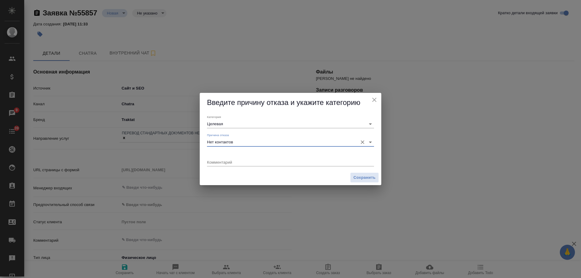
click at [362, 143] on icon "Очистить" at bounding box center [363, 143] width 4 height 4
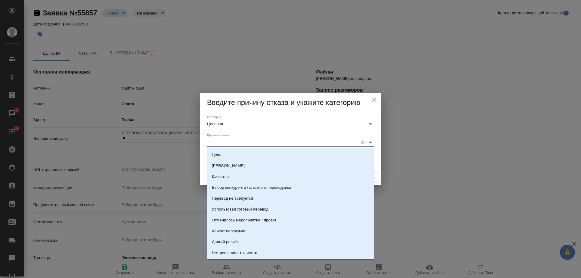
click at [223, 143] on input "Причина отказа" at bounding box center [281, 142] width 148 height 8
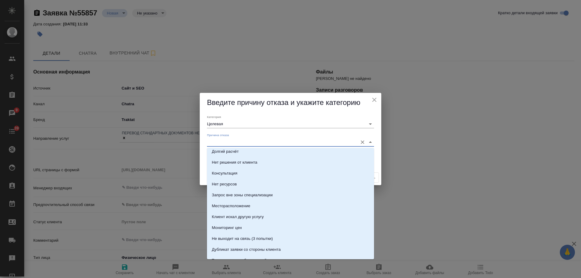
scroll to position [91, 0]
click at [359, 123] on button "Очистить" at bounding box center [362, 124] width 8 height 8
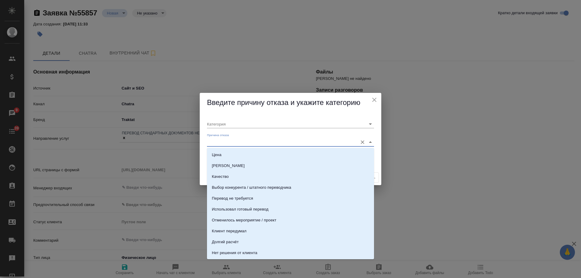
click at [228, 142] on input "Причина отказа" at bounding box center [281, 142] width 148 height 8
type input "не"
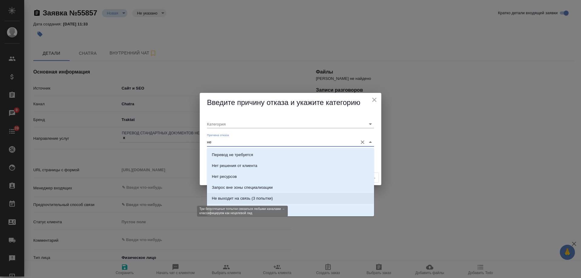
click at [241, 198] on div "Не выходит на связь (3 попытки)" at bounding box center [242, 199] width 61 height 6
type input "Не целевая"
type input "Не выходит на связь (3 попытки)"
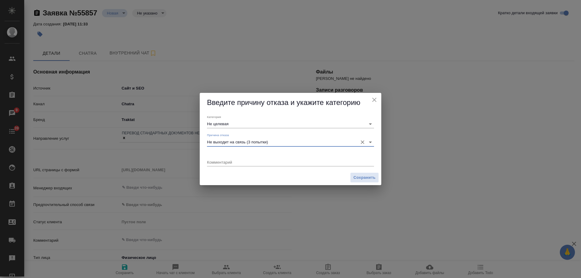
drag, startPoint x: 362, startPoint y: 143, endPoint x: 291, endPoint y: 143, distance: 71.7
click at [362, 143] on icon "Очистить" at bounding box center [363, 142] width 6 height 6
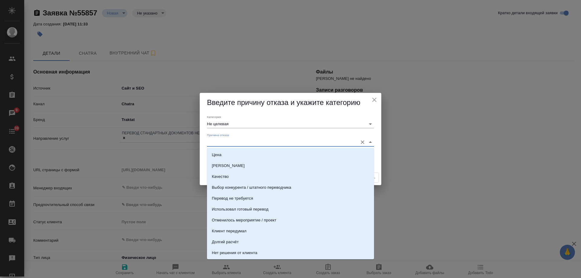
click at [264, 143] on input "Причина отказа" at bounding box center [281, 142] width 148 height 8
click at [217, 143] on input "Причина отказа" at bounding box center [281, 142] width 148 height 8
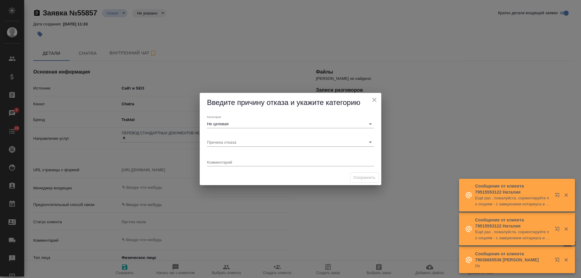
type textarea "x"
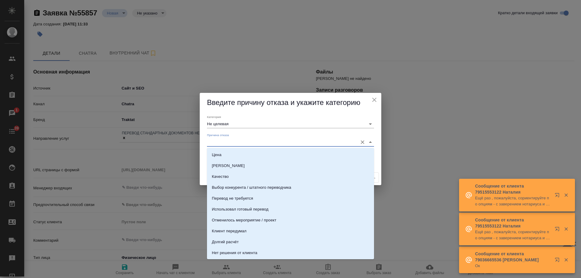
click at [236, 145] on input "Причина отказа" at bounding box center [281, 142] width 148 height 8
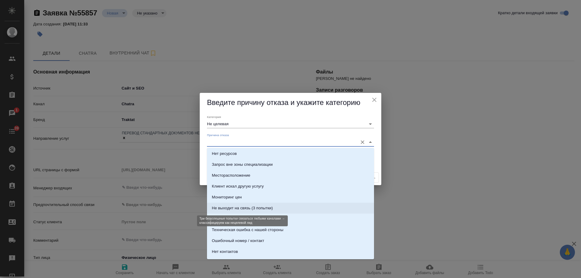
click at [259, 211] on div "Не выходит на связь (3 попытки)" at bounding box center [242, 208] width 61 height 6
type input "Не выходит на связь (3 попытки)"
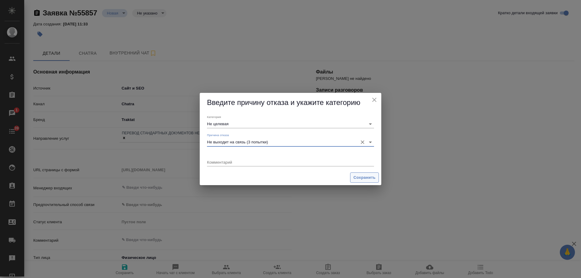
click at [363, 179] on span "Сохранить" at bounding box center [365, 177] width 22 height 7
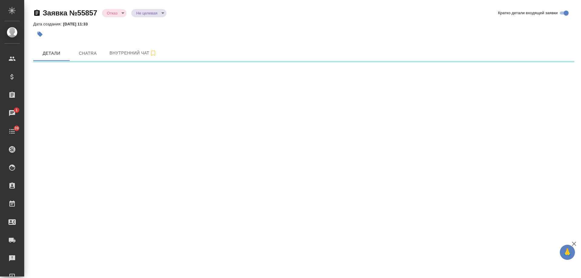
select select "RU"
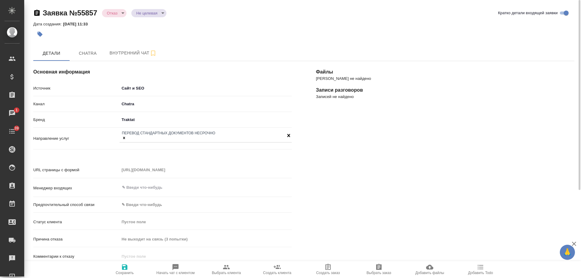
type textarea "x"
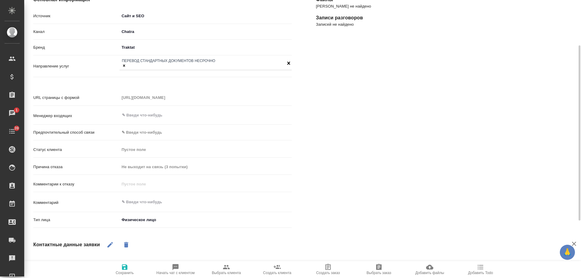
scroll to position [42, 0]
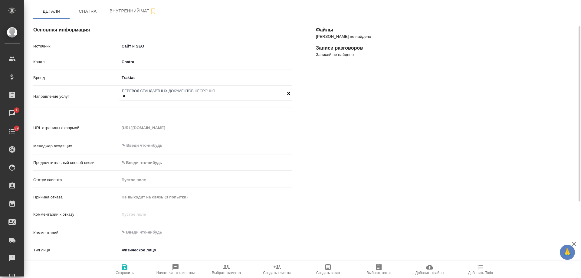
click at [127, 270] on icon "button" at bounding box center [124, 267] width 5 height 5
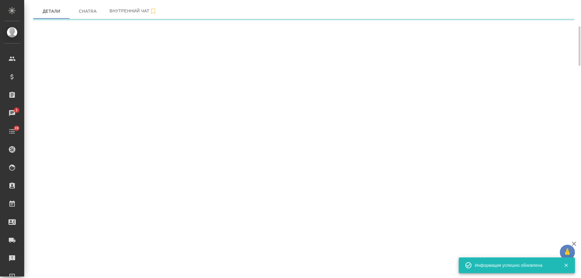
select select "RU"
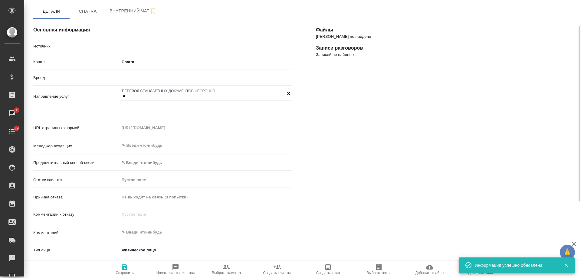
type textarea "x"
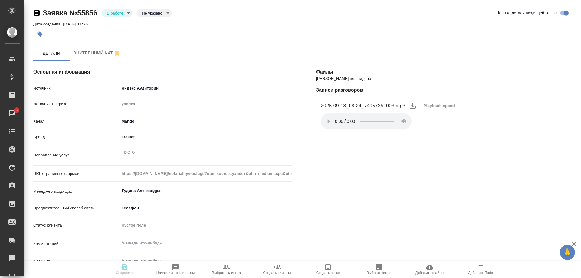
select select "RU"
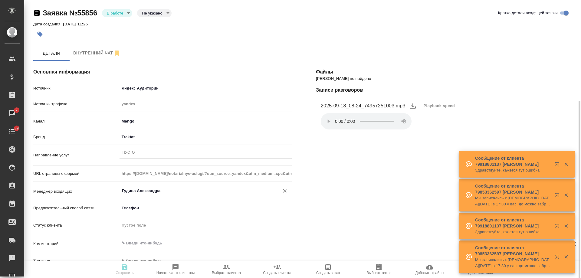
scroll to position [91, 0]
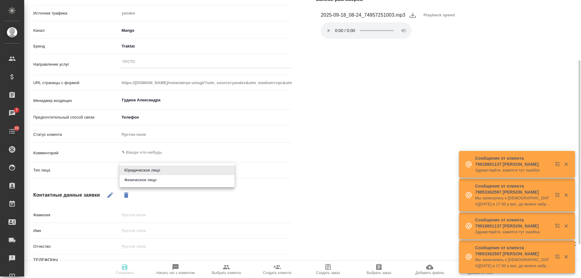
click at [140, 171] on body "🙏 .cls-1 fill:#fff; AWATERA [PERSON_NAME] Спецификации Заказы 7 Чаты 39 Todo Пр…" at bounding box center [290, 139] width 581 height 278
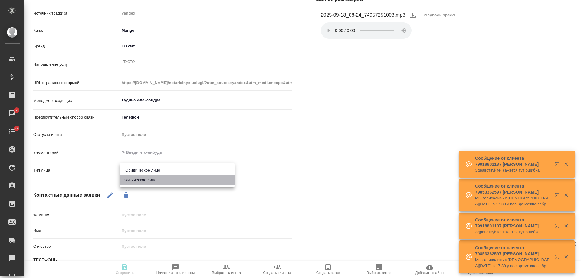
click at [149, 182] on li "Физическое лицо" at bounding box center [177, 180] width 115 height 10
type input "private"
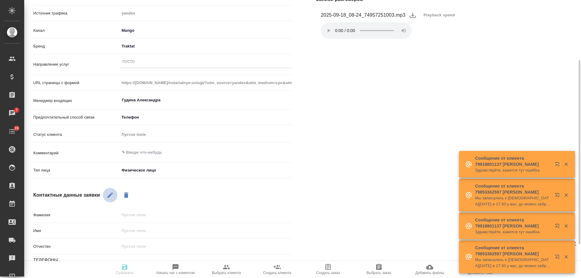
click at [111, 194] on icon "button" at bounding box center [109, 195] width 5 height 5
click at [146, 230] on input "text" at bounding box center [206, 230] width 172 height 9
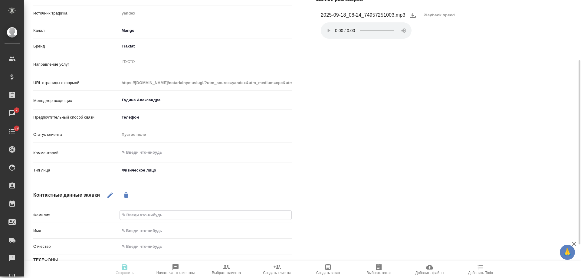
click at [132, 213] on input "text" at bounding box center [206, 215] width 172 height 9
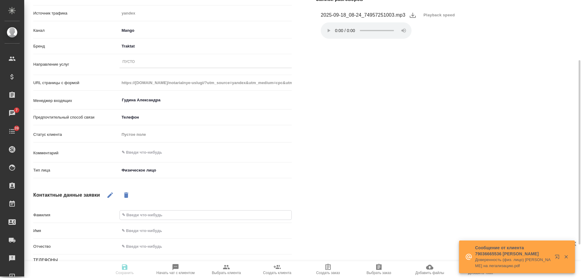
type input "не представился"
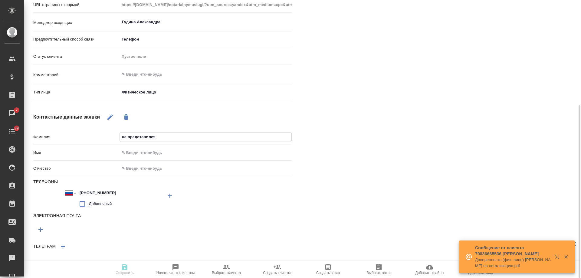
scroll to position [0, 0]
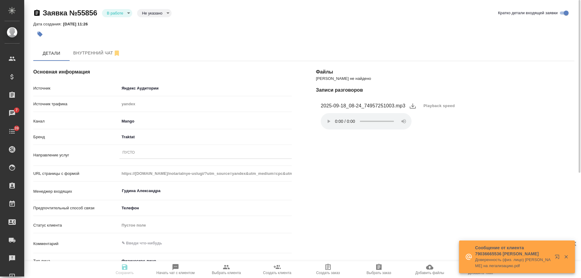
click at [136, 150] on div "Пусто" at bounding box center [206, 153] width 172 height 9
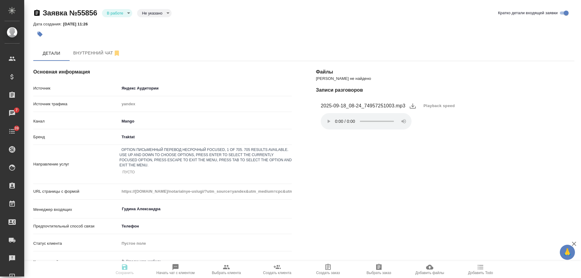
click at [150, 278] on div "Письменный перевод несрочный" at bounding box center [290, 281] width 581 height 7
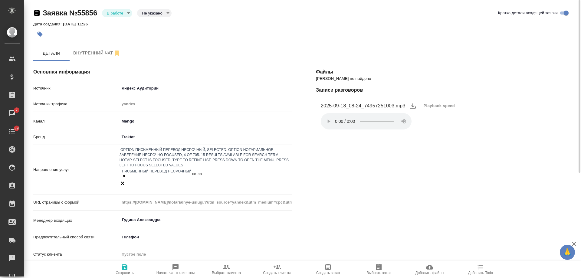
type input "нотари"
click at [203, 278] on div "Нотариальное заверение несрочно" at bounding box center [290, 281] width 581 height 7
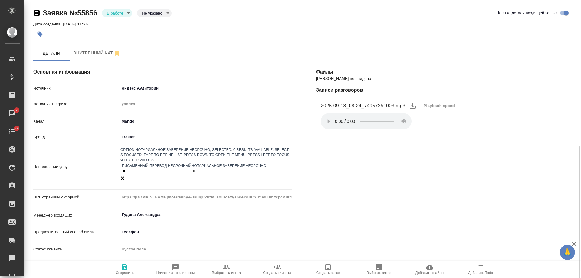
scroll to position [91, 0]
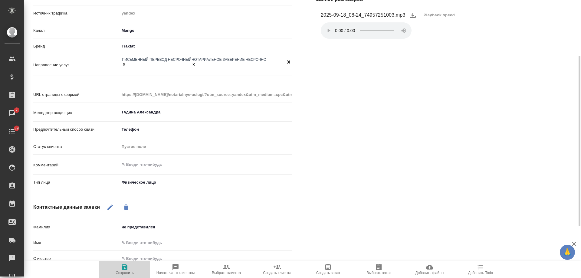
click at [125, 268] on icon "button" at bounding box center [124, 267] width 7 height 7
select select "RU"
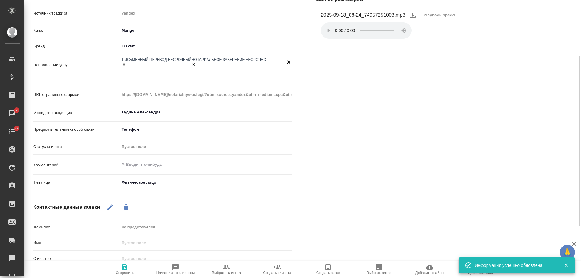
scroll to position [0, 0]
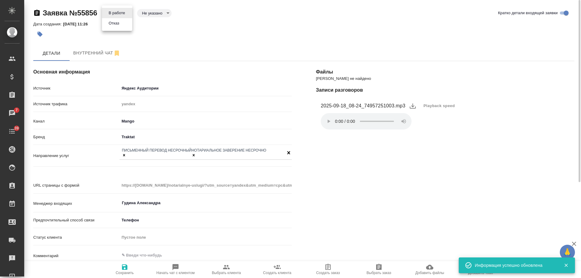
click at [117, 15] on body "🙏 .cls-1 fill:#fff; AWATERA Gudina Alexandra Клиенты Спецификации Заказы 7 Чаты…" at bounding box center [290, 139] width 581 height 278
click at [121, 25] on button "Отказ" at bounding box center [114, 23] width 14 height 7
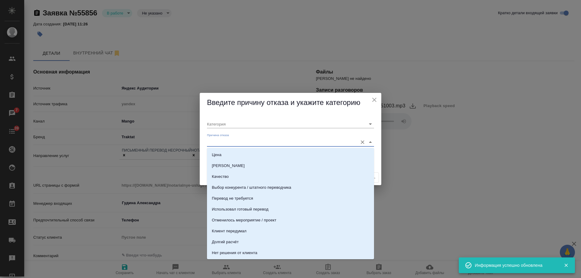
click at [228, 140] on input "Причина отказа" at bounding box center [281, 142] width 148 height 8
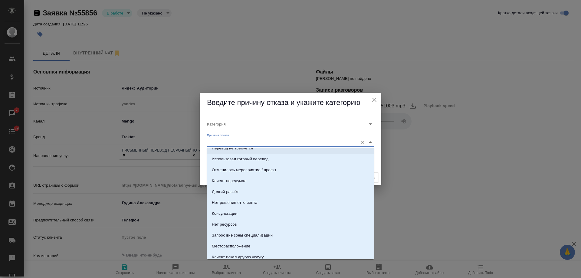
scroll to position [61, 0]
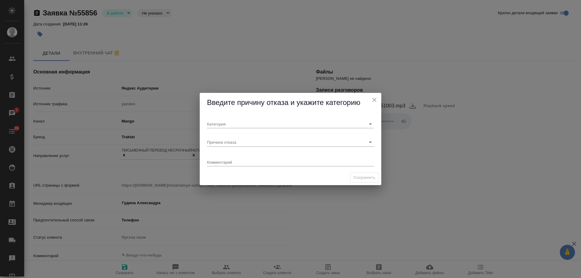
type textarea "x"
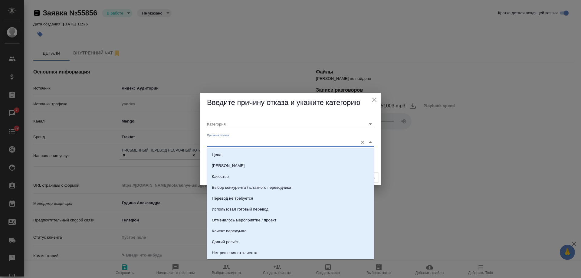
click at [217, 144] on input "Причина отказа" at bounding box center [281, 142] width 148 height 8
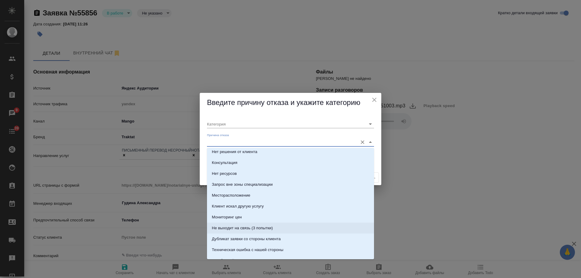
scroll to position [91, 0]
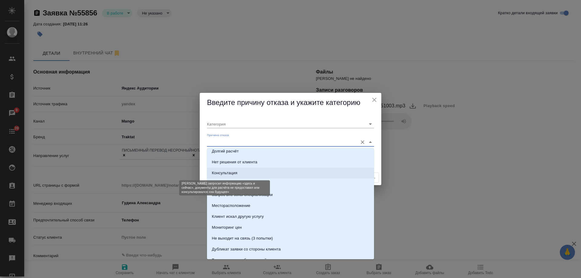
click at [228, 171] on div "Консультация" at bounding box center [224, 173] width 25 height 6
type input "Целевая"
type input "Консультация"
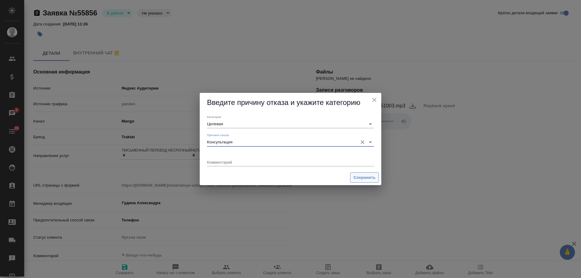
click at [370, 176] on span "Сохранить" at bounding box center [365, 177] width 22 height 7
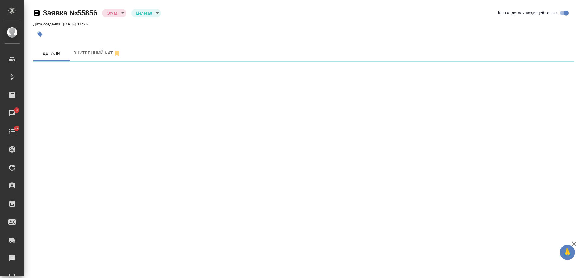
select select "RU"
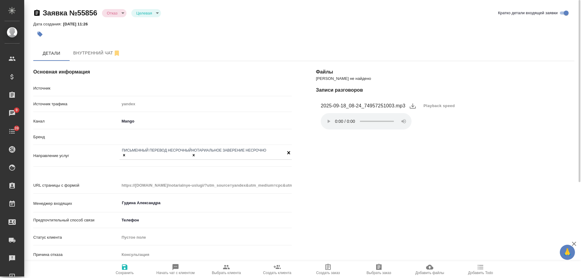
type textarea "x"
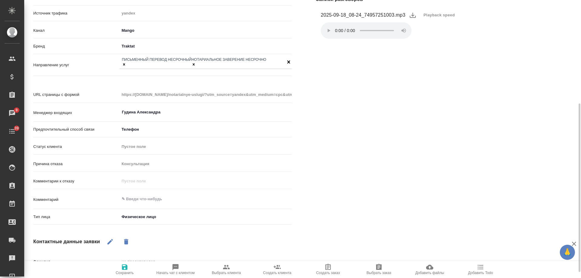
scroll to position [121, 0]
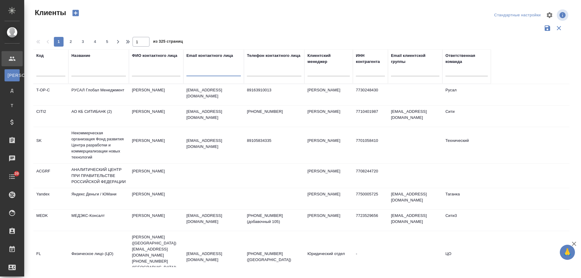
select select "RU"
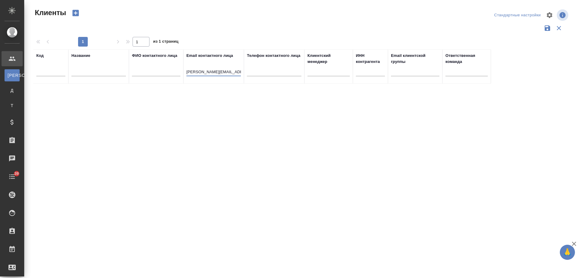
drag, startPoint x: 214, startPoint y: 71, endPoint x: 103, endPoint y: 67, distance: 111.2
click at [103, 67] on tr "Код Название ФИО контактного лица Email контактного лица [PERSON_NAME][EMAIL_AD…" at bounding box center [262, 66] width 458 height 35
type input "@[DOMAIN_NAME]"
drag, startPoint x: 218, startPoint y: 73, endPoint x: 443, endPoint y: 1, distance: 237.1
click at [141, 65] on tr "Код Название ФИО контактного лица Email контактного лица @[DOMAIN_NAME] Телефон…" at bounding box center [262, 66] width 458 height 35
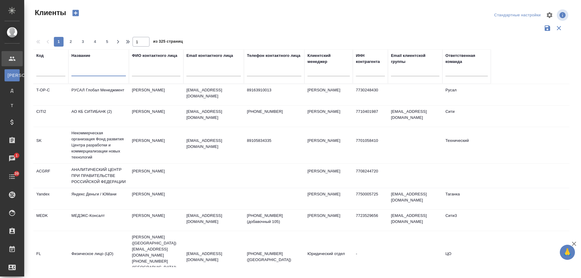
click at [91, 72] on input "text" at bounding box center [98, 73] width 54 height 8
type input "новиком"
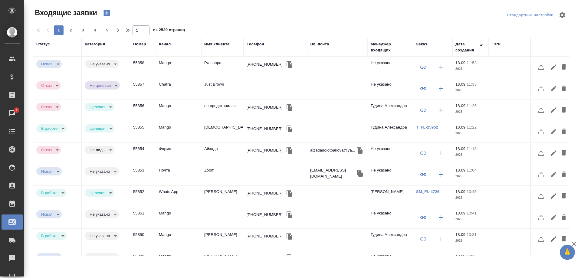
select select "RU"
click at [168, 43] on div "Канал" at bounding box center [165, 44] width 12 height 6
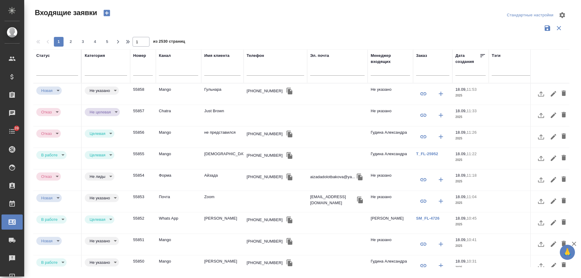
click at [217, 74] on input "text" at bounding box center [222, 72] width 36 height 8
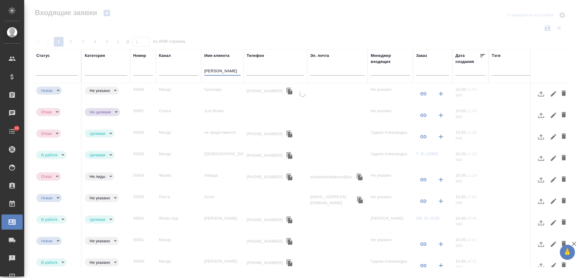
type input "вячеслав"
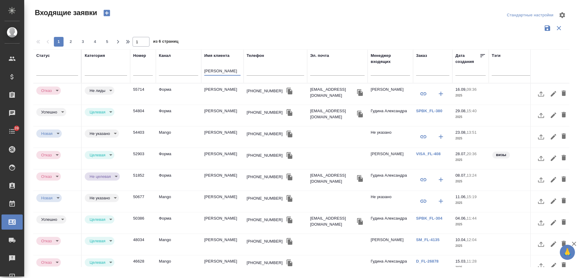
click at [212, 89] on td "Вячеслав" at bounding box center [222, 94] width 42 height 21
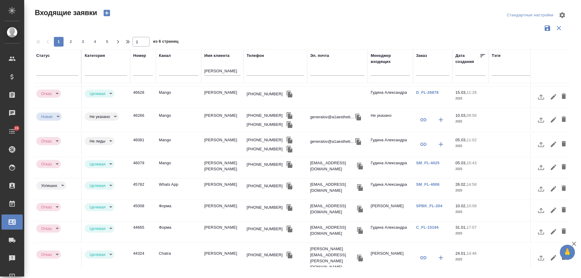
scroll to position [182, 0]
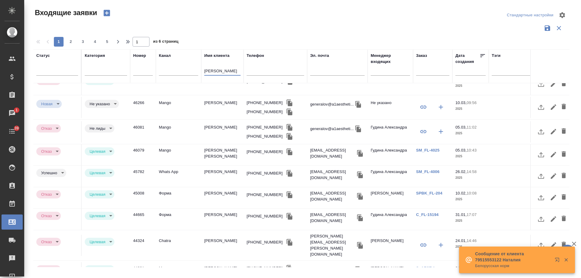
drag, startPoint x: 227, startPoint y: 70, endPoint x: 143, endPoint y: 75, distance: 84.0
click tr "Статус Категория Номер Канал Имя клиента вячеслав Телефон Эл. почта Менеджер вх…"
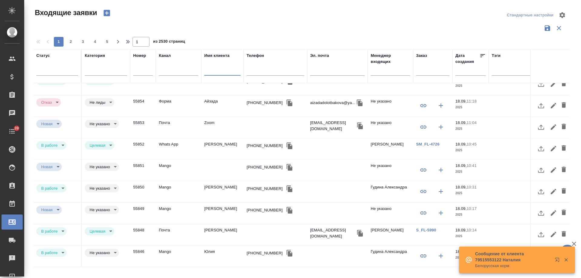
scroll to position [0, 0]
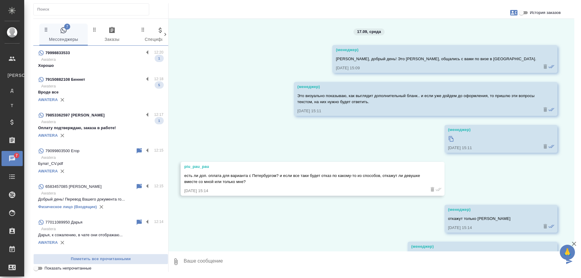
scroll to position [1542, 0]
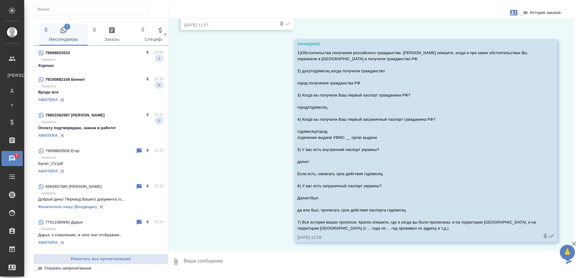
click at [109, 127] on p "Оплату подтверждаю, заказа в работе!" at bounding box center [100, 128] width 125 height 6
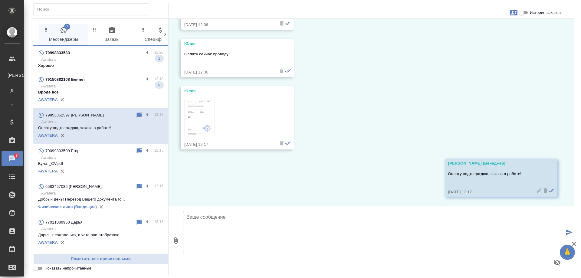
scroll to position [1004, 0]
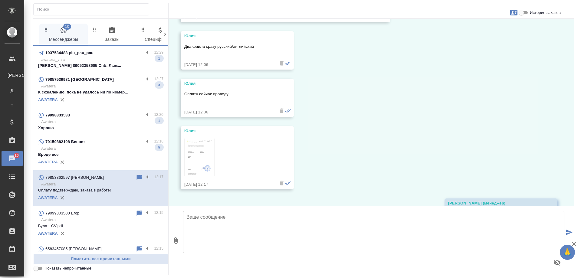
click at [91, 144] on div "79150882108 Беннет" at bounding box center [91, 141] width 106 height 7
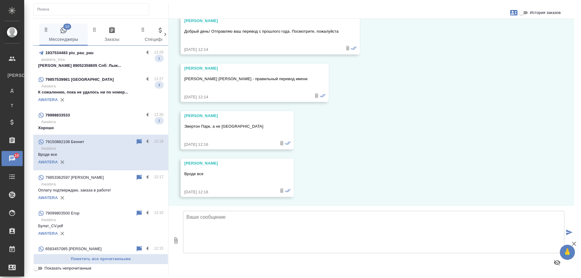
scroll to position [187, 0]
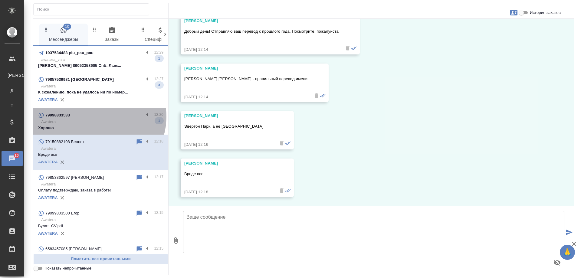
click at [96, 117] on div "79998833533" at bounding box center [91, 115] width 106 height 7
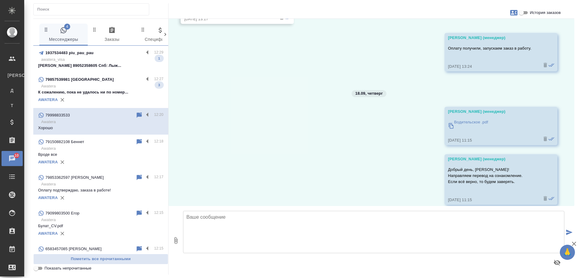
click at [102, 87] on p "Awatera" at bounding box center [102, 86] width 122 height 6
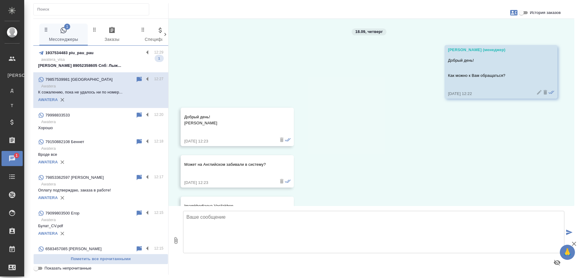
scroll to position [116, 0]
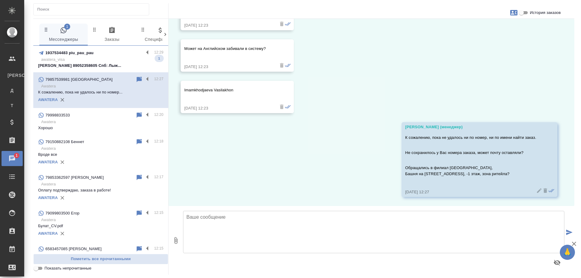
click at [96, 57] on p "awatera_visa" at bounding box center [102, 60] width 122 height 6
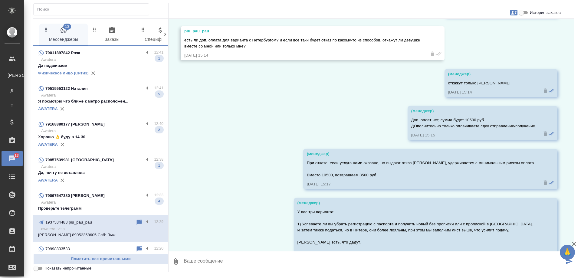
scroll to position [1640, 0]
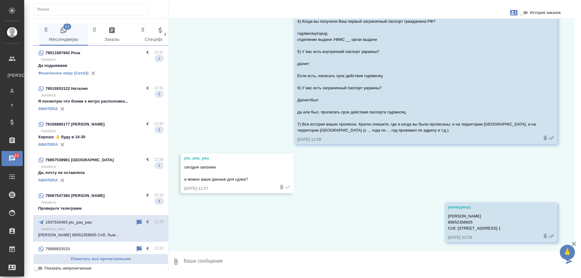
click at [106, 201] on p "Awatera" at bounding box center [102, 202] width 122 height 6
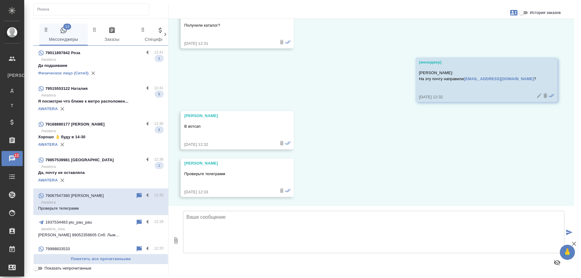
scroll to position [1268, 0]
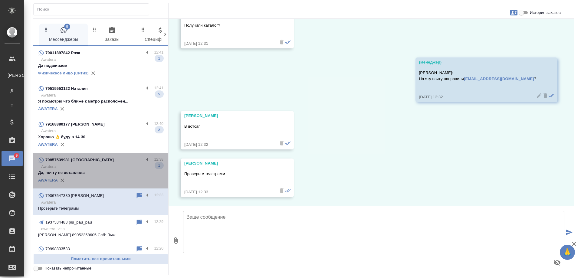
click at [108, 175] on p "Да, почту не оставляла" at bounding box center [100, 173] width 125 height 6
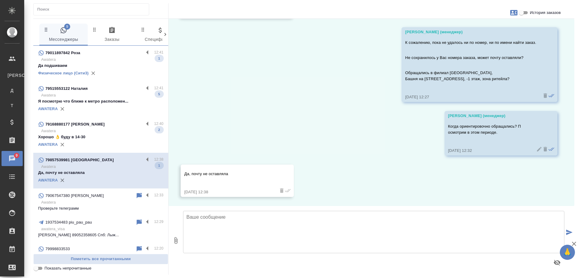
scroll to position [211, 0]
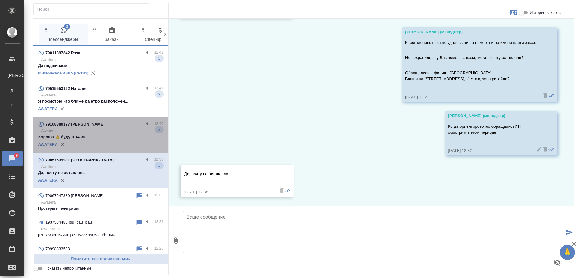
click at [121, 144] on div "AWATERA" at bounding box center [100, 144] width 125 height 9
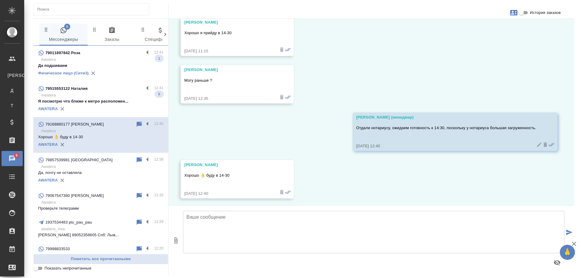
scroll to position [869, 0]
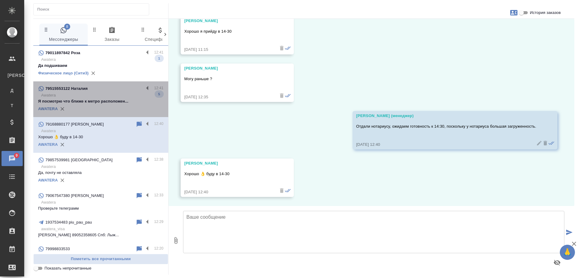
click at [108, 102] on p "Я посмотрю что ближе к метро расположен..." at bounding box center [100, 101] width 125 height 6
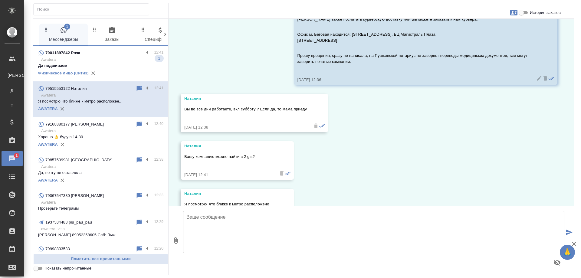
scroll to position [771, 0]
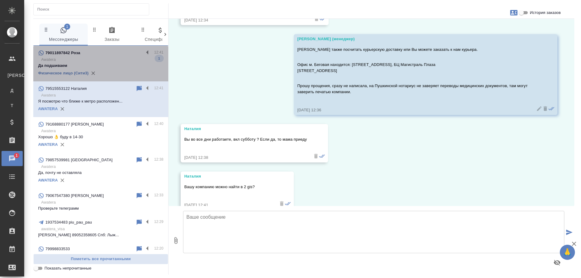
click at [128, 70] on div "Физическое лицо (Сити3)" at bounding box center [100, 73] width 125 height 9
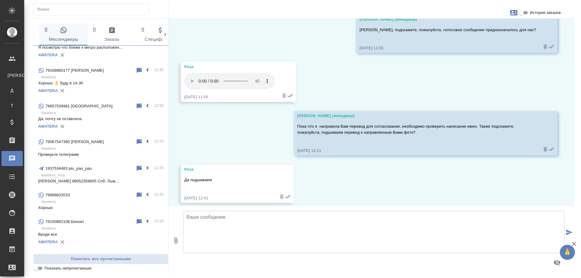
scroll to position [0, 0]
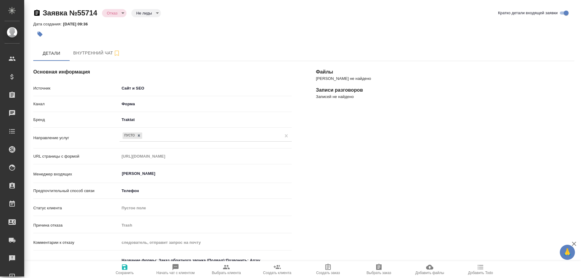
select select "MM"
select select "RU"
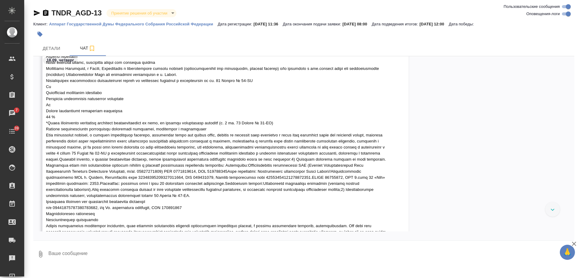
scroll to position [725, 0]
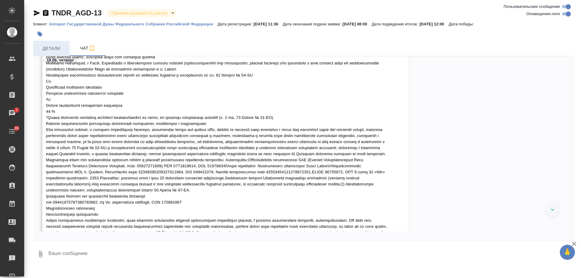
click at [52, 48] on span "Детали" at bounding box center [51, 49] width 29 height 8
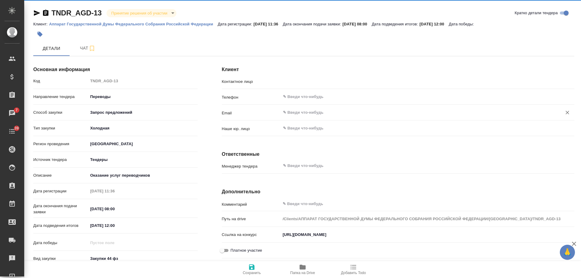
type input "[PERSON_NAME]"
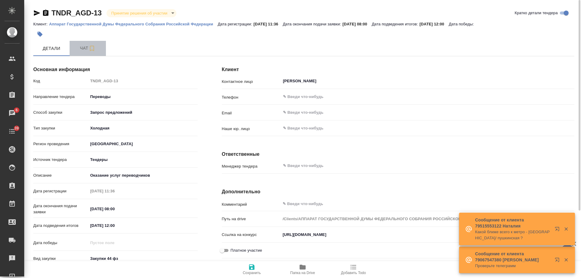
click at [80, 48] on span "Чат" at bounding box center [87, 48] width 29 height 8
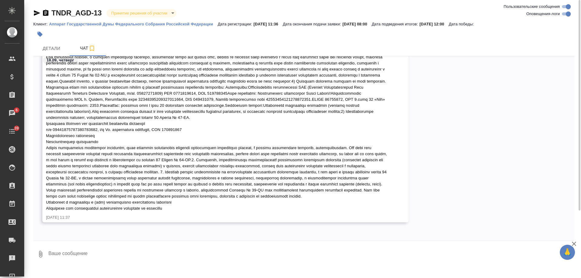
scroll to position [828, 0]
click at [52, 45] on span "Детали" at bounding box center [51, 49] width 29 height 8
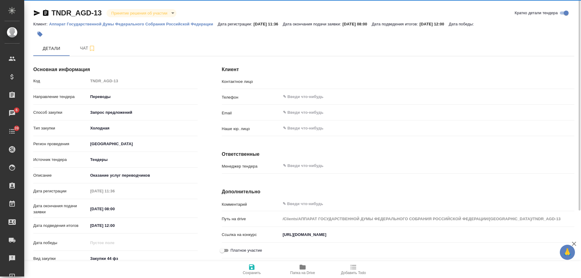
type input "Александрова И. И."
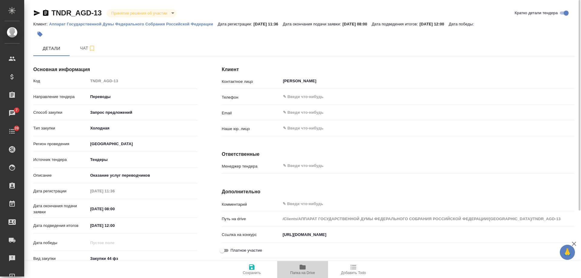
click at [304, 267] on icon "button" at bounding box center [303, 267] width 6 height 5
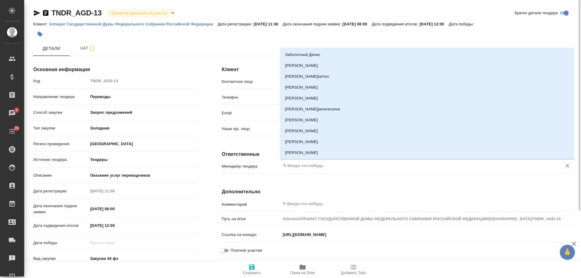
click at [311, 168] on input "text" at bounding box center [417, 165] width 270 height 7
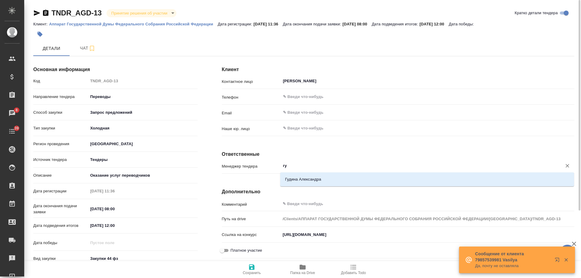
type input "гуд"
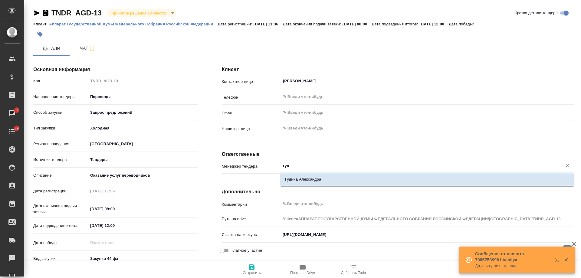
click at [311, 181] on li "Гудина Александра" at bounding box center [427, 179] width 294 height 11
type textarea "x"
type input "Гудина Александра"
type textarea "x"
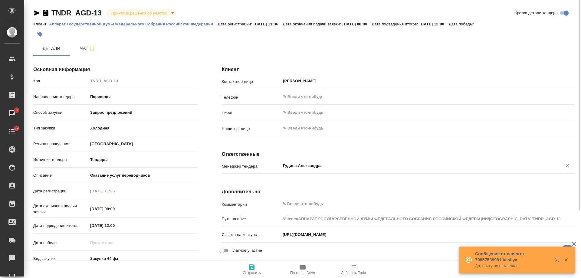
type input "Гудина Александра"
click at [249, 270] on icon "button" at bounding box center [251, 267] width 7 height 7
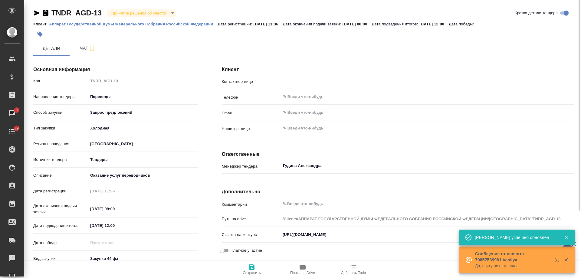
type input "Александрова И. И."
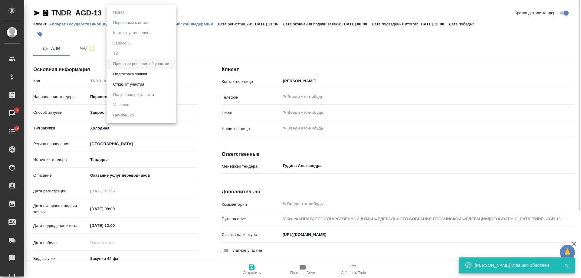
click at [172, 15] on body "🙏 .cls-1 fill:#fff; AWATERA Gudina Alexandra Клиенты Спецификации Заказы 8 Чаты…" at bounding box center [290, 139] width 581 height 278
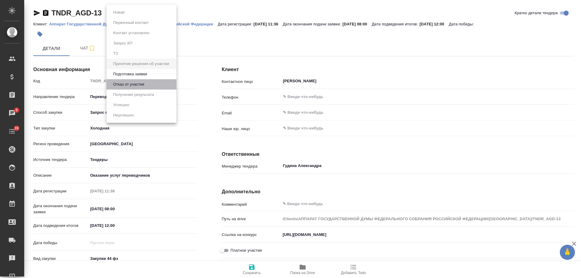
click at [137, 86] on button "Отказ от участия" at bounding box center [128, 84] width 35 height 7
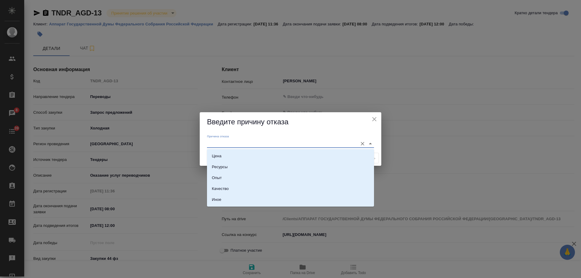
click at [247, 143] on input "Причина отказа" at bounding box center [281, 143] width 148 height 8
click at [244, 153] on li "Цена" at bounding box center [290, 156] width 167 height 11
type input "Цена"
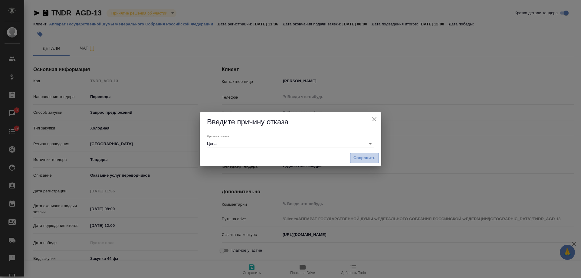
click at [373, 159] on span "Сохранить" at bounding box center [365, 158] width 22 height 7
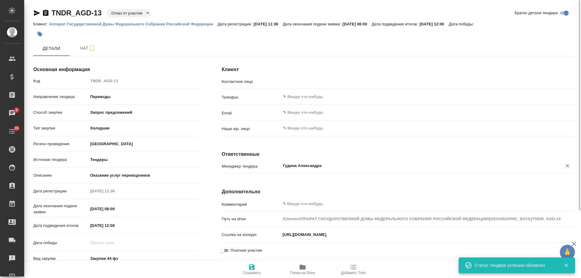
type input "Александрова И. И."
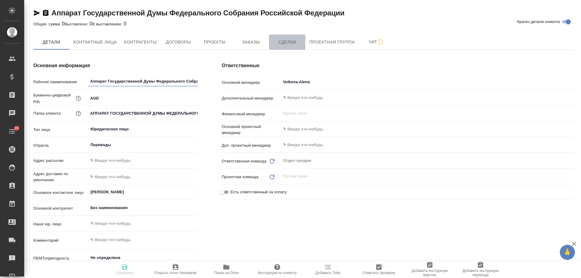
click at [296, 40] on span "Сделки" at bounding box center [287, 42] width 29 height 8
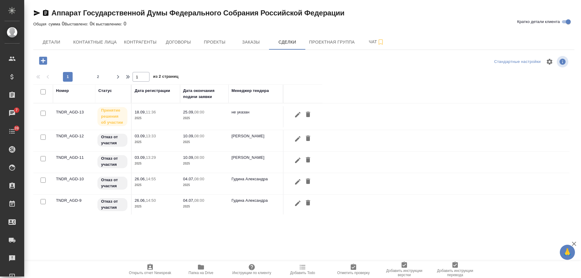
click at [197, 138] on p "08:00" at bounding box center [199, 136] width 10 height 5
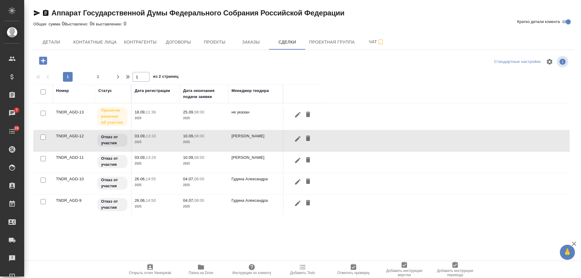
click at [197, 138] on p "08:00" at bounding box center [199, 136] width 10 height 5
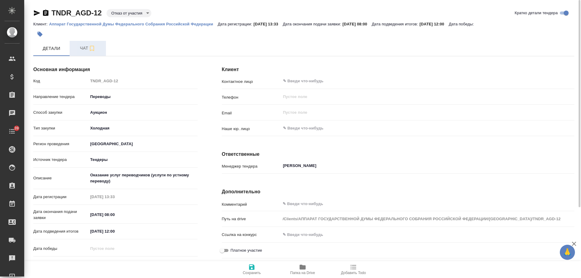
click at [83, 50] on span "Чат" at bounding box center [87, 48] width 29 height 8
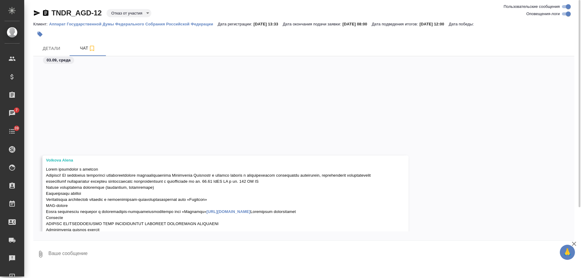
scroll to position [922, 0]
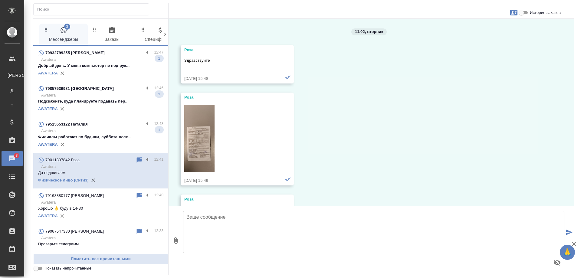
click at [93, 132] on p "Awatera" at bounding box center [102, 131] width 122 height 6
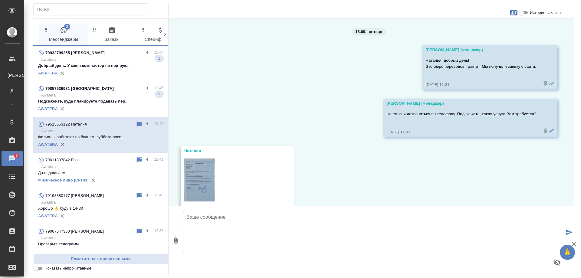
scroll to position [995, 0]
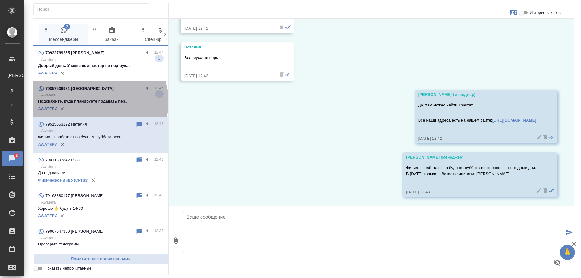
click at [99, 101] on p "Подскажите, куда планируете подавать пер..." at bounding box center [100, 101] width 125 height 6
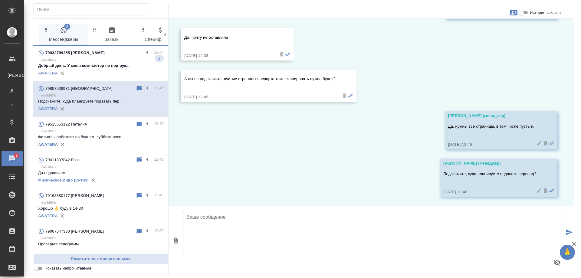
scroll to position [347, 0]
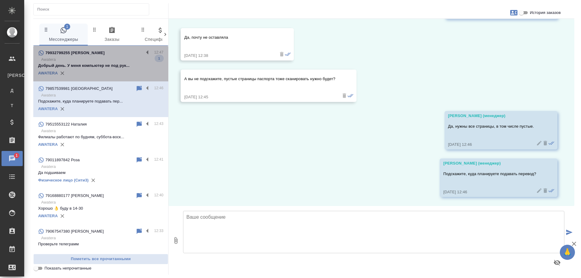
click at [109, 62] on p "Awatera" at bounding box center [102, 60] width 122 height 6
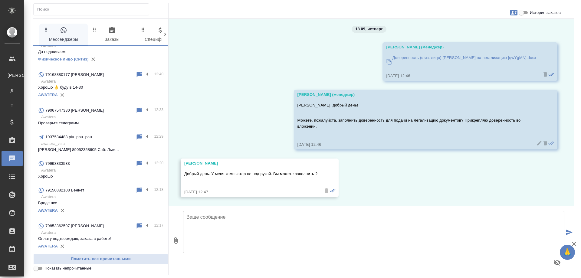
scroll to position [0, 0]
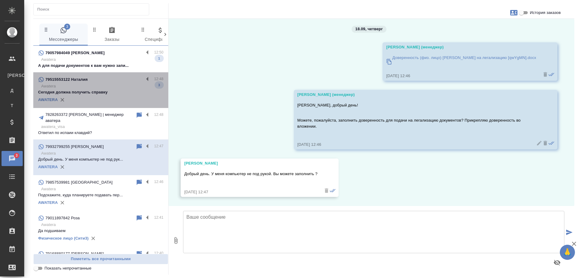
click at [108, 84] on p "Awatera" at bounding box center [102, 86] width 122 height 6
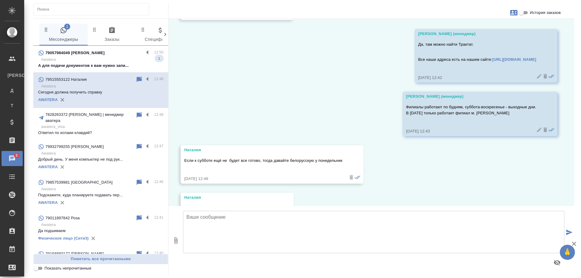
scroll to position [1060, 0]
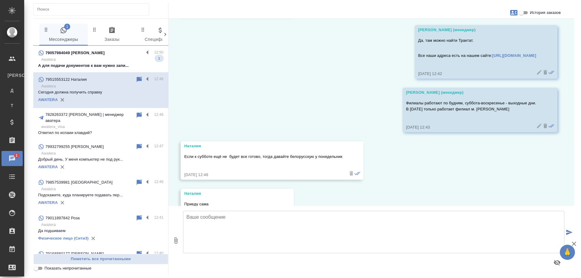
click at [78, 59] on p "Awatera" at bounding box center [102, 60] width 122 height 6
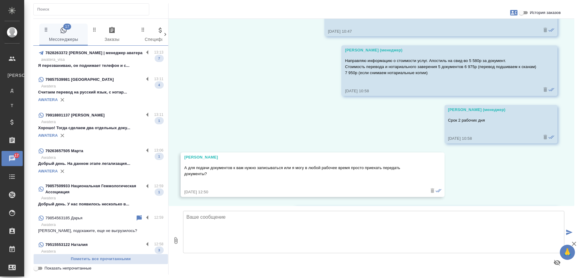
scroll to position [509, 0]
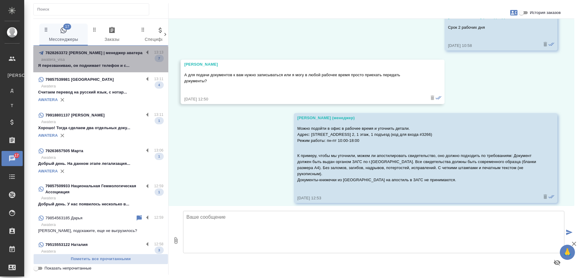
click at [102, 59] on p "awatera_visa" at bounding box center [102, 60] width 122 height 6
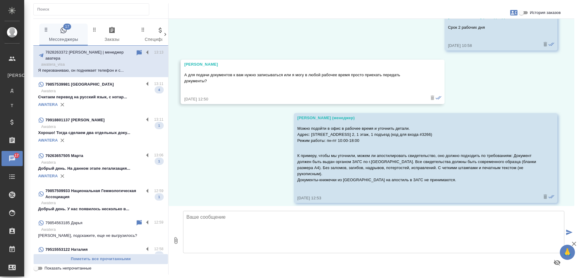
click at [116, 94] on p "Считаем перевод на русский язык, с нотар..." at bounding box center [100, 97] width 125 height 6
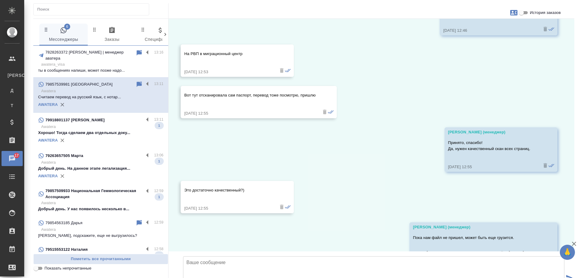
scroll to position [838, 0]
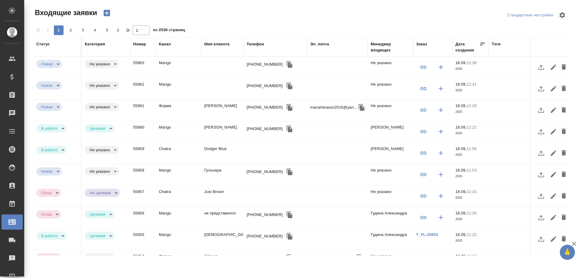
select select "RU"
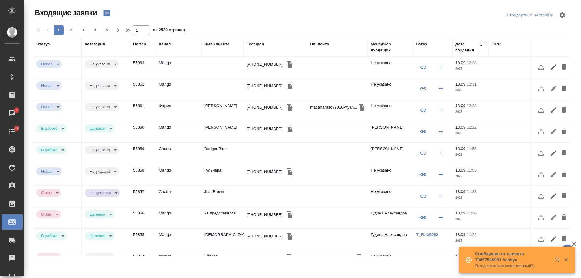
click at [325, 45] on div "Эл. почта" at bounding box center [319, 44] width 19 height 6
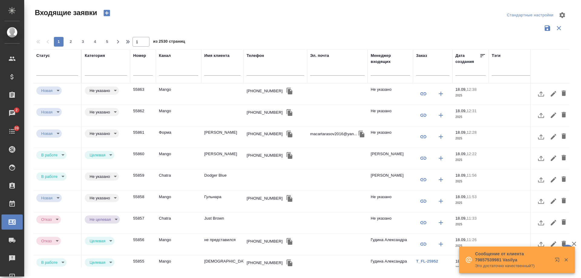
click at [339, 71] on input "text" at bounding box center [337, 72] width 54 height 8
paste input "79852324864"
type input "79852324864"
click at [268, 72] on input "text" at bounding box center [276, 72] width 58 height 8
paste input "79852324864"
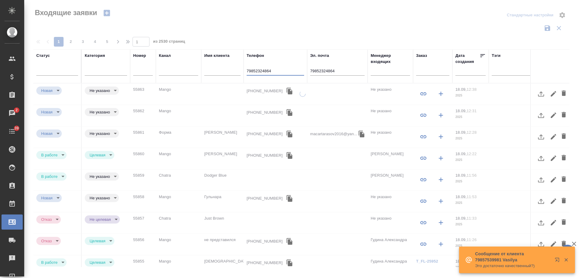
type input "79852324864"
drag, startPoint x: 346, startPoint y: 72, endPoint x: 206, endPoint y: 73, distance: 139.8
click at [206, 72] on tr "Статус [PERSON_NAME] Имя клиента Телефон [PHONE_NUMBER] Эл. почта 79852324864 М…" at bounding box center [385, 66] width 704 height 34
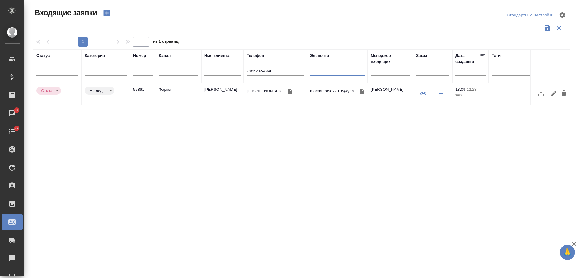
click at [223, 92] on td "[PERSON_NAME]" at bounding box center [222, 94] width 42 height 21
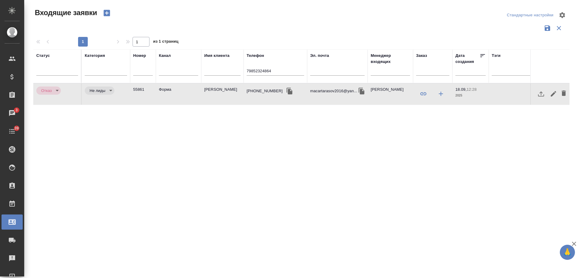
click at [223, 92] on td "[PERSON_NAME]" at bounding box center [222, 94] width 42 height 21
drag, startPoint x: 279, startPoint y: 71, endPoint x: 195, endPoint y: 68, distance: 84.8
click at [195, 68] on tr "Статус [PERSON_NAME] Имя клиента Телефон [PHONE_NUMBER] Эл. почта Менеджер вход…" at bounding box center [385, 66] width 704 height 34
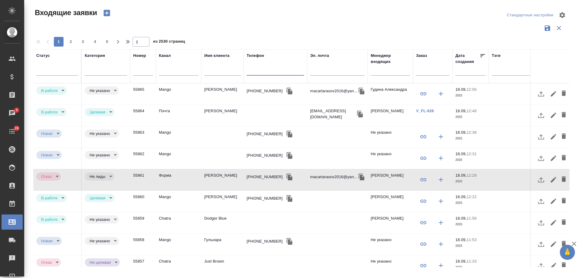
click at [220, 71] on input "text" at bounding box center [222, 72] width 36 height 8
type input "марта"
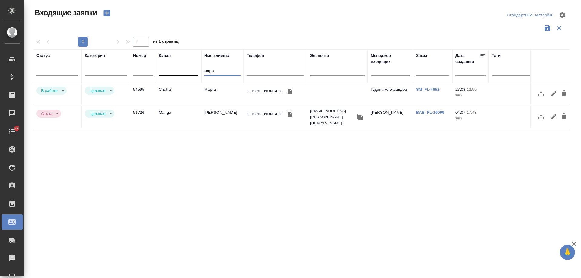
drag, startPoint x: 221, startPoint y: 71, endPoint x: 181, endPoint y: 69, distance: 40.0
click at [181, 69] on tr "Статус [PERSON_NAME] Имя клиента марта Телефон Эл. почта Менеджер входящих Зака…" at bounding box center [385, 66] width 704 height 34
click at [229, 91] on td "Марта" at bounding box center [222, 94] width 42 height 21
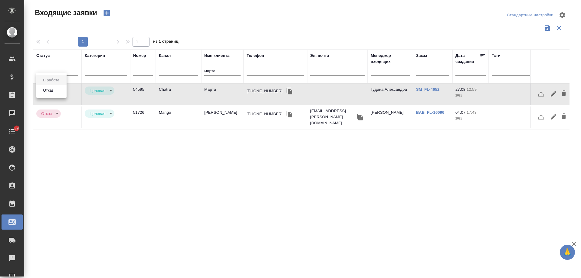
click at [52, 91] on body "🙏 .cls-1 fill:#fff; AWATERA [PERSON_NAME] Спецификации Заказы 0 Чаты 39 Todo Пр…" at bounding box center [290, 139] width 581 height 278
click at [213, 91] on div at bounding box center [290, 139] width 581 height 278
click at [213, 91] on div "В работе Отказ" at bounding box center [290, 139] width 581 height 278
click at [59, 89] on body "🙏 .cls-1 fill:#fff; AWATERA [PERSON_NAME] Спецификации Заказы 0 Чаты 39 Todo Пр…" at bounding box center [290, 139] width 581 height 278
click at [163, 96] on div at bounding box center [290, 139] width 581 height 278
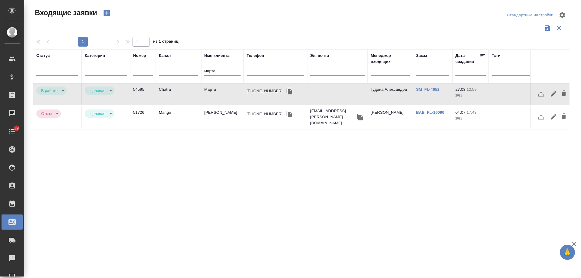
click at [163, 95] on div "В работе Отказ" at bounding box center [290, 139] width 581 height 278
drag, startPoint x: 224, startPoint y: 70, endPoint x: 131, endPoint y: 66, distance: 93.0
click at [131, 66] on tr "Статус [PERSON_NAME] Имя клиента марта Телефон Эл. почта Менеджер входящих Зака…" at bounding box center [385, 66] width 704 height 34
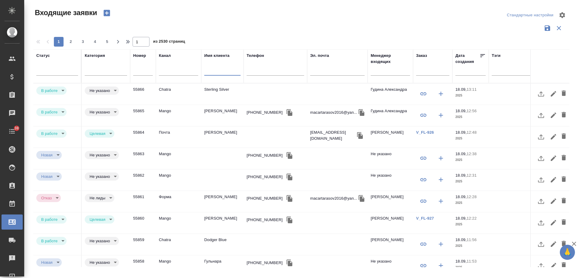
click at [217, 111] on td "[PERSON_NAME]" at bounding box center [222, 115] width 42 height 21
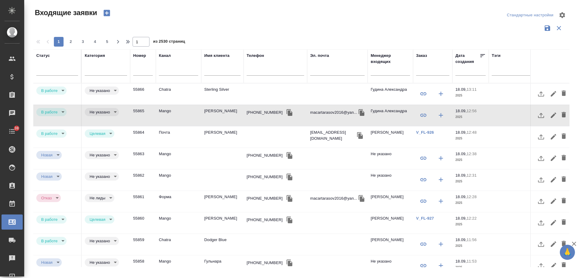
click at [219, 90] on td "Sterling Silver" at bounding box center [222, 94] width 42 height 21
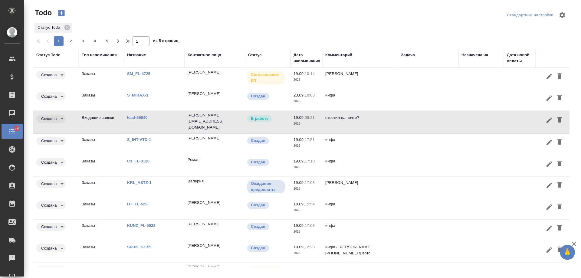
click at [308, 61] on div "Дата напоминания" at bounding box center [307, 58] width 27 height 12
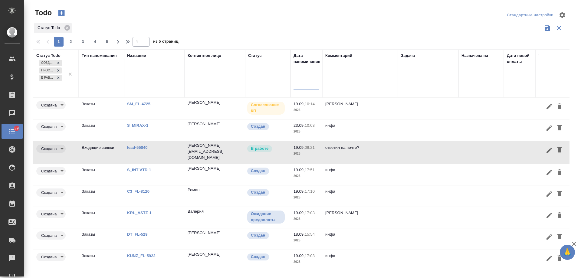
click at [302, 84] on input "text" at bounding box center [308, 85] width 22 height 8
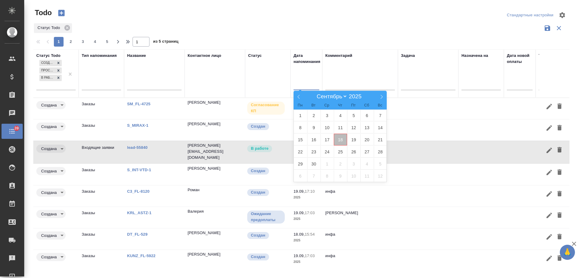
click at [341, 138] on span "18" at bounding box center [340, 140] width 13 height 12
type div "[DATE]T21:00:00.000Z"
click at [353, 139] on span "19" at bounding box center [353, 140] width 13 height 12
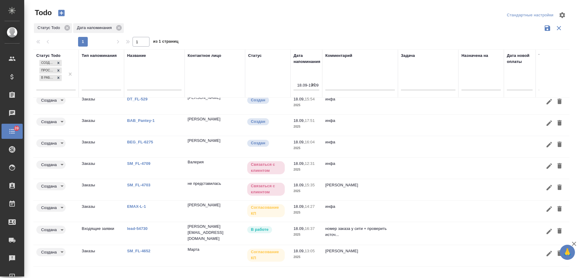
scroll to position [50, 0]
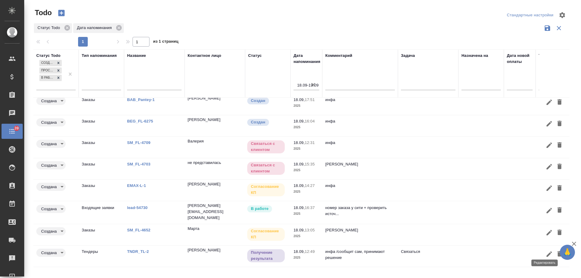
click at [547, 252] on icon "button" at bounding box center [549, 254] width 5 height 5
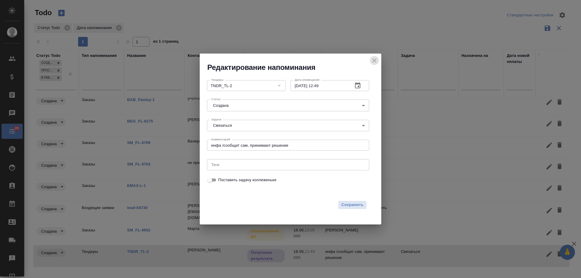
click at [374, 61] on icon "close" at bounding box center [374, 60] width 4 height 4
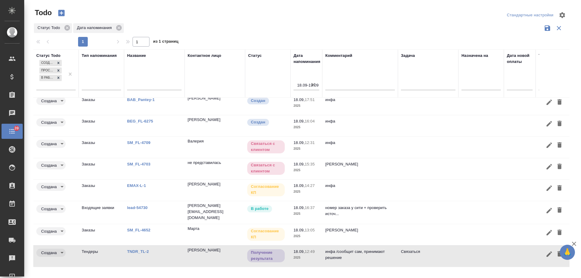
click at [137, 249] on link "TNDR_TL-2" at bounding box center [138, 251] width 22 height 5
click at [547, 252] on icon "button" at bounding box center [549, 254] width 5 height 5
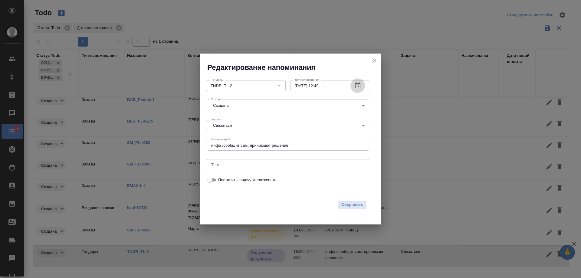
click at [360, 83] on icon "button" at bounding box center [357, 85] width 5 height 6
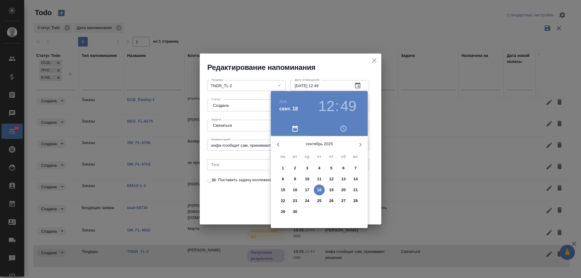
click at [316, 201] on span "25" at bounding box center [319, 201] width 11 height 6
type input "25.09.2025 12:49"
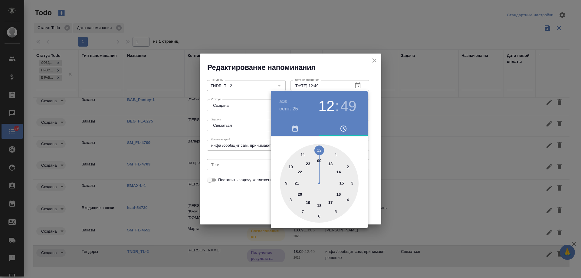
click at [233, 201] on div at bounding box center [290, 139] width 581 height 278
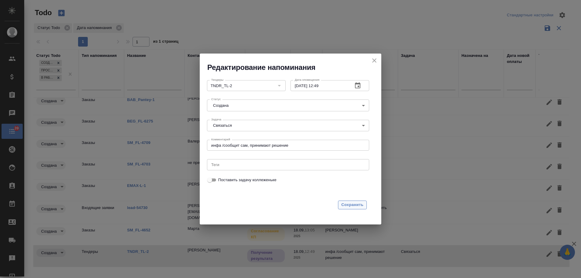
click at [353, 203] on span "Сохранить" at bounding box center [352, 205] width 22 height 7
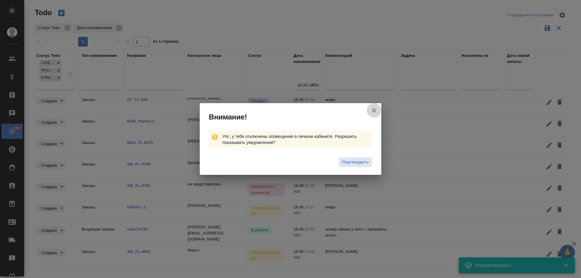
click at [374, 111] on icon "button" at bounding box center [374, 110] width 4 height 4
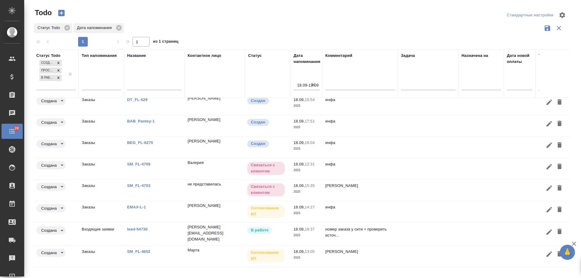
scroll to position [29, 0]
click at [142, 249] on link "SM_FL-4652" at bounding box center [138, 251] width 23 height 5
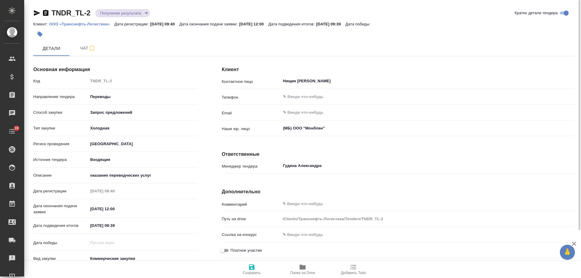
scroll to position [58, 0]
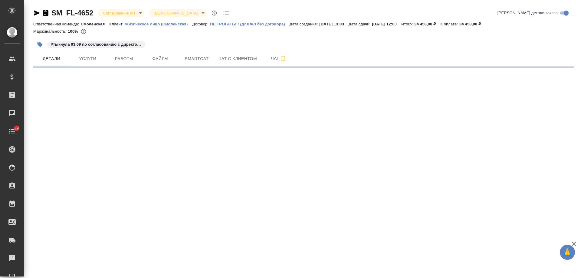
select select "RU"
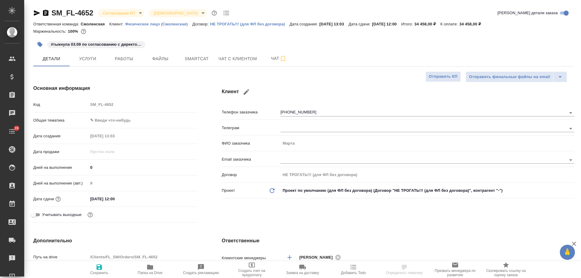
type textarea "x"
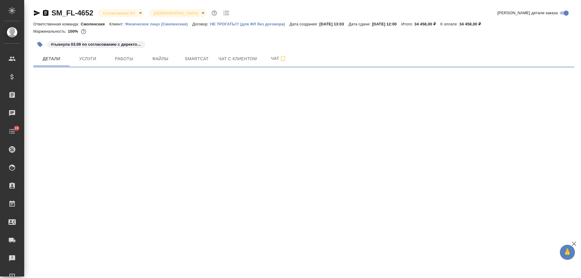
select select "RU"
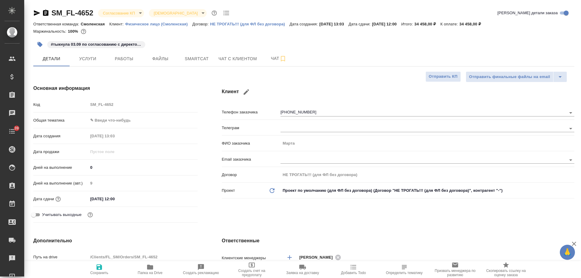
type textarea "x"
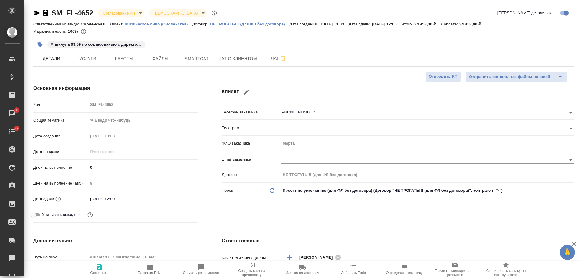
type textarea "x"
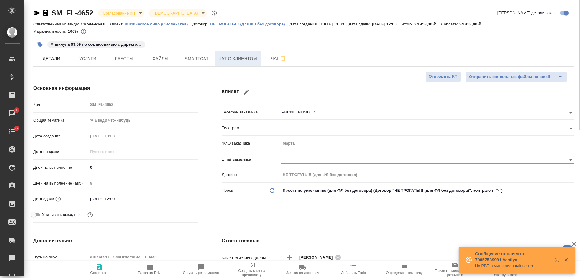
click at [236, 57] on span "Чат с клиентом" at bounding box center [238, 59] width 38 height 8
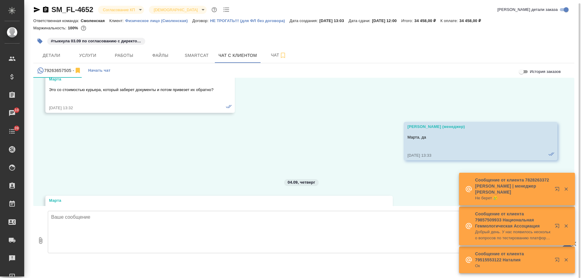
scroll to position [2464, 0]
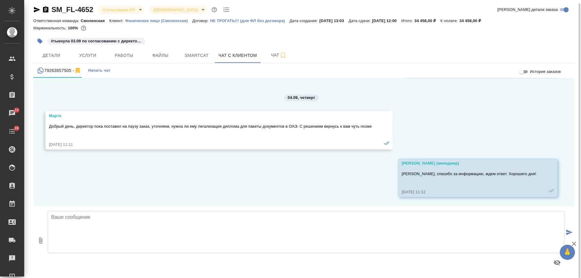
click at [331, 186] on div "27.08, среда Шульгина Анна (менеджер) Марта, добрый день! Вам пишет Анна, менед…" at bounding box center [303, 142] width 541 height 128
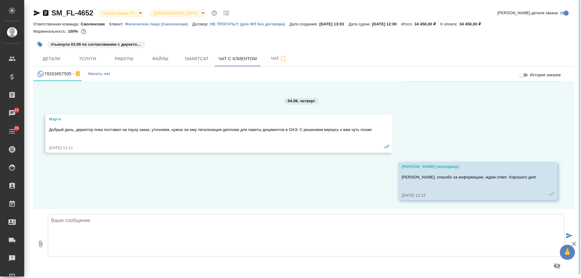
click at [178, 232] on textarea at bounding box center [306, 235] width 517 height 42
click at [114, 223] on textarea "Марта, добрый день! Подскжите," at bounding box center [306, 235] width 517 height 42
click at [146, 222] on textarea "Марта, добрый день! Подскажите," at bounding box center [306, 235] width 517 height 42
type textarea "Марта, добрый день! Подскажите, приняли уже решение, потребуются ли Вам наши ус…"
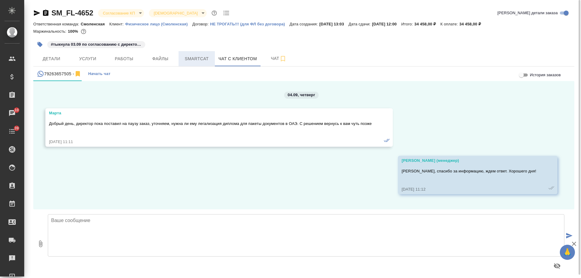
scroll to position [2538, 0]
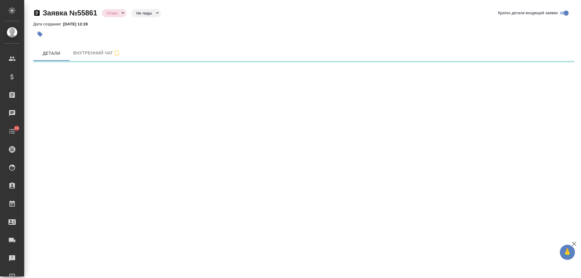
select select "RU"
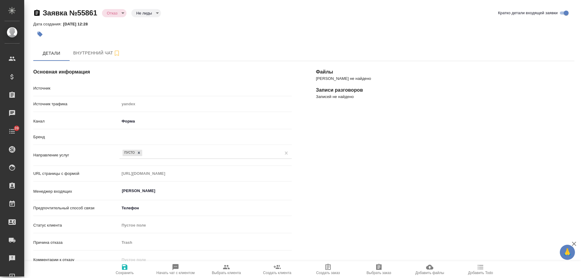
type textarea "x"
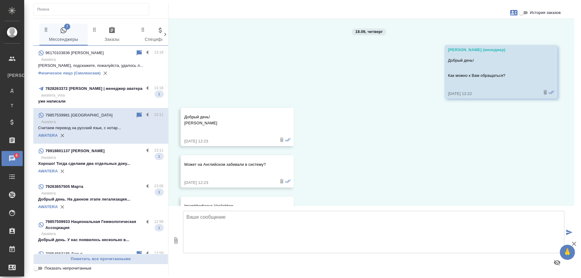
scroll to position [838, 0]
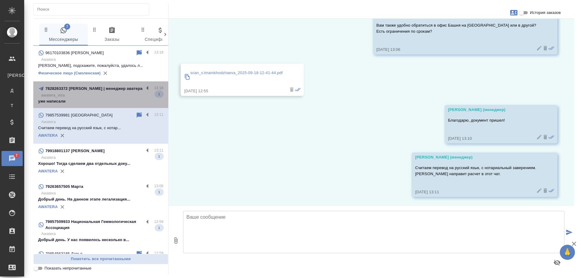
click at [104, 98] on p "awatera_visa" at bounding box center [102, 95] width 122 height 6
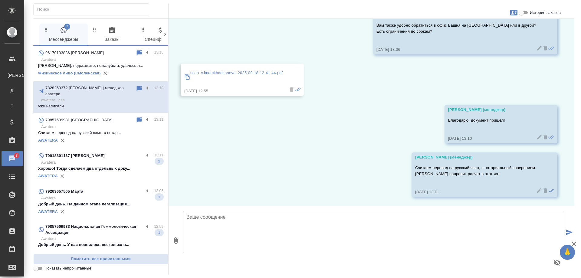
click at [94, 166] on p "Хорошо! Тогда сделаем два отдельных доку..." at bounding box center [100, 169] width 125 height 6
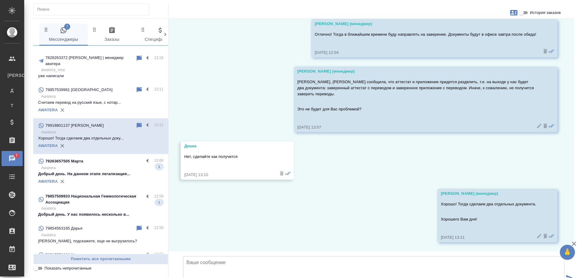
scroll to position [755, 0]
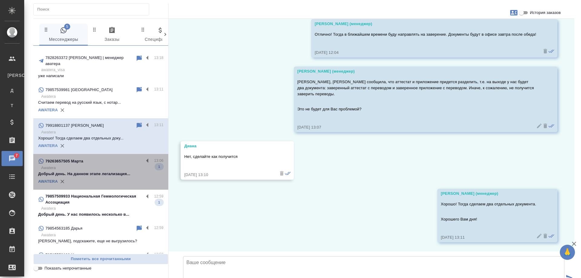
click at [109, 171] on p "Добрый день. На данном этапе легализация..." at bounding box center [100, 174] width 125 height 6
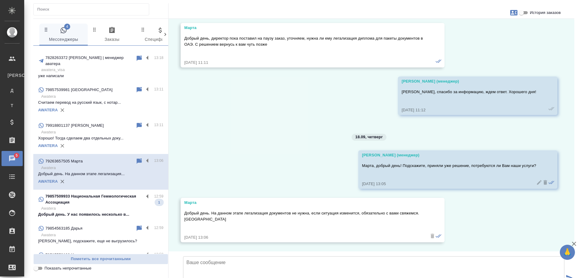
scroll to position [2611, 0]
click at [239, 256] on textarea at bounding box center [373, 277] width 381 height 42
drag, startPoint x: 379, startPoint y: 219, endPoint x: 307, endPoint y: 217, distance: 71.8
click at [307, 256] on textarea "Спасибо за обратную связь! Будем рады Вам помочь, если возникнет потребность." at bounding box center [373, 277] width 381 height 42
type textarea "Спасибо за обратную связь! Будем рады Вам помочь."
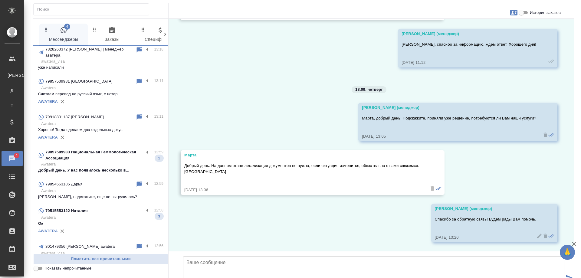
scroll to position [91, 0]
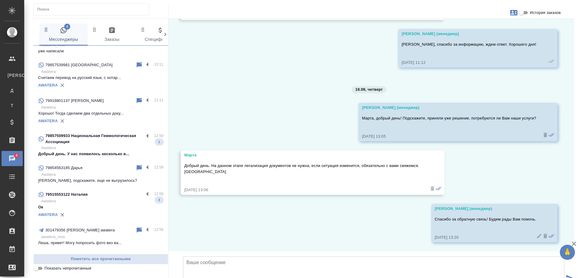
click at [103, 145] on p "Awatera" at bounding box center [102, 148] width 122 height 6
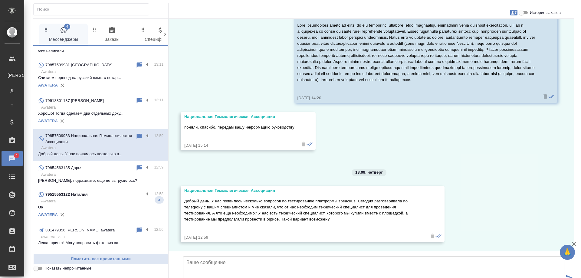
scroll to position [1528, 0]
click at [100, 198] on p "Awatera" at bounding box center [102, 201] width 122 height 6
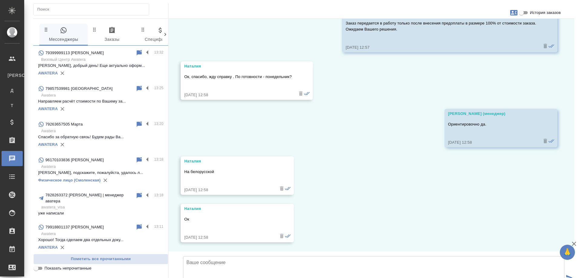
scroll to position [0, 0]
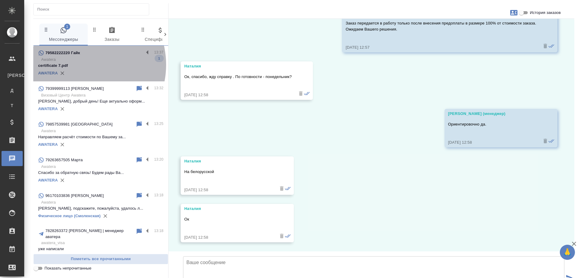
click at [80, 65] on p "certificate 7.pdf" at bounding box center [100, 66] width 125 height 6
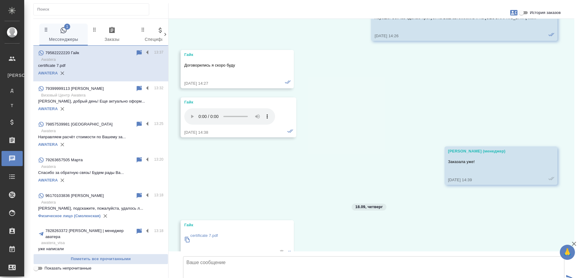
scroll to position [1327, 0]
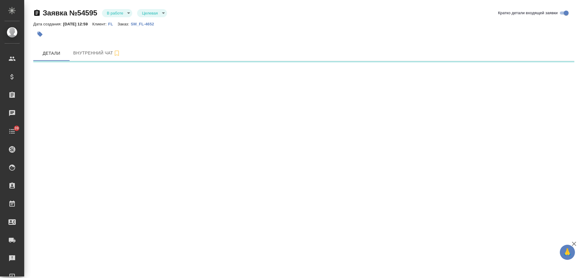
select select "RU"
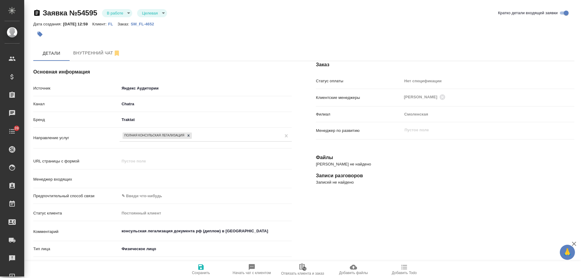
type input "Гудина Александра"
type textarea "x"
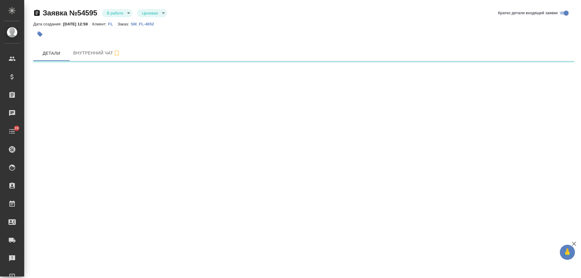
select select "RU"
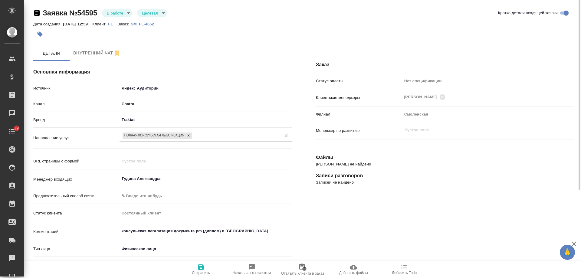
click at [159, 25] on p "SM_FL-4652" at bounding box center [145, 24] width 28 height 5
type textarea "x"
click at [117, 13] on body "🙏 .cls-1 fill:#fff; AWATERA Gudina Alexandra Клиенты Спецификации Заказы 0 Чаты…" at bounding box center [290, 139] width 581 height 278
click at [120, 24] on button "Отказ" at bounding box center [114, 23] width 14 height 7
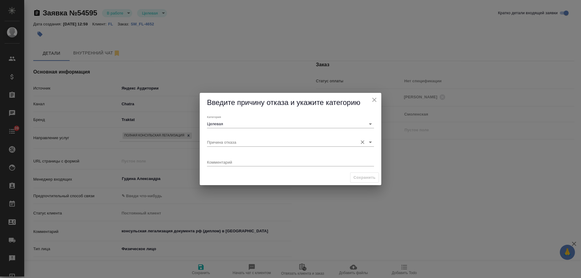
click at [247, 143] on input "Причина отказа" at bounding box center [281, 142] width 148 height 8
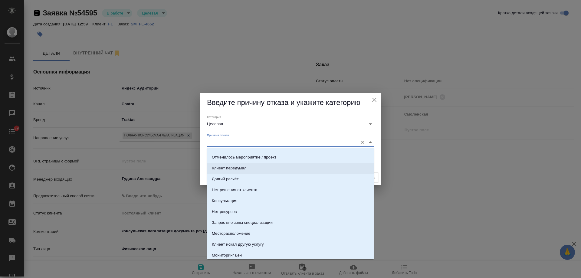
scroll to position [91, 0]
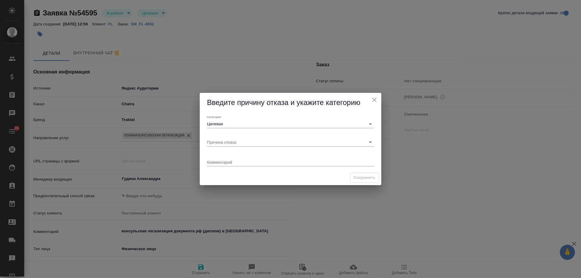
click at [292, 172] on div "Сохранить" at bounding box center [291, 177] width 182 height 15
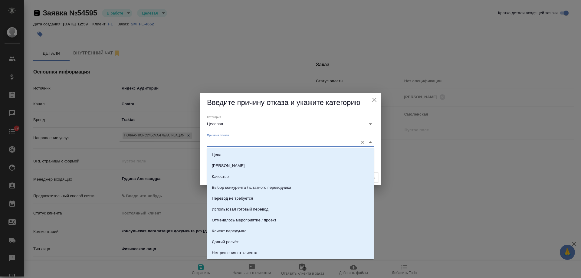
click at [253, 140] on input "Причина отказа" at bounding box center [281, 142] width 148 height 8
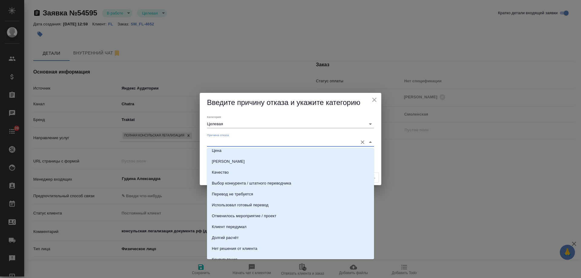
scroll to position [0, 0]
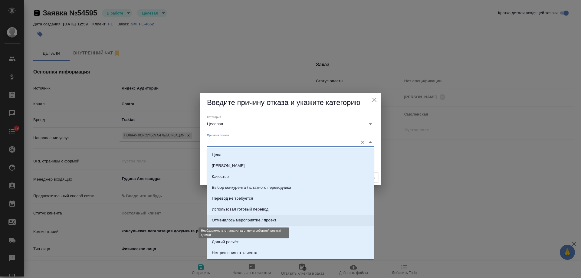
click at [249, 222] on div "Отменилось мероприятие / проект" at bounding box center [244, 220] width 64 height 6
type input "Отменилось мероприятие / проект"
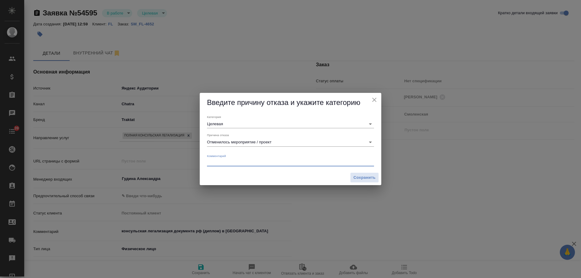
click at [239, 161] on textarea at bounding box center [290, 162] width 167 height 5
paste textarea "На данном этапе легализация документов не нужна, если ситуация изменится, обяза…"
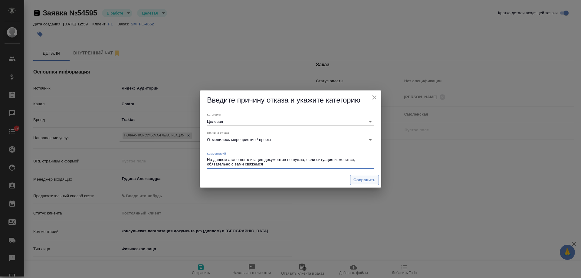
type textarea "На данном этапе легализация документов не нужна, если ситуация изменится, обяза…"
click at [357, 178] on span "Сохранить" at bounding box center [365, 180] width 22 height 7
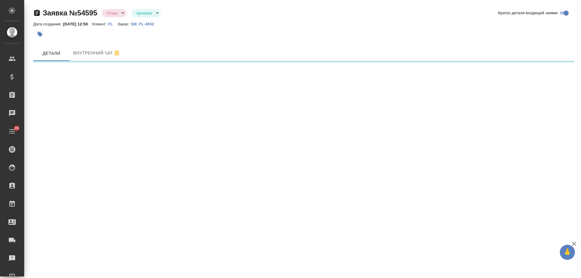
select select "RU"
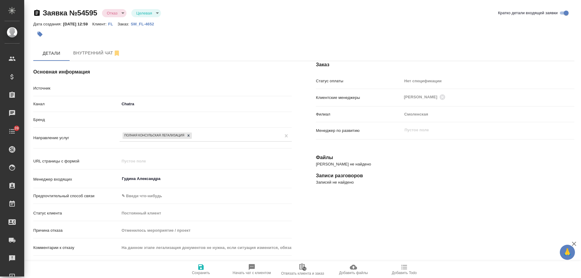
type textarea "x"
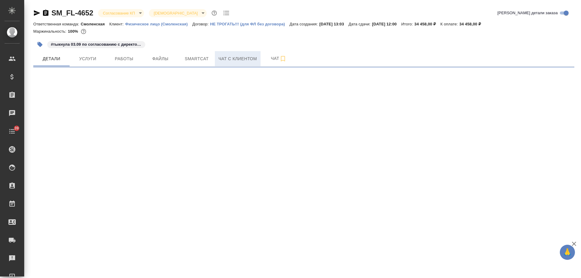
select select "RU"
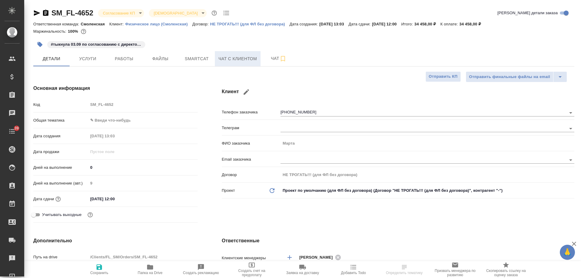
type textarea "x"
click at [242, 58] on span "Чат с клиентом" at bounding box center [238, 59] width 38 height 8
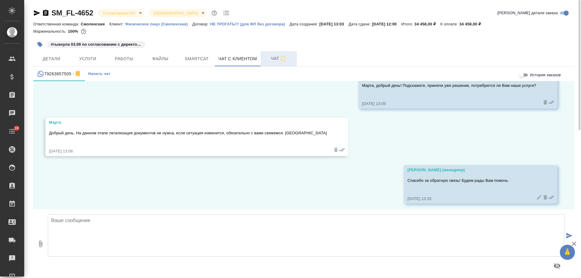
scroll to position [2633, 0]
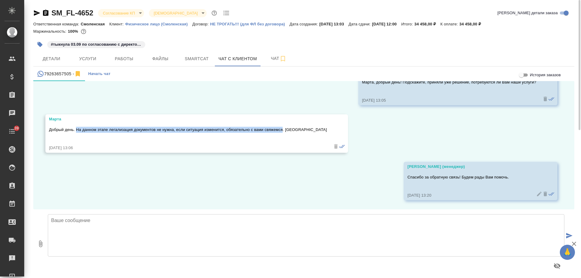
drag, startPoint x: 77, startPoint y: 129, endPoint x: 283, endPoint y: 130, distance: 205.8
click at [283, 130] on p "Добрый день. На данном этапе легализация документов не нужна, если ситуация изм…" at bounding box center [188, 130] width 278 height 6
copy p "На данном этапе легализация документов не нужна, если ситуация изменится, обяза…"
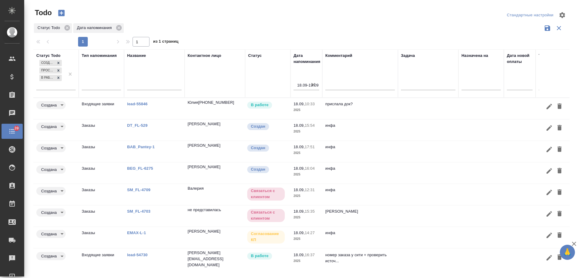
scroll to position [29, 0]
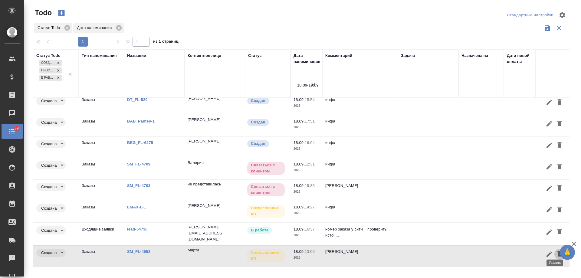
click at [558, 251] on icon "button" at bounding box center [560, 253] width 4 height 5
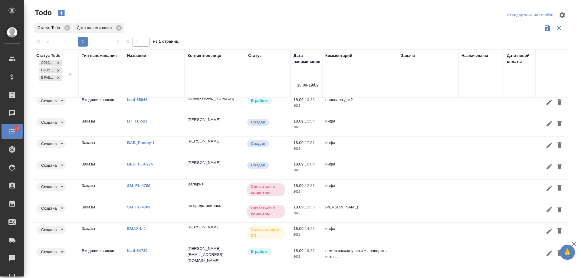
scroll to position [0, 0]
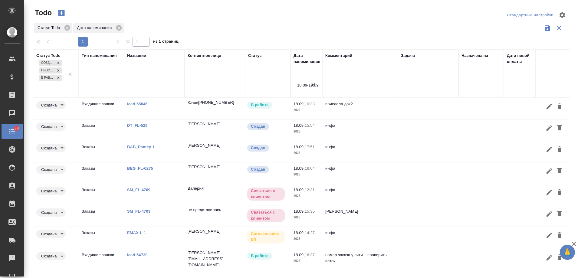
click at [140, 105] on link "lead-55846" at bounding box center [137, 104] width 21 height 5
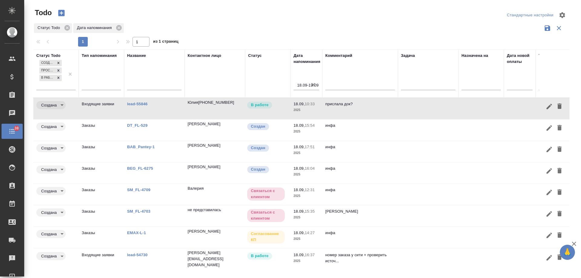
click at [133, 123] on p "DT_FL-529" at bounding box center [154, 126] width 54 height 6
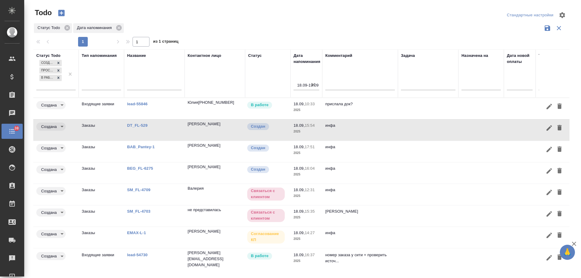
scroll to position [7, 0]
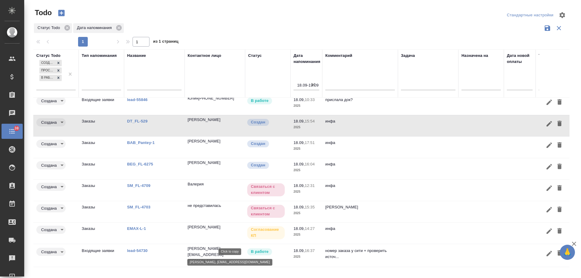
click at [210, 252] on p "ek@mast.legal" at bounding box center [215, 258] width 54 height 12
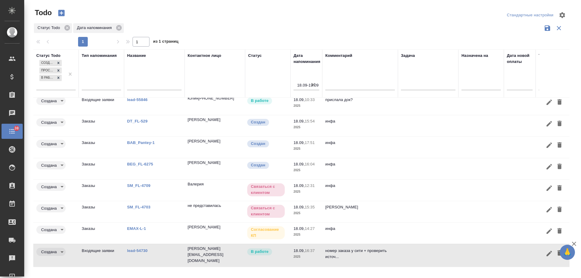
click at [143, 249] on link "lead-54730" at bounding box center [137, 251] width 21 height 5
click at [558, 251] on icon "button" at bounding box center [560, 252] width 4 height 5
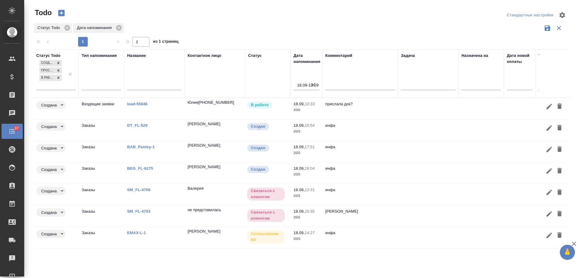
scroll to position [0, 0]
click at [141, 148] on link "BAB_Pantey-1" at bounding box center [141, 147] width 28 height 5
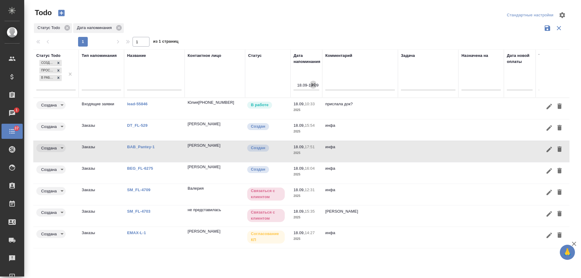
click at [313, 84] on icon "button" at bounding box center [313, 85] width 4 height 4
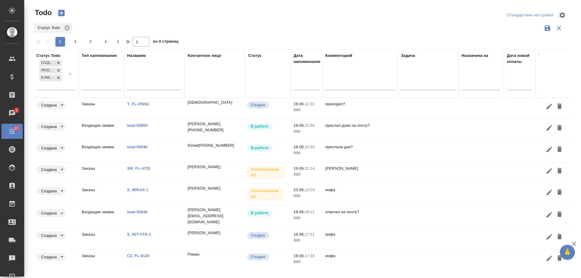
click at [135, 211] on link "lead-55840" at bounding box center [137, 212] width 21 height 5
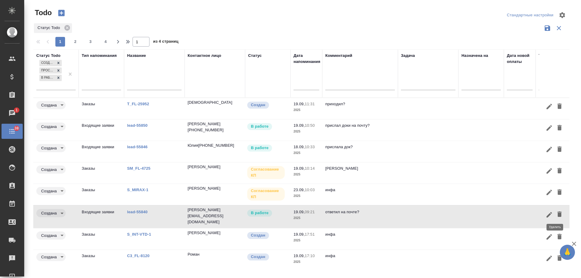
click at [557, 214] on icon "button" at bounding box center [559, 214] width 7 height 7
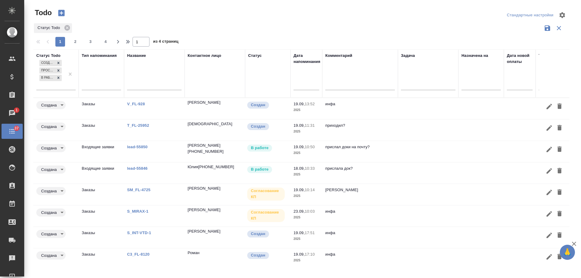
click at [307, 89] on input "text" at bounding box center [308, 85] width 22 height 8
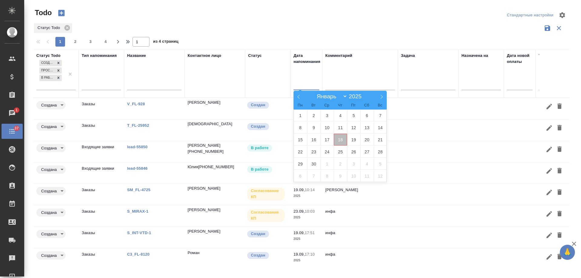
click at [344, 138] on span "18" at bounding box center [340, 140] width 13 height 12
type div "2025-09-17T21:00:00.000Z"
click at [355, 141] on span "19" at bounding box center [353, 140] width 13 height 12
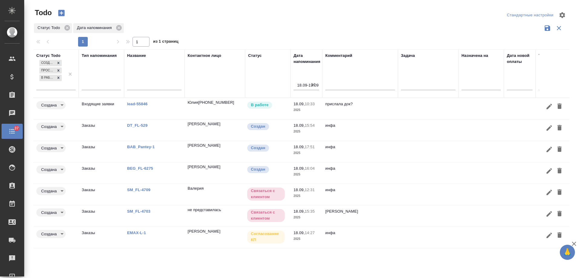
click at [142, 170] on link "BEG_FL-6275" at bounding box center [140, 168] width 26 height 5
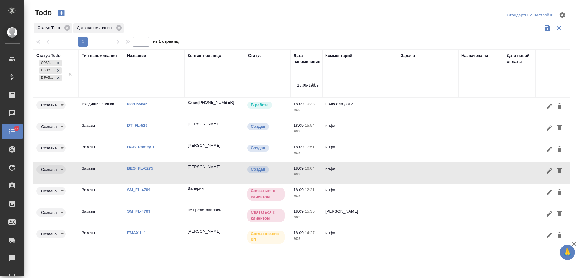
click at [452, 130] on td at bounding box center [428, 130] width 61 height 21
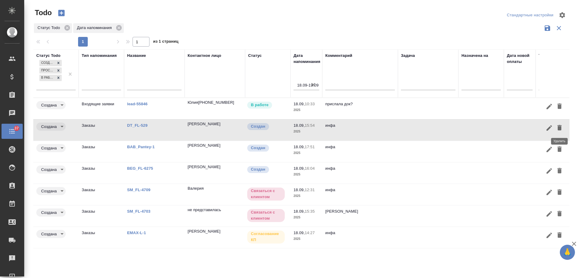
click at [561, 128] on icon "button" at bounding box center [560, 127] width 4 height 5
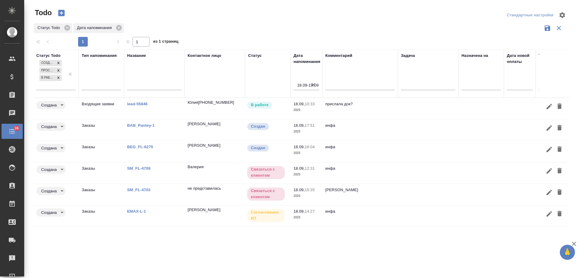
click at [146, 147] on link "BEG_FL-6275" at bounding box center [140, 147] width 26 height 5
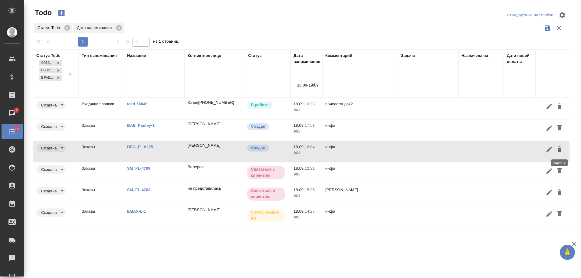
click at [560, 150] on icon "button" at bounding box center [560, 148] width 4 height 5
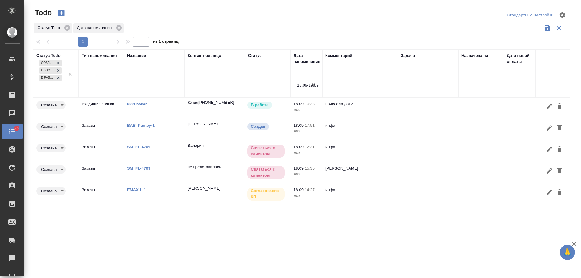
click at [134, 167] on link "SM_FL-4703" at bounding box center [138, 168] width 23 height 5
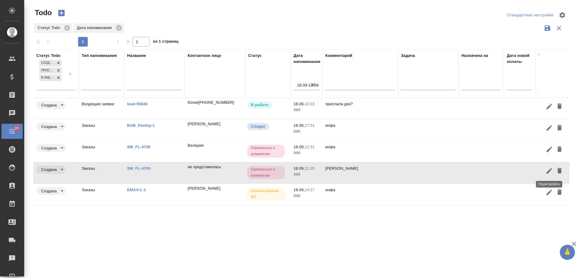
click at [547, 170] on icon "button" at bounding box center [549, 170] width 7 height 7
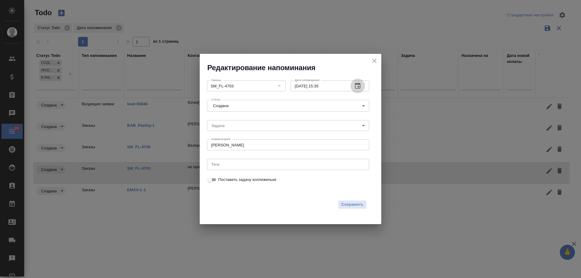
click at [358, 87] on icon "button" at bounding box center [357, 86] width 5 height 6
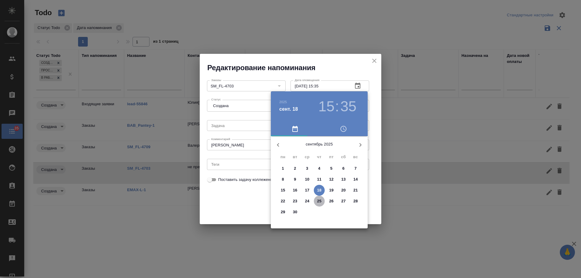
click at [321, 201] on p "25" at bounding box center [319, 201] width 5 height 6
type input "25.09.2025 15:35"
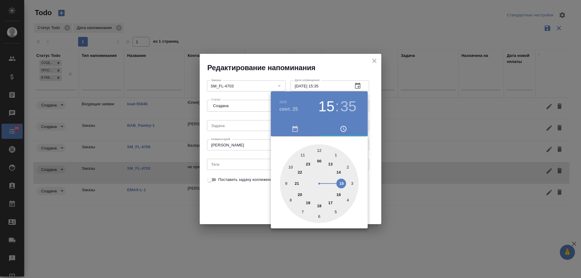
click at [225, 201] on div at bounding box center [290, 139] width 581 height 278
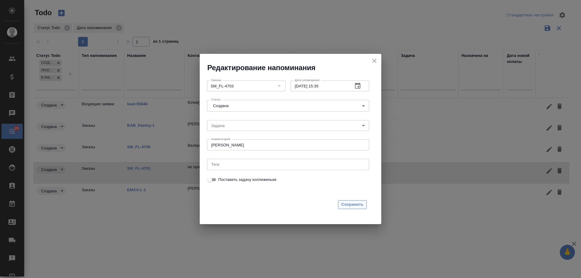
click at [360, 205] on span "Сохранить" at bounding box center [352, 204] width 22 height 7
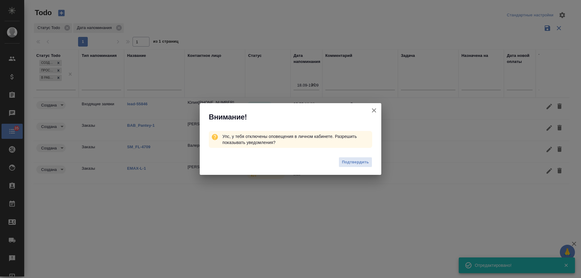
click at [375, 110] on icon "button" at bounding box center [373, 110] width 7 height 7
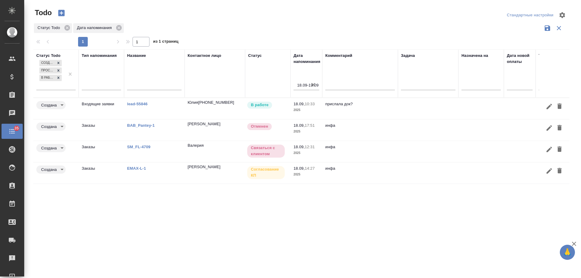
click at [422, 129] on td at bounding box center [428, 130] width 61 height 21
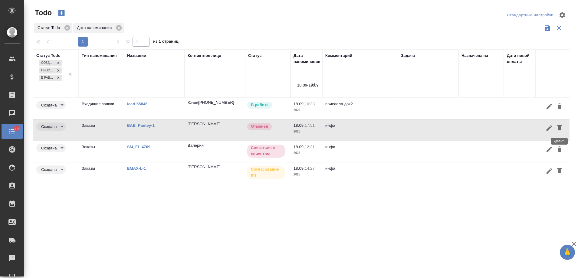
click at [563, 127] on icon "button" at bounding box center [559, 127] width 7 height 7
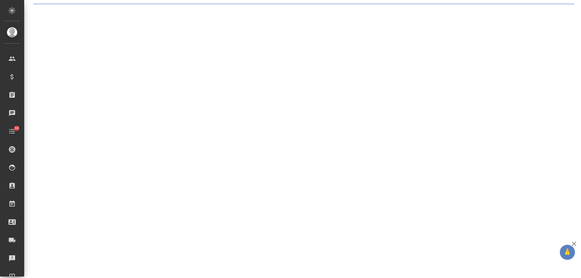
select select "RU"
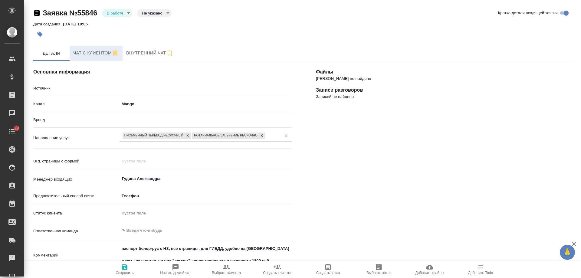
click at [97, 49] on span "Чат с клиентом" at bounding box center [96, 53] width 46 height 8
type textarea "x"
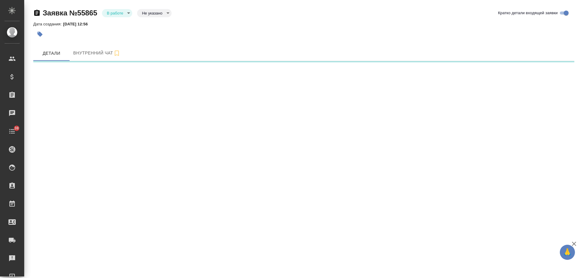
select select "RU"
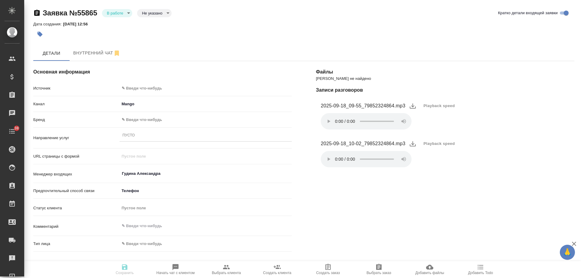
type textarea "x"
click at [159, 88] on body "🙏 .cls-1 fill:#fff; AWATERA [PERSON_NAME] Спецификации Заказы 0 Чаты 38 Todo Пр…" at bounding box center [290, 139] width 581 height 278
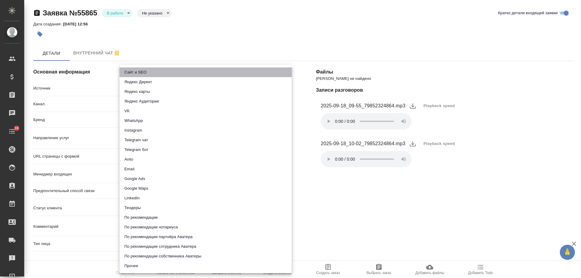
click at [161, 70] on li "Сайт и SEO" at bounding box center [206, 72] width 172 height 10
type input "seo"
type textarea "x"
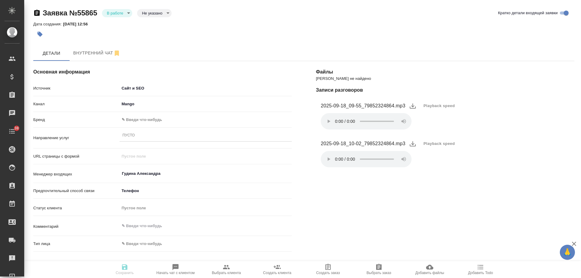
click at [137, 118] on body "🙏 .cls-1 fill:#fff; AWATERA Gudina Alexandra Клиенты Спецификации Заказы 0 Чаты…" at bounding box center [290, 139] width 581 height 278
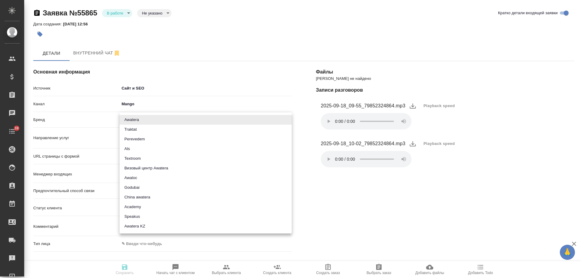
click at [137, 127] on li "Traktat" at bounding box center [206, 130] width 172 height 10
type input "traktat"
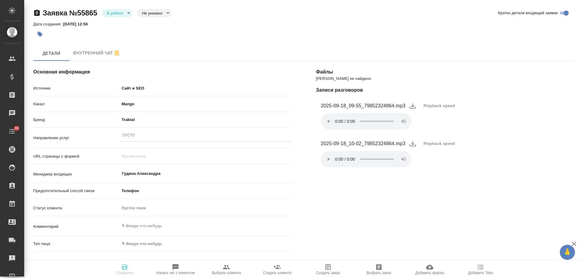
click at [138, 91] on body "🙏 .cls-1 fill:#fff; AWATERA Gudina Alexandra Клиенты Спецификации Заказы 0 Чаты…" at bounding box center [290, 139] width 581 height 278
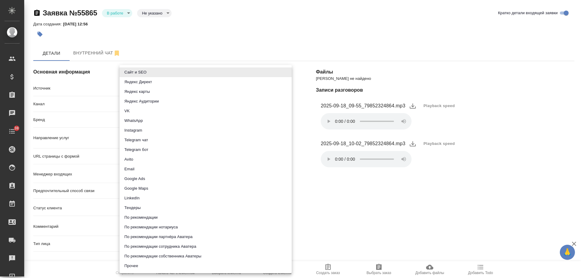
click at [357, 215] on div at bounding box center [290, 139] width 581 height 278
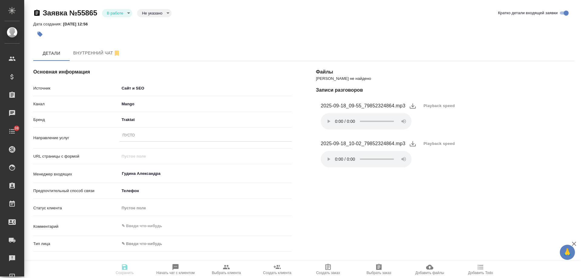
click at [150, 136] on div "Пусто" at bounding box center [206, 135] width 172 height 9
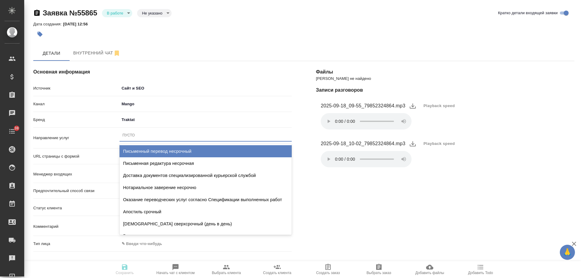
drag, startPoint x: 153, startPoint y: 151, endPoint x: 153, endPoint y: 146, distance: 4.6
click at [153, 149] on div "Письменный перевод несрочный" at bounding box center [206, 151] width 172 height 12
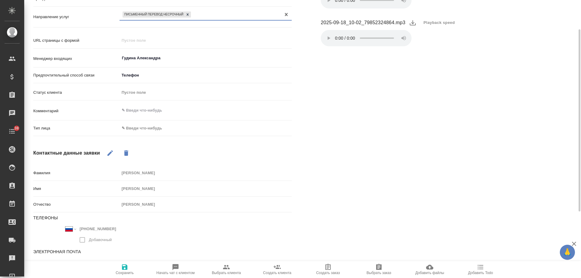
scroll to position [146, 0]
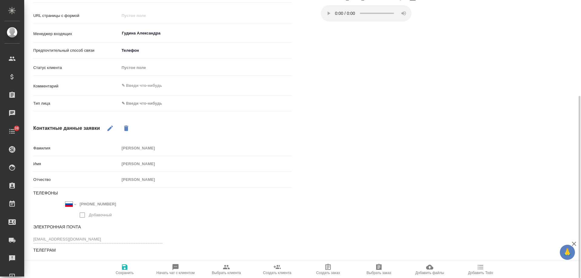
click at [143, 103] on body "🙏 .cls-1 fill:#fff; AWATERA Gudina Alexandra Клиенты Спецификации Заказы 0 Чаты…" at bounding box center [290, 139] width 581 height 278
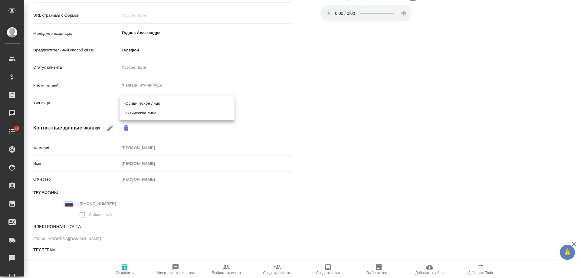
click at [144, 112] on li "Физическое лицо" at bounding box center [177, 113] width 115 height 10
type textarea "x"
type input "private"
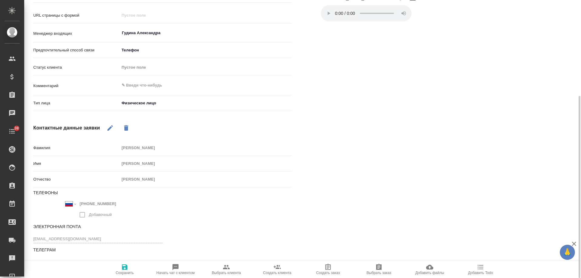
click at [125, 268] on icon "button" at bounding box center [124, 267] width 5 height 5
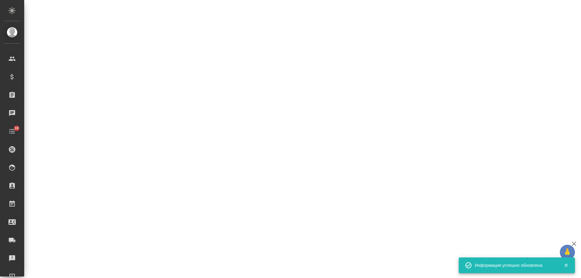
select select "RU"
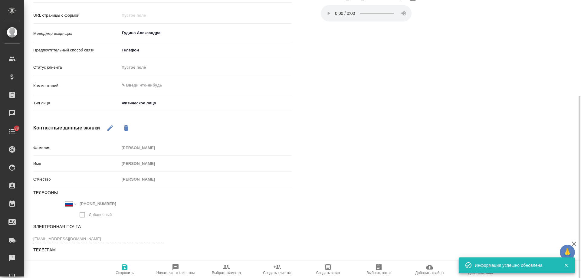
type textarea "x"
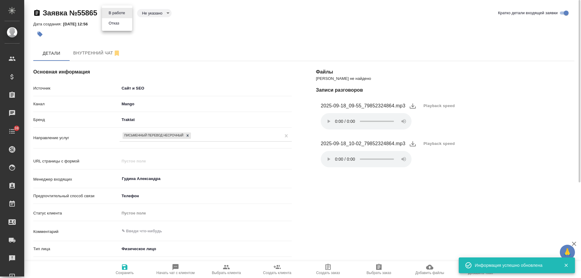
click at [122, 15] on body "🙏 .cls-1 fill:#fff; AWATERA Gudina Alexandra Клиенты Спецификации Заказы 0 Чаты…" at bounding box center [290, 139] width 581 height 278
click at [121, 23] on li "Отказ" at bounding box center [117, 23] width 30 height 10
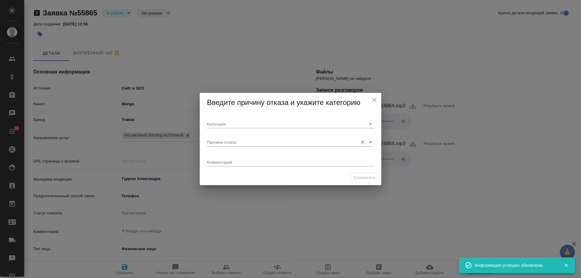
click at [236, 142] on input "Причина отказа" at bounding box center [281, 142] width 148 height 8
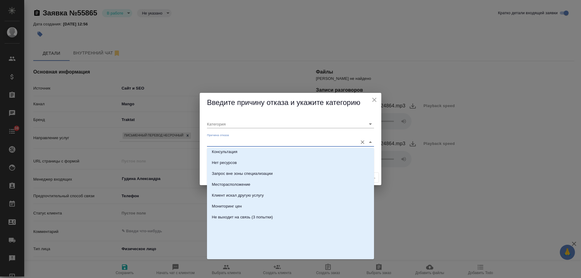
scroll to position [185, 0]
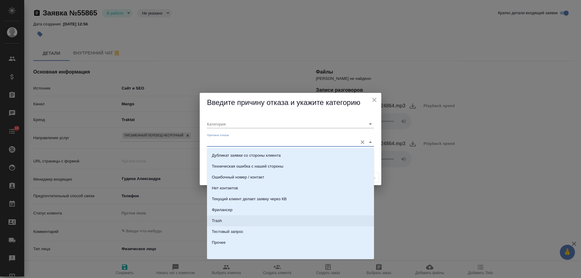
click at [223, 225] on li "Trash" at bounding box center [290, 221] width 167 height 11
type input "Не лиды"
type input "Trash"
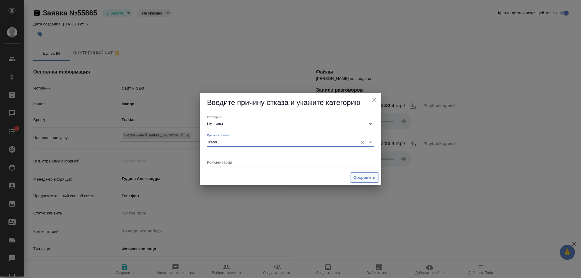
click at [364, 180] on span "Сохранить" at bounding box center [365, 177] width 22 height 7
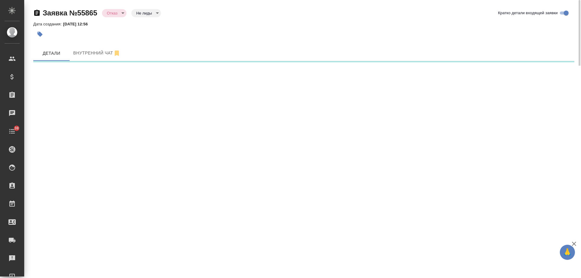
select select "RU"
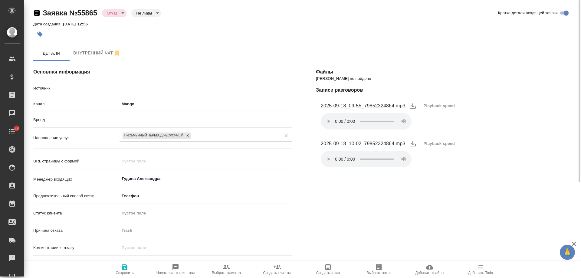
type textarea "x"
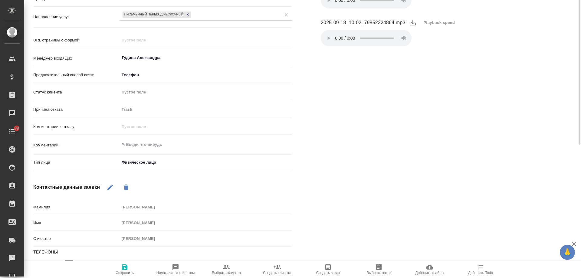
scroll to position [180, 0]
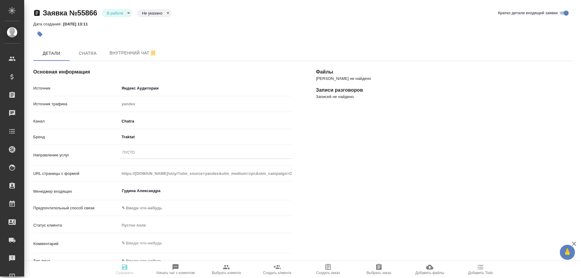
select select "RU"
click at [93, 50] on span "Chatra" at bounding box center [87, 54] width 29 height 8
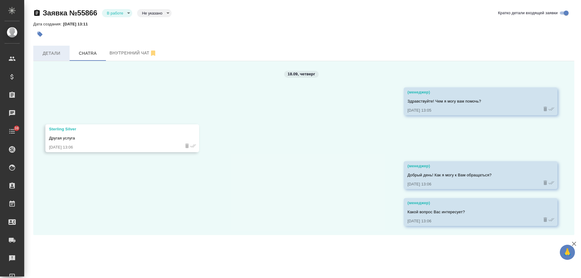
click at [56, 53] on span "Детали" at bounding box center [51, 54] width 29 height 8
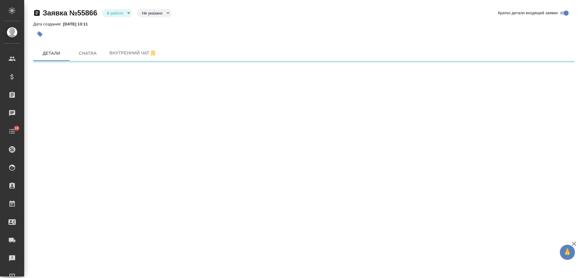
select select "RU"
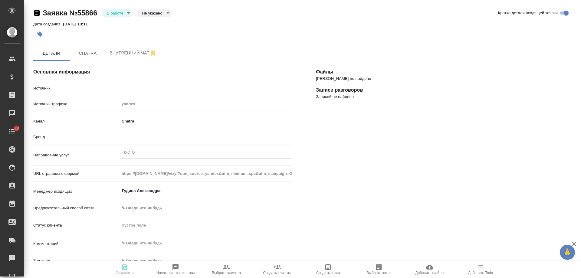
type textarea "x"
click at [149, 153] on div "Пусто" at bounding box center [206, 153] width 172 height 9
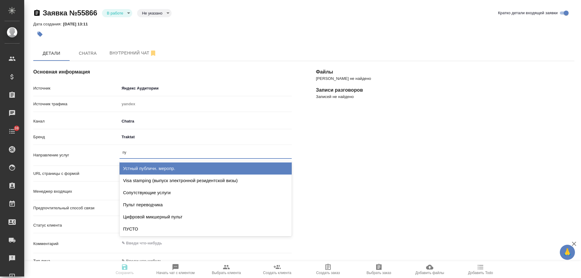
type input "пус"
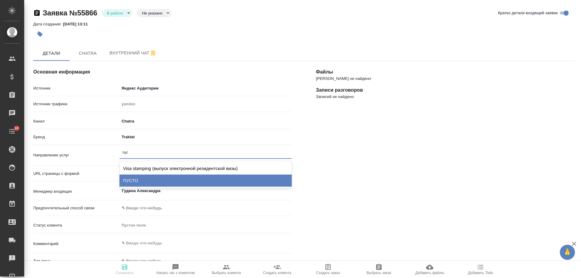
click at [149, 179] on div "ПУСТО" at bounding box center [206, 181] width 172 height 12
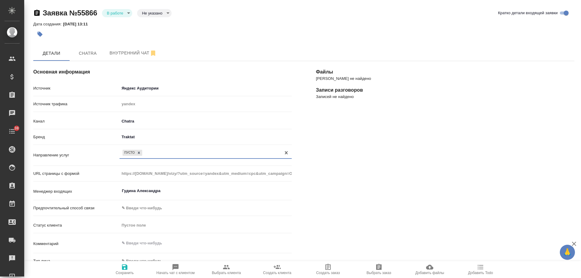
scroll to position [121, 0]
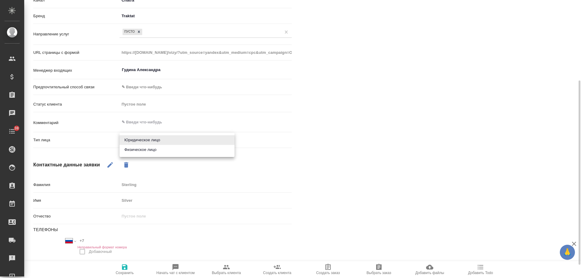
click at [140, 137] on body "🙏 .cls-1 fill:#fff; AWATERA Gudina Alexandra Клиенты Спецификации Заказы 0 Чаты…" at bounding box center [290, 139] width 581 height 278
click at [143, 150] on li "Физическое лицо" at bounding box center [177, 150] width 115 height 10
type textarea "x"
type input "private"
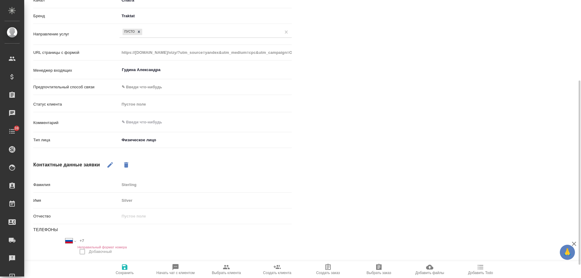
click at [123, 273] on span "Сохранить" at bounding box center [125, 273] width 18 height 4
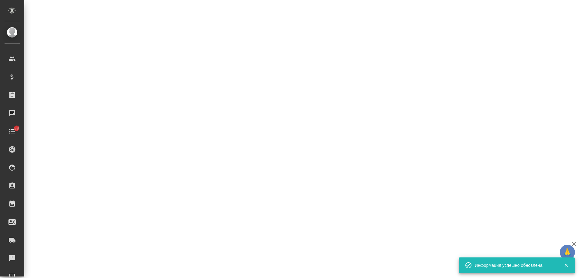
select select "RU"
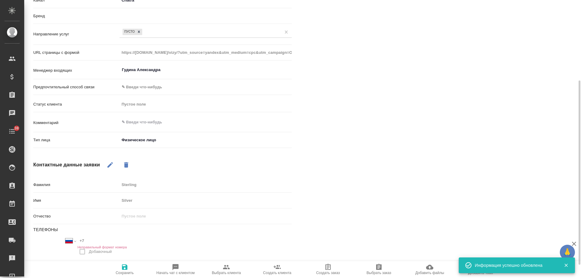
type textarea "x"
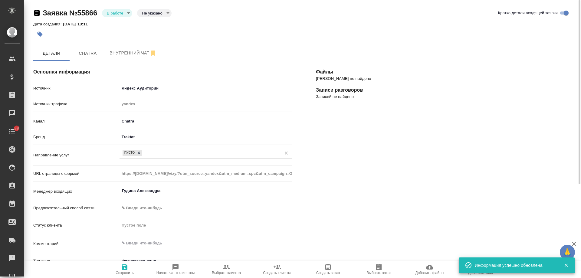
click at [119, 10] on body "🙏 .cls-1 fill:#fff; AWATERA Gudina Alexandra Клиенты Спецификации Заказы 0 Чаты…" at bounding box center [290, 139] width 581 height 278
click at [123, 24] on li "Отказ" at bounding box center [117, 23] width 30 height 10
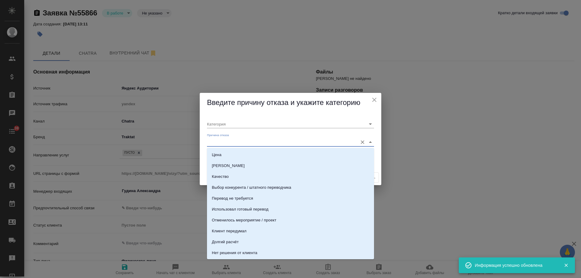
click at [243, 141] on input "Причина отказа" at bounding box center [281, 142] width 148 height 8
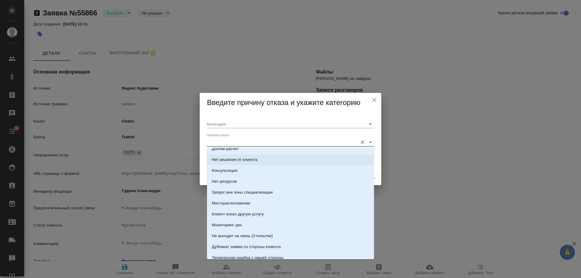
scroll to position [151, 0]
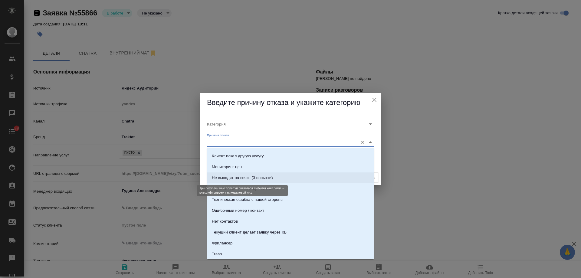
click at [268, 179] on div "Не выходит на связь (3 попытки)" at bounding box center [242, 178] width 61 height 6
type input "Не целевая"
type input "Не выходит на связь (3 попытки)"
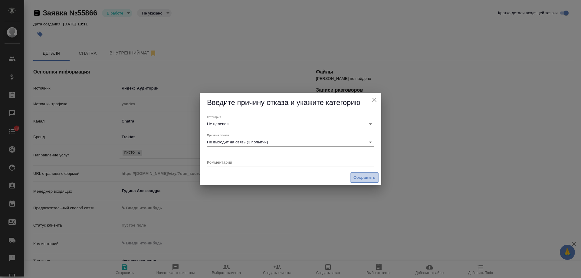
click at [360, 173] on button "Сохранить" at bounding box center [364, 178] width 29 height 11
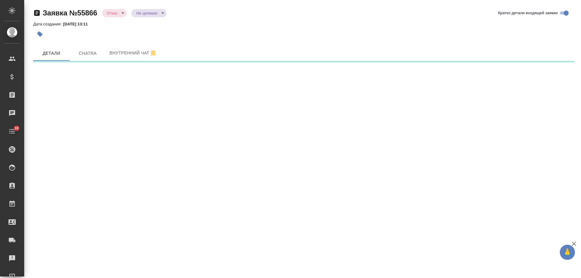
select select "RU"
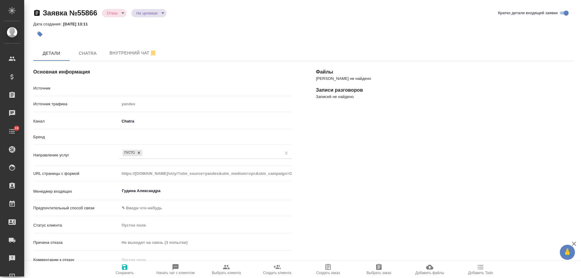
type textarea "x"
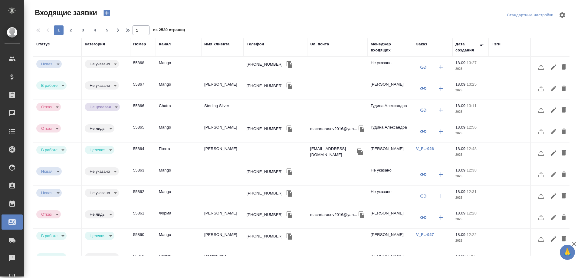
select select "RU"
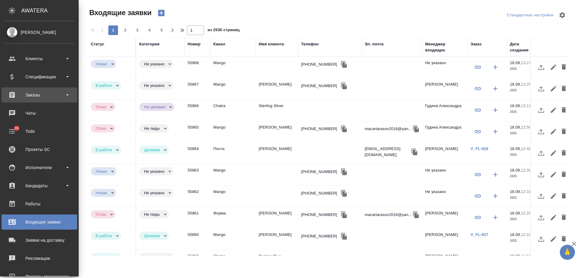
click at [23, 95] on div "Заказы" at bounding box center [40, 95] width 70 height 9
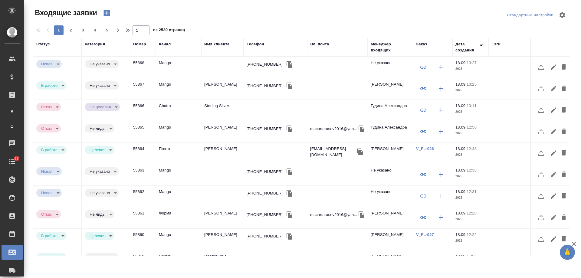
click at [215, 45] on div "Имя клиента" at bounding box center [216, 44] width 25 height 6
click at [223, 35] on div "1 2 3 4 5 1 из 2530 страниц" at bounding box center [303, 30] width 541 height 10
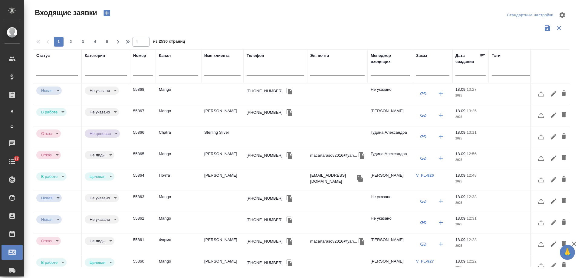
click at [222, 70] on input "text" at bounding box center [222, 72] width 36 height 8
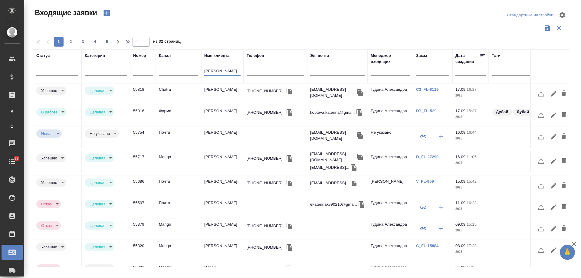
type input "екатерина"
click at [220, 115] on td "Екатерина Коптева" at bounding box center [222, 115] width 42 height 21
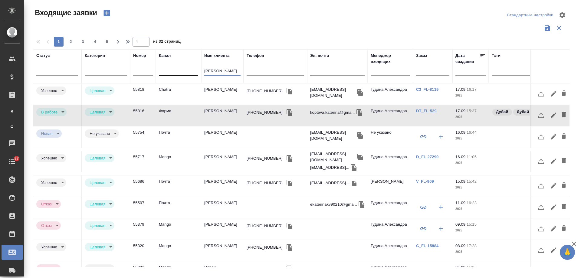
drag, startPoint x: 226, startPoint y: 74, endPoint x: 166, endPoint y: 71, distance: 60.0
click at [166, 71] on tr "Статус Категория Номер Канал Имя клиента екатерина Телефон Эл. почта Менеджер в…" at bounding box center [385, 66] width 704 height 34
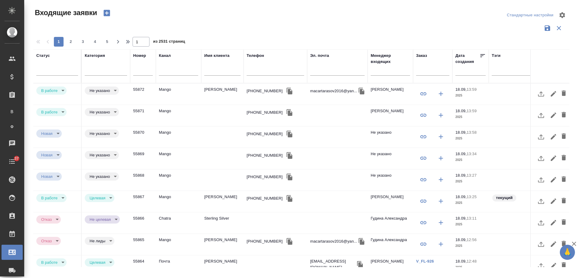
click at [275, 69] on input "text" at bounding box center [276, 72] width 58 height 8
paste input "+79856437585"
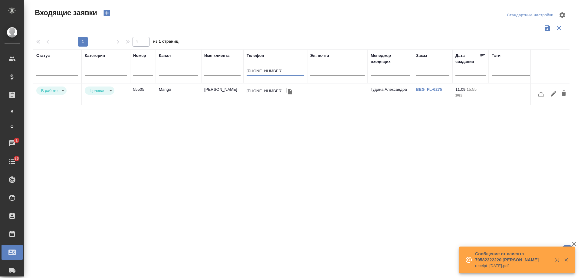
type input "+79856437585"
click at [48, 92] on body "🙏 .cls-1 fill:#fff; AWATERA Gudina Alexandra Клиенты Спецификации Заказы В Все …" at bounding box center [290, 139] width 581 height 278
click at [52, 91] on button "Отказ" at bounding box center [48, 90] width 14 height 7
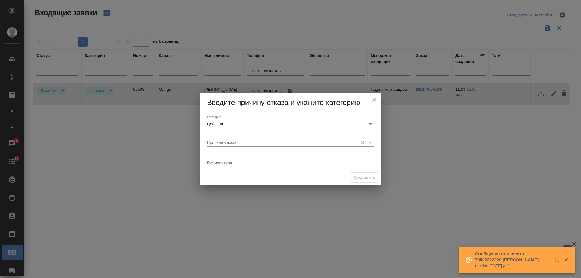
click at [231, 143] on input "Причина отказа" at bounding box center [281, 142] width 148 height 8
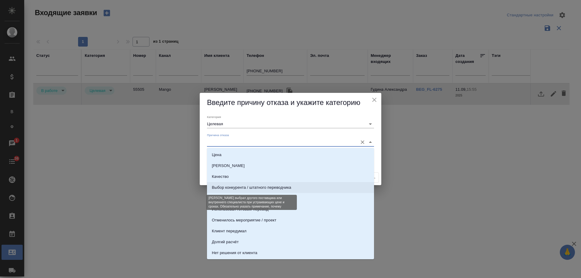
click at [241, 186] on div "Выбор конкурента / штатного переводчика" at bounding box center [251, 188] width 79 height 6
type input "Выбор конкурента / штатного переводчика"
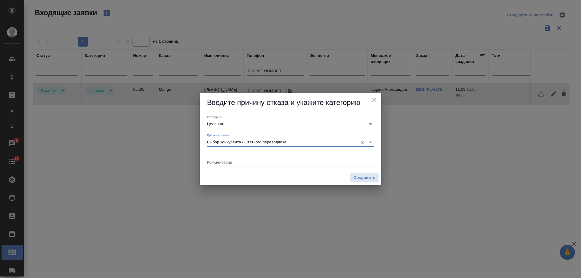
click at [235, 162] on textarea at bounding box center [290, 162] width 167 height 5
drag, startPoint x: 229, startPoint y: 163, endPoint x: 198, endPoint y: 165, distance: 30.4
click at [198, 165] on div "Введите причину отказа и укажите категорию Категория Целевая Причина отказа Выб…" at bounding box center [290, 139] width 581 height 278
type textarea "ушел в другое БП рядом, перепутал"
click at [362, 180] on span "Сохранить" at bounding box center [365, 177] width 22 height 7
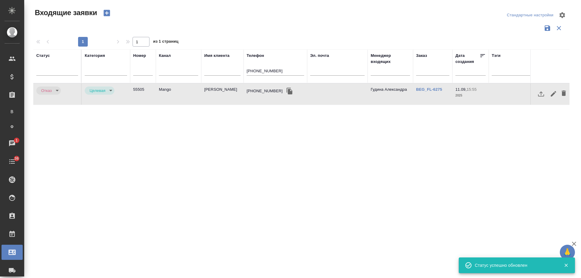
type input "rejection"
drag, startPoint x: 271, startPoint y: 72, endPoint x: 185, endPoint y: 68, distance: 85.7
click at [185, 70] on tr "Статус Категория Номер Канал Имя клиента Телефон +79856437585 Эл. почта Менедже…" at bounding box center [385, 66] width 704 height 34
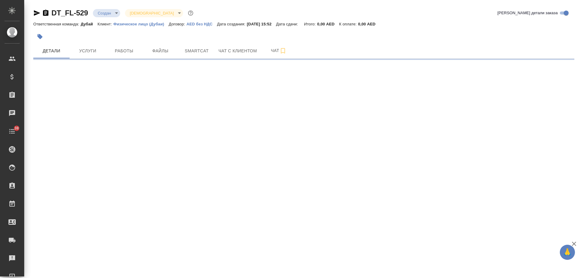
select select "RU"
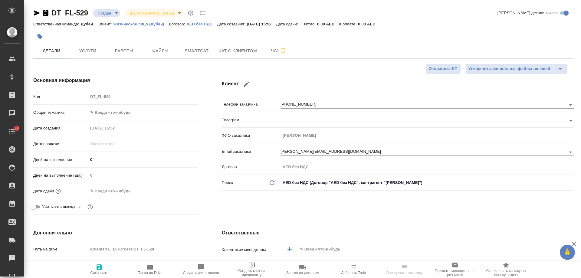
type textarea "x"
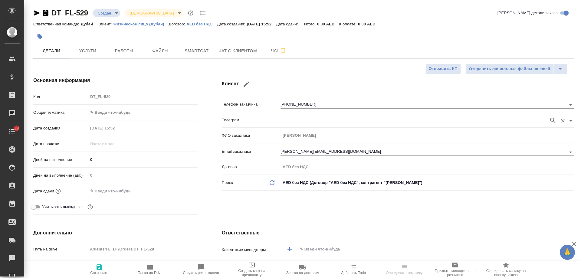
type textarea "x"
click at [231, 51] on span "Чат с клиентом" at bounding box center [238, 51] width 38 height 8
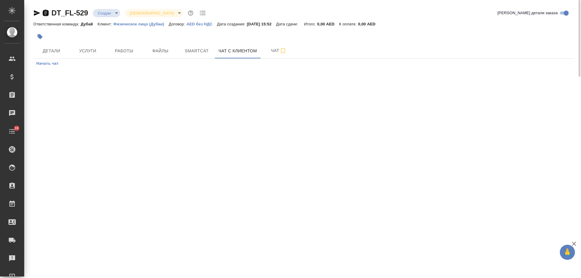
click at [46, 15] on icon "button" at bounding box center [45, 13] width 5 height 6
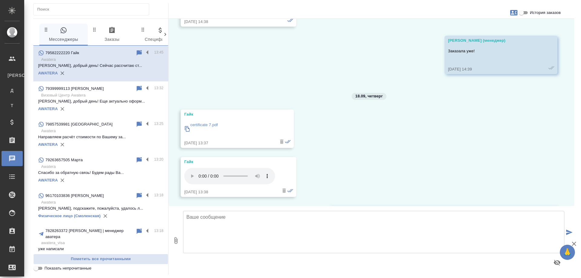
scroll to position [1439, 0]
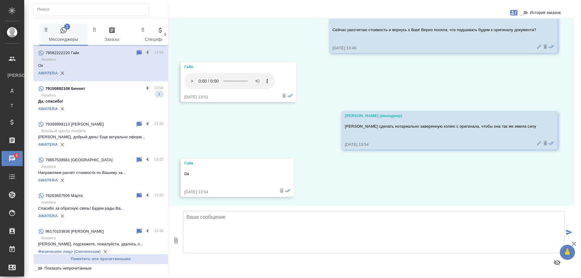
click at [100, 99] on p "Да, спасибо!" at bounding box center [100, 101] width 125 height 6
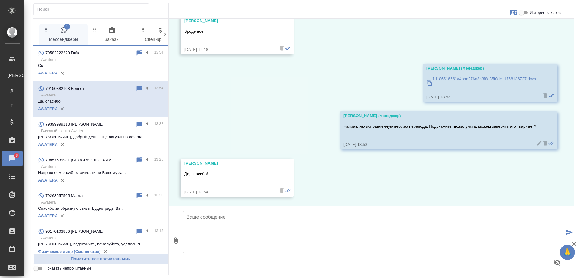
scroll to position [329, 0]
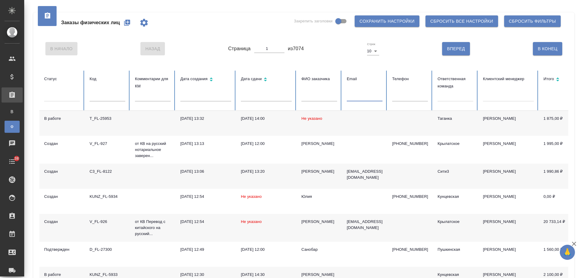
click at [363, 98] on input "text" at bounding box center [365, 97] width 36 height 8
paste input "ek@mast.legal"
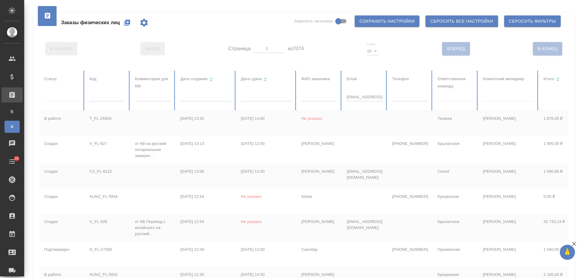
click at [305, 98] on div at bounding box center [379, 223] width 681 height 305
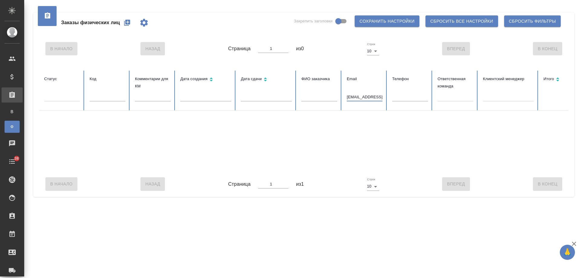
drag, startPoint x: 351, startPoint y: 95, endPoint x: 299, endPoint y: 95, distance: 52.1
click at [299, 95] on tr "Статус Код Комментарии для КМ Дата создания Дата сдачи ФИО заказчика Email ek@m…" at bounding box center [379, 91] width 681 height 40
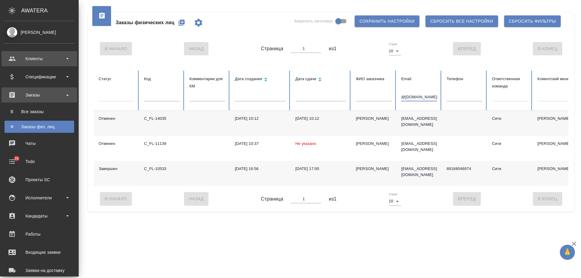
type input "@mast.legal"
click at [32, 58] on div "Клиенты" at bounding box center [40, 58] width 70 height 9
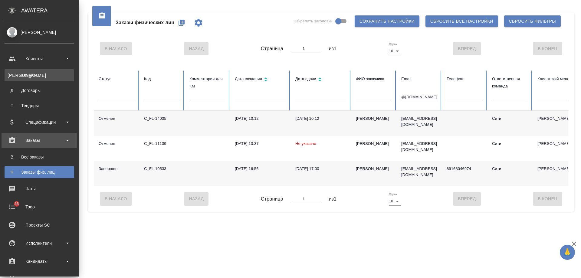
click at [35, 73] on div "Клиенты" at bounding box center [40, 75] width 64 height 6
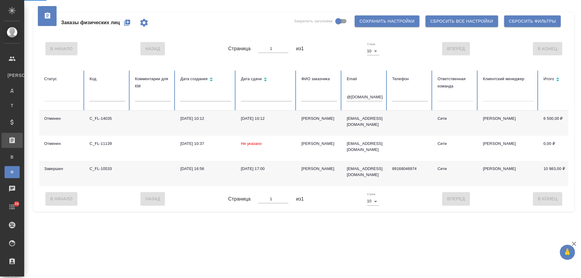
select select "RU"
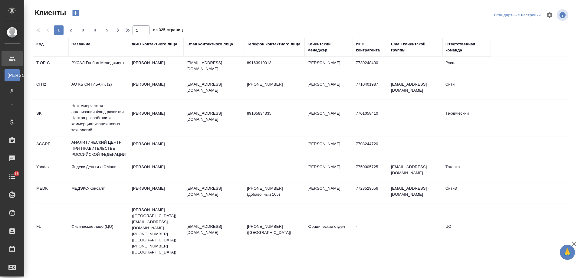
click at [260, 44] on div "Телефон контактного лица" at bounding box center [274, 44] width 54 height 6
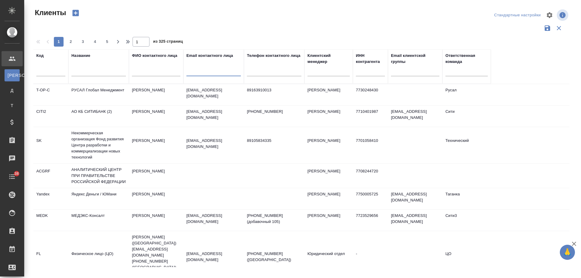
click at [230, 74] on input "text" at bounding box center [213, 73] width 54 height 8
paste input "ek@mast.legal"
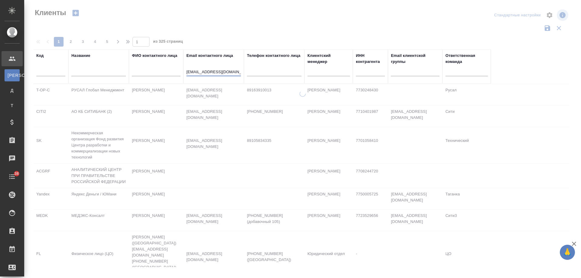
drag, startPoint x: 189, startPoint y: 71, endPoint x: 146, endPoint y: 72, distance: 43.9
click at [146, 72] on tr "Код Название ФИО контактного лица Email контактного лица ek@mast.legal Телефон …" at bounding box center [262, 66] width 458 height 35
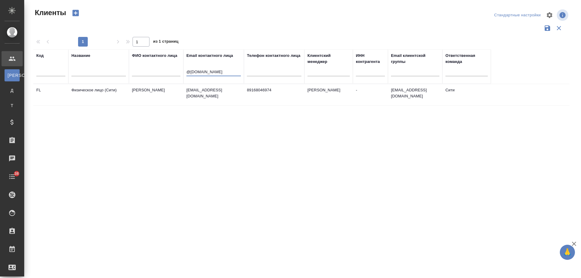
type input "@mast.legal"
click at [312, 91] on td "Димитриева Юлия" at bounding box center [328, 94] width 48 height 21
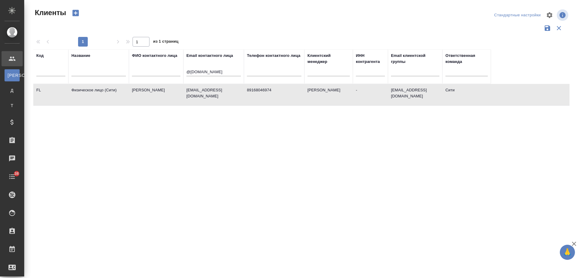
click at [312, 91] on td "Димитриева Юлия" at bounding box center [328, 94] width 48 height 21
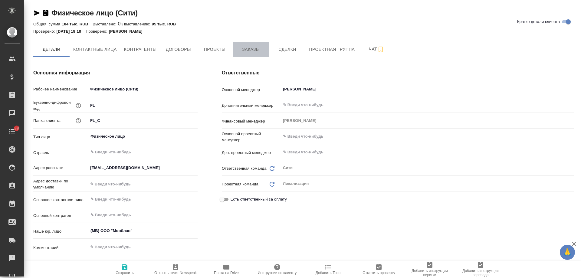
click at [249, 48] on span "Заказы" at bounding box center [250, 50] width 29 height 8
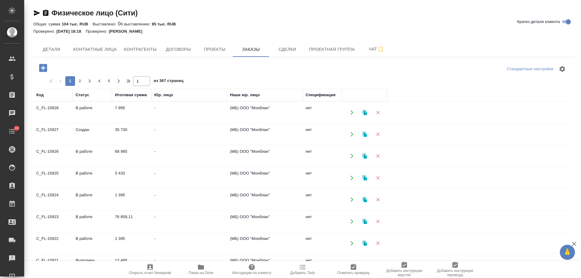
click at [260, 109] on td "(МБ) ООО "Монблан"" at bounding box center [265, 112] width 76 height 21
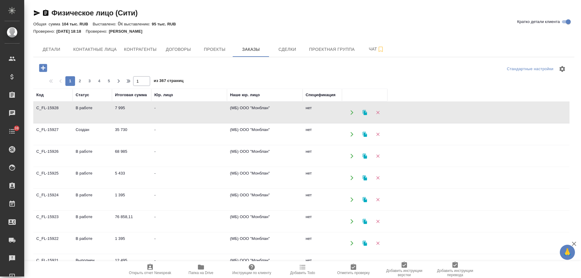
click at [260, 109] on td "(МБ) ООО "Монблан"" at bounding box center [265, 112] width 76 height 21
click at [253, 130] on td "(МБ) ООО "Монблан"" at bounding box center [265, 134] width 76 height 21
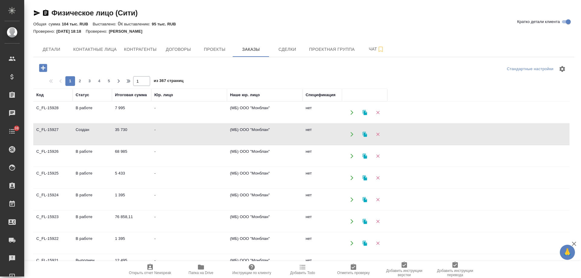
click at [253, 130] on td "(МБ) ООО "Монблан"" at bounding box center [265, 134] width 76 height 21
click at [258, 152] on td "(МБ) ООО "Монблан"" at bounding box center [265, 156] width 76 height 21
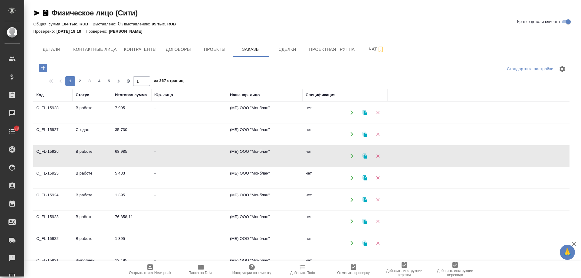
click at [258, 152] on td "(МБ) ООО "Монблан"" at bounding box center [265, 156] width 76 height 21
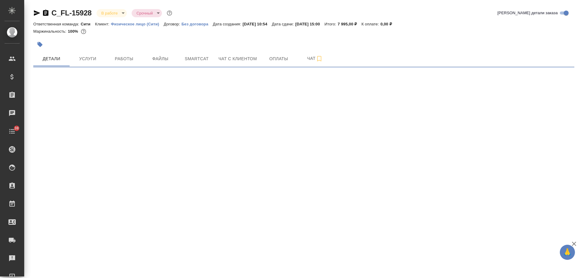
select select "RU"
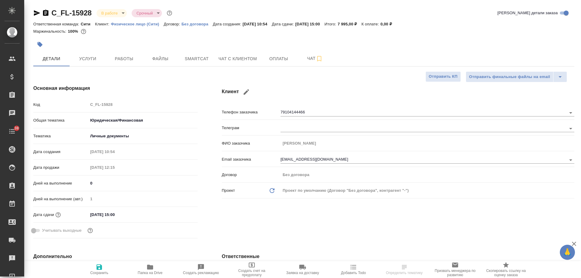
type textarea "x"
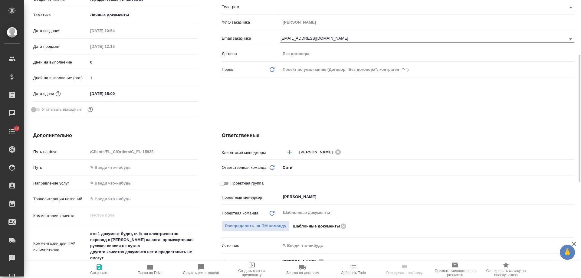
scroll to position [182, 0]
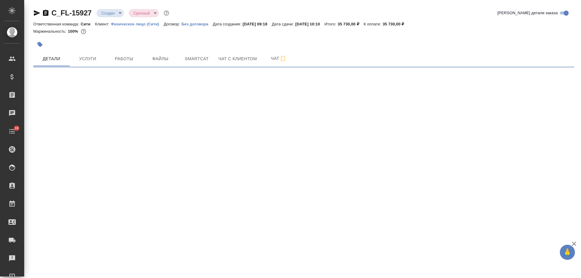
select select "RU"
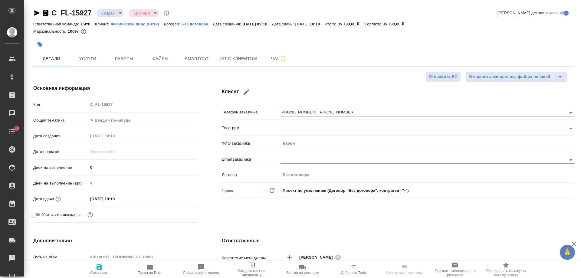
type textarea "x"
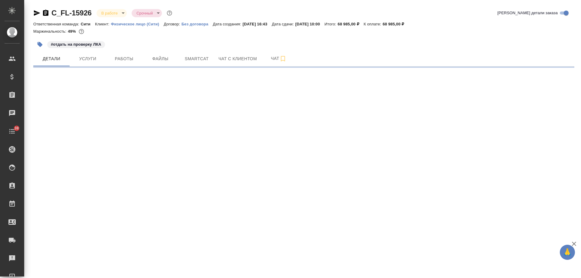
select select "RU"
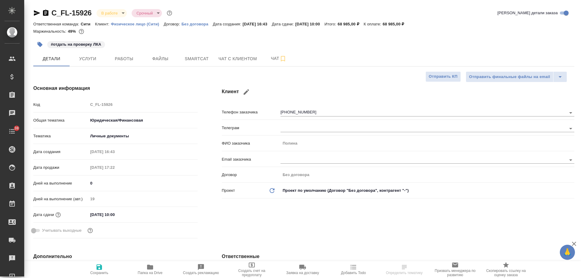
type textarea "x"
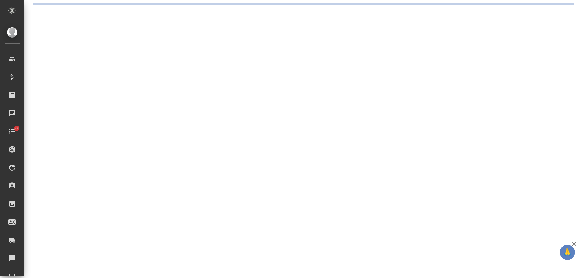
select select "RU"
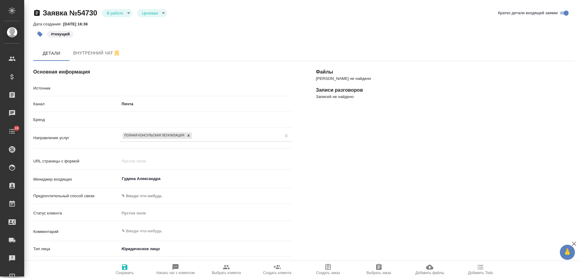
type textarea "x"
click at [122, 14] on body "🙏 .cls-1 fill:#fff; AWATERA Gudina Alexandra Клиенты Спецификации Заказы 0 Чаты…" at bounding box center [290, 139] width 581 height 278
click at [118, 23] on button "Отказ" at bounding box center [114, 23] width 14 height 7
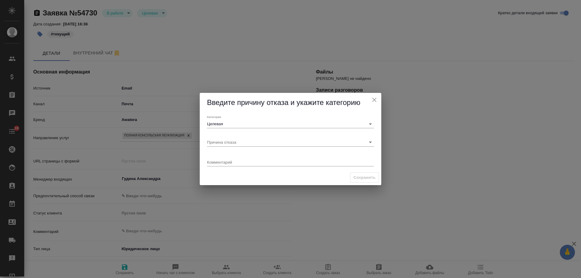
click at [226, 148] on div "Причина отказа" at bounding box center [291, 140] width 172 height 18
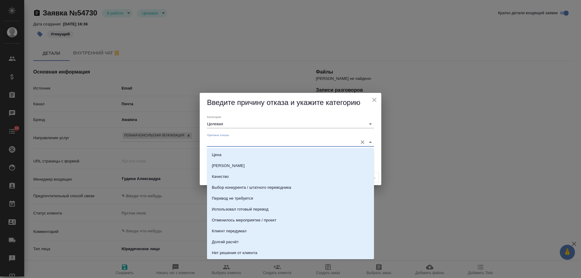
click at [226, 140] on input "Причина отказа" at bounding box center [281, 142] width 148 height 8
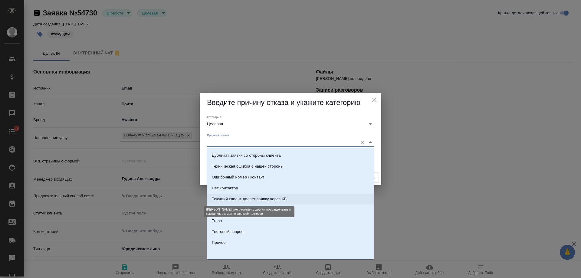
click at [255, 200] on div "Текущий клиент делает заявку через КВ" at bounding box center [249, 199] width 75 height 6
type input "Текущий клиент делает заявку через КВ"
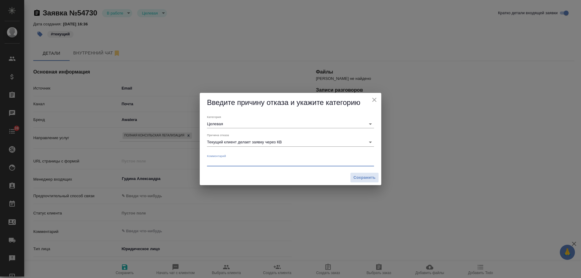
click at [231, 163] on textarea at bounding box center [290, 162] width 167 height 5
click at [286, 162] on textarea "заказа не было, клиент не возвращался сэтим запросом" at bounding box center [290, 162] width 167 height 5
click at [284, 162] on textarea "заказа не было, клиент не возвращался с этим запросом" at bounding box center [290, 162] width 167 height 5
type textarea "заказа не было, клиент не возвращался с этим запросом"
click at [374, 179] on span "Сохранить" at bounding box center [365, 177] width 22 height 7
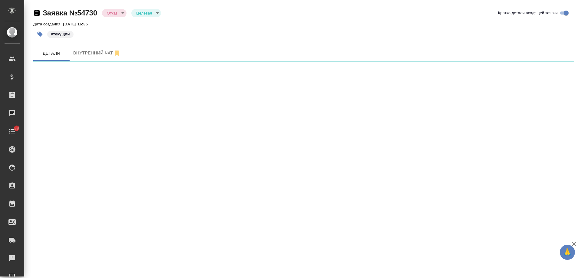
select select "RU"
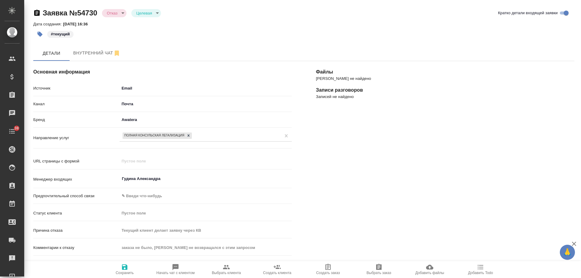
type textarea "x"
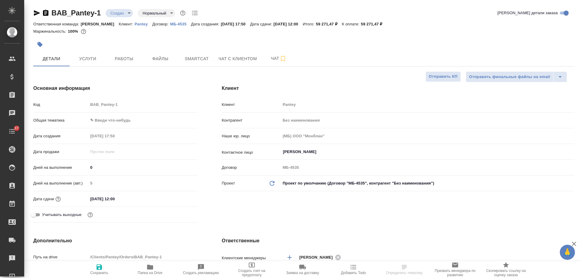
select select "RU"
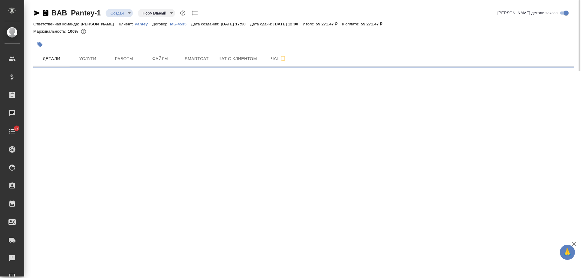
select select "RU"
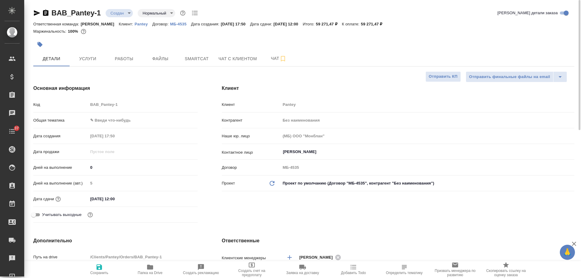
type textarea "x"
click at [344, 209] on div "Клиент Клиент Pantey Контрагент Без наименования Наше юр. лицо (МБ) ООО "Монбла…" at bounding box center [398, 155] width 377 height 165
click at [46, 13] on icon "button" at bounding box center [45, 13] width 5 height 6
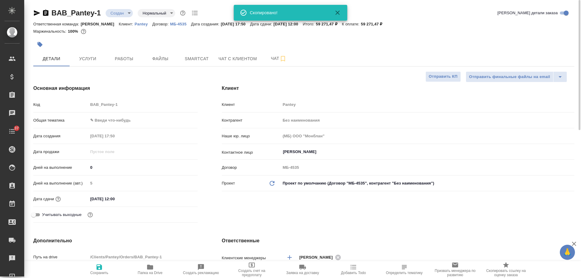
type textarea "x"
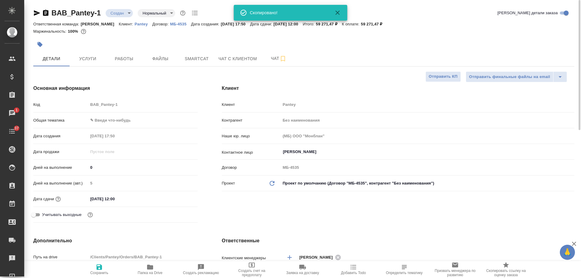
type textarea "x"
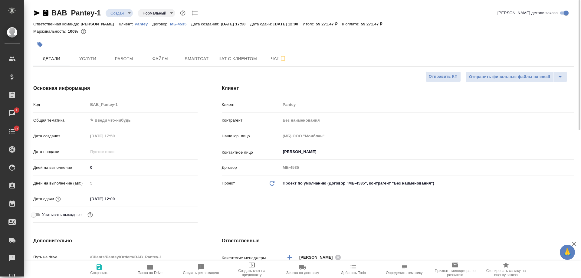
type textarea "x"
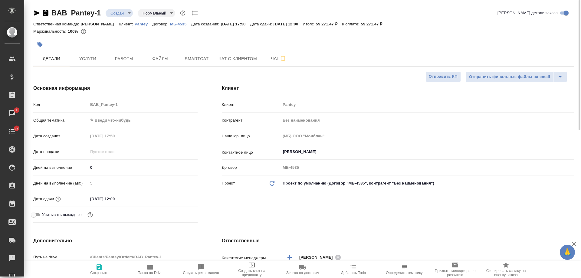
type textarea "x"
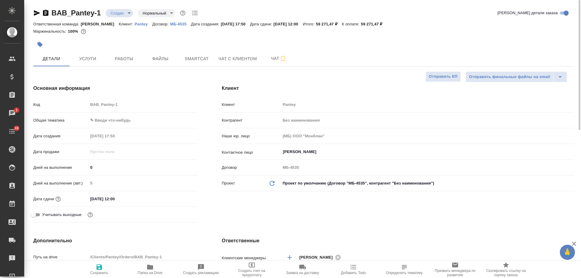
type textarea "x"
click at [46, 13] on icon "button" at bounding box center [45, 13] width 5 height 6
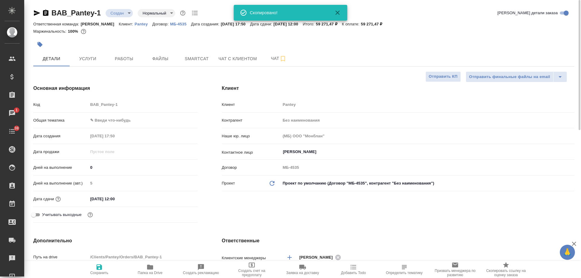
type textarea "x"
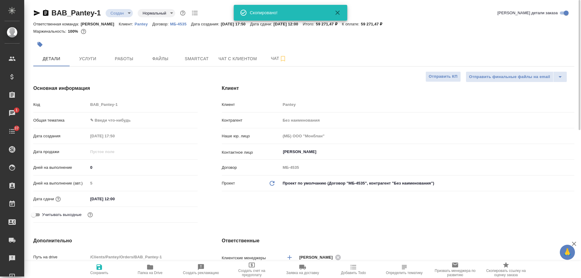
type textarea "x"
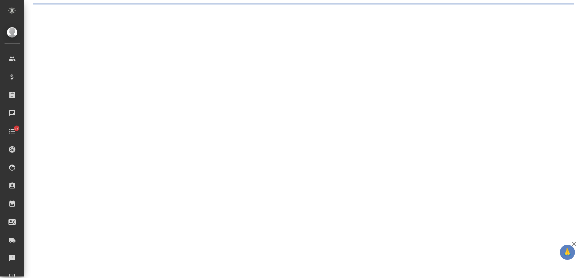
select select "RU"
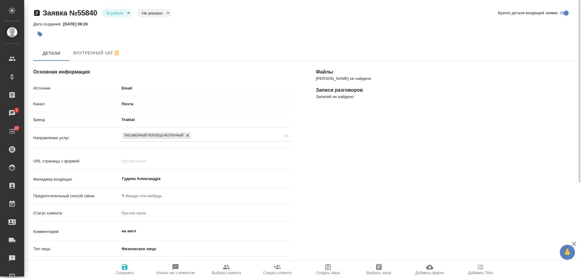
scroll to position [146, 0]
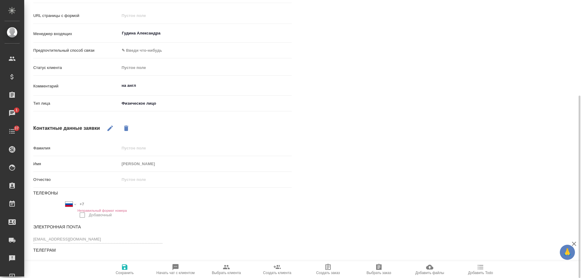
click at [228, 263] on button "Выбрать клиента" at bounding box center [226, 269] width 51 height 17
type textarea "x"
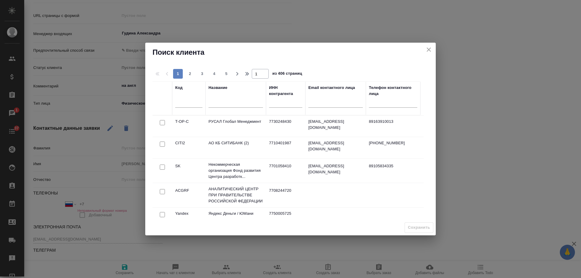
click at [232, 105] on input "text" at bounding box center [236, 104] width 54 height 8
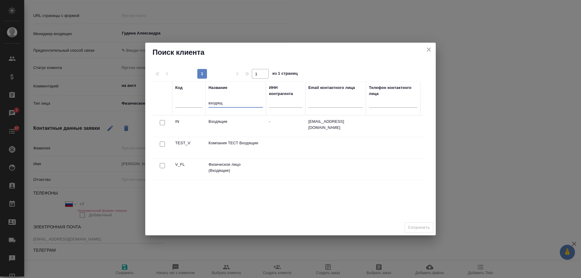
type input "входящ"
click at [160, 165] on input "checkbox" at bounding box center [162, 165] width 5 height 5
checkbox input "true"
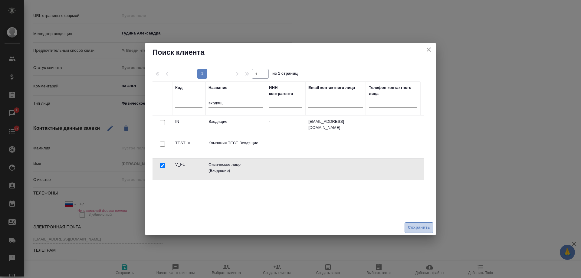
click at [424, 224] on span "Сохранить" at bounding box center [419, 227] width 22 height 7
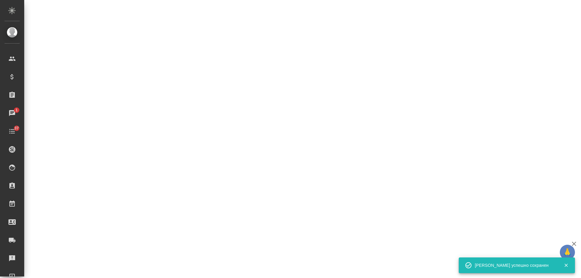
select select "RU"
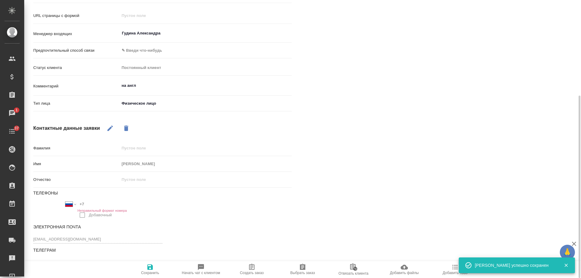
click at [253, 272] on span "Создать заказ" at bounding box center [252, 273] width 24 height 4
type textarea "x"
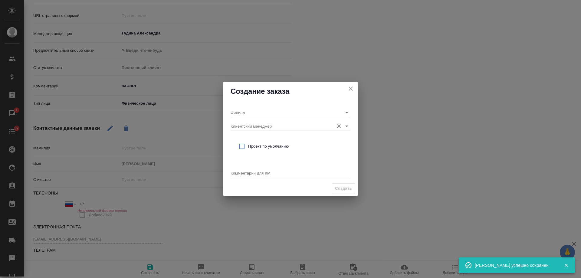
click at [249, 125] on input "Клиентский менеджер" at bounding box center [281, 126] width 100 height 8
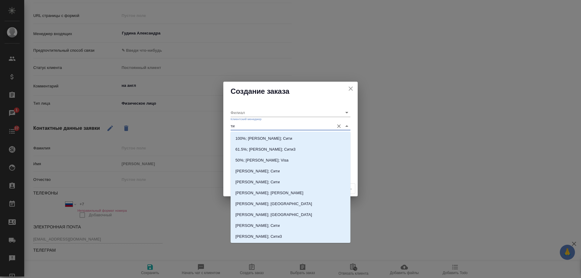
type input "тим"
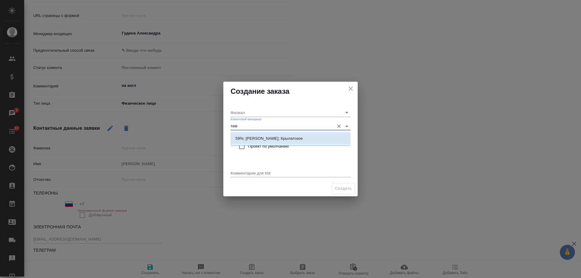
click at [265, 135] on li "59%; Касымов Тимур; Крылатское" at bounding box center [291, 138] width 120 height 11
type input "Крылатское"
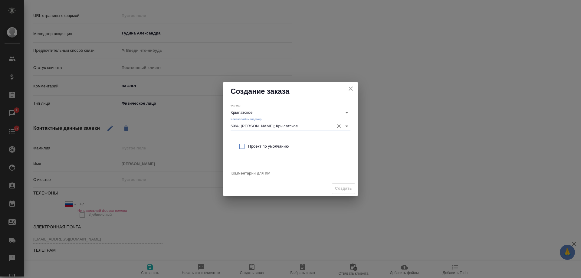
type input "59%; Касымов Тимур; Крылатское"
click at [257, 146] on span "Проект по умолчанию" at bounding box center [296, 146] width 97 height 6
checkbox input "true"
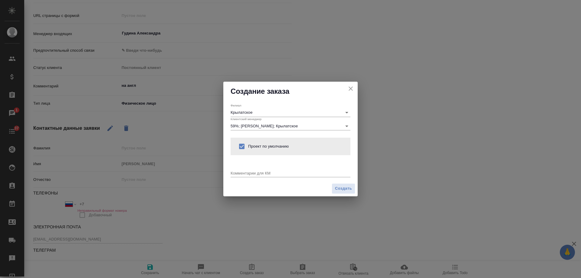
click at [239, 174] on textarea at bounding box center [291, 173] width 120 height 5
type textarea "от КВ: на англ, без НЗ (мб предложим ЗПК?)"
click at [346, 188] on span "Создать" at bounding box center [343, 188] width 17 height 7
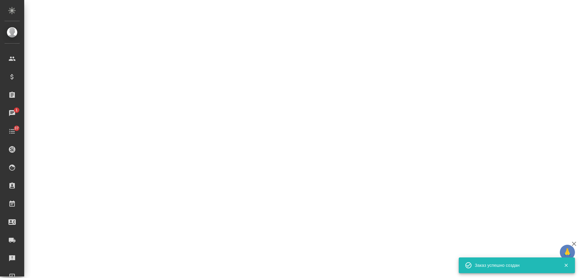
select select "RU"
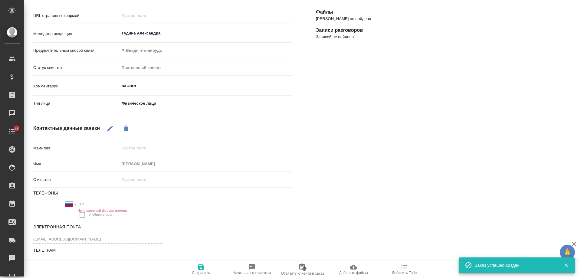
type textarea "x"
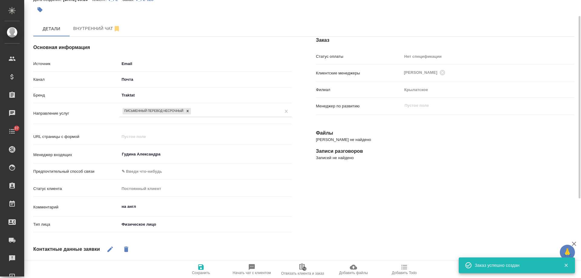
scroll to position [0, 0]
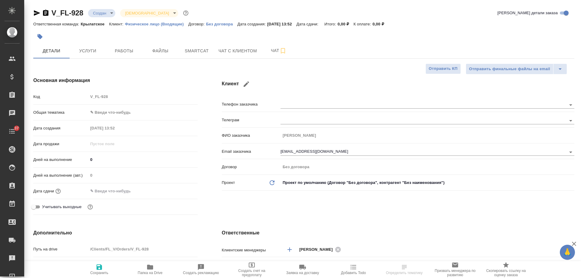
select select "RU"
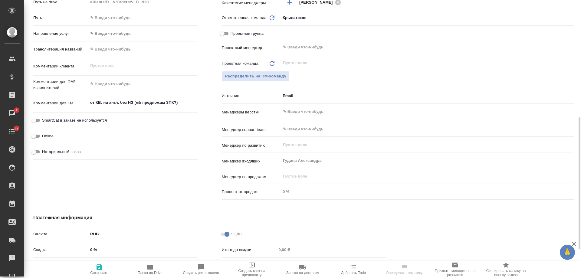
scroll to position [217, 0]
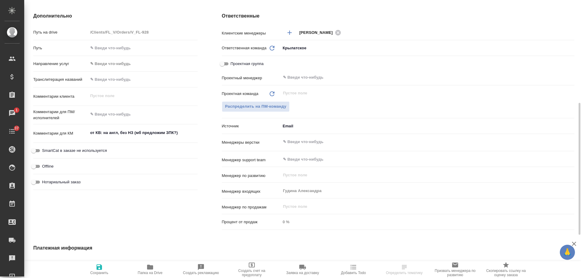
click at [185, 133] on textarea "от КВ: на англ, без НЗ (мб предложим ЗПК?)" at bounding box center [143, 133] width 110 height 10
type textarea "от КВ: на англ, без НЗ (мб предложим ЗПК?), в"
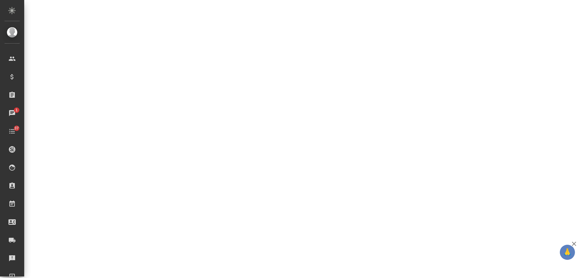
select select "RU"
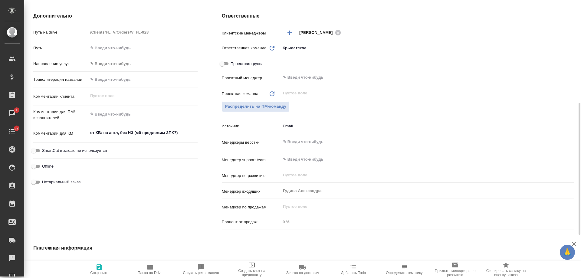
type textarea "x"
click at [188, 131] on textarea "от КВ: на англ, без НЗ (мб предложим ЗПК?)" at bounding box center [143, 133] width 110 height 10
type textarea "от КВ: на англ, без НЗ (мб предложим ЗПК?),"
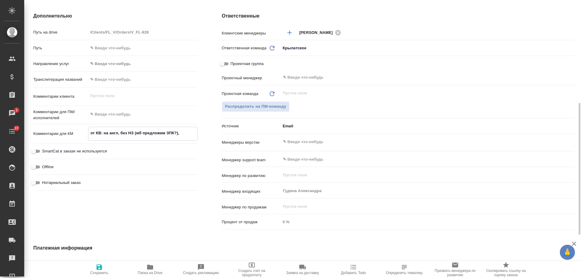
type textarea "x"
type textarea "от КВ: на англ, без НЗ (мб предложим ЗПК?), в"
type textarea "x"
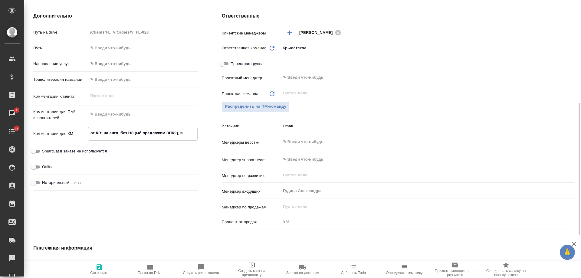
type textarea "x"
type textarea "от КВ: на англ, без НЗ (мб предложим ЗПК?), в"
type textarea "x"
type textarea "от КВ: на англ, без НЗ (мб предложим ЗПК?), в э"
type textarea "x"
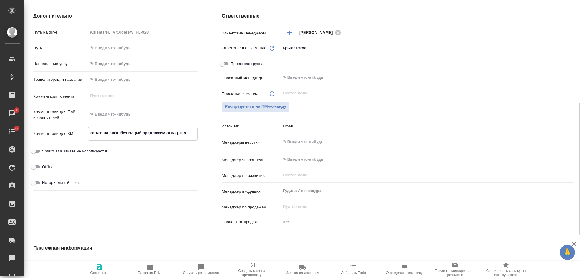
type textarea "x"
type textarea "от КВ: на англ, без НЗ (мб предложим ЗПК?), в эл"
type textarea "x"
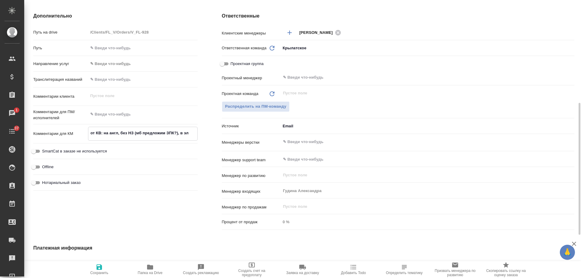
type textarea "x"
type textarea "от КВ: на англ, без НЗ (мб предложим ЗПК?), в элек"
type textarea "x"
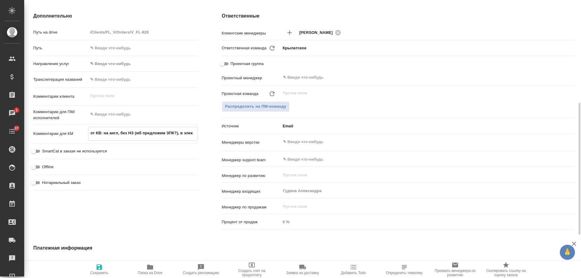
type textarea "от КВ: на англ, без НЗ (мб предложим ЗПК?), в элект"
type textarea "x"
type textarea "от КВ: на англ, без НЗ (мб предложим ЗПК?), в электро"
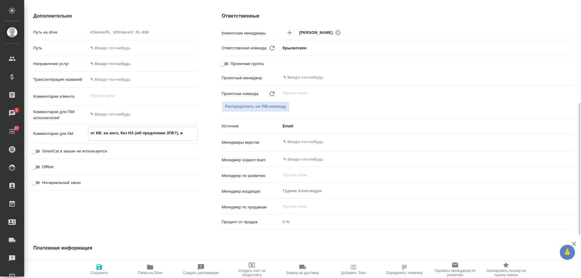
type textarea "x"
type textarea "от КВ: на англ, без НЗ (мб предложим ЗПК?), в электрон"
type textarea "x"
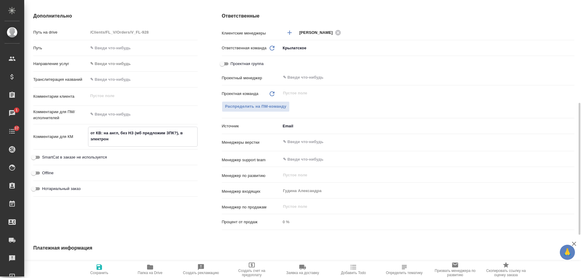
type textarea "x"
type textarea "от КВ: на англ, без НЗ (мб предложим ЗПК?), в электронном"
type textarea "x"
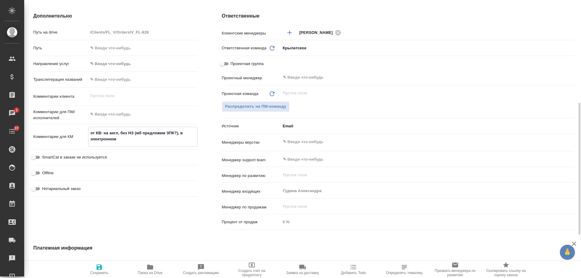
type textarea "x"
type textarea "от КВ: на англ, без НЗ (мб предложим ЗПК?), в электронном"
type textarea "x"
type textarea "от КВ: на англ, без НЗ (мб предложим ЗПК?), в электронном в"
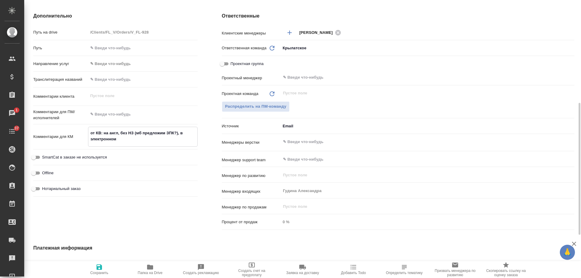
type textarea "x"
type textarea "от КВ: на англ, без НЗ (мб предложим ЗПК?), в электронном ви"
type textarea "x"
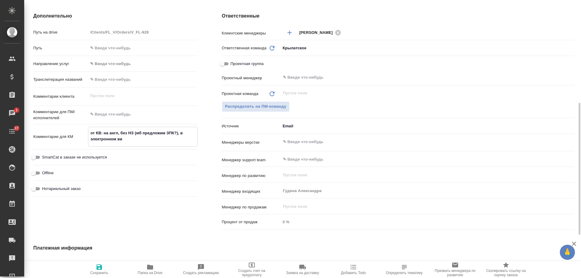
type textarea "от КВ: на англ, без НЗ (мб предложим ЗПК?), в электронном вид"
type textarea "x"
type textarea "от КВ: на англ, без НЗ (мб предложим ЗПК?), в электронном виде"
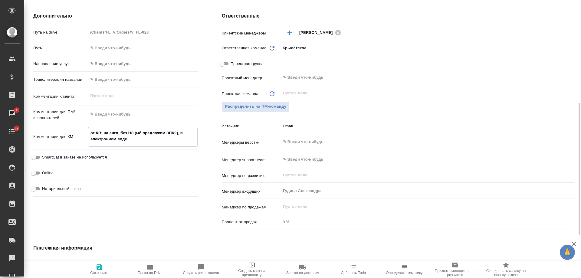
type textarea "x"
type textarea "от КВ: на англ, без НЗ (мб предложим ЗПК?), в электронном виде"
type textarea "x"
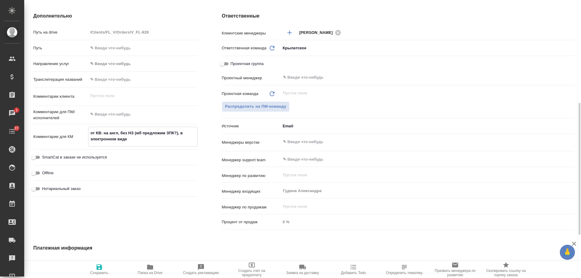
click at [100, 271] on span "Сохранить" at bounding box center [99, 273] width 18 height 4
type textarea "x"
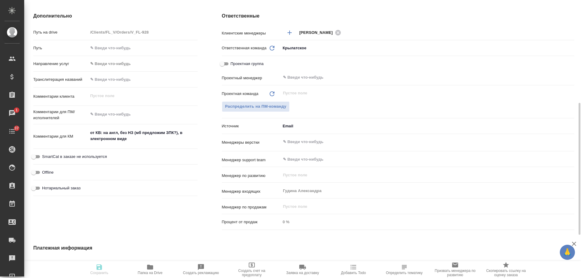
type textarea "x"
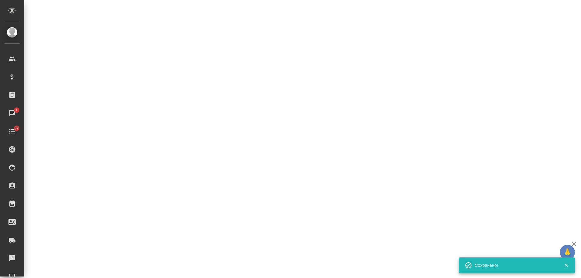
select select "RU"
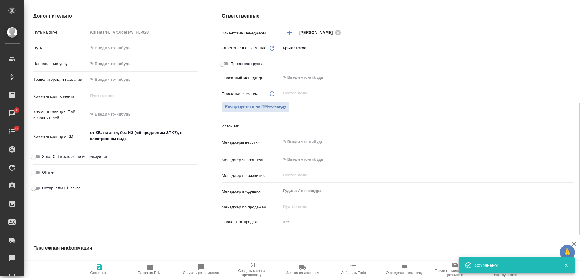
type textarea "x"
click at [352, 269] on icon "button" at bounding box center [353, 267] width 7 height 7
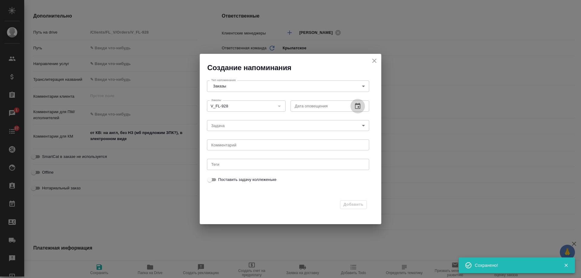
click at [356, 104] on icon "button" at bounding box center [357, 106] width 5 height 6
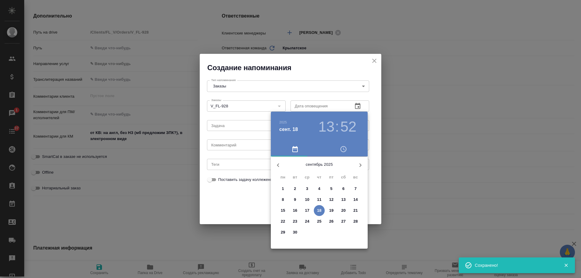
click at [334, 211] on span "19" at bounding box center [331, 211] width 11 height 6
type input "19.09.2025 13:52"
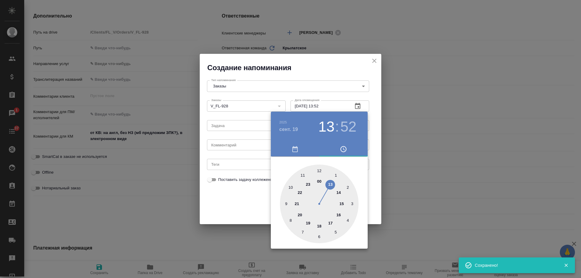
click at [251, 147] on div at bounding box center [290, 139] width 581 height 278
click at [248, 146] on div "2025 сент. 19 13 : 52 00 1 2 3 4 5 6 7 8 9 10 11 12 13 14 15 16 17 18 19 20 21 …" at bounding box center [290, 139] width 581 height 278
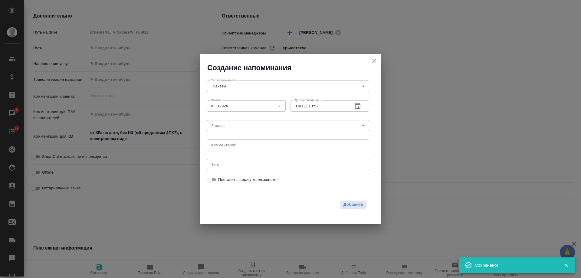
click at [248, 145] on div "2025 сент. 19 13 : 52 00 1 2 3 4 5 6 7 8 9 10 11 12 13 14 15 16 17 18 19 20 21 …" at bounding box center [290, 139] width 581 height 278
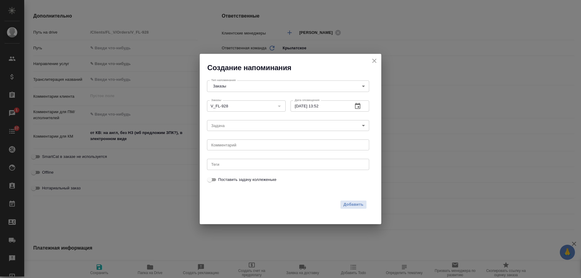
click at [246, 145] on textarea at bounding box center [288, 145] width 154 height 5
type textarea "инфа"
click at [354, 204] on span "Добавить" at bounding box center [354, 204] width 20 height 7
type textarea "x"
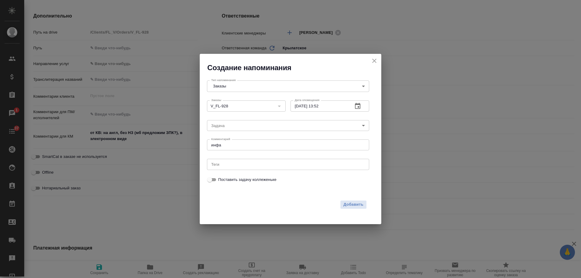
type textarea "x"
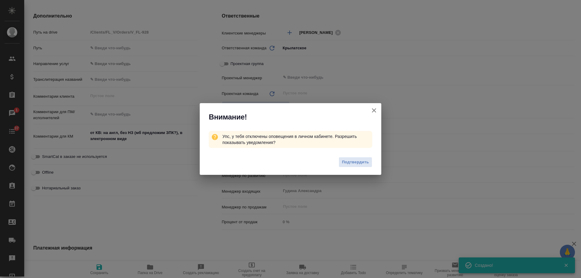
type textarea "x"
click at [375, 107] on icon "button" at bounding box center [373, 110] width 7 height 7
type textarea "x"
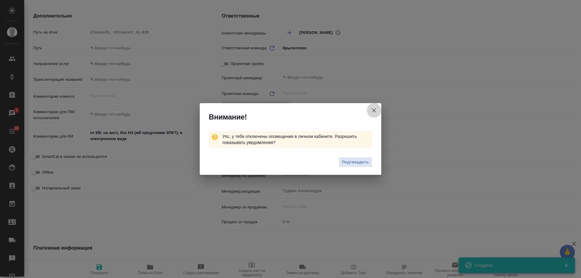
type textarea "x"
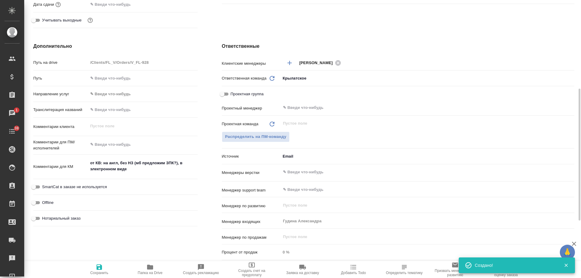
scroll to position [35, 0]
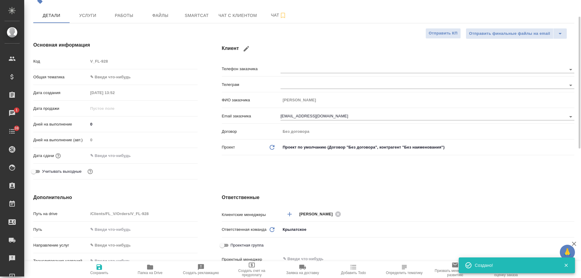
click at [151, 8] on div at bounding box center [213, 1] width 361 height 13
click at [157, 16] on span "Файлы" at bounding box center [160, 16] width 29 height 8
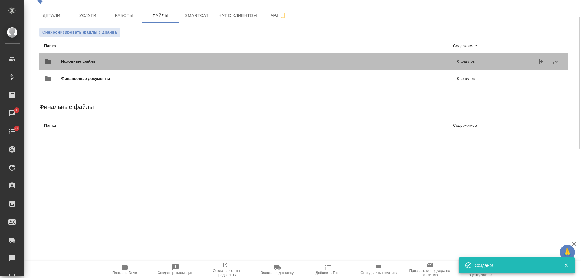
click at [498, 59] on div at bounding box center [525, 61] width 77 height 15
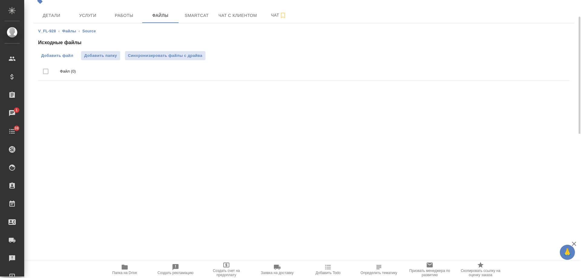
click at [55, 54] on span "Добавить файл" at bounding box center [57, 56] width 32 height 6
click at [0, 0] on input "Добавить файл" at bounding box center [0, 0] width 0 height 0
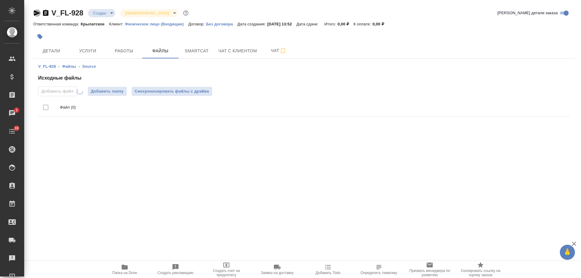
click at [36, 12] on icon "button" at bounding box center [37, 12] width 6 height 5
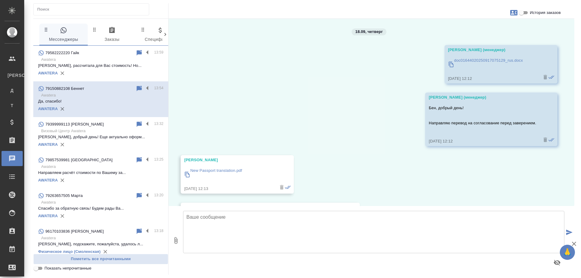
scroll to position [329, 0]
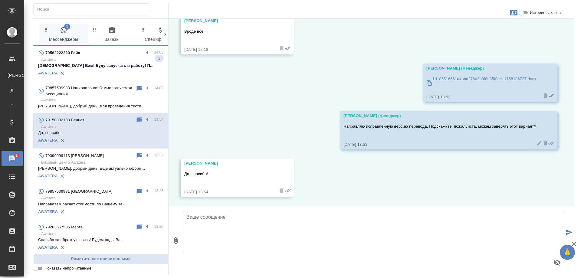
click at [105, 58] on p "Awatera" at bounding box center [102, 60] width 122 height 6
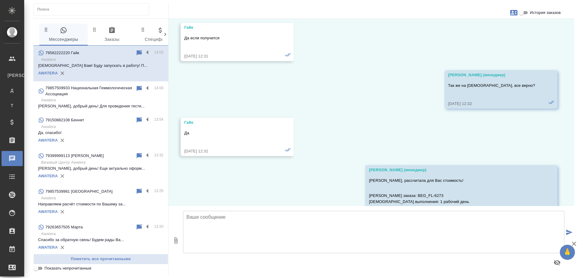
scroll to position [1755, 0]
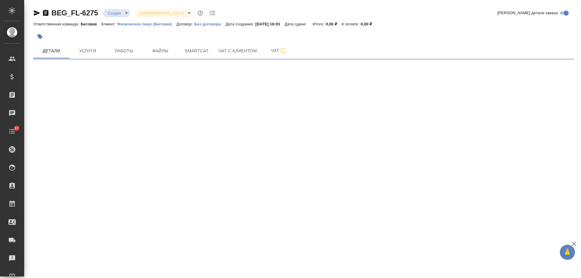
select select "RU"
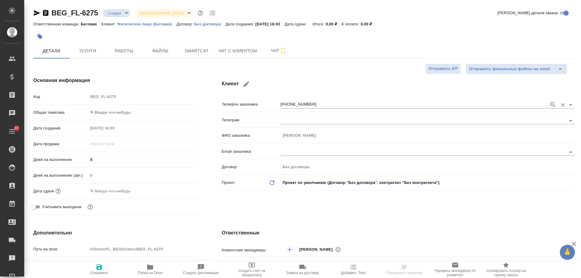
type textarea "x"
click at [238, 53] on span "Чат с клиентом" at bounding box center [238, 51] width 38 height 8
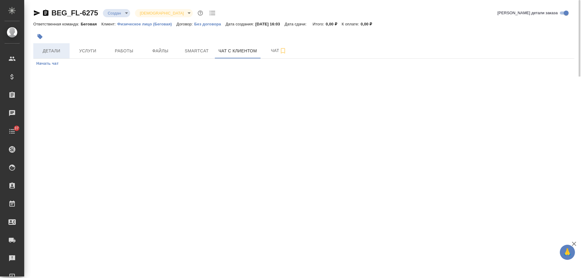
click at [55, 51] on span "Детали" at bounding box center [51, 51] width 29 height 8
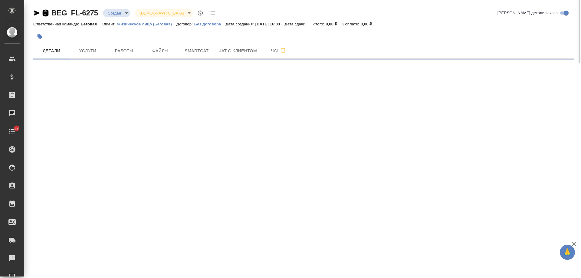
click at [46, 13] on icon "button" at bounding box center [45, 13] width 5 height 6
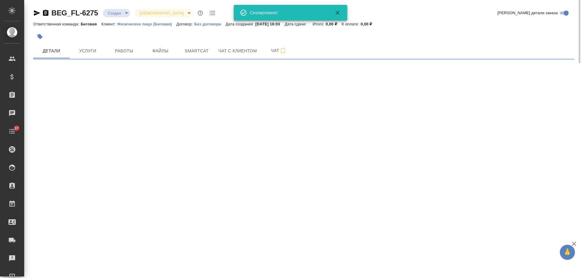
select select "RU"
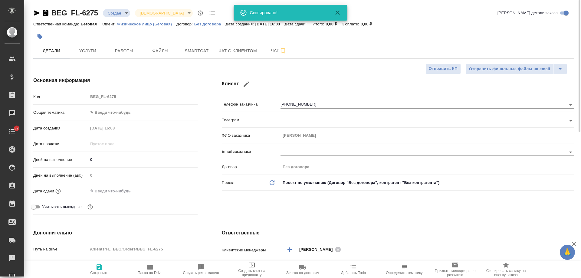
type textarea "x"
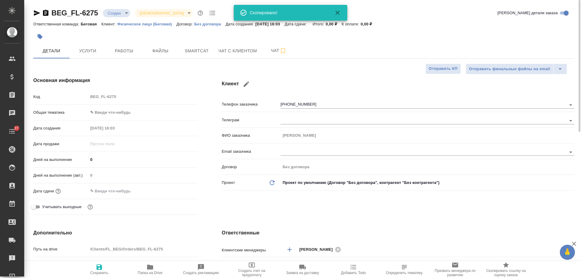
type textarea "x"
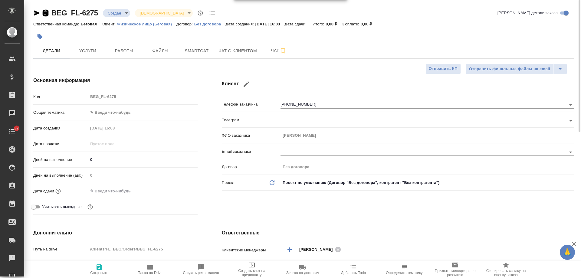
drag, startPoint x: 46, startPoint y: 14, endPoint x: 68, endPoint y: 10, distance: 22.6
click at [50, 14] on div "BEG_FL-6275 Создан new Святая троица holyTrinity" at bounding box center [125, 13] width 184 height 10
type textarea "x"
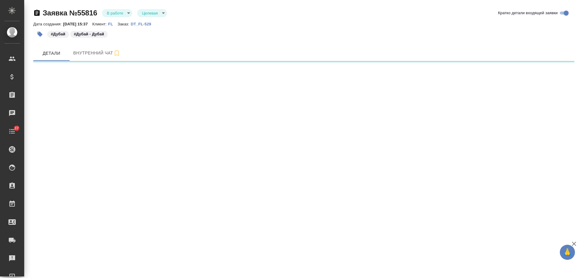
select select "RU"
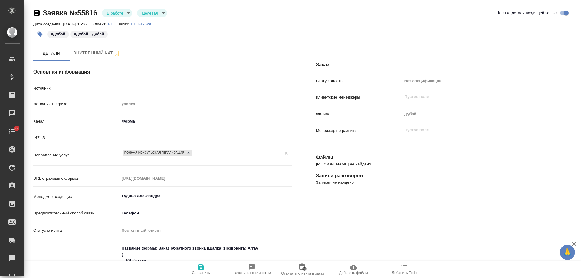
type textarea "x"
click at [119, 11] on body "🙏 .cls-1 fill:#fff; AWATERA [PERSON_NAME] Спецификации Заказы 0 Чаты 37 Todo Пр…" at bounding box center [290, 139] width 581 height 278
click at [121, 25] on button "Отказ" at bounding box center [114, 23] width 14 height 7
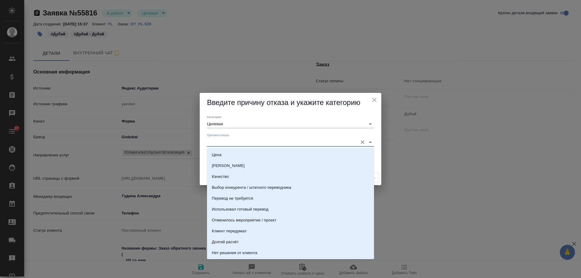
click at [237, 140] on input "Причина отказа" at bounding box center [281, 142] width 148 height 8
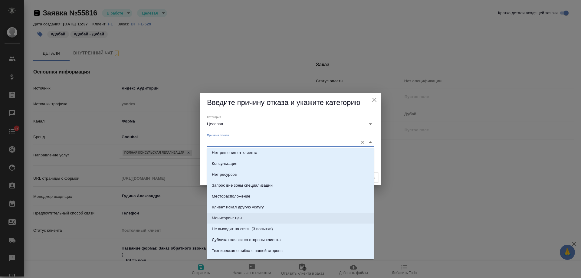
scroll to position [91, 0]
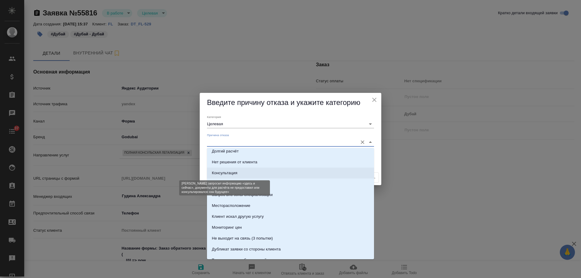
click at [222, 175] on div "Консультация" at bounding box center [224, 173] width 25 height 6
type input "Консультация"
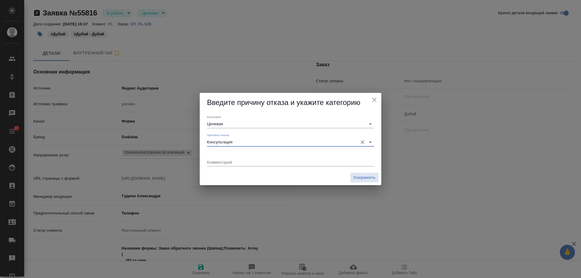
click at [219, 160] on textarea at bounding box center [290, 162] width 167 height 5
type textarea "x"
paste textarea "она не ожидала, что коммерческие доки это так дорого в принципе будут думать, н…"
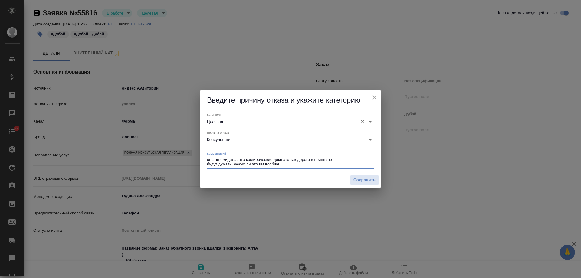
type textarea "она не ожидала, что коммерческие доки это так дорого в принципе будут думать, н…"
click at [238, 123] on input "Целевая" at bounding box center [281, 121] width 148 height 8
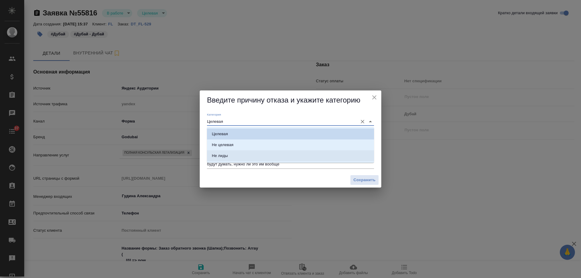
click at [287, 172] on div "Комментарий она не ожидала, что коммерческие доки это так дорого в принципе буд…" at bounding box center [291, 160] width 172 height 26
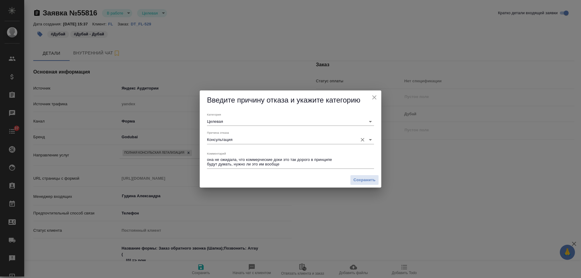
click at [272, 141] on input "Консультация" at bounding box center [281, 140] width 148 height 8
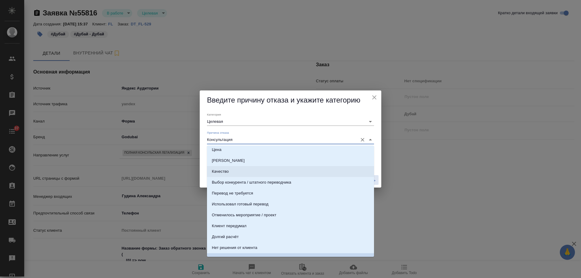
scroll to position [0, 0]
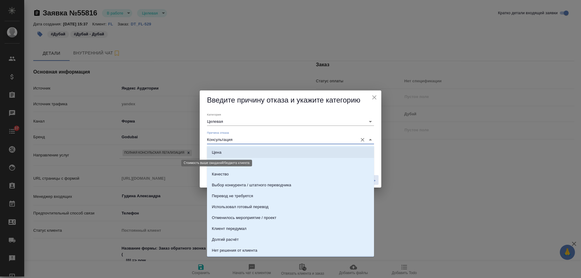
click at [220, 153] on div "Цена" at bounding box center [217, 153] width 10 height 6
type input "Цена"
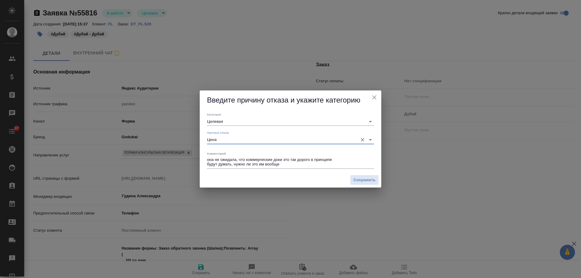
type textarea "x"
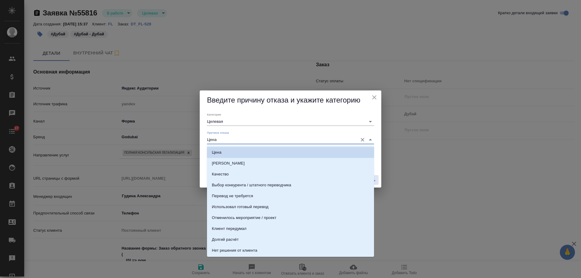
click at [218, 138] on input "Цена" at bounding box center [281, 140] width 148 height 8
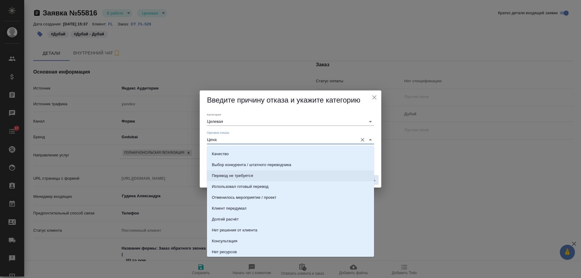
scroll to position [30, 0]
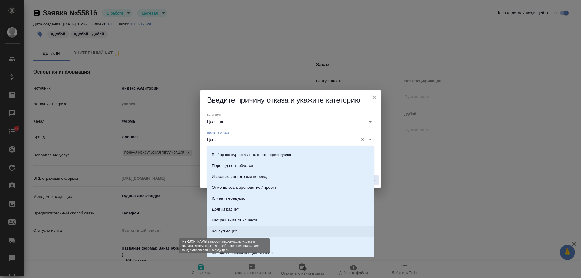
click at [231, 232] on div "Консультация" at bounding box center [224, 231] width 25 height 6
type input "Консультация"
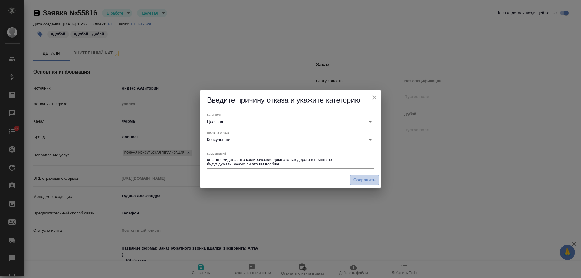
click at [364, 181] on span "Сохранить" at bounding box center [365, 180] width 22 height 7
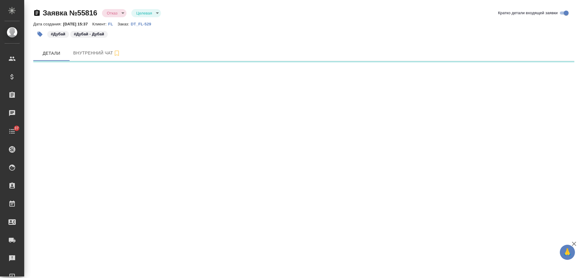
select select "RU"
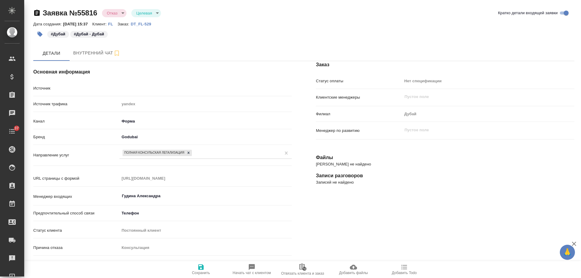
type input "она не ожидала, что коммерческие доки это так дорого в принципебудут думать, ну…"
type textarea "x"
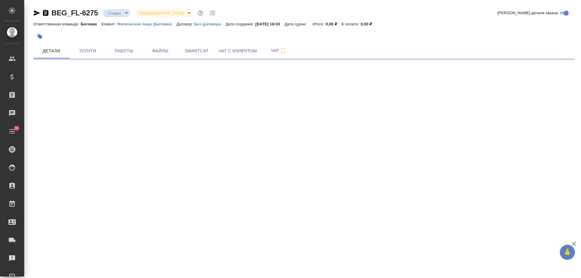
select select "RU"
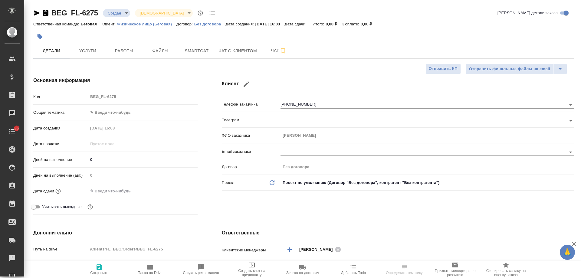
type textarea "x"
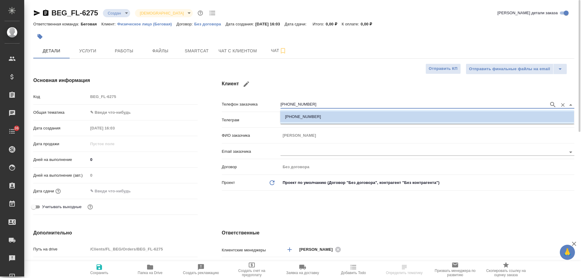
drag, startPoint x: 261, startPoint y: 103, endPoint x: 252, endPoint y: 103, distance: 8.8
click at [252, 103] on div "Телефон заказчика [PHONE_NUMBER]" at bounding box center [398, 104] width 353 height 11
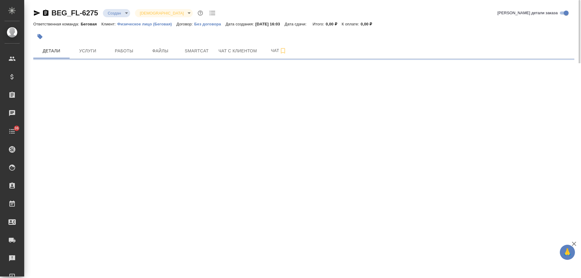
select select "RU"
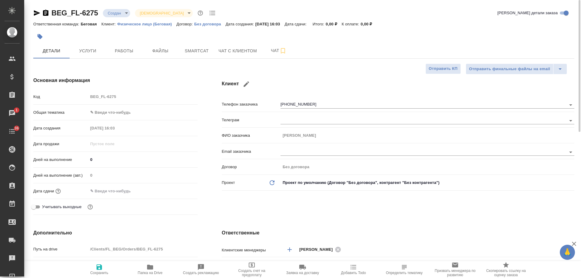
type textarea "x"
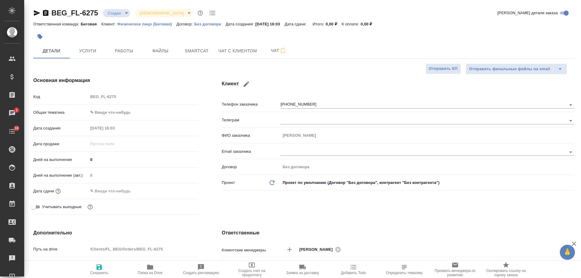
type textarea "x"
click at [547, 211] on div "Клиент Телефон заказчика +79856437585 Телеграм ФИО заказчика Харин Олег Email з…" at bounding box center [398, 147] width 377 height 165
type textarea "x"
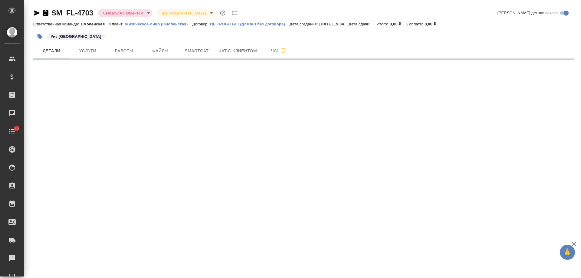
select select "RU"
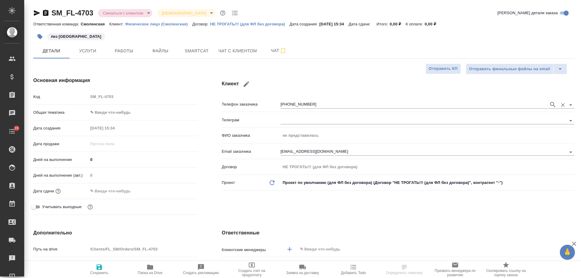
type textarea "x"
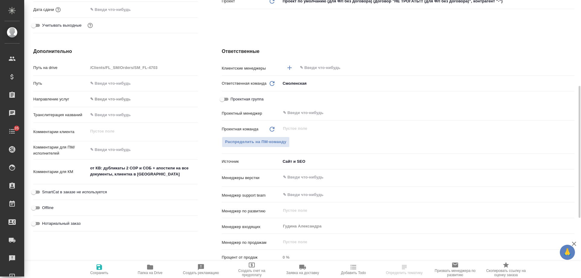
scroll to position [30, 0]
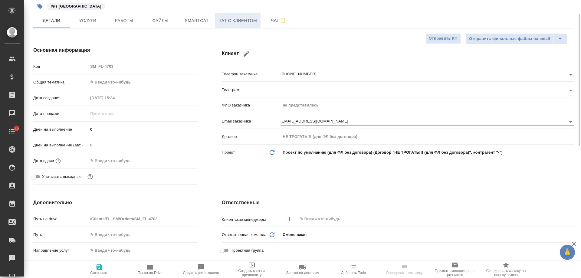
click at [244, 20] on span "Чат с клиентом" at bounding box center [238, 21] width 38 height 8
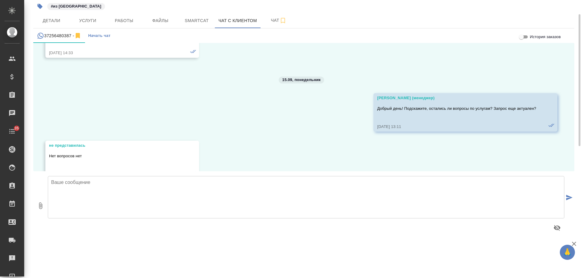
scroll to position [715, 0]
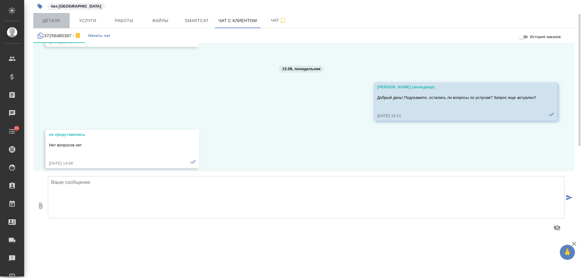
click at [57, 18] on span "Детали" at bounding box center [51, 21] width 29 height 8
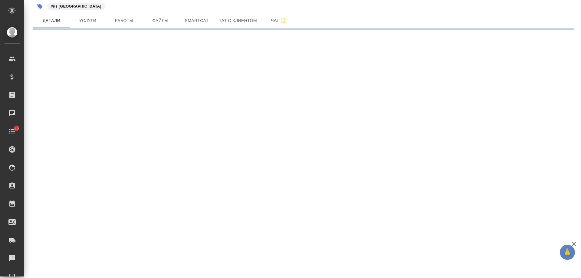
select select "RU"
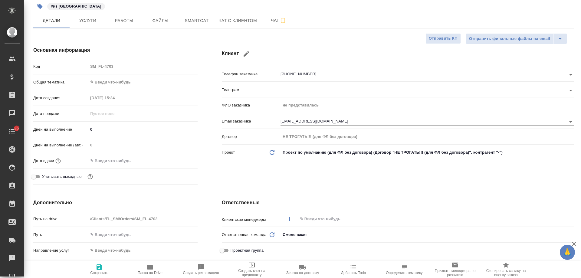
type textarea "x"
click at [315, 218] on input "text" at bounding box center [425, 219] width 253 height 7
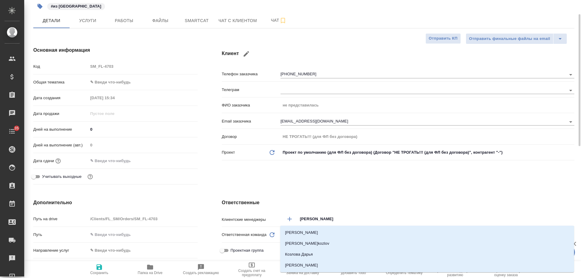
type input "[PERSON_NAME]"
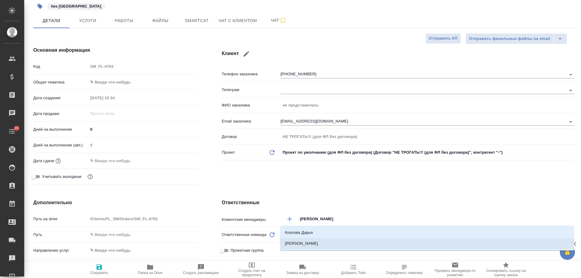
click at [321, 244] on li "[PERSON_NAME]" at bounding box center [427, 243] width 294 height 11
type textarea "x"
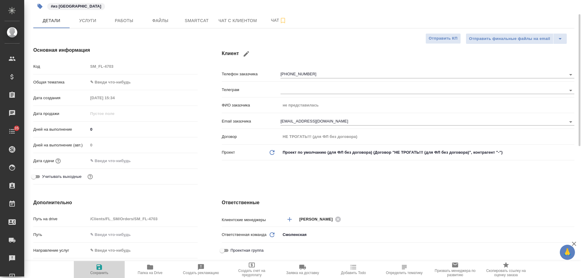
click at [95, 268] on span "Сохранить" at bounding box center [99, 270] width 44 height 12
type textarea "x"
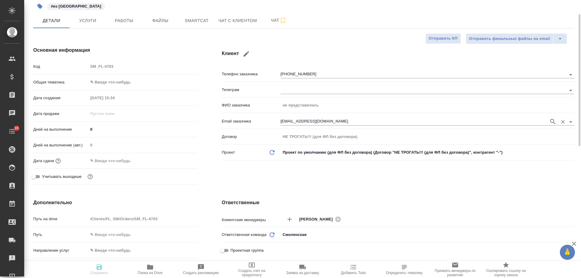
type textarea "x"
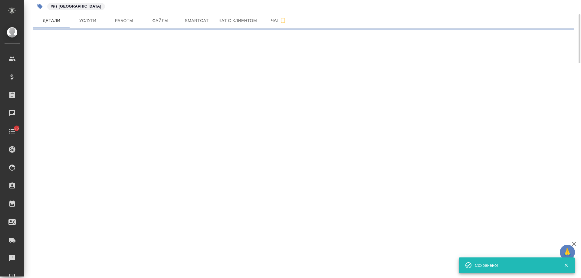
select select "RU"
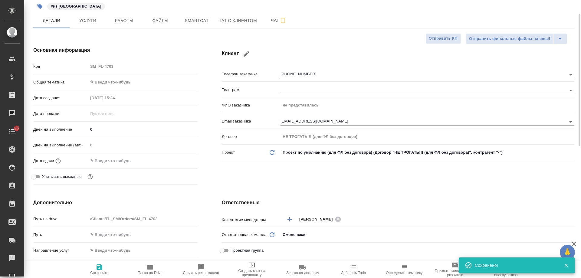
type textarea "x"
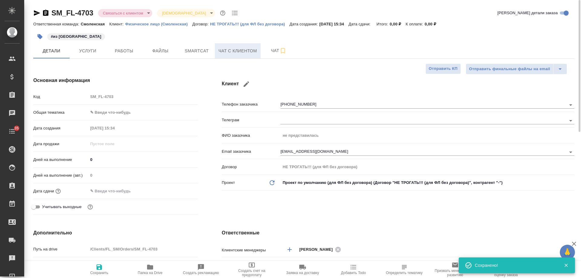
click at [238, 48] on span "Чат с клиентом" at bounding box center [238, 51] width 38 height 8
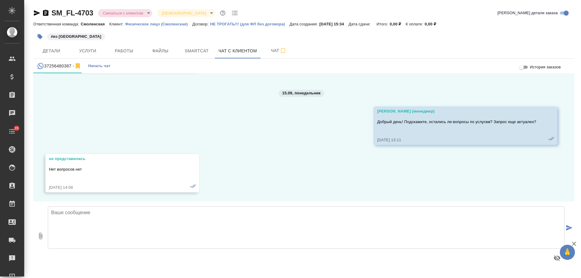
scroll to position [715, 0]
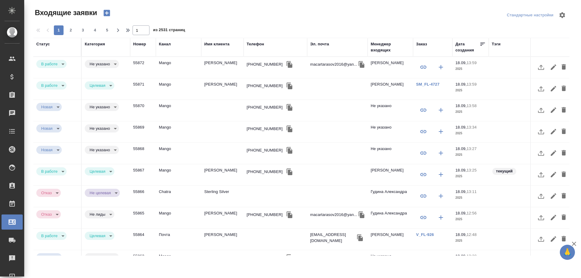
select select "RU"
